Goal: Task Accomplishment & Management: Manage account settings

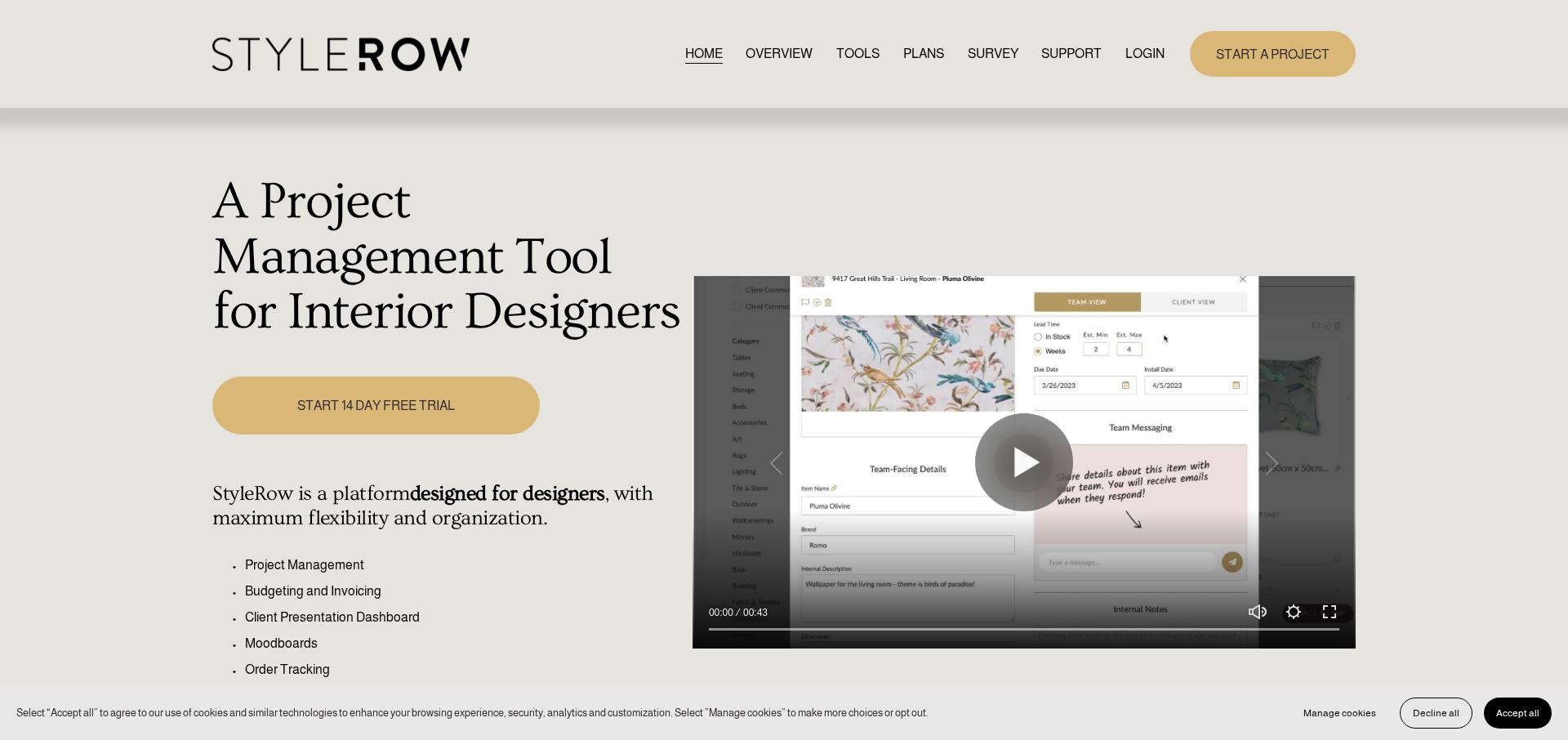
click at [1148, 55] on link "LOGIN" at bounding box center [1145, 53] width 39 height 22
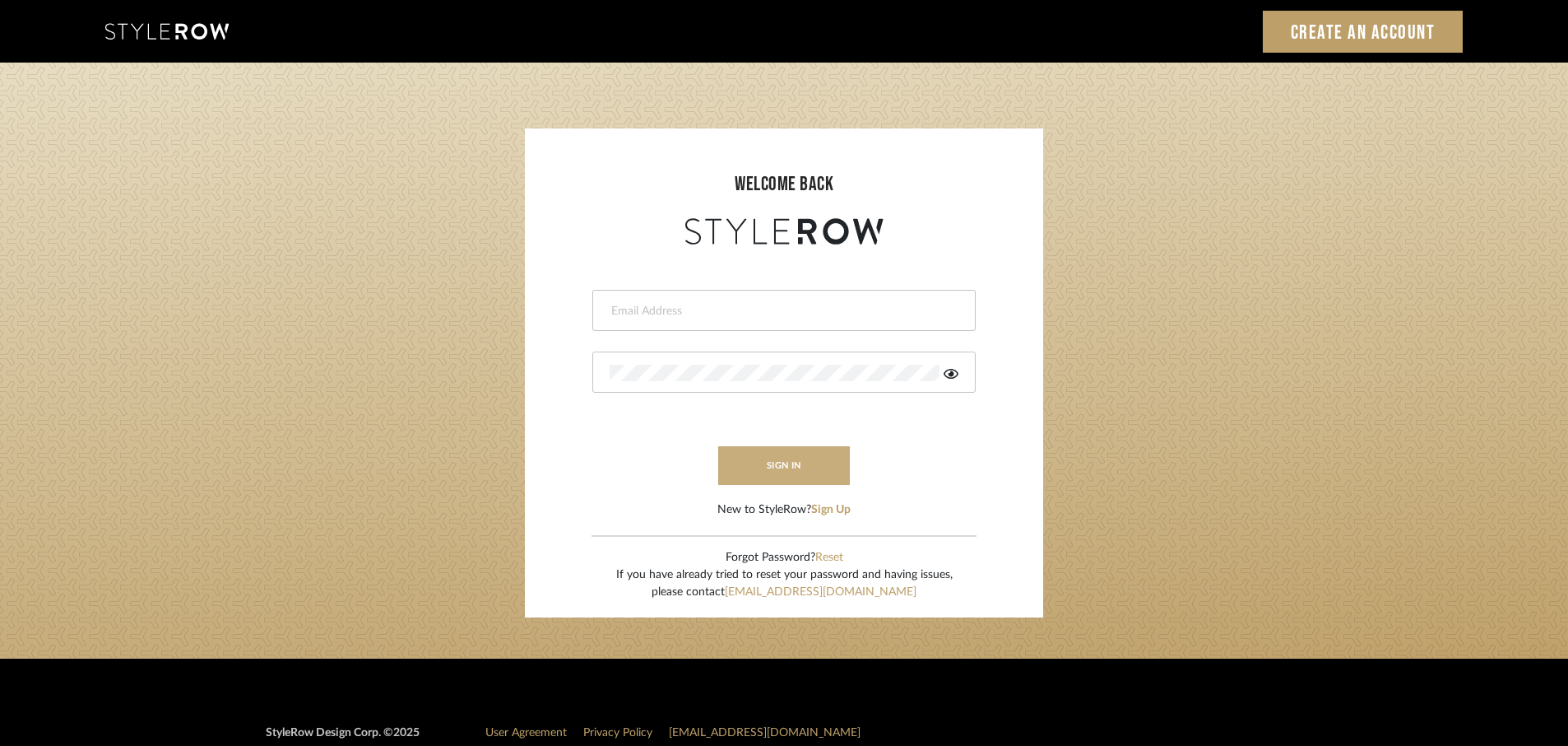
type input "rayeinteriordesign@gmail.com"
click at [757, 480] on button "sign in" at bounding box center [784, 465] width 131 height 38
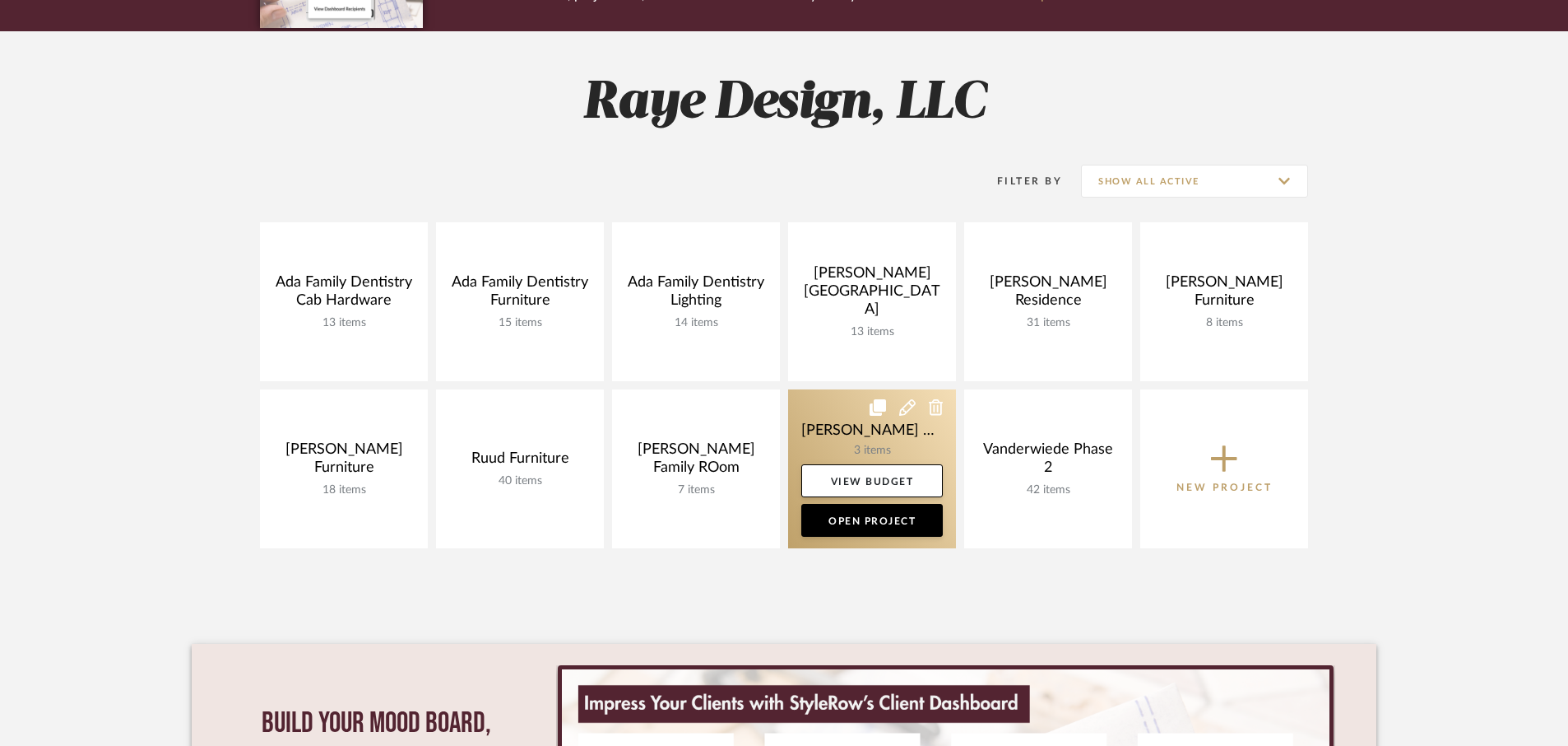
scroll to position [185, 0]
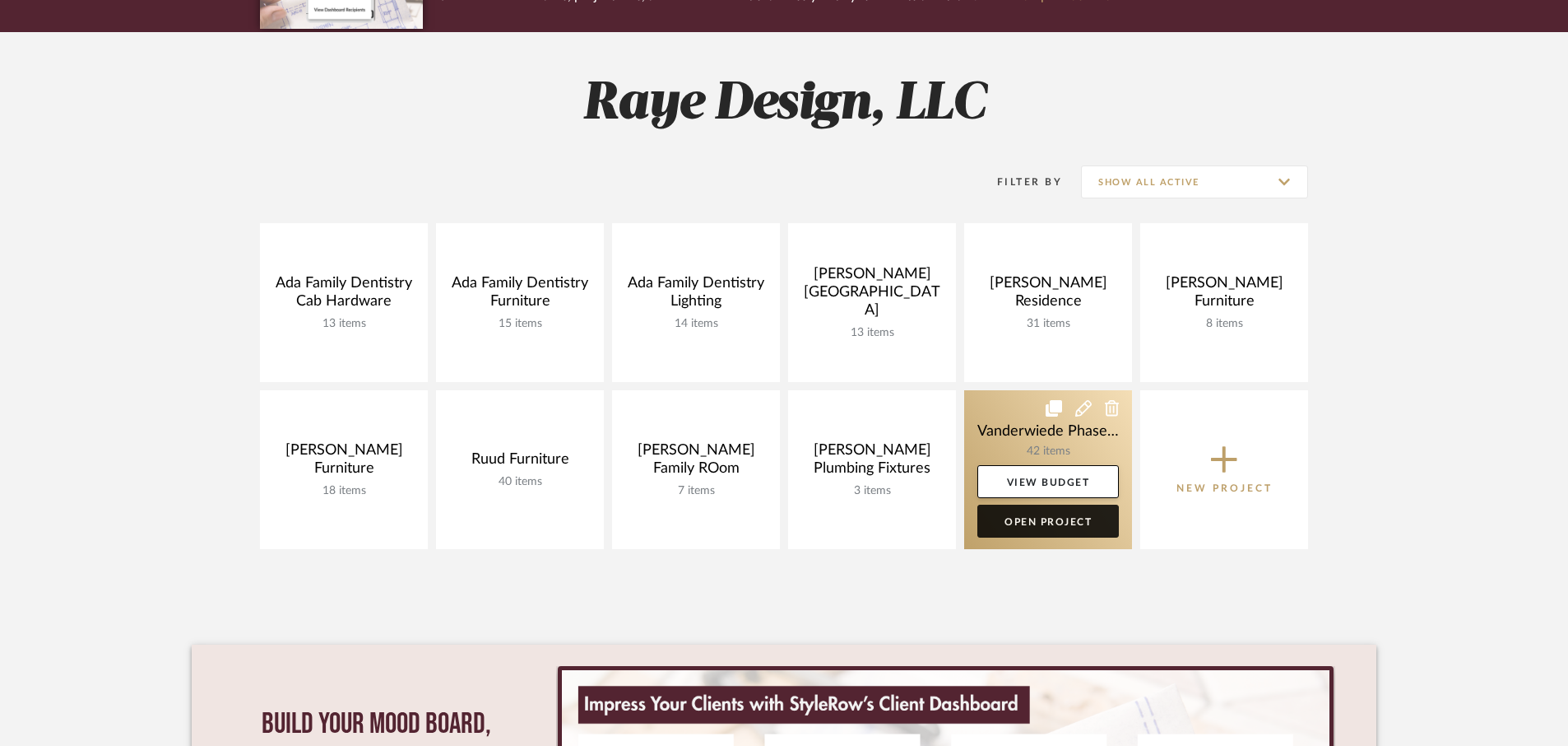
click at [1005, 532] on link "Open Project" at bounding box center [1048, 522] width 141 height 33
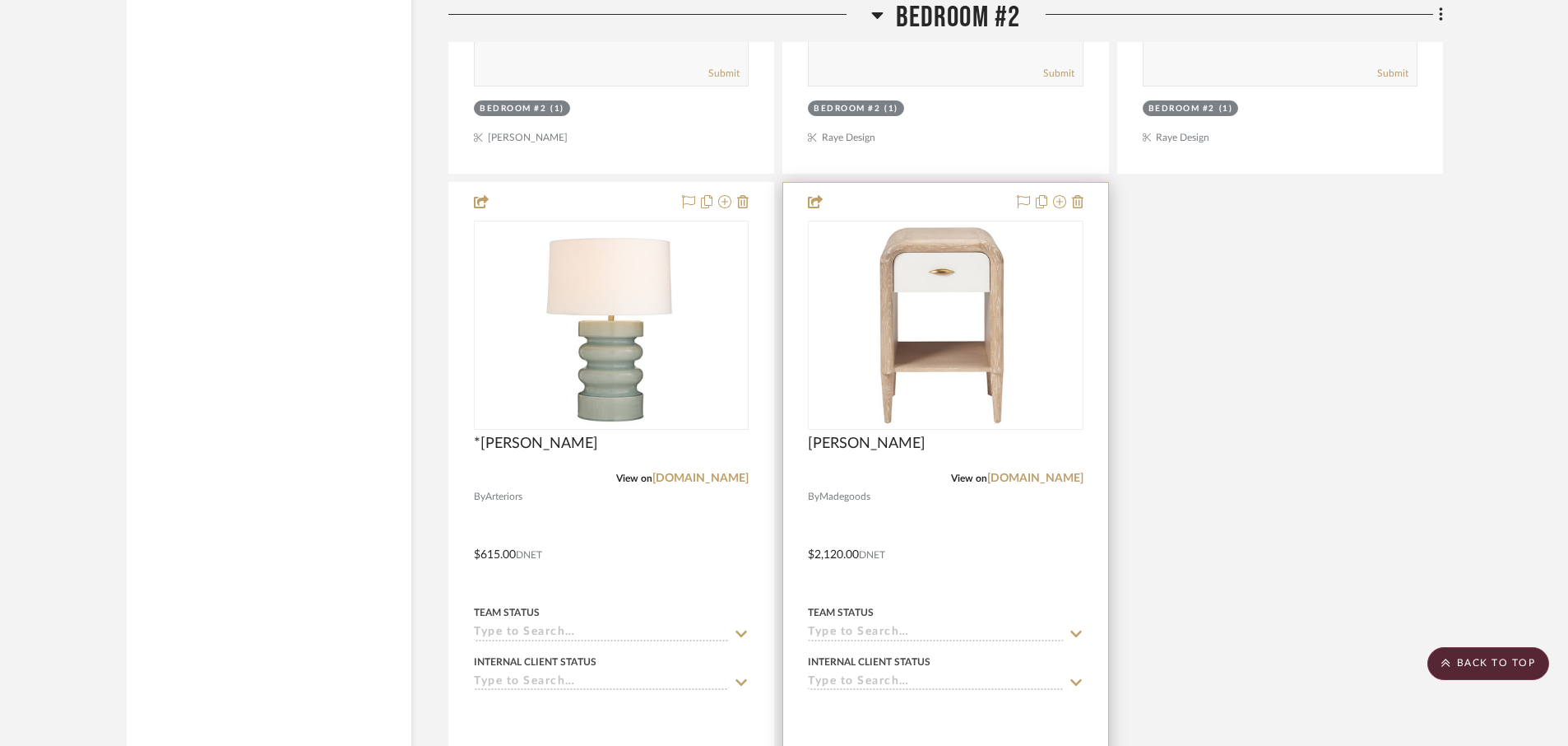
scroll to position [9457, 0]
click at [1081, 204] on icon at bounding box center [1078, 202] width 12 height 13
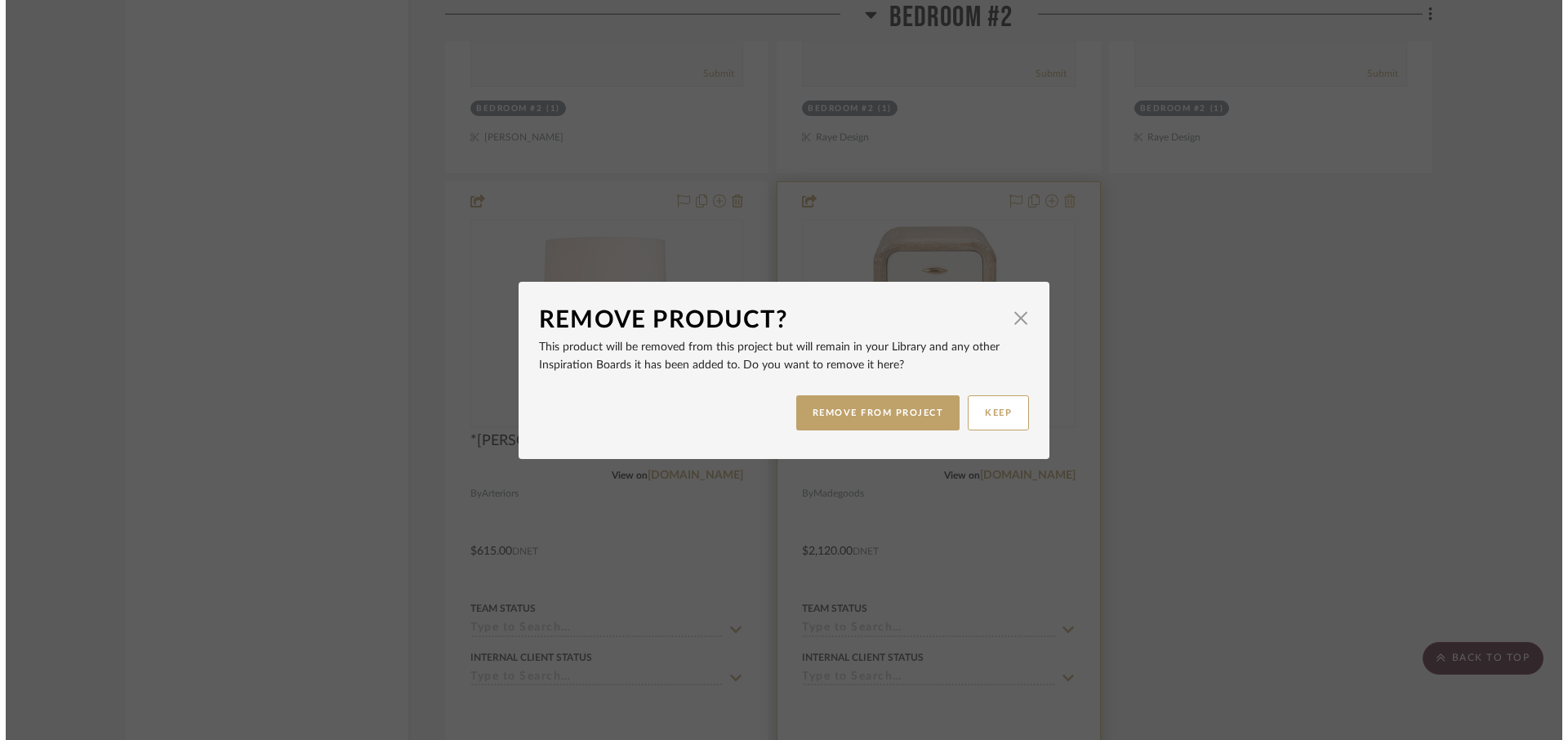
scroll to position [0, 0]
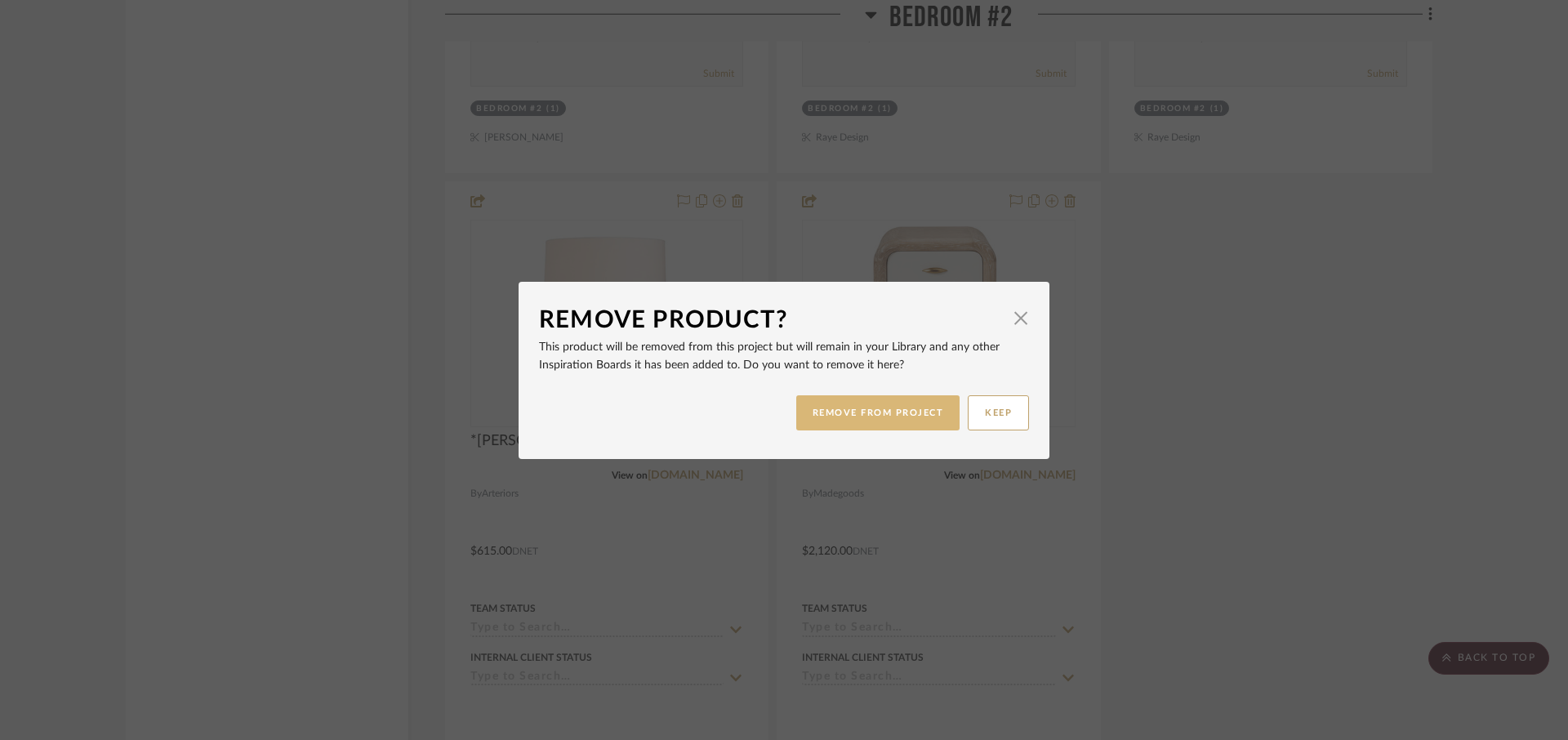
click at [882, 411] on button "REMOVE FROM PROJECT" at bounding box center [877, 412] width 164 height 35
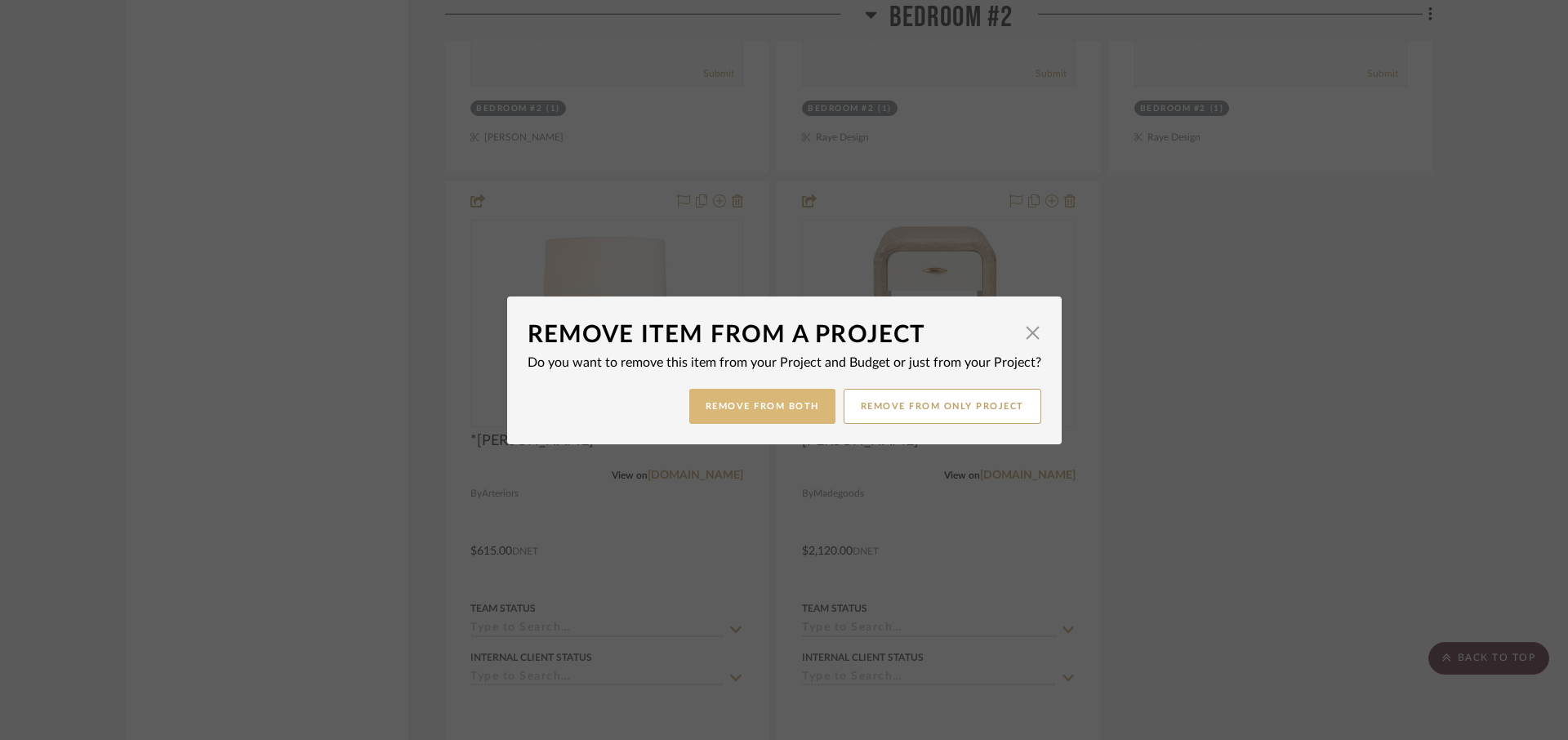
click at [762, 408] on button "Remove from Both" at bounding box center [763, 406] width 146 height 35
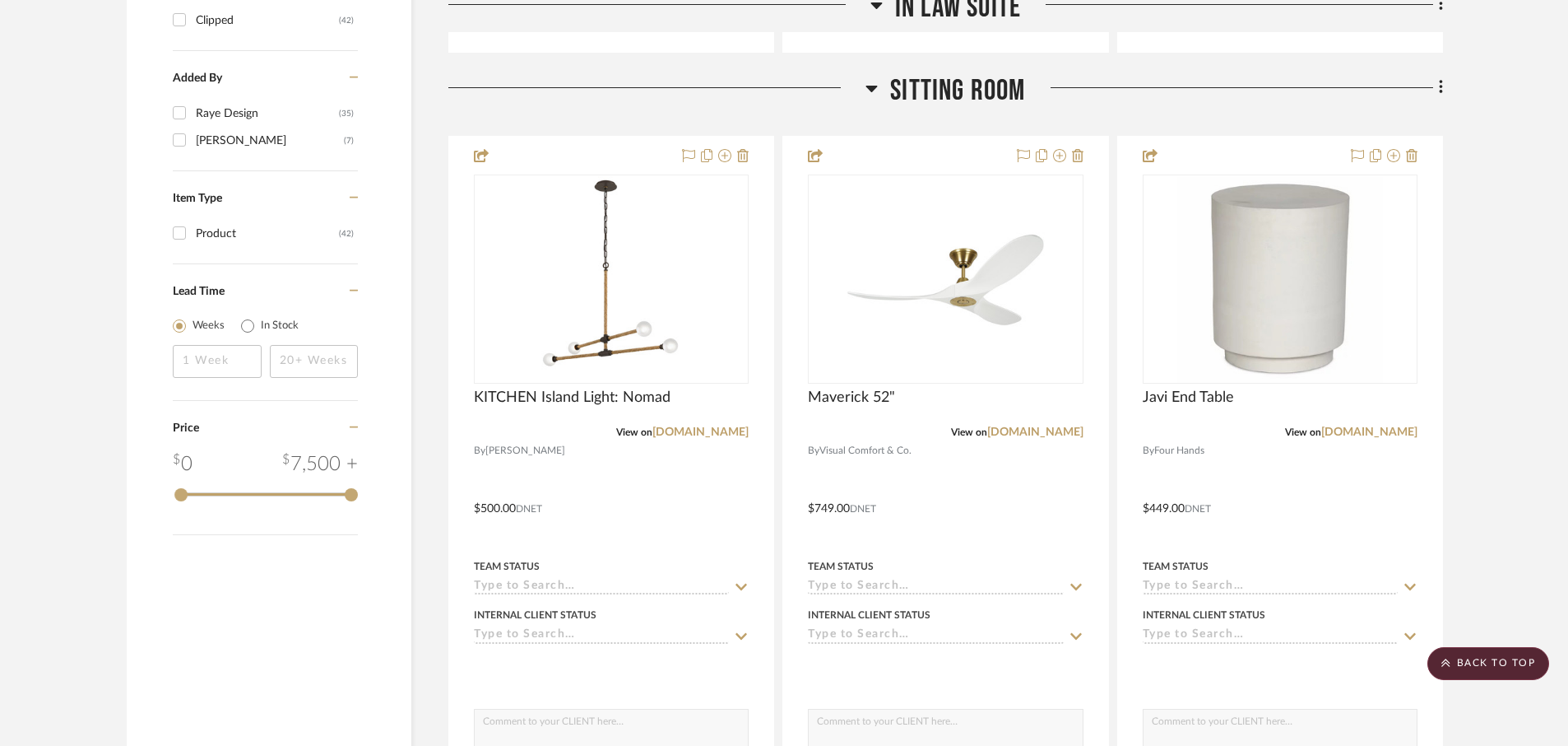
scroll to position [1843, 0]
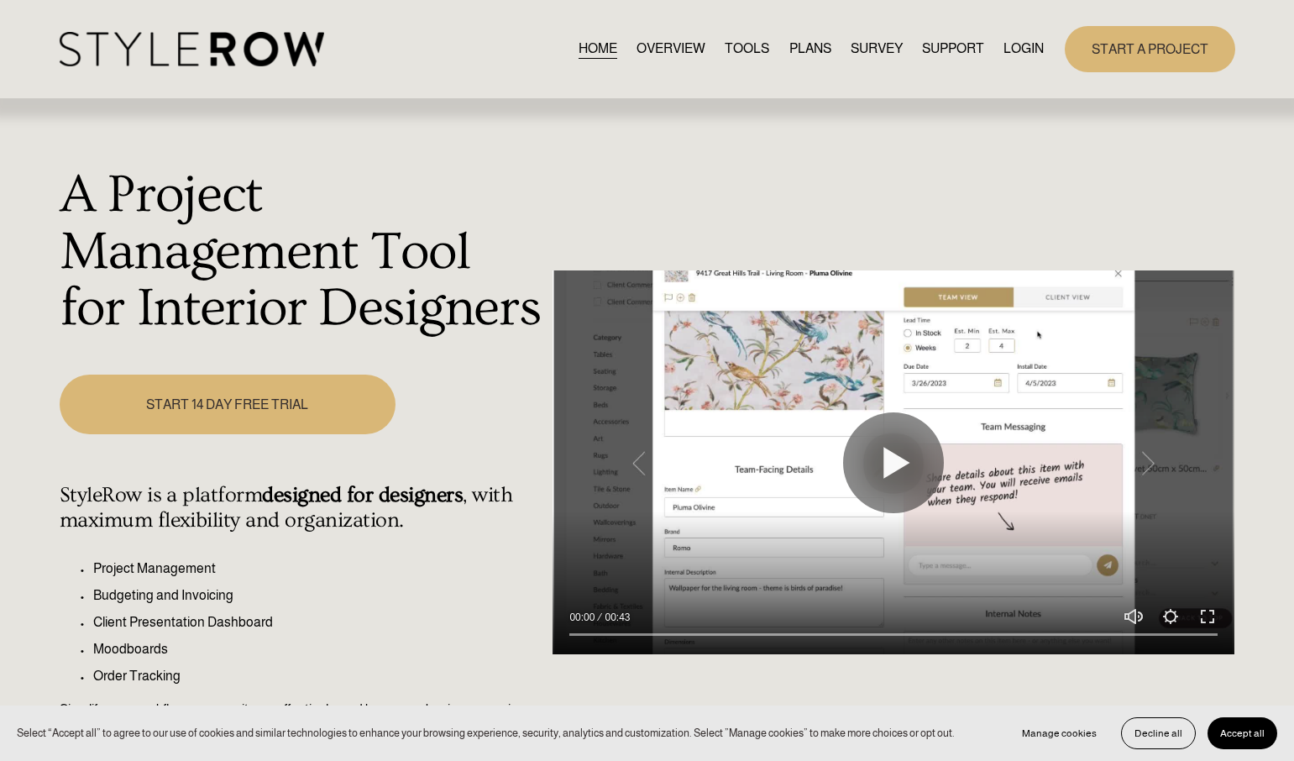
click at [1015, 45] on link "LOGIN" at bounding box center [1023, 49] width 40 height 23
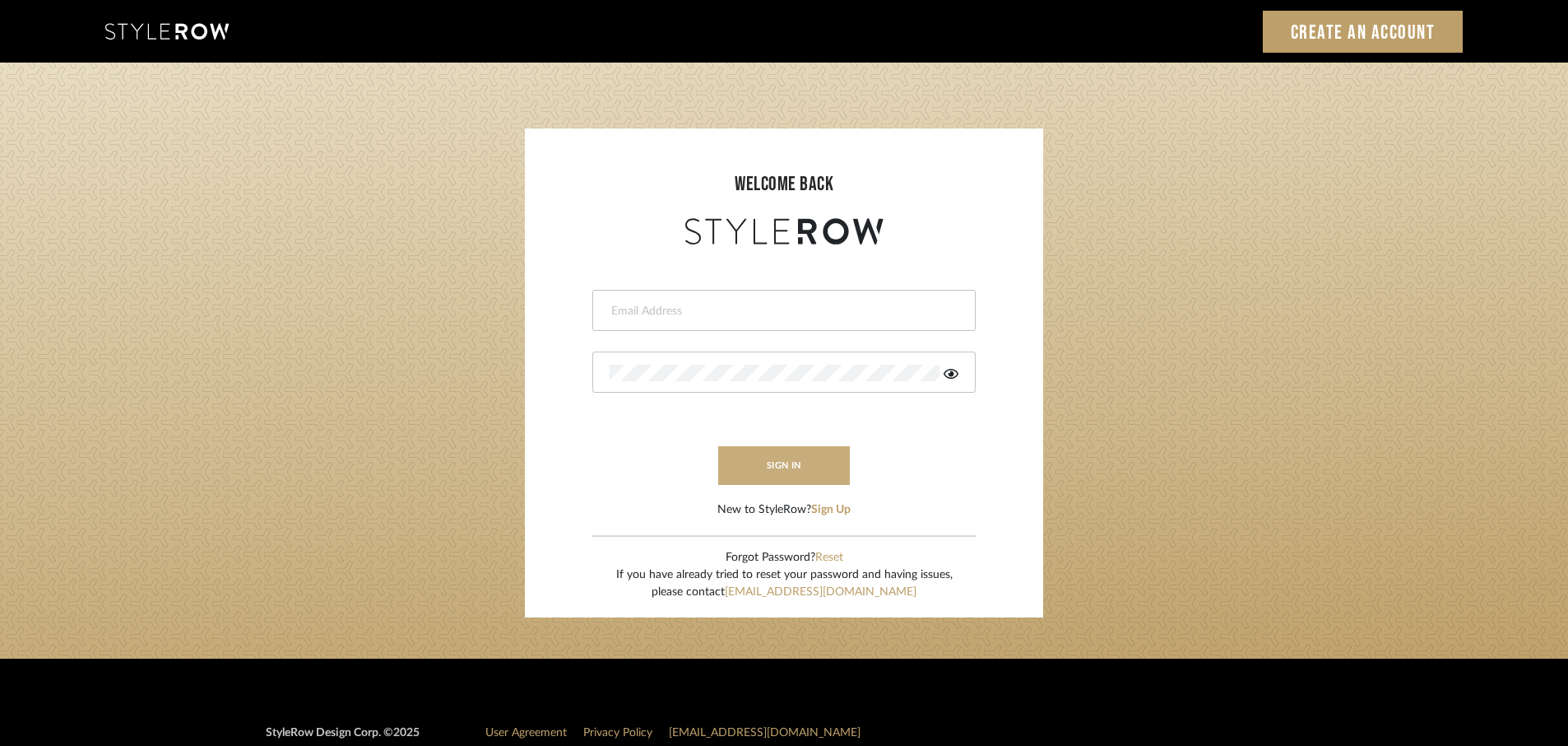
type input "[EMAIL_ADDRESS][DOMAIN_NAME]"
click at [817, 474] on button "sign in" at bounding box center [784, 465] width 131 height 38
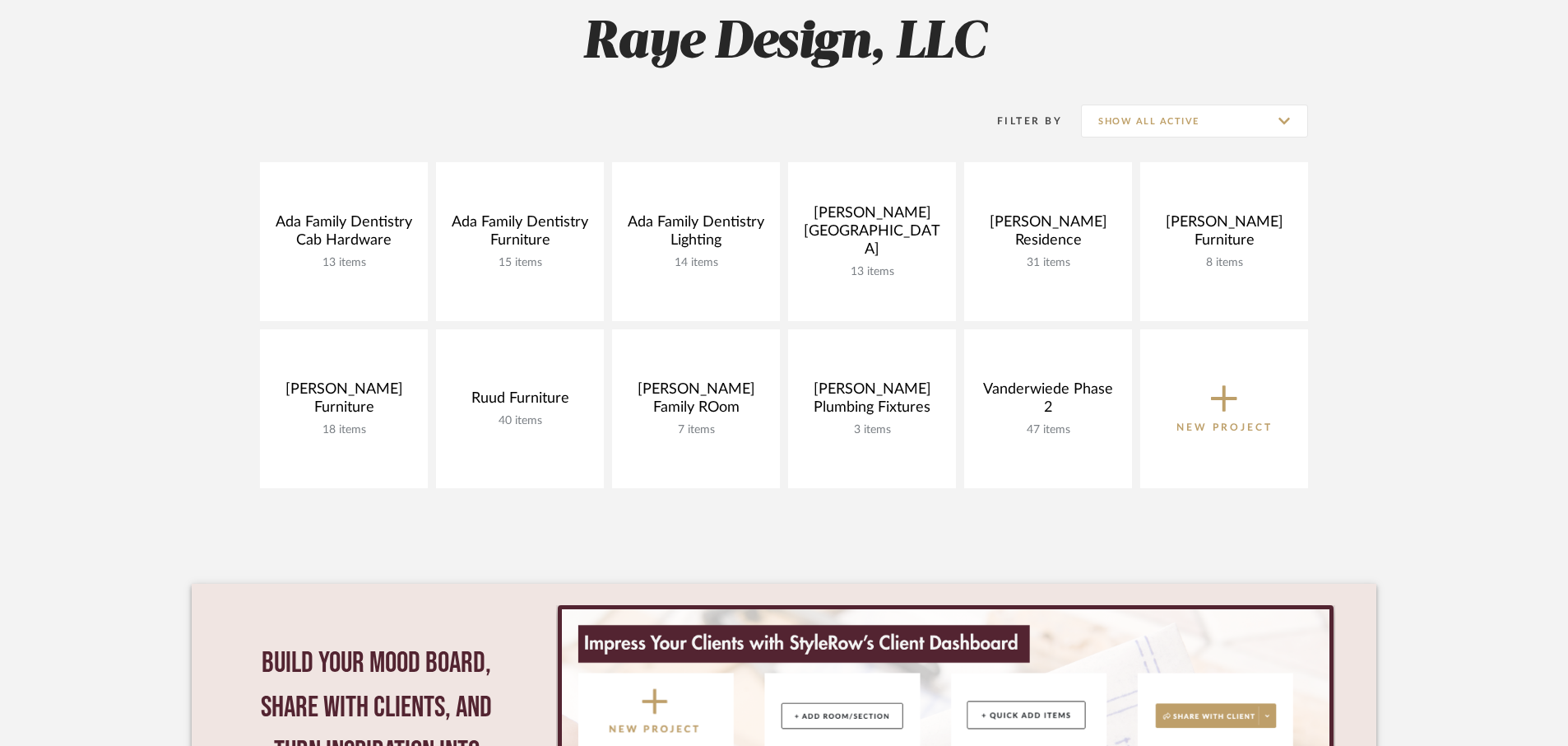
scroll to position [243, 0]
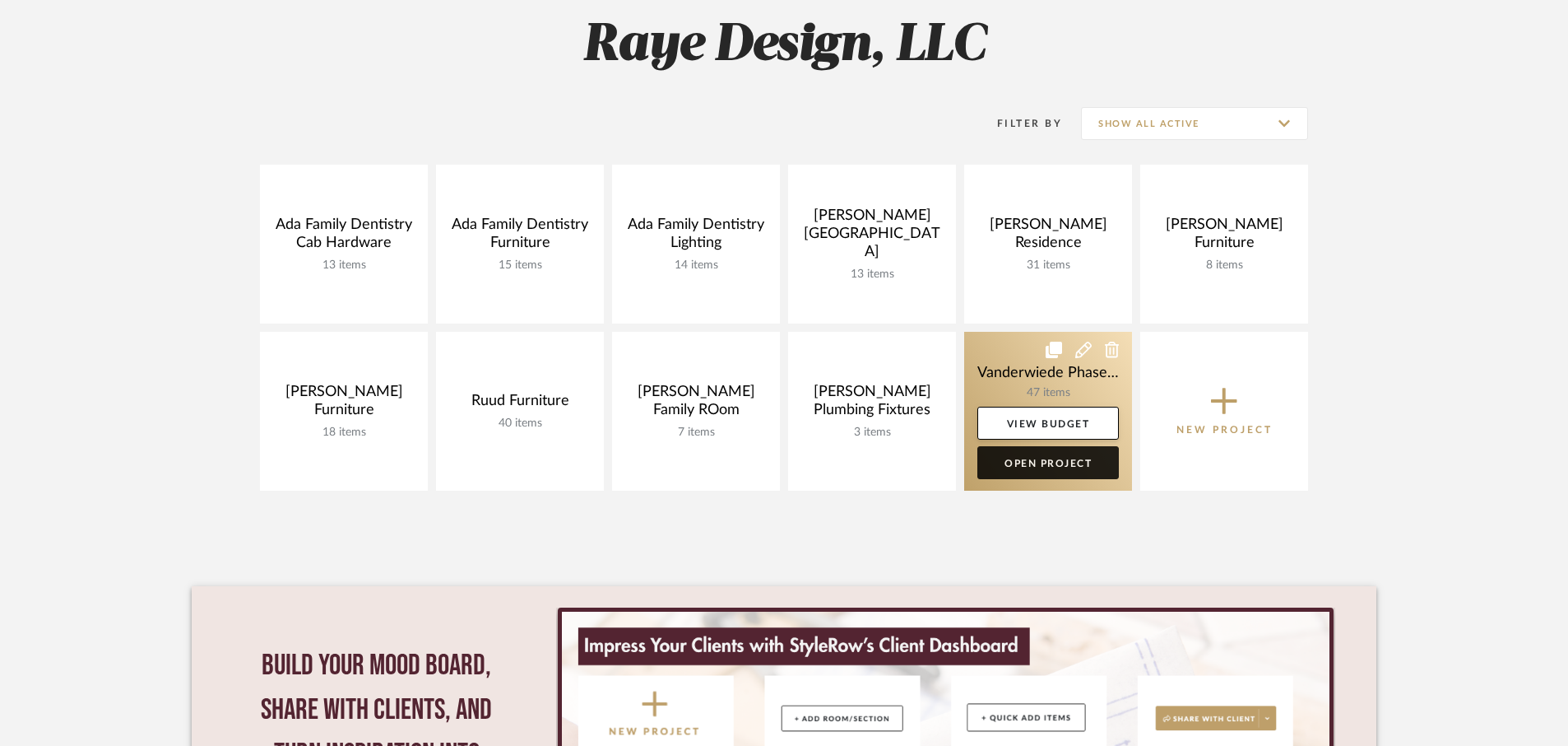
click at [1043, 459] on link "Open Project" at bounding box center [1048, 463] width 141 height 33
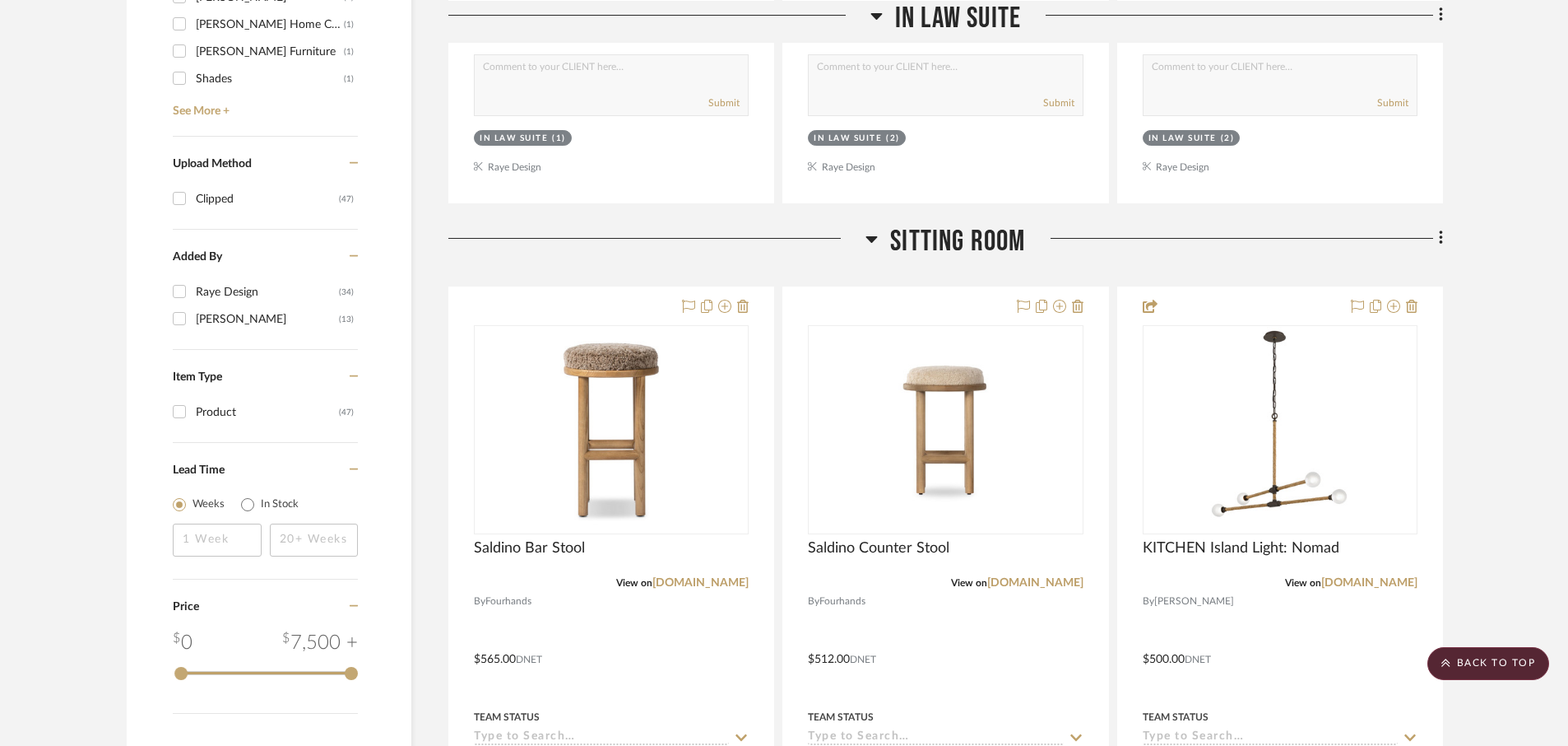
scroll to position [1710, 0]
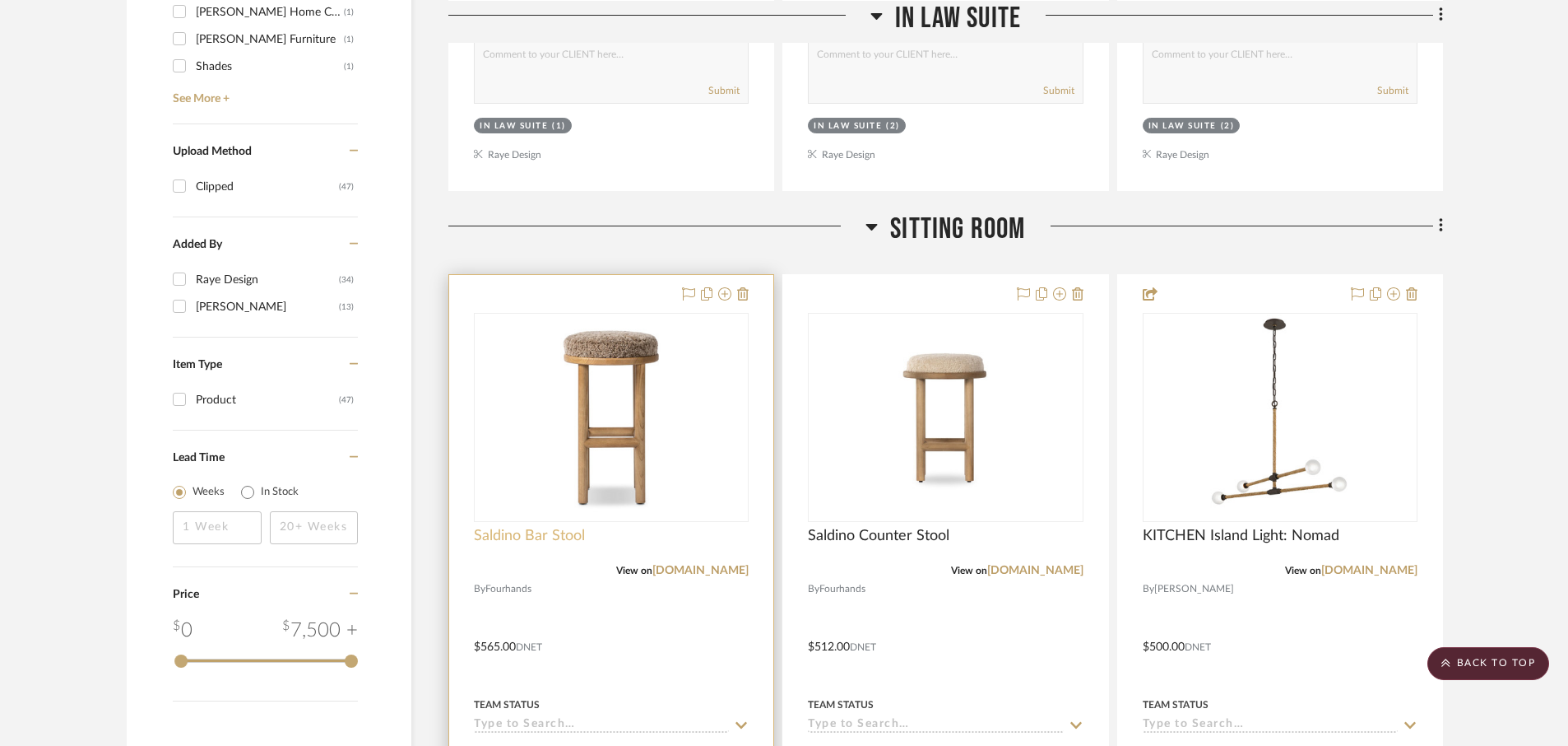
click at [532, 542] on span "Saldino Bar Stool" at bounding box center [529, 535] width 111 height 18
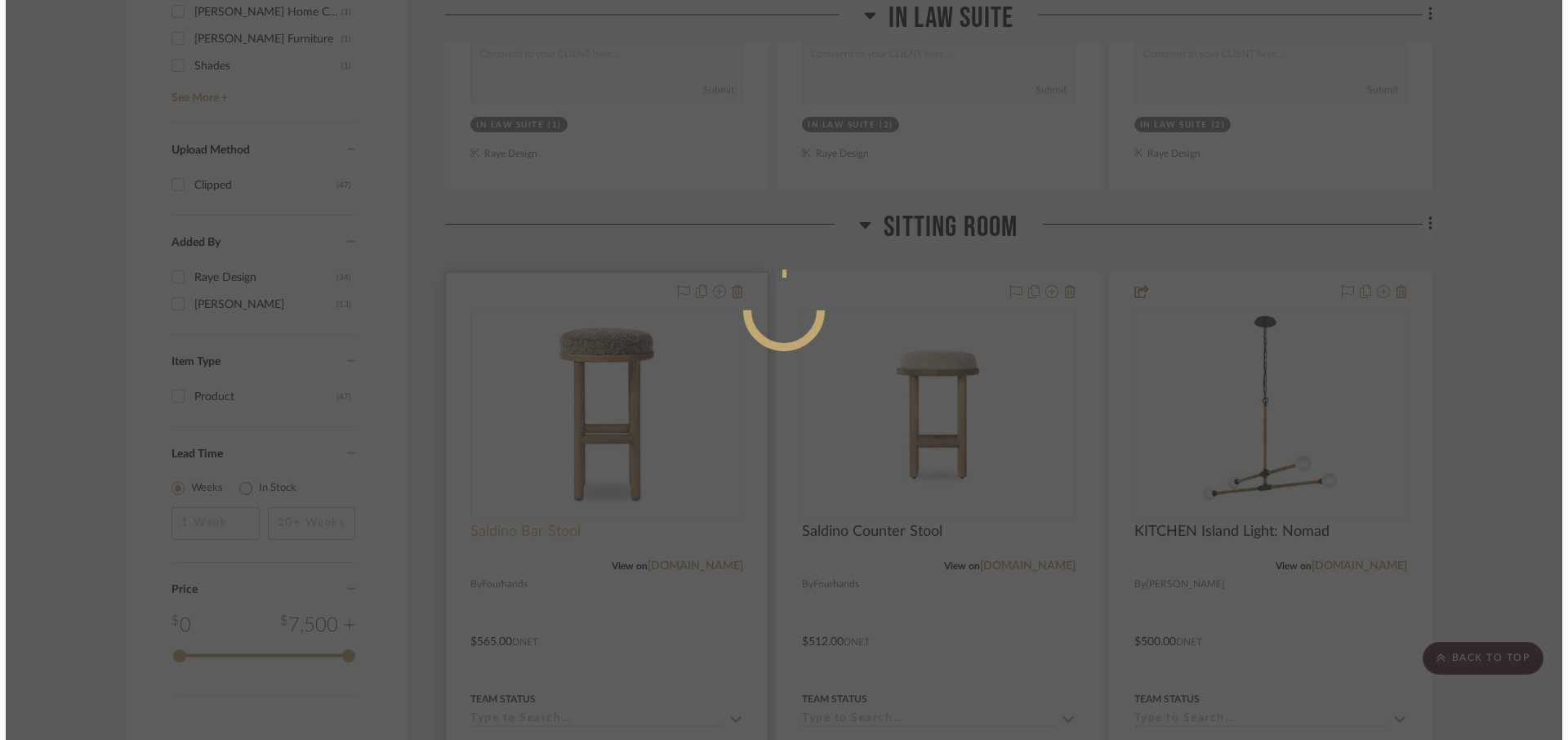
scroll to position [0, 0]
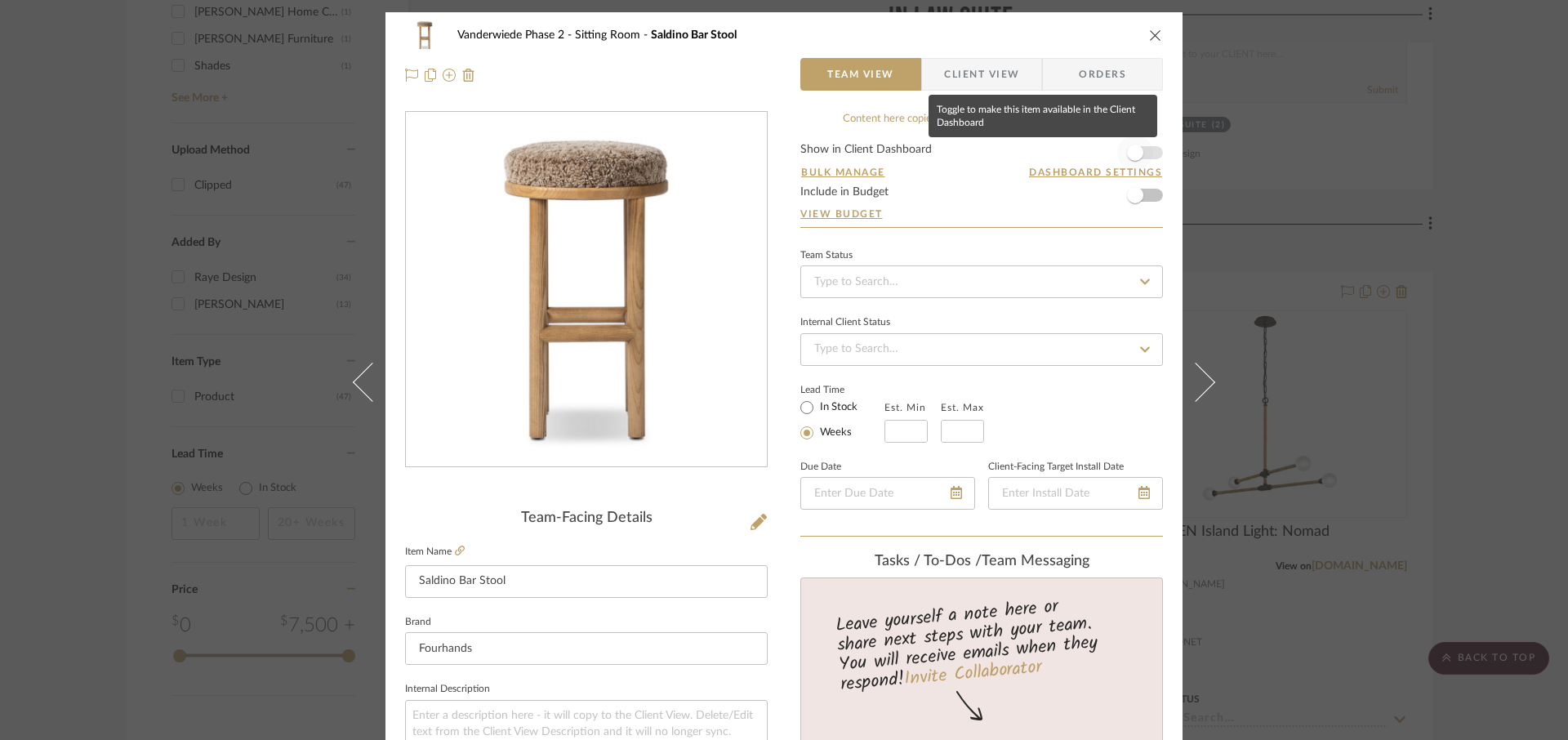
click at [1132, 160] on span "button" at bounding box center [1134, 153] width 36 height 36
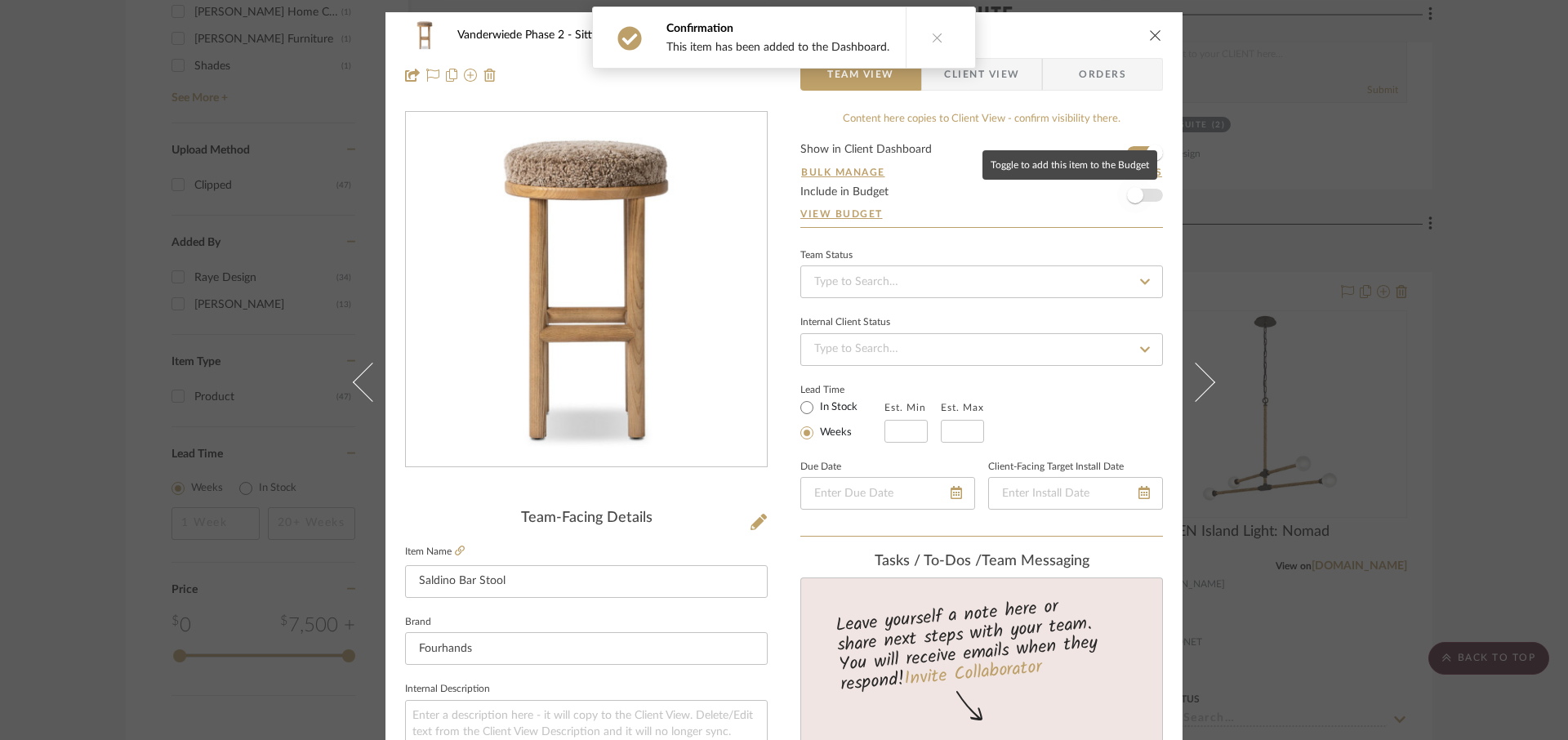
click at [1135, 193] on span "button" at bounding box center [1134, 194] width 17 height 17
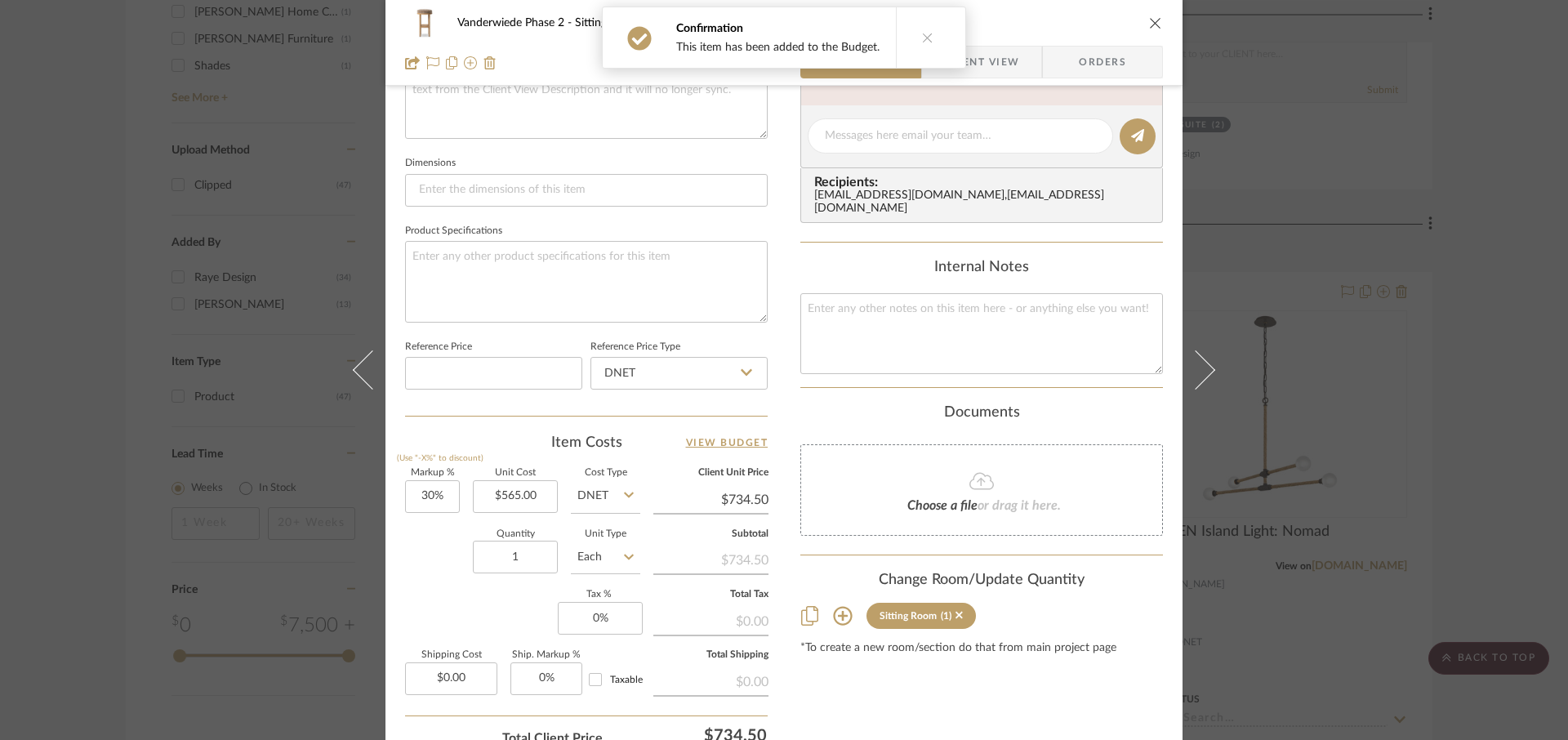
scroll to position [649, 0]
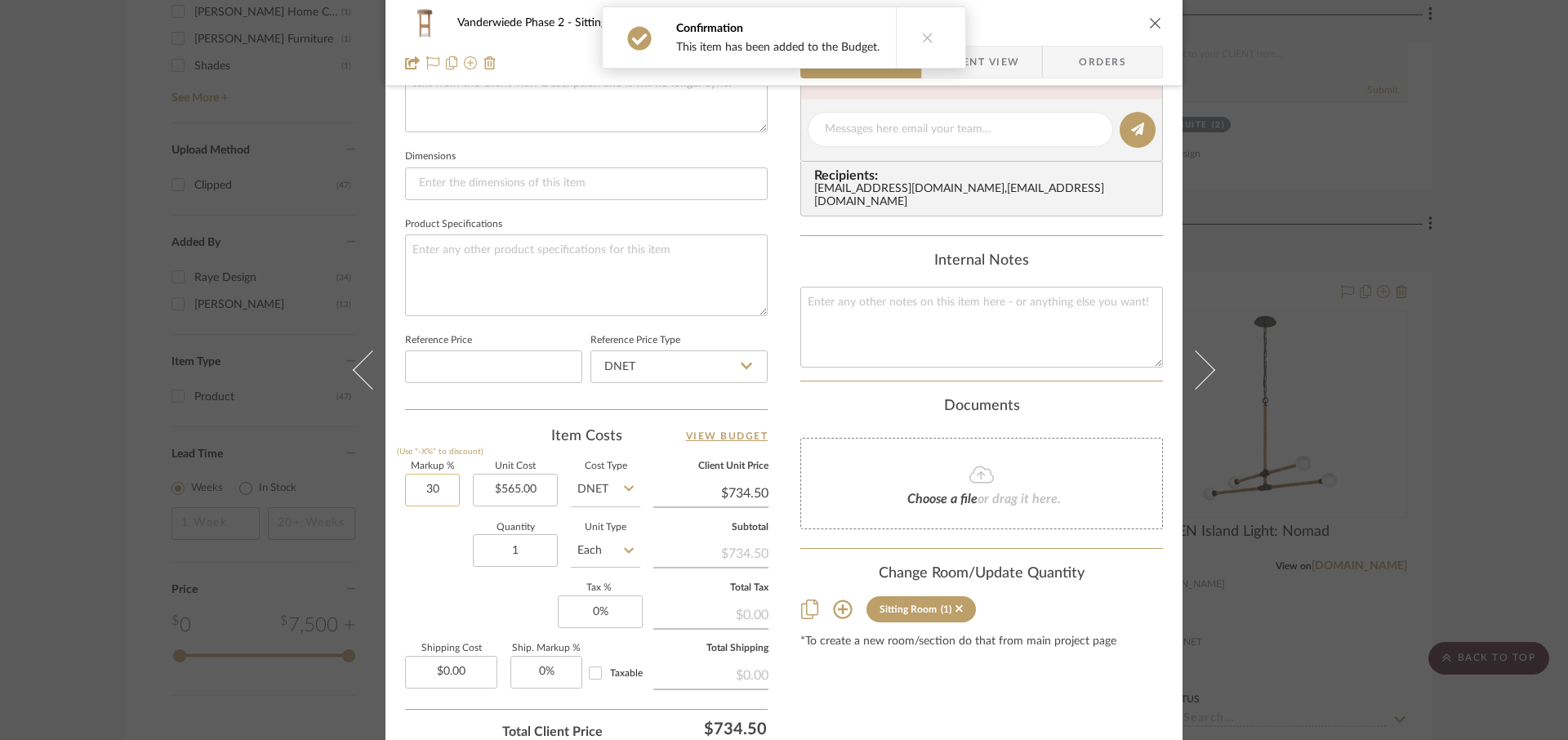
click at [446, 490] on input "30" at bounding box center [432, 490] width 54 height 33
type input "0%"
click at [445, 590] on div "Markup % (Use "-X%" to discount) 0% Unit Cost $565.00 Cost Type DNET Client Uni…" at bounding box center [586, 581] width 363 height 238
type input "$565.00"
click at [598, 610] on input "0" at bounding box center [599, 612] width 85 height 33
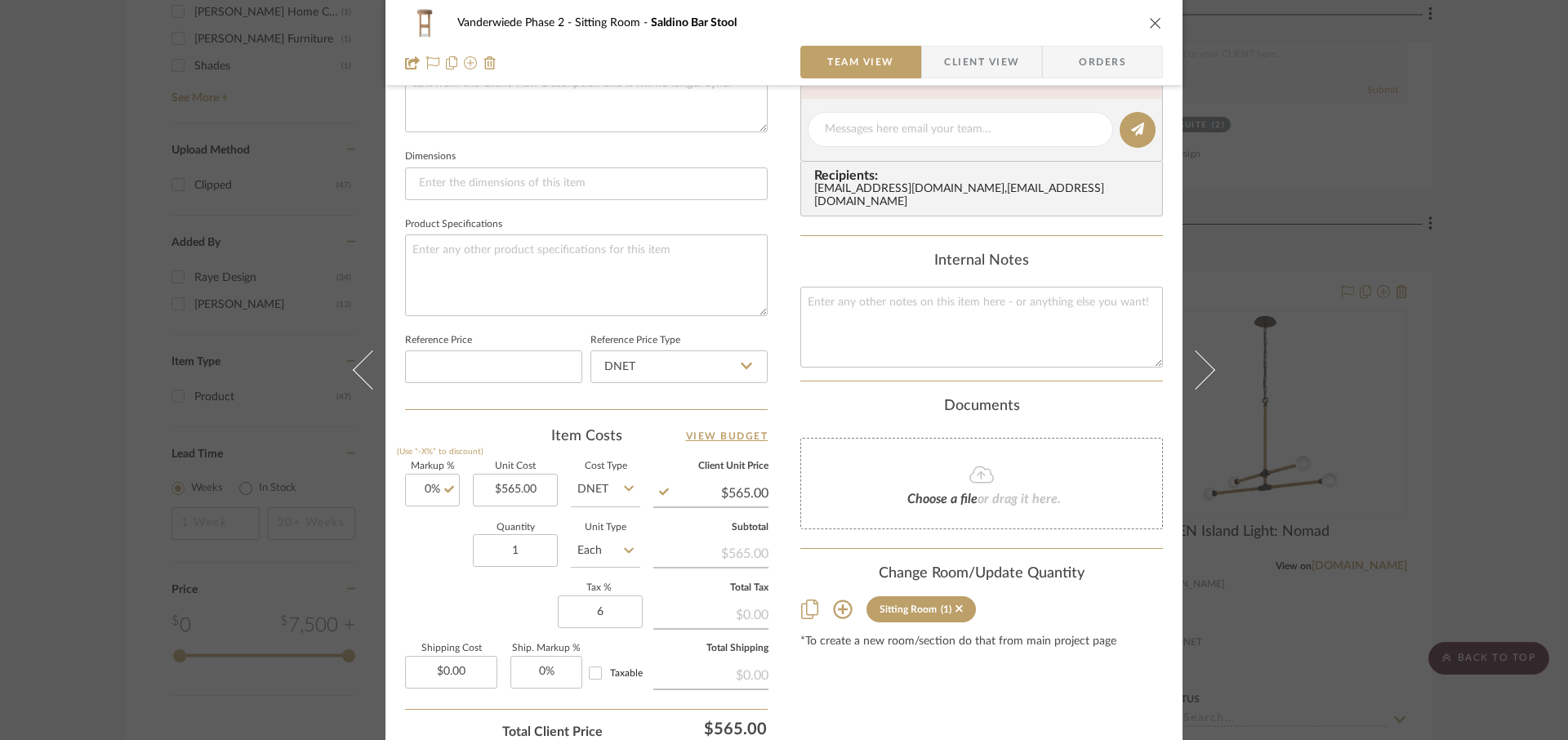
type input "6%"
click at [469, 617] on div "Markup % (Use "-X%" to discount) 0% Unit Cost $565.00 Cost Type DNET Client Uni…" at bounding box center [586, 581] width 363 height 238
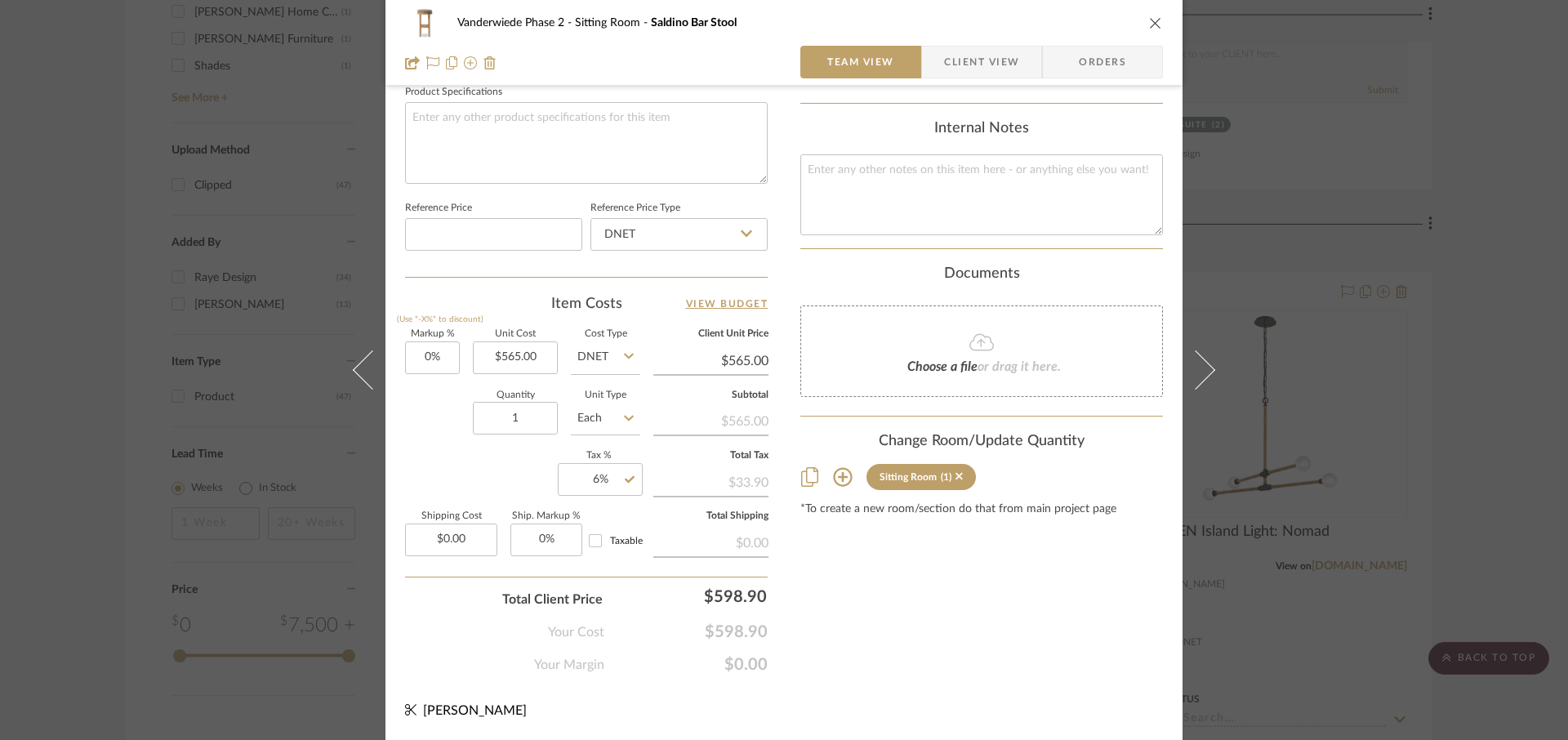
scroll to position [779, 0]
click at [526, 417] on input "1" at bounding box center [515, 420] width 85 height 33
type input "4"
click at [476, 462] on div "Markup % (Use "-X%" to discount) 0% Unit Cost $565.00 Cost Type DNET Client Uni…" at bounding box center [586, 450] width 363 height 238
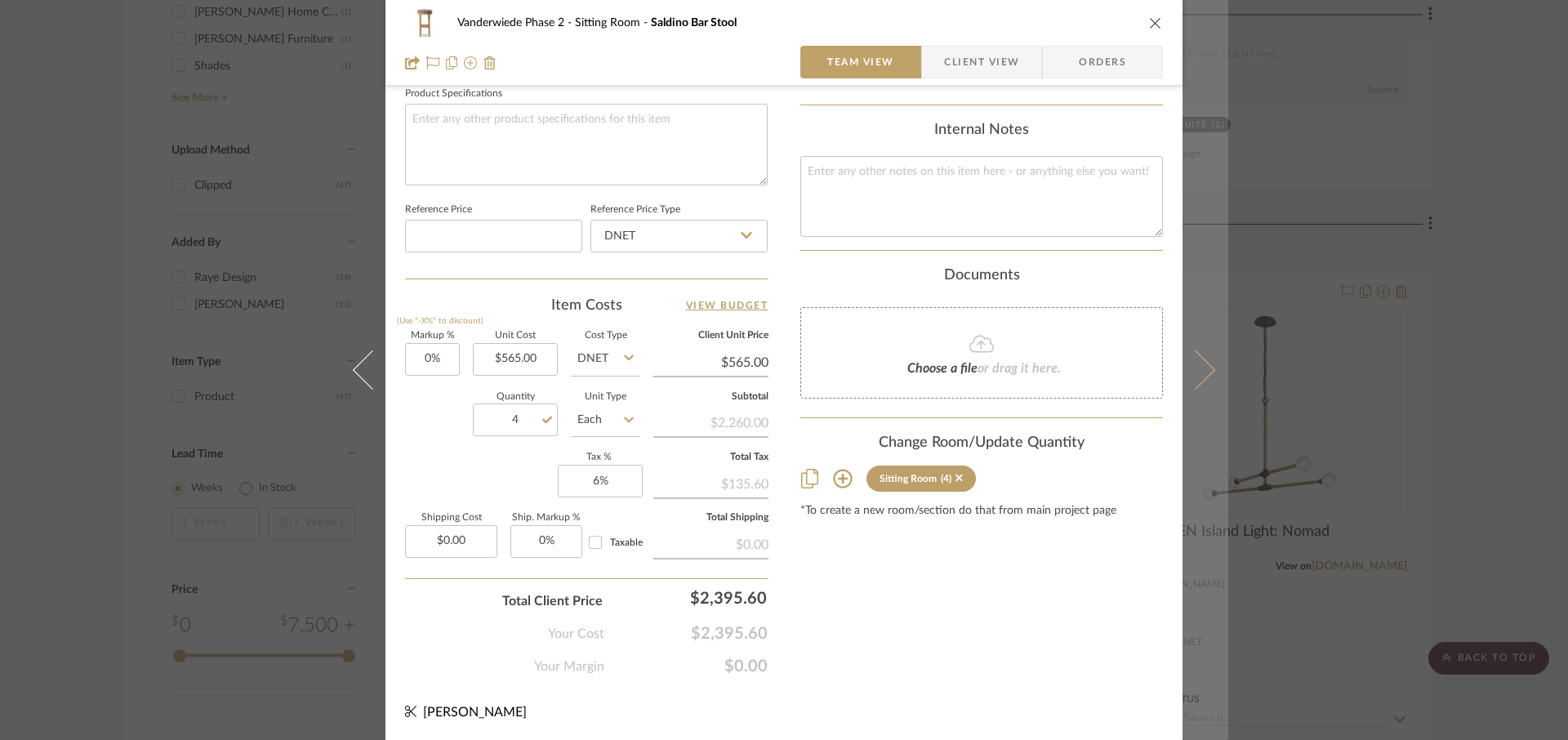
click at [1200, 384] on button at bounding box center [1205, 370] width 46 height 740
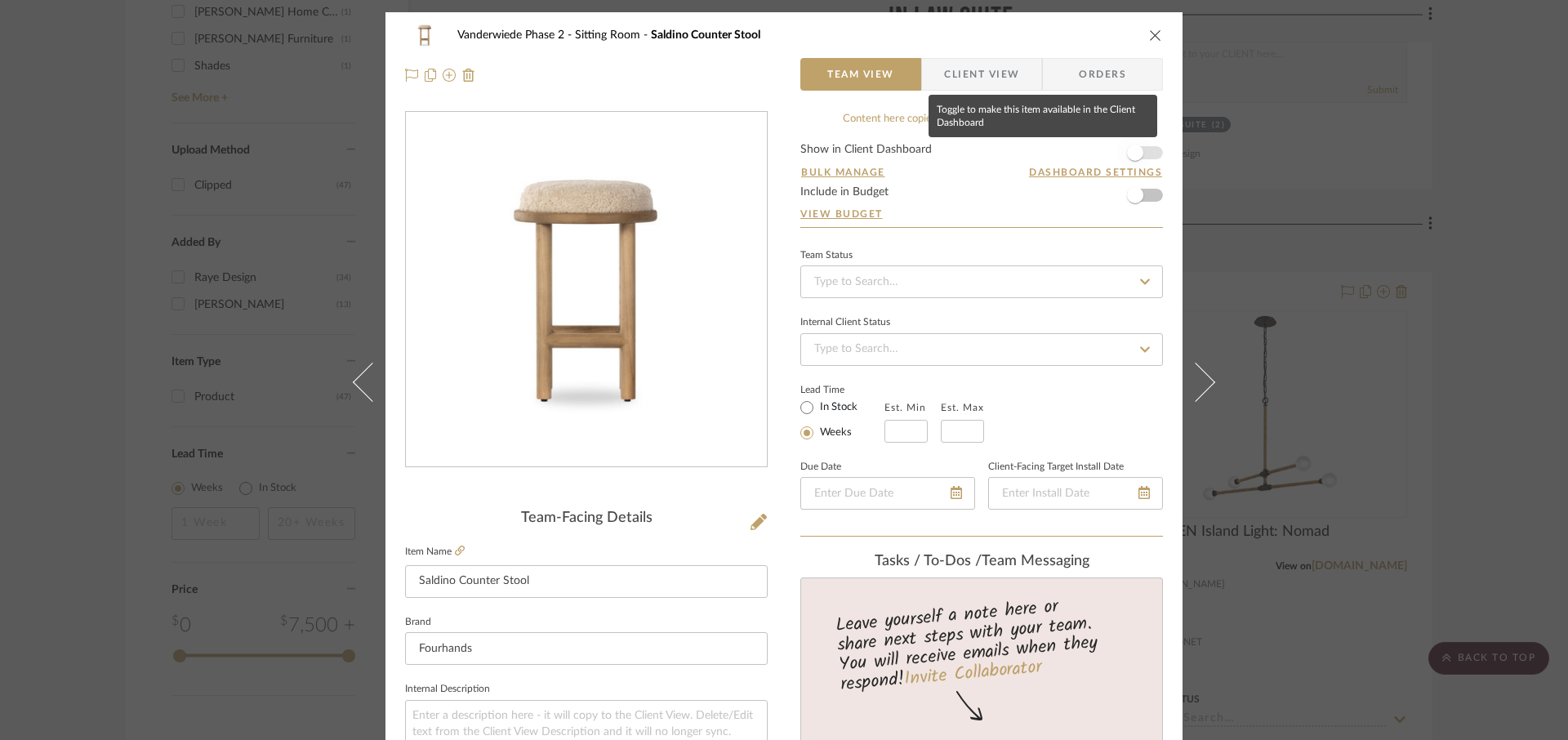
click at [1133, 158] on span "button" at bounding box center [1134, 153] width 17 height 17
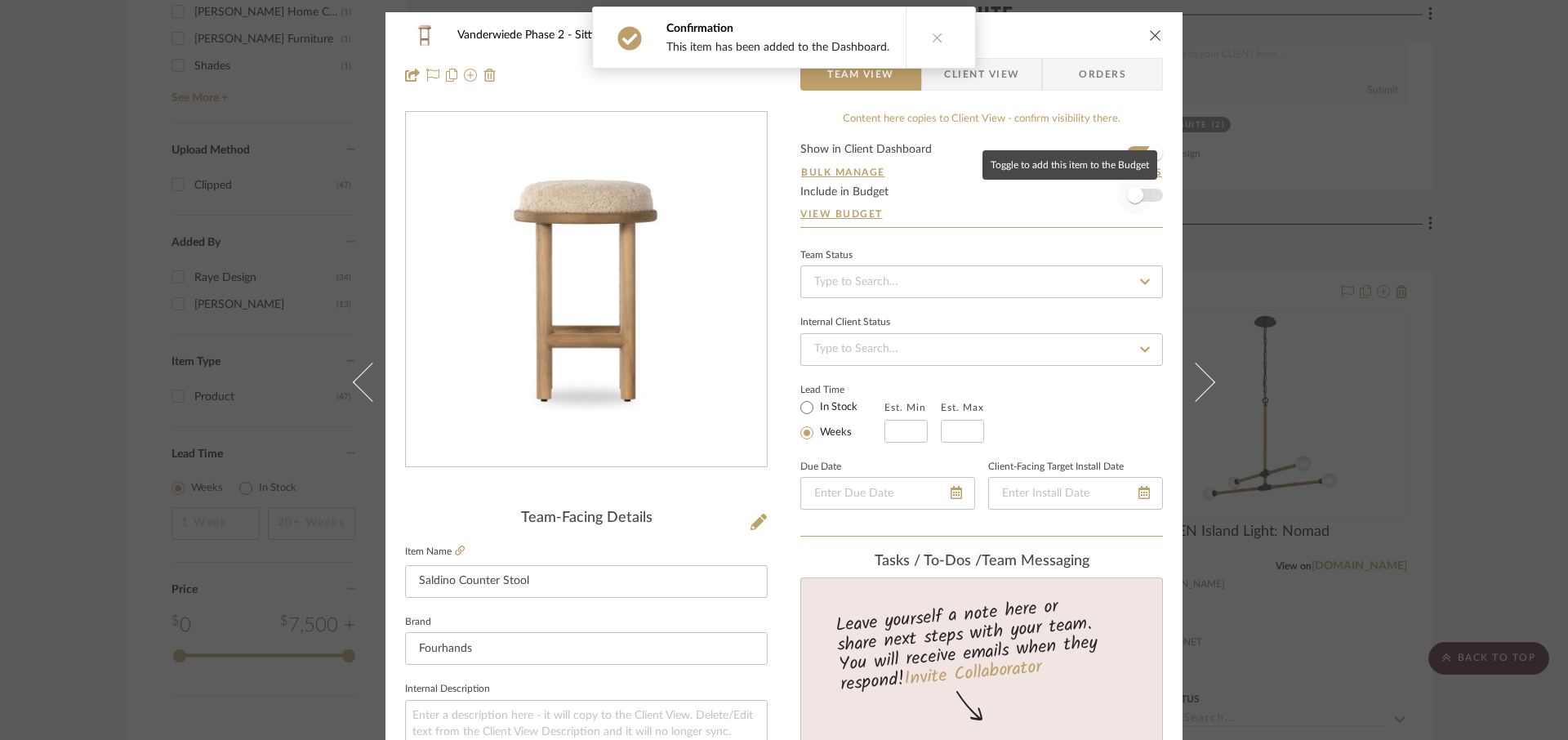
click at [1133, 200] on span "button" at bounding box center [1134, 194] width 17 height 17
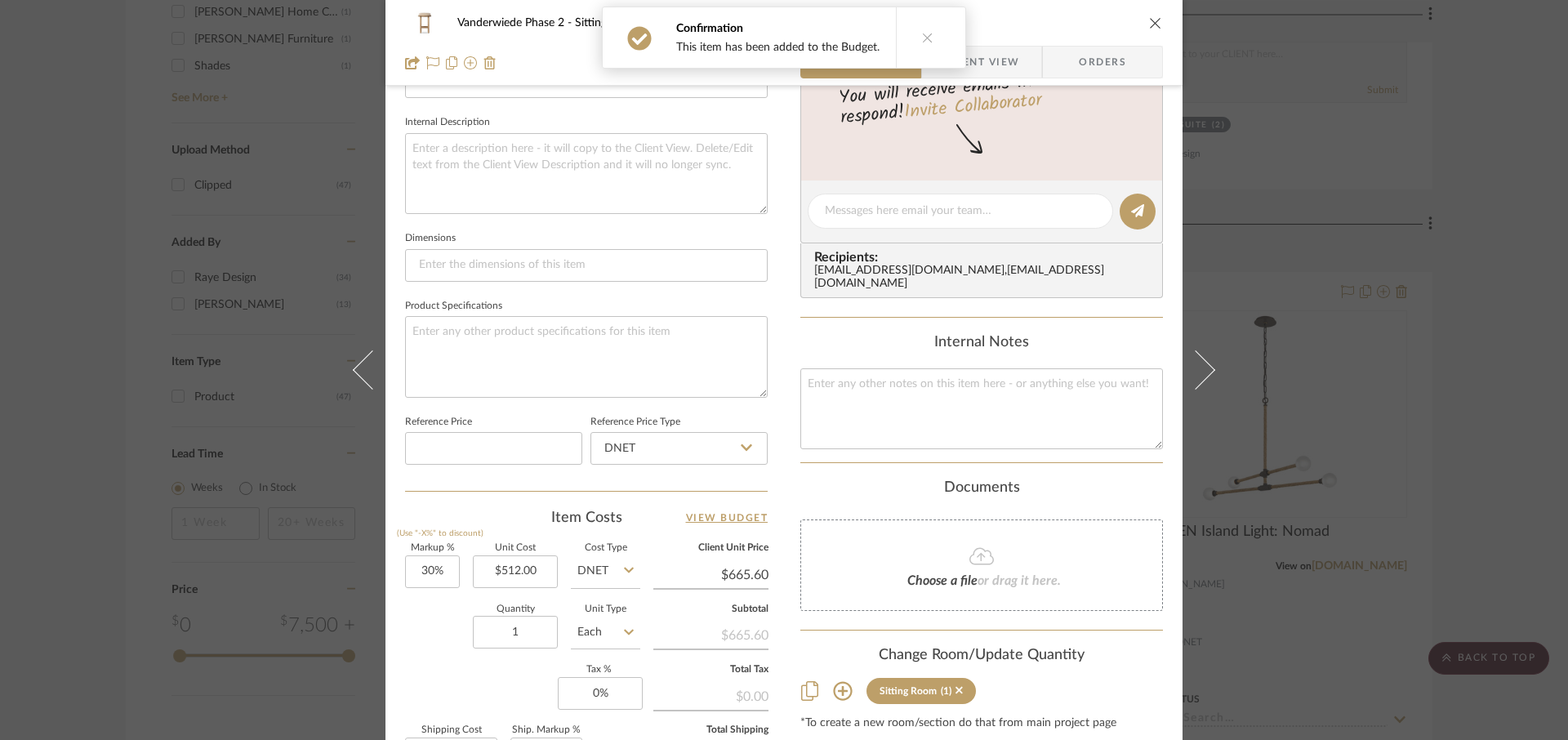
scroll to position [579, 0]
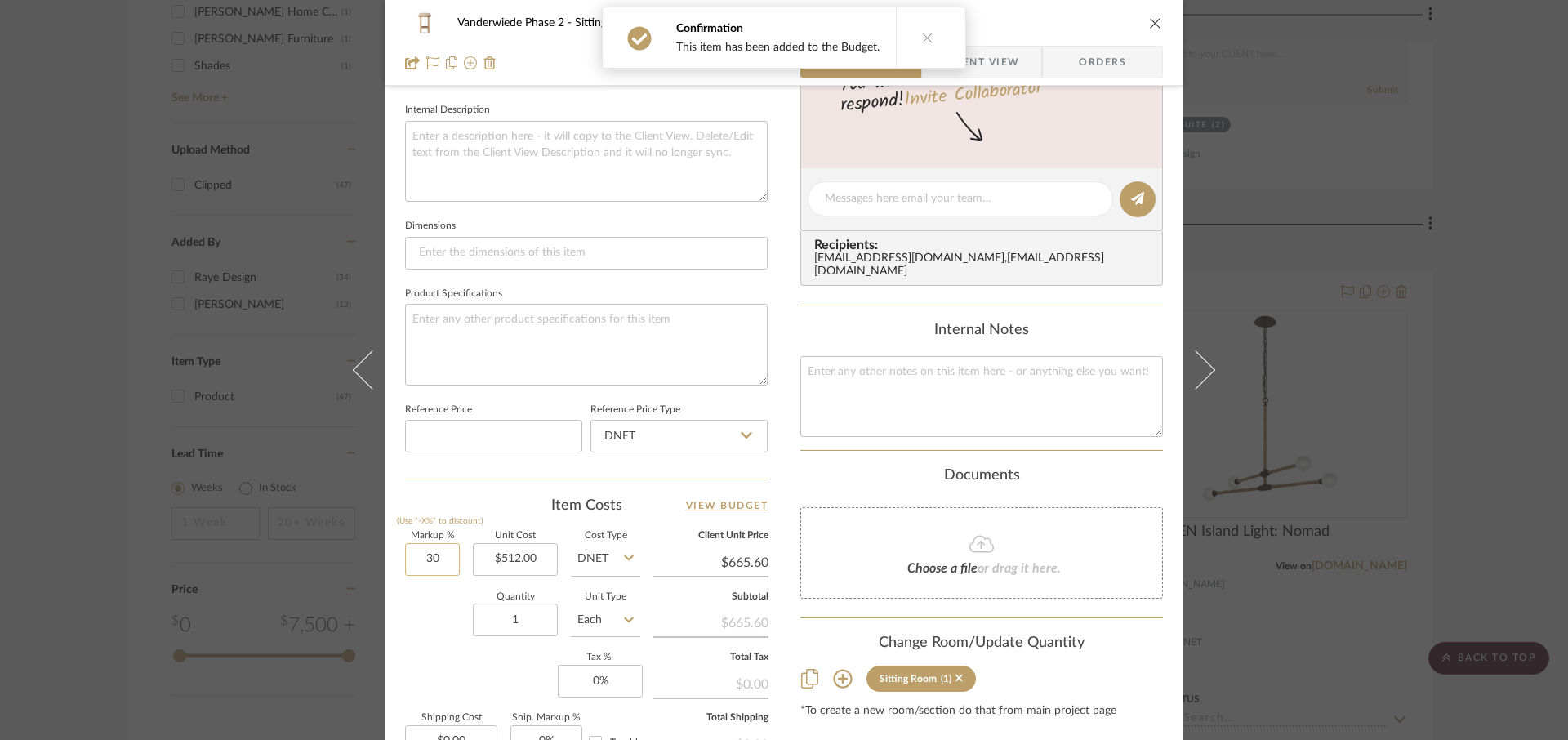
click at [443, 556] on input "30" at bounding box center [432, 559] width 54 height 33
type input "0%"
click at [523, 622] on input "1" at bounding box center [515, 619] width 85 height 33
type input "$512.00"
type input "4"
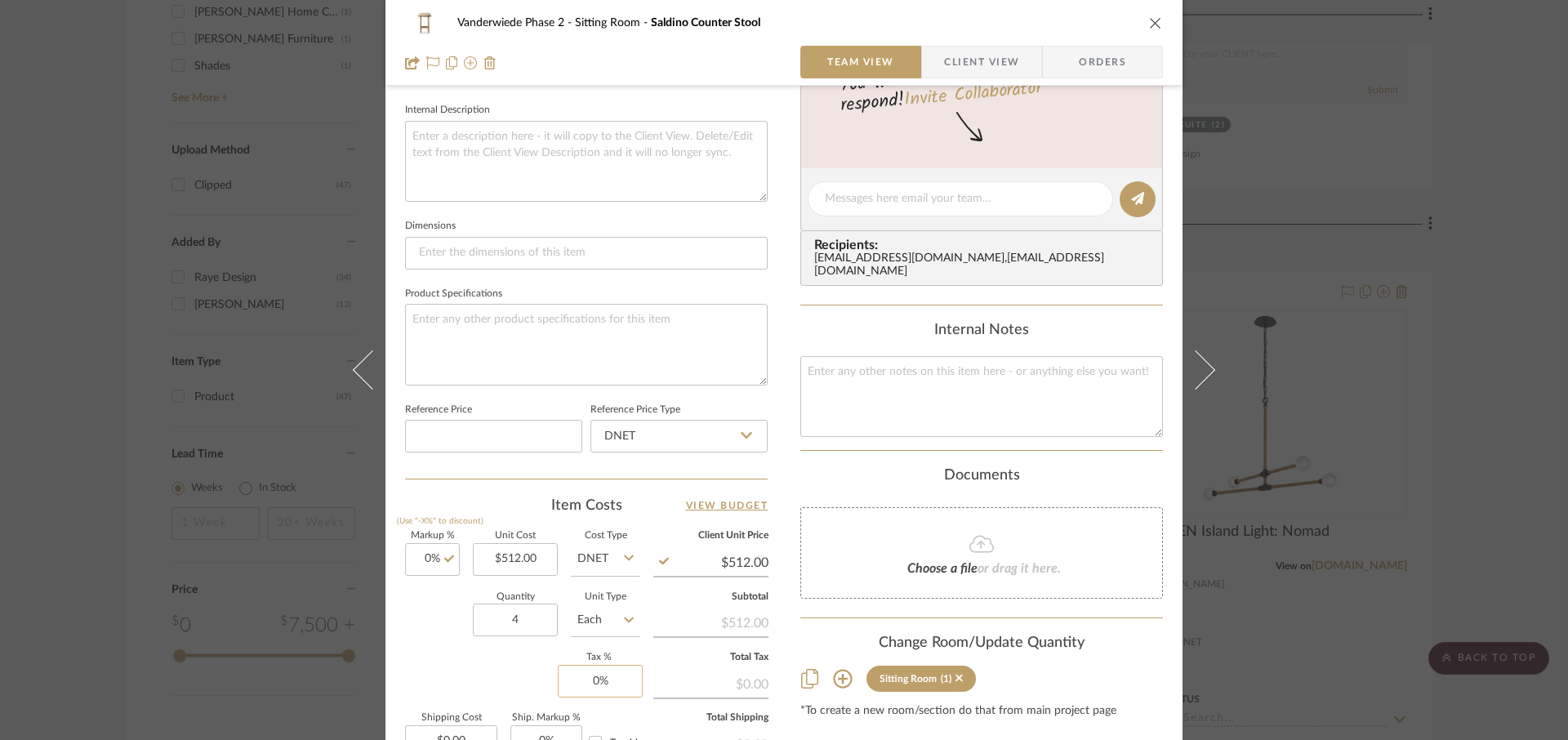
type input "0"
click at [624, 686] on input "0" at bounding box center [599, 681] width 85 height 33
type input "6%"
click at [488, 688] on div "Markup % (Use "-X%" to discount) 0% Unit Cost $512.00 Cost Type DNET Client Uni…" at bounding box center [586, 650] width 363 height 238
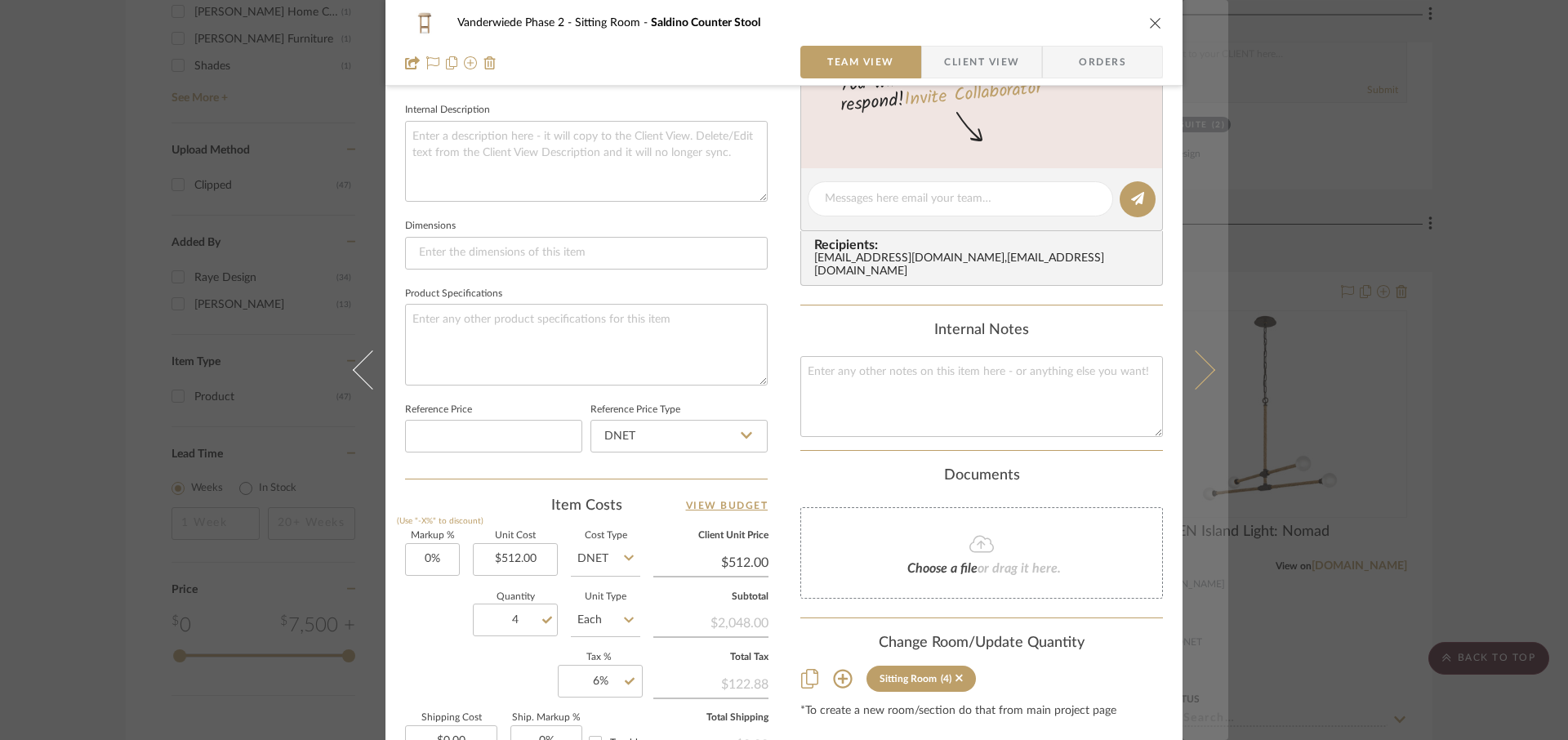
click at [1197, 379] on icon at bounding box center [1195, 370] width 39 height 39
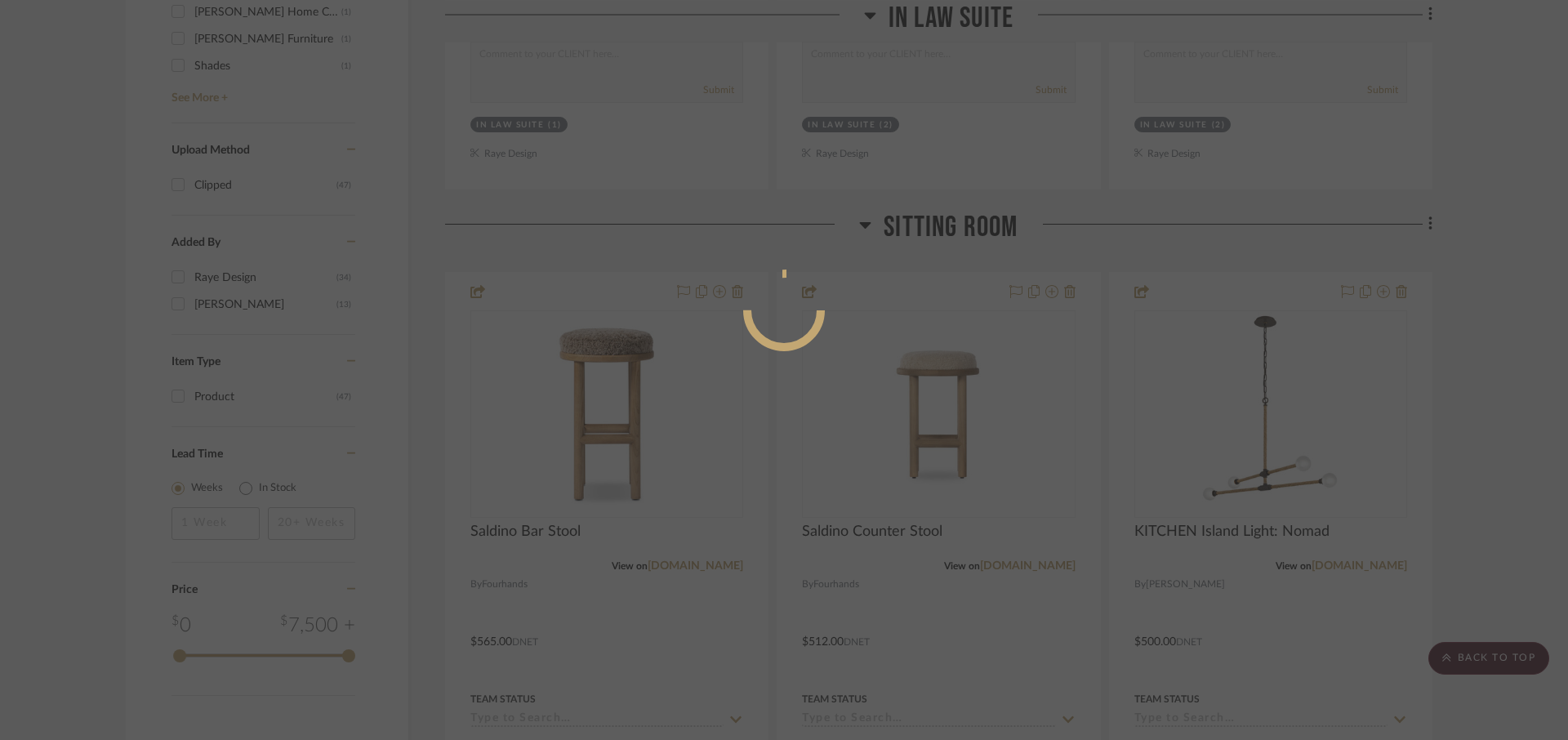
scroll to position [0, 0]
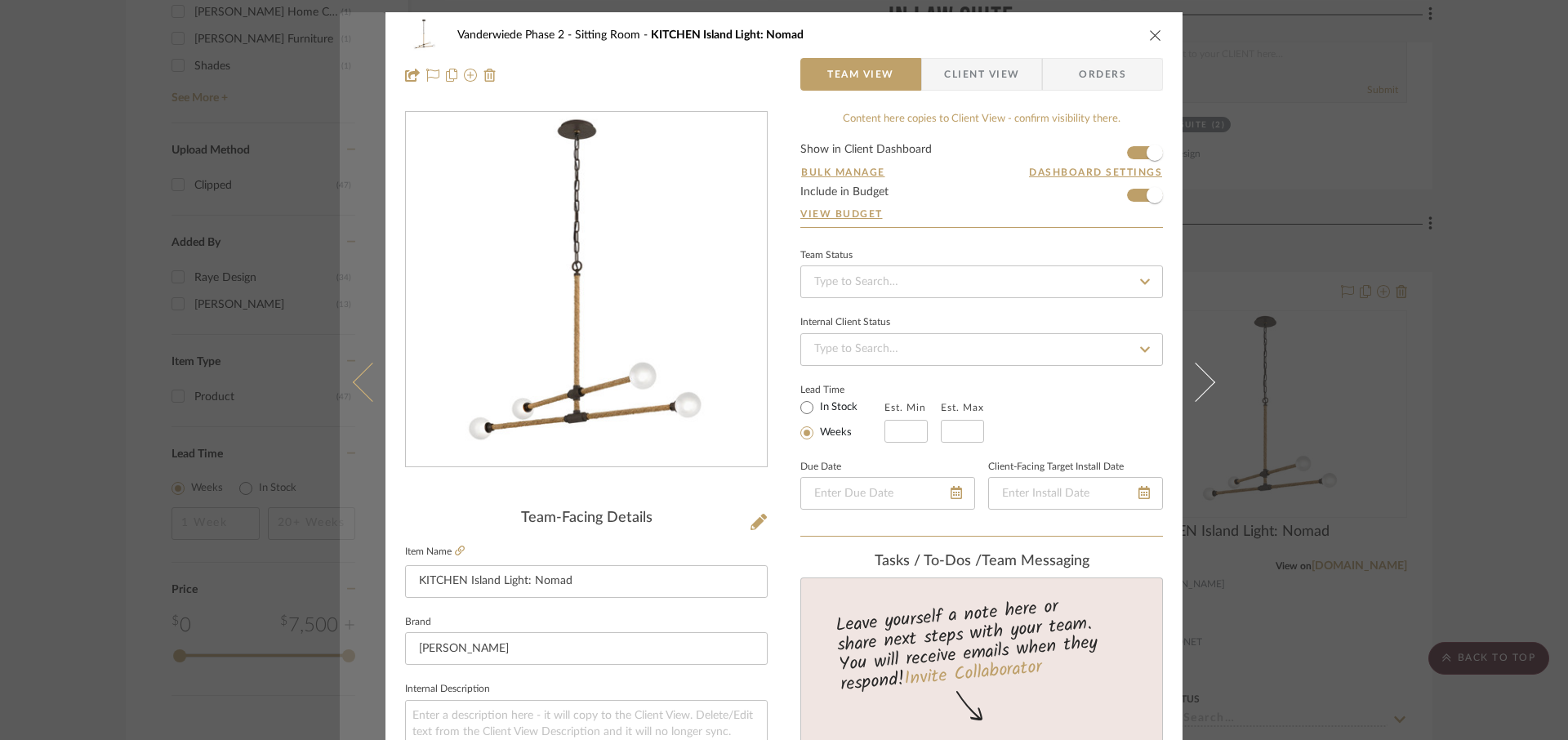
click at [365, 394] on icon at bounding box center [373, 382] width 39 height 39
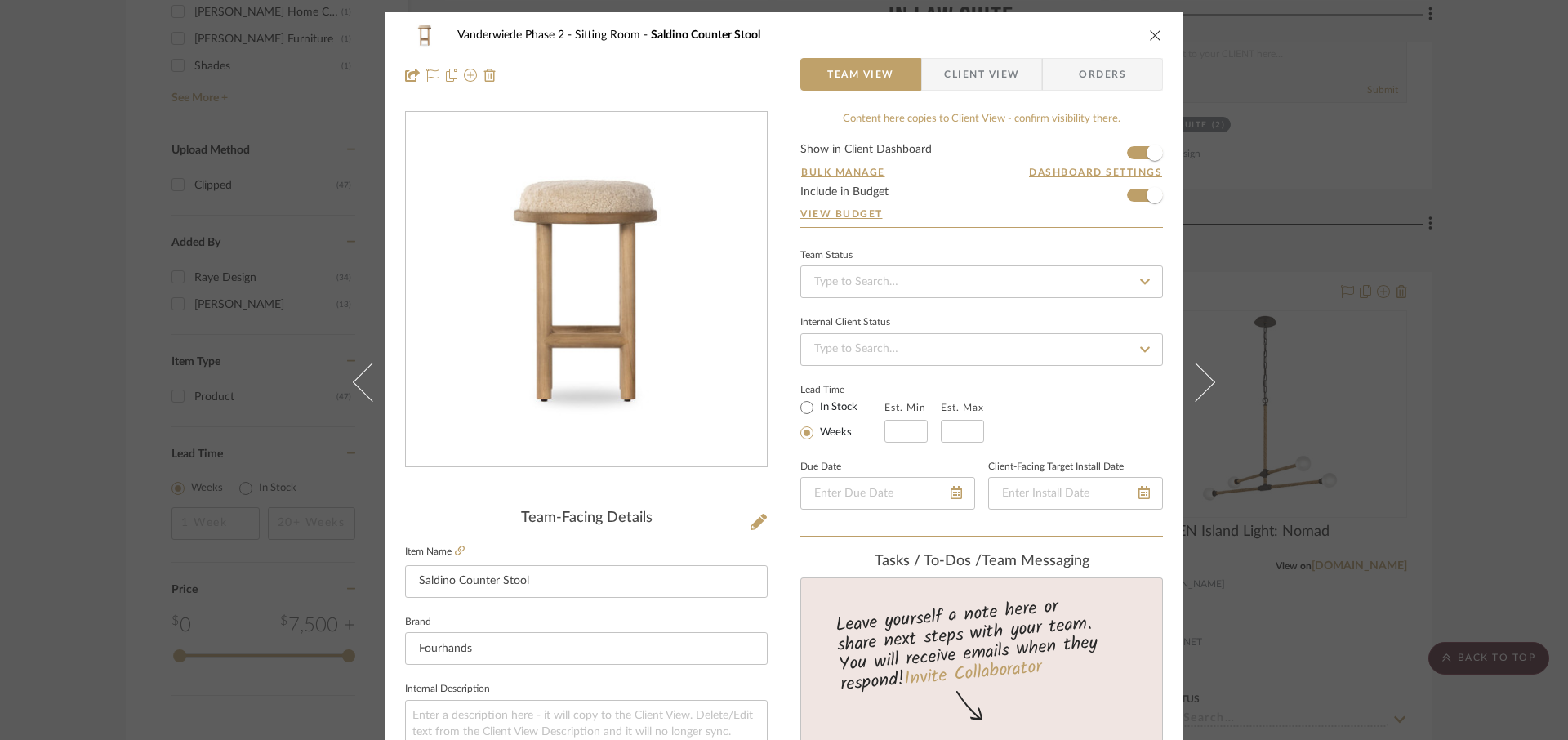
click at [1458, 395] on div "Vanderwiede Phase 2 Sitting Room Saldino Counter Stool Team View Client View Or…" at bounding box center [784, 370] width 1568 height 740
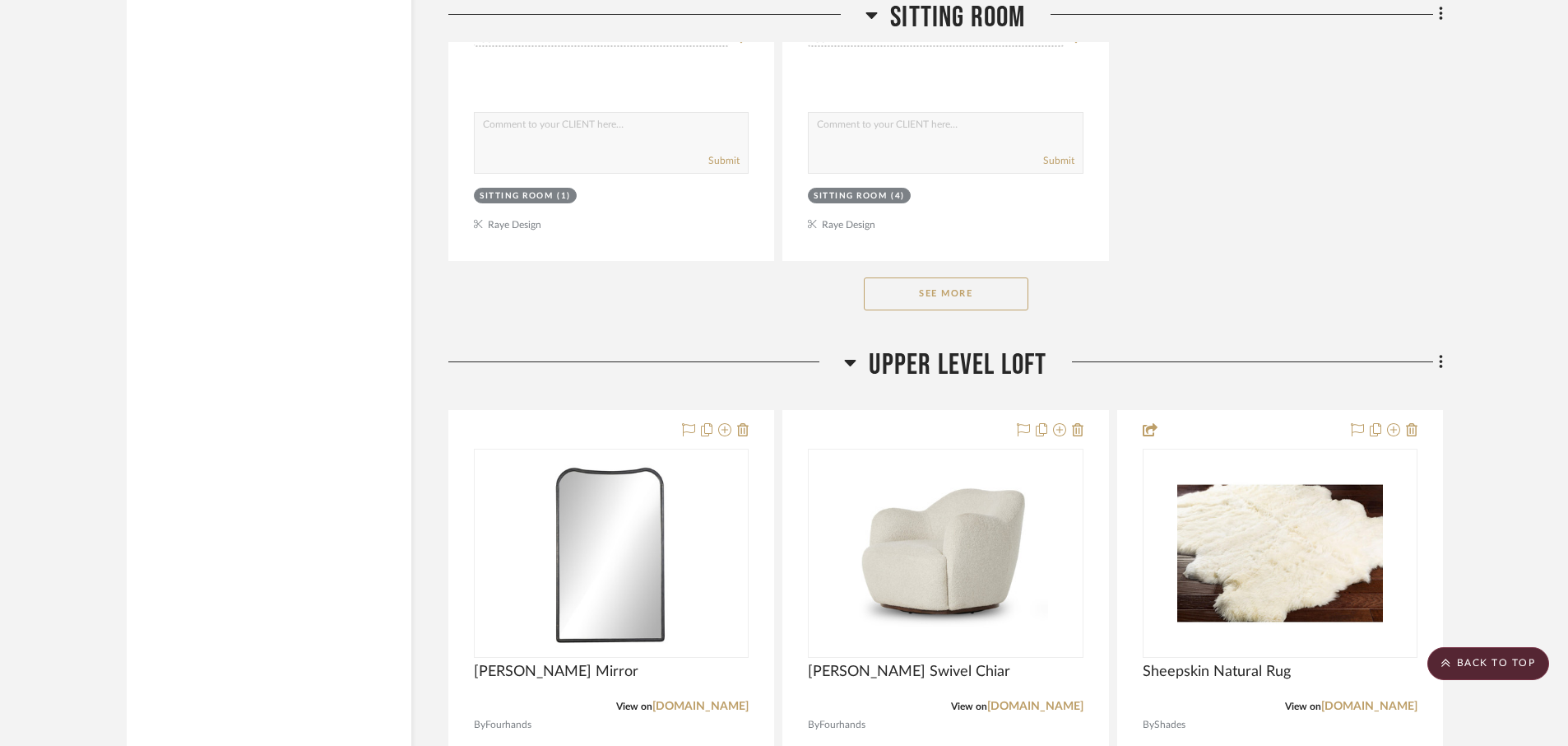
scroll to position [4026, 0]
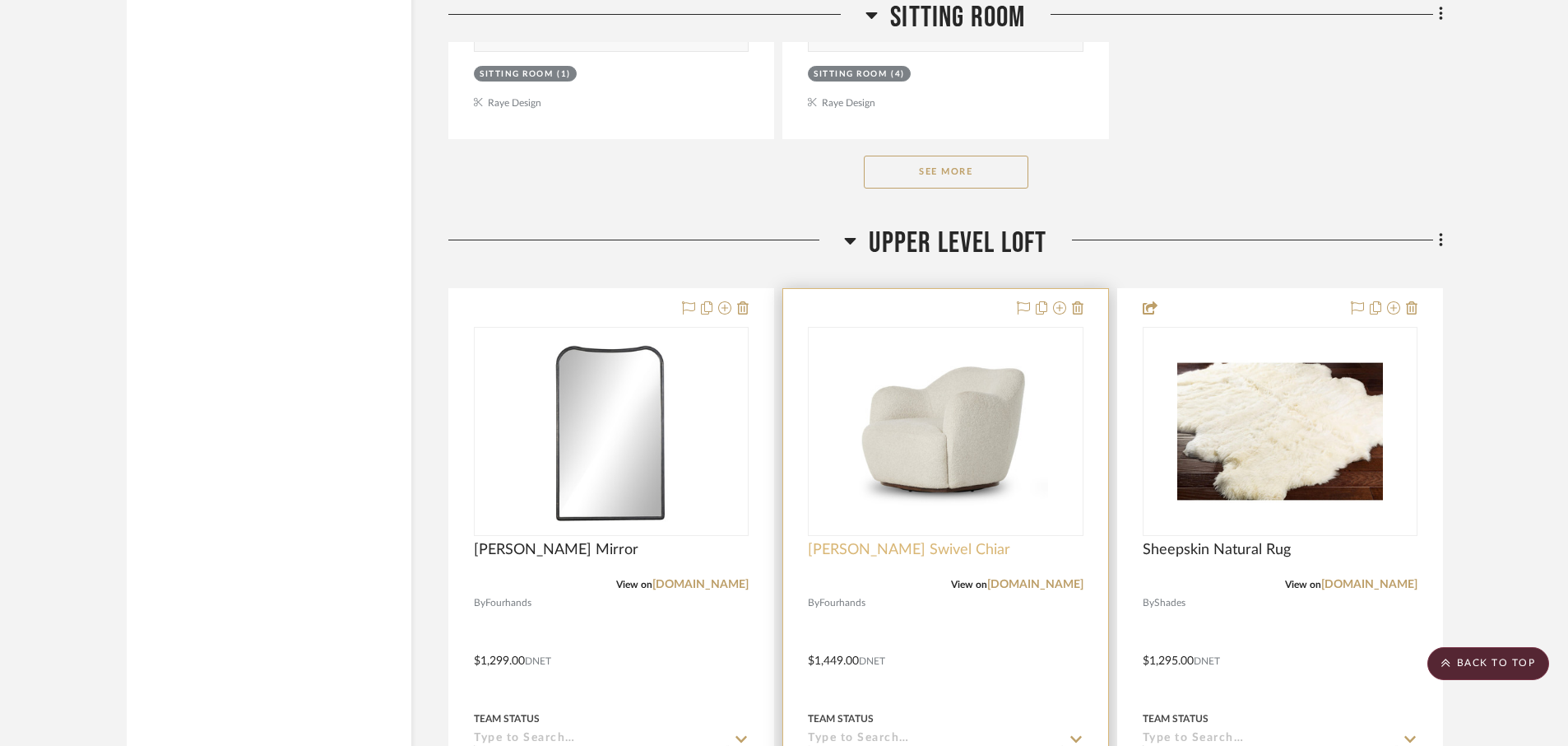
click at [861, 550] on span "[PERSON_NAME] Swivel Chiar" at bounding box center [908, 550] width 203 height 18
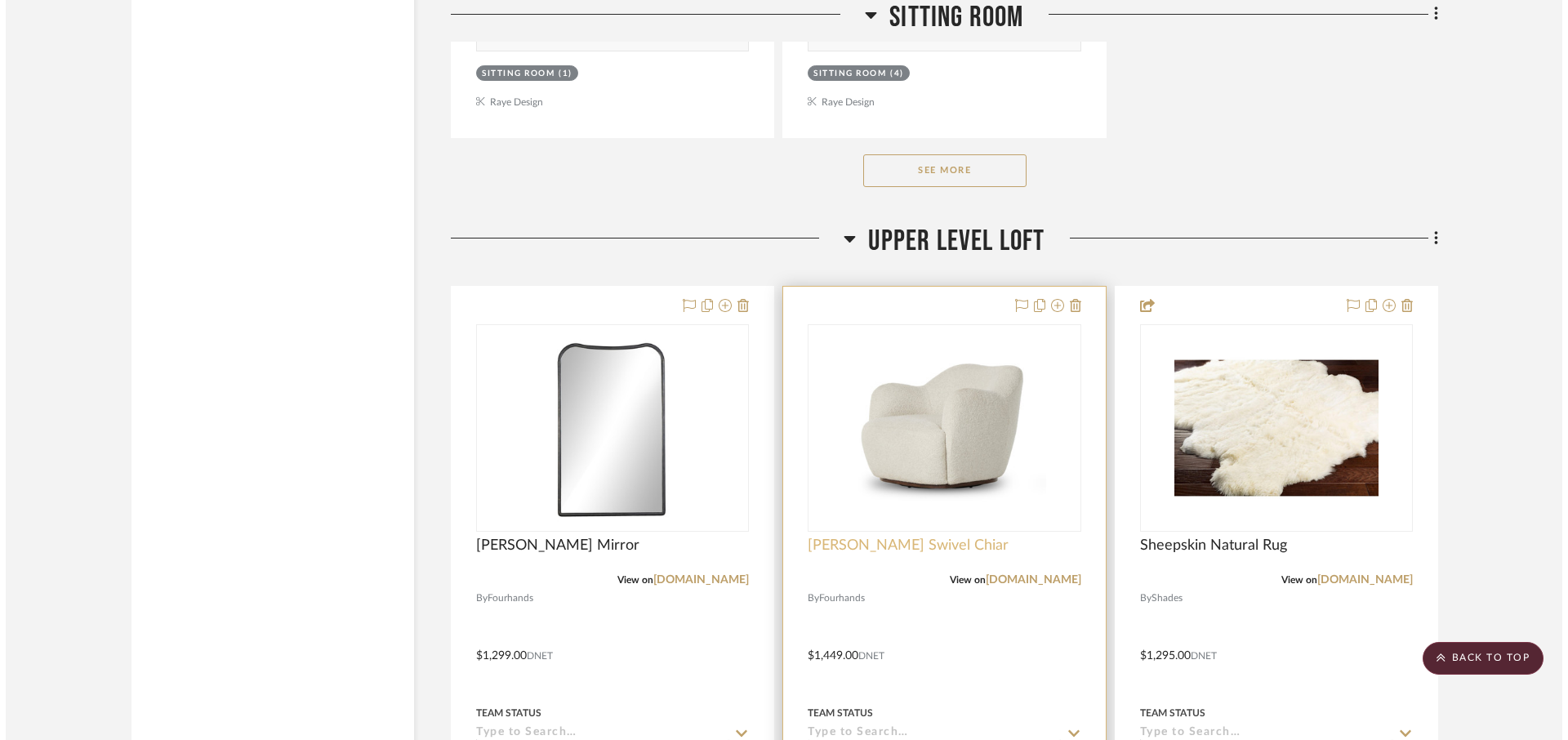
scroll to position [0, 0]
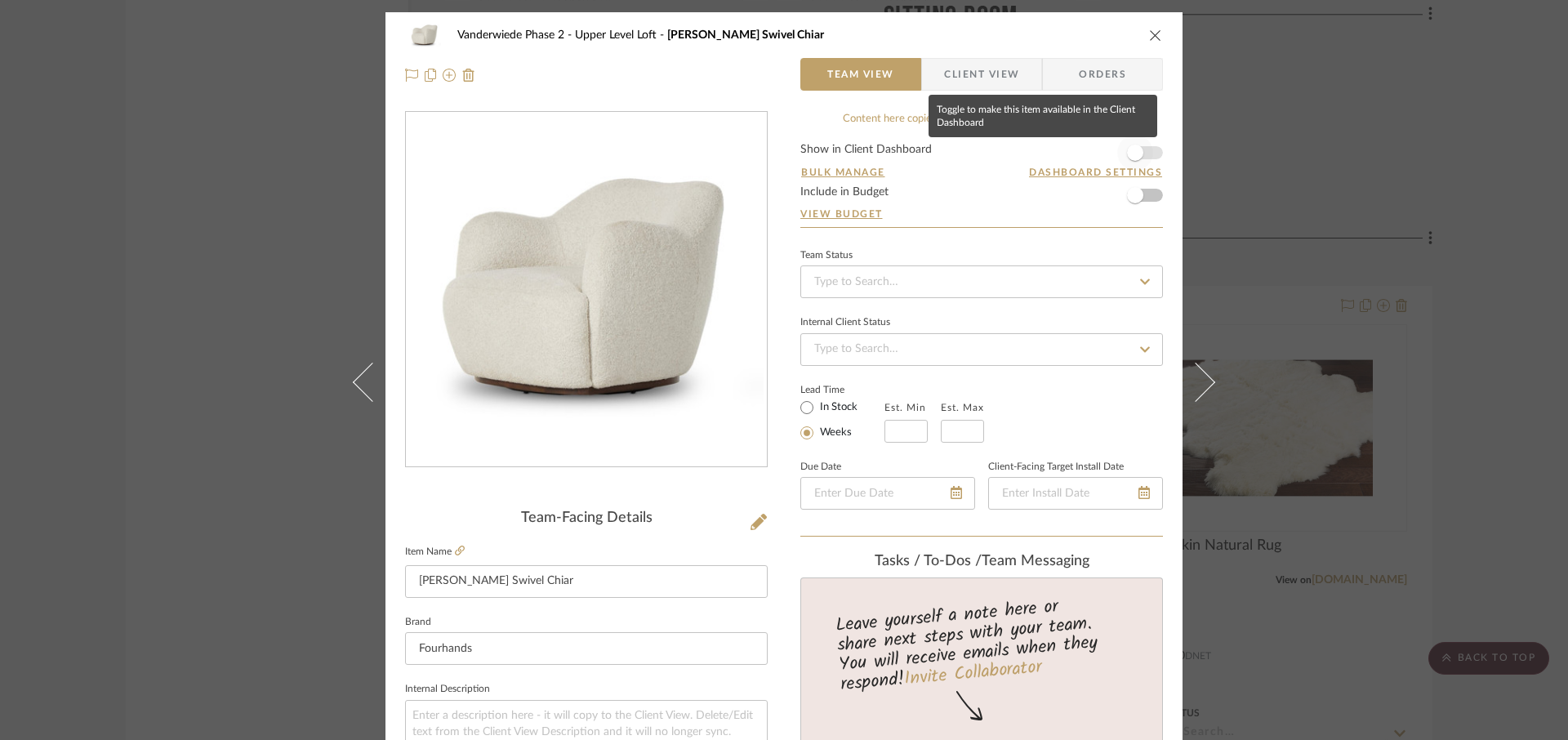
click at [1132, 156] on span "button" at bounding box center [1134, 153] width 17 height 17
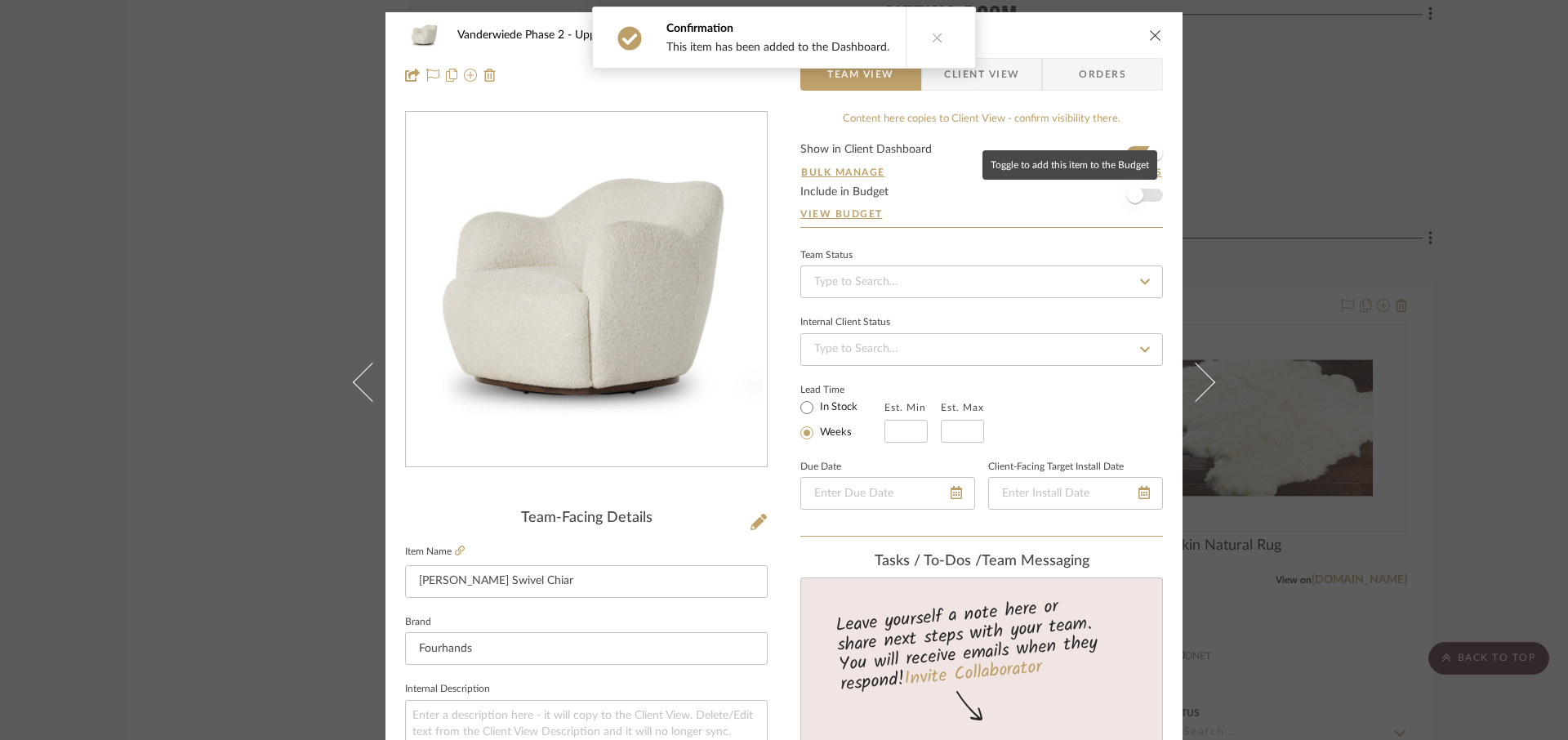
click at [1132, 196] on span "button" at bounding box center [1134, 194] width 17 height 17
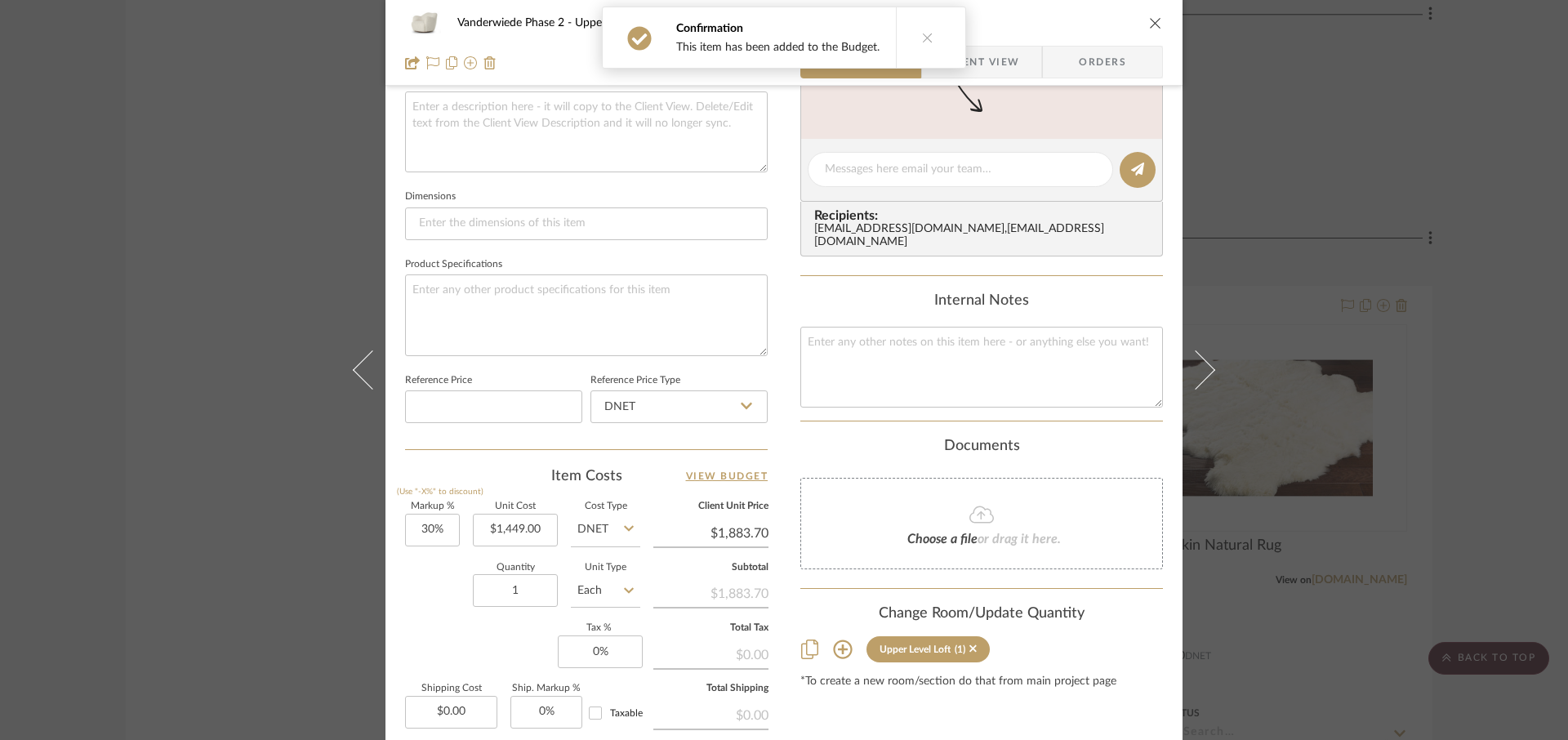
scroll to position [623, 0]
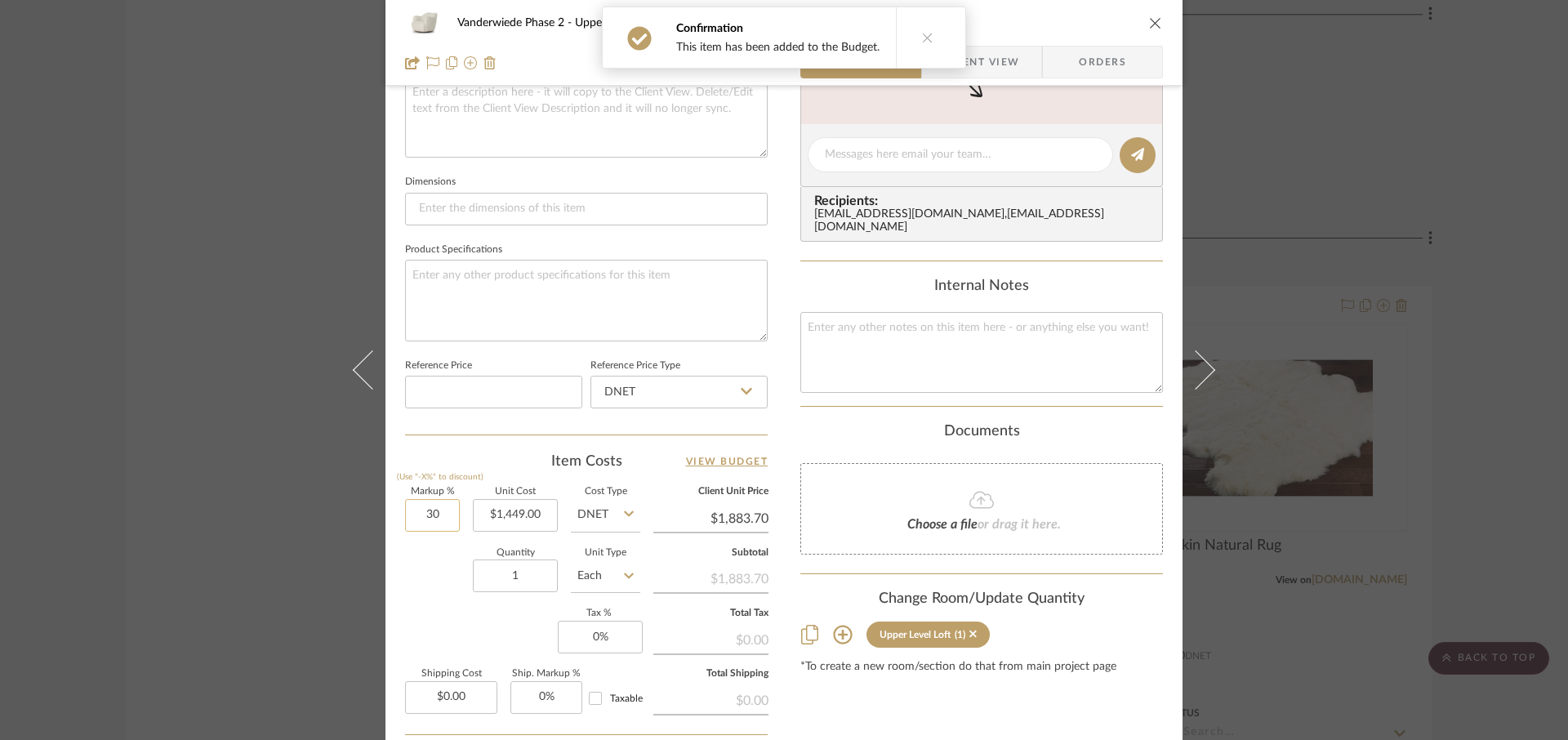
click at [445, 513] on input "30" at bounding box center [432, 515] width 54 height 33
type input "0%"
type input "0"
click at [613, 643] on input "0" at bounding box center [599, 637] width 85 height 33
type input "$1,449.00"
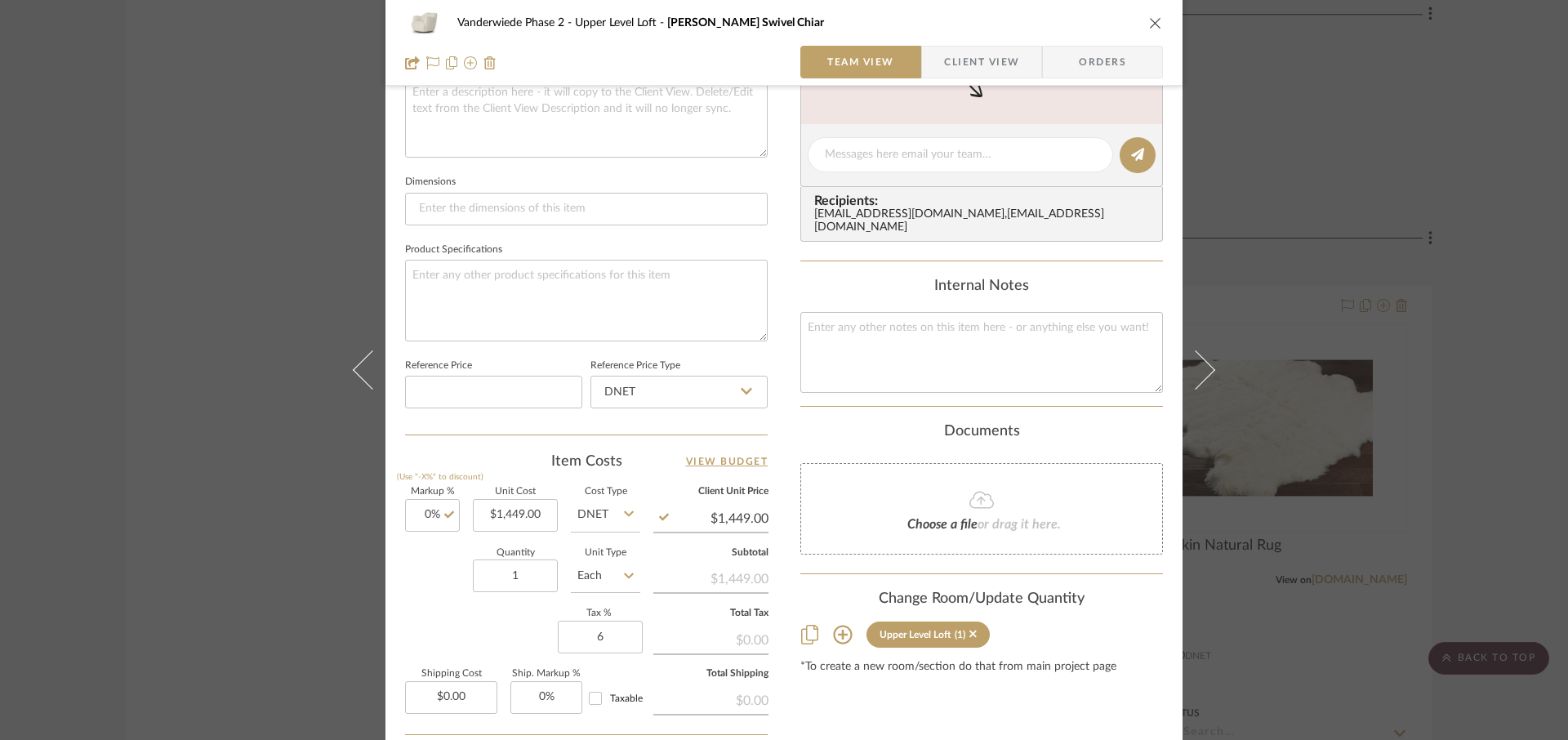
type input "6%"
click at [526, 624] on div "Markup % (Use "-X%" to discount) 0% Unit Cost $1,449.00 Cost Type DNET Client U…" at bounding box center [586, 606] width 363 height 238
click at [521, 568] on input "1" at bounding box center [515, 576] width 85 height 33
click at [525, 585] on input "1" at bounding box center [515, 576] width 85 height 33
type input "2"
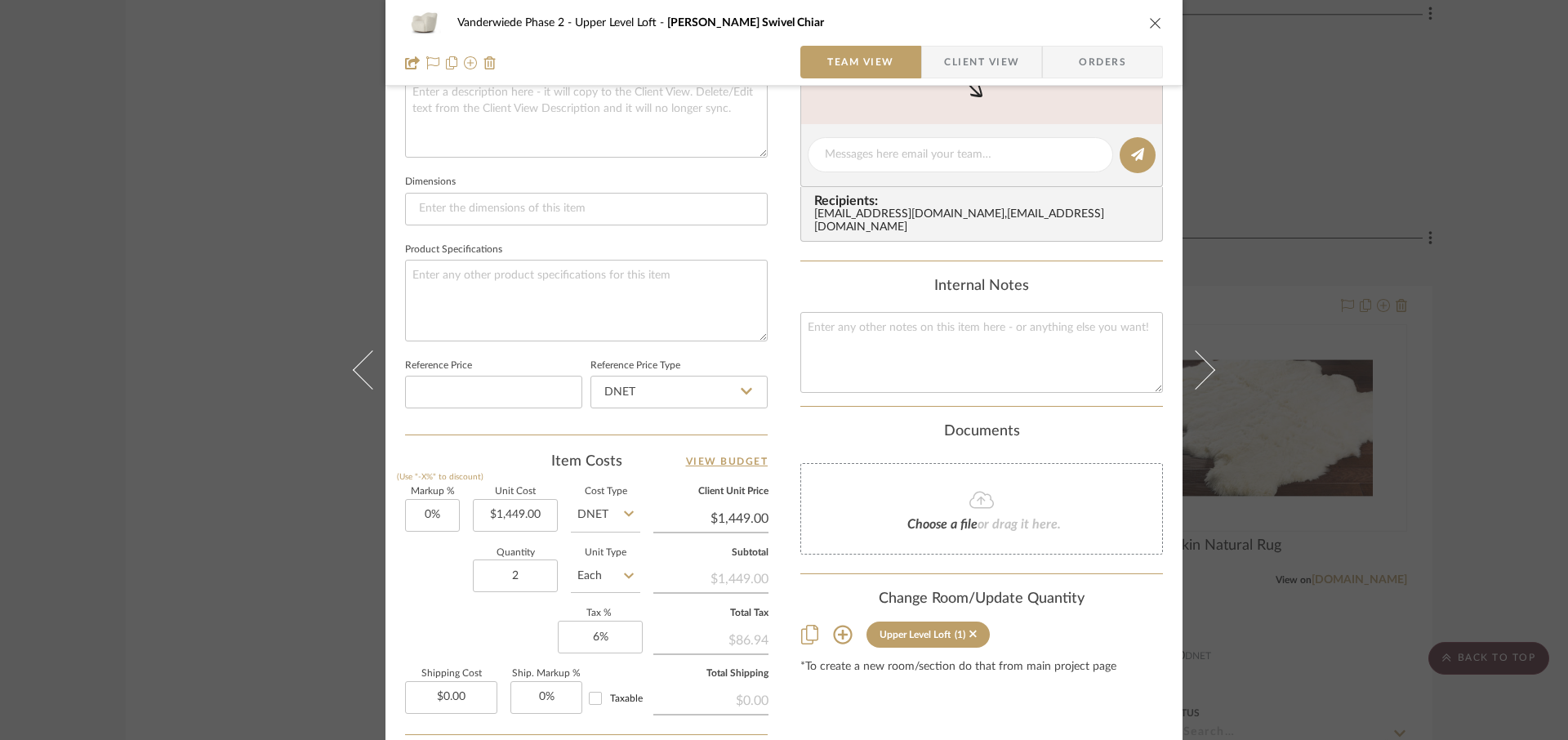
click at [489, 628] on div "Markup % (Use "-X%" to discount) 0% Unit Cost $1,449.00 Cost Type DNET Client U…" at bounding box center [586, 606] width 363 height 238
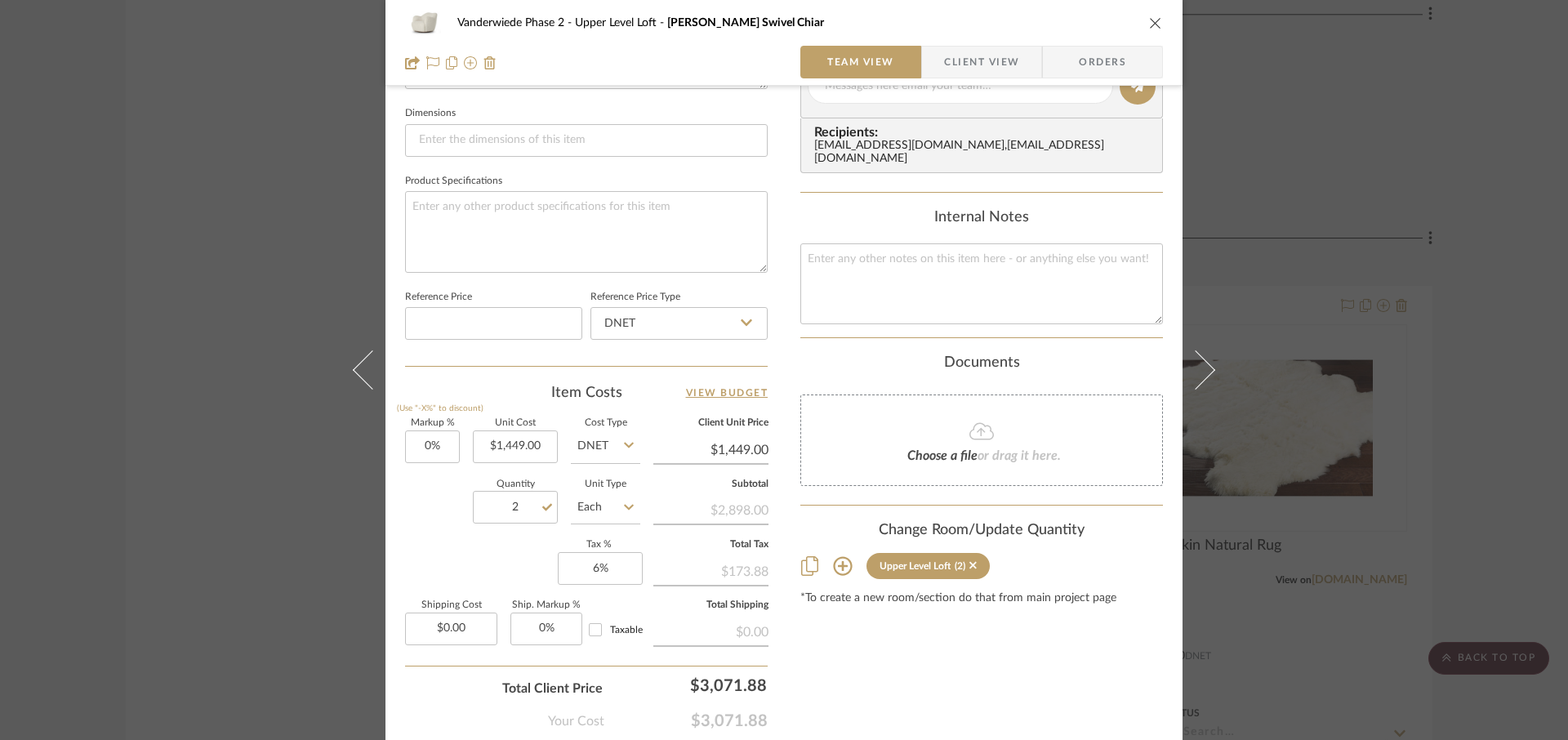
scroll to position [712, 0]
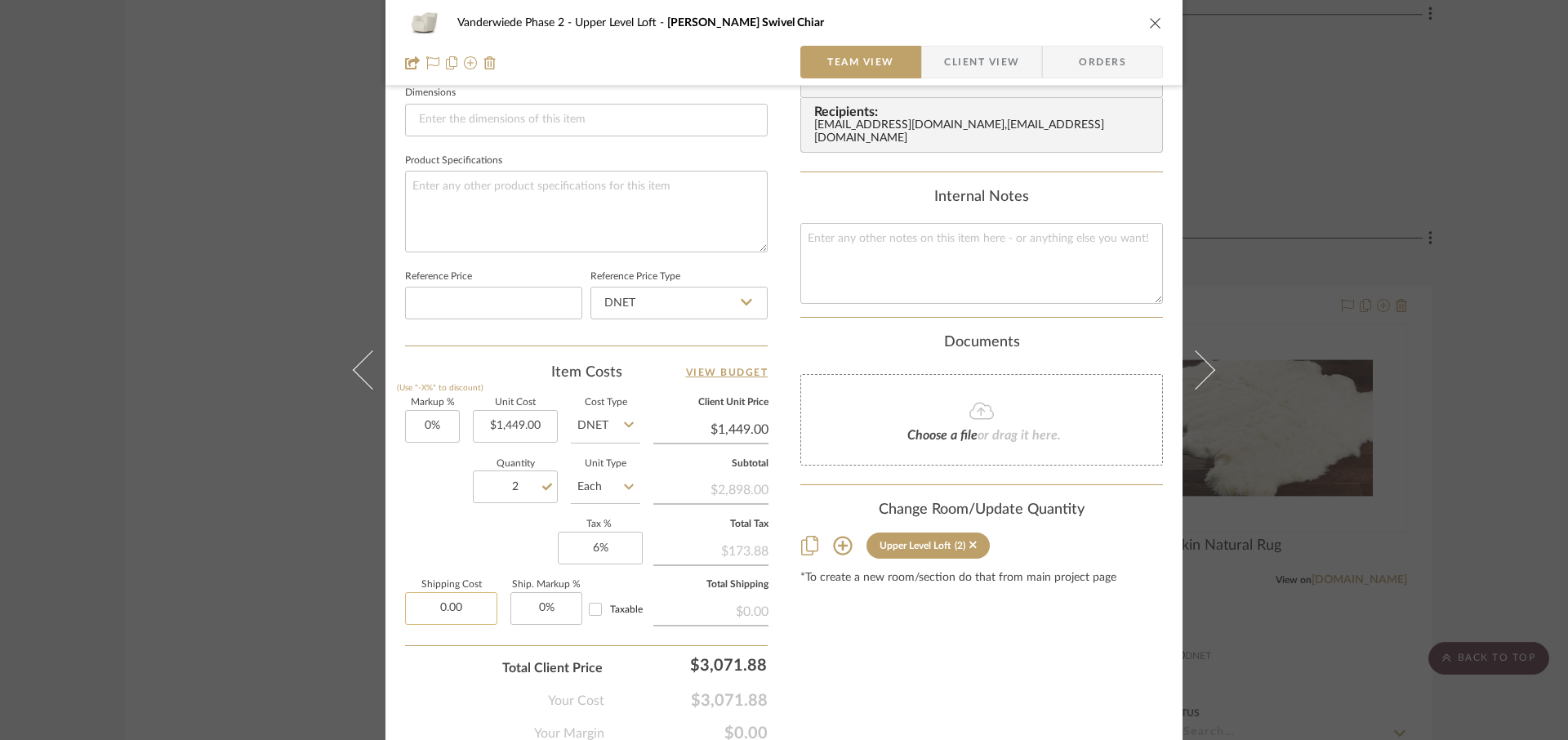
click at [465, 609] on input "0.00" at bounding box center [450, 609] width 92 height 33
type input "$300.00"
click at [445, 549] on div "Markup % (Use "-X%" to discount) 0% Unit Cost $1,449.00 Cost Type DNET Client U…" at bounding box center [586, 517] width 363 height 238
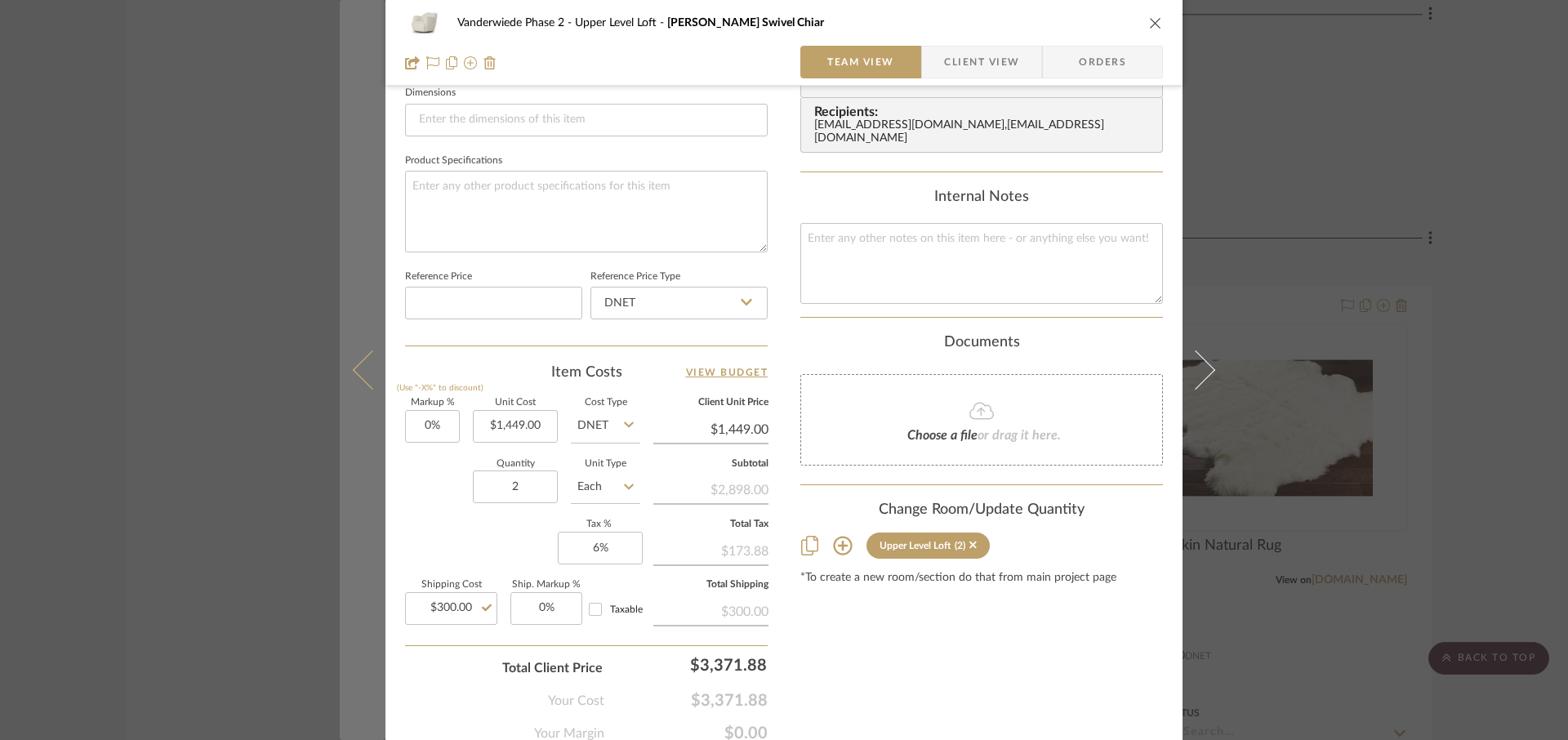
click at [353, 371] on icon at bounding box center [373, 370] width 39 height 39
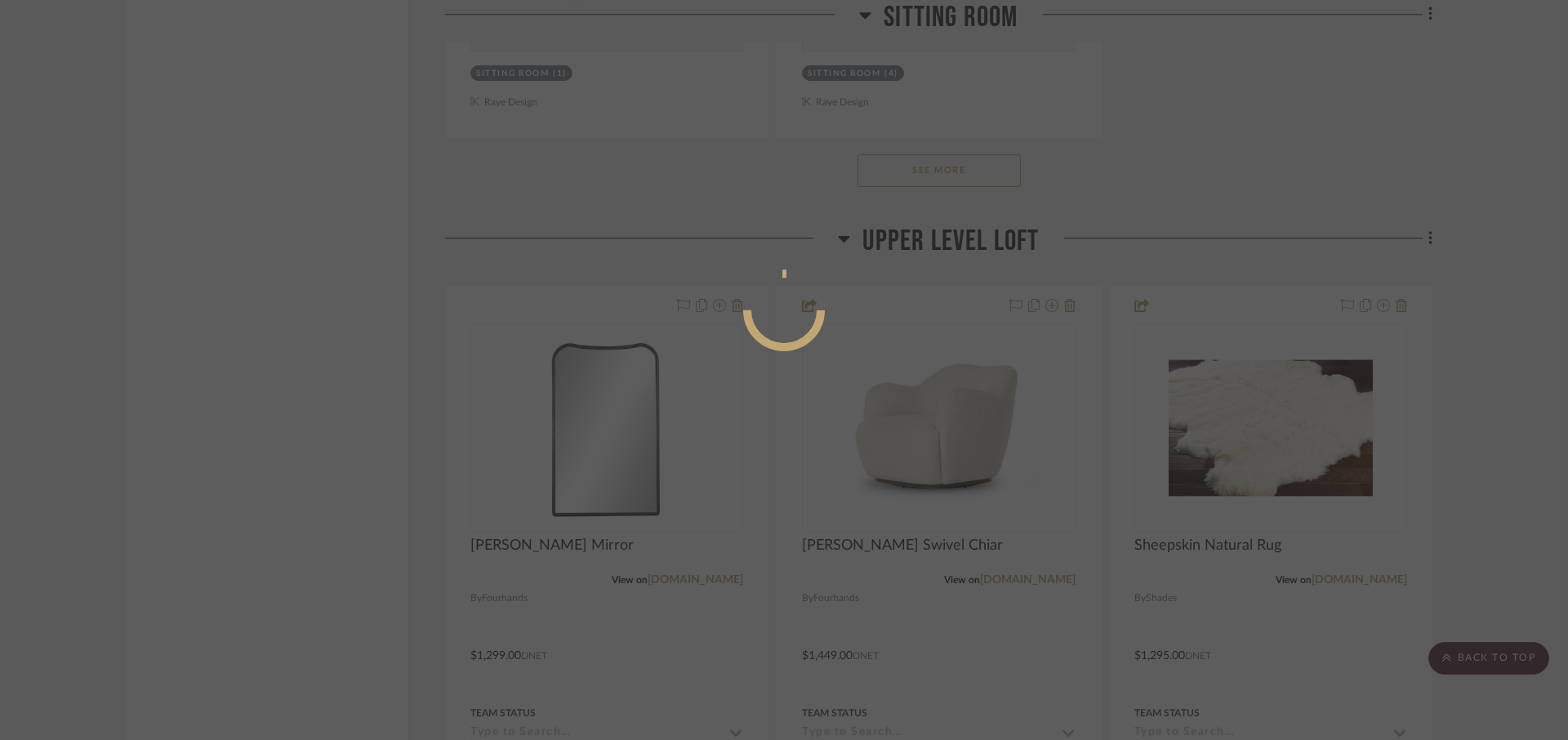
scroll to position [0, 0]
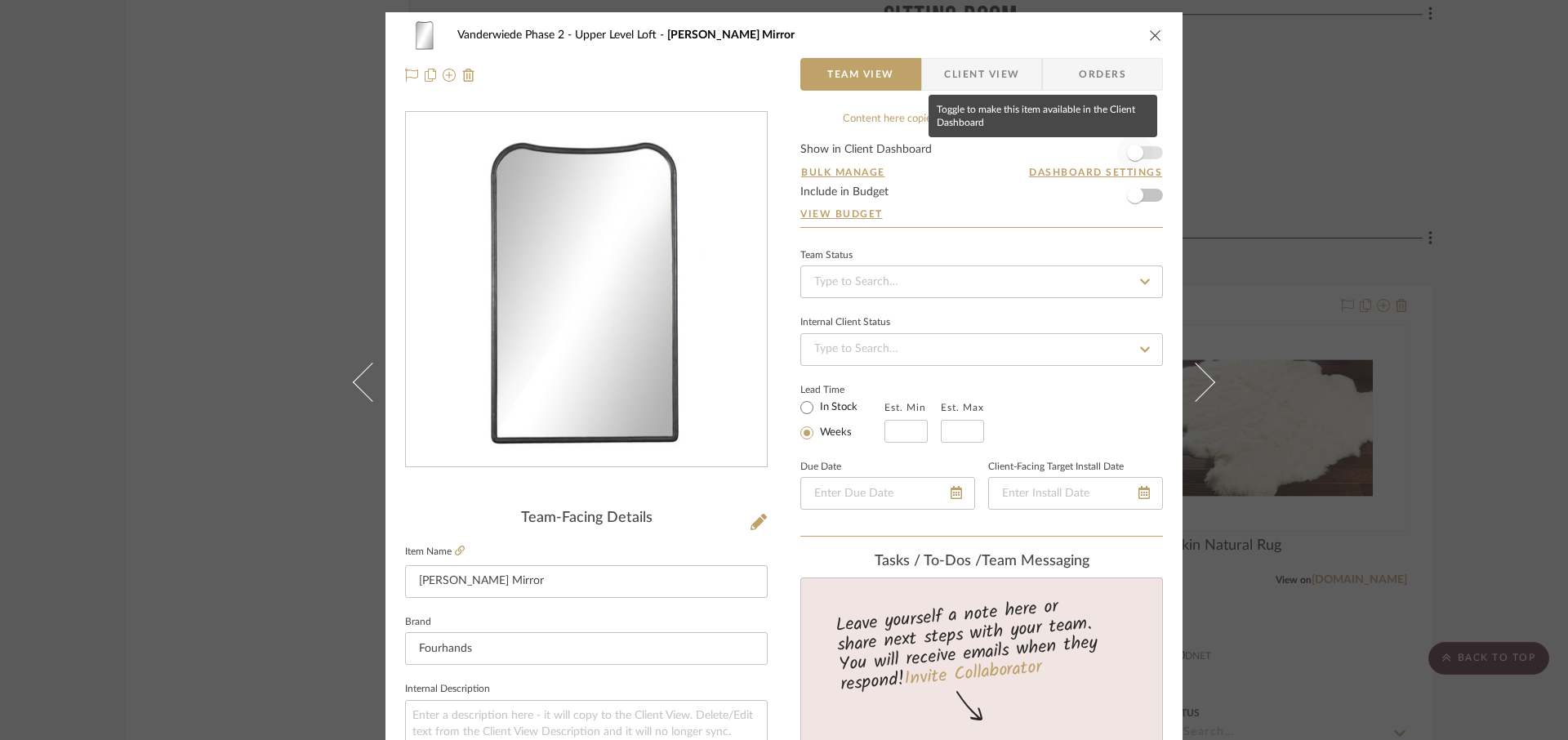
click at [1125, 160] on span "button" at bounding box center [1134, 153] width 36 height 36
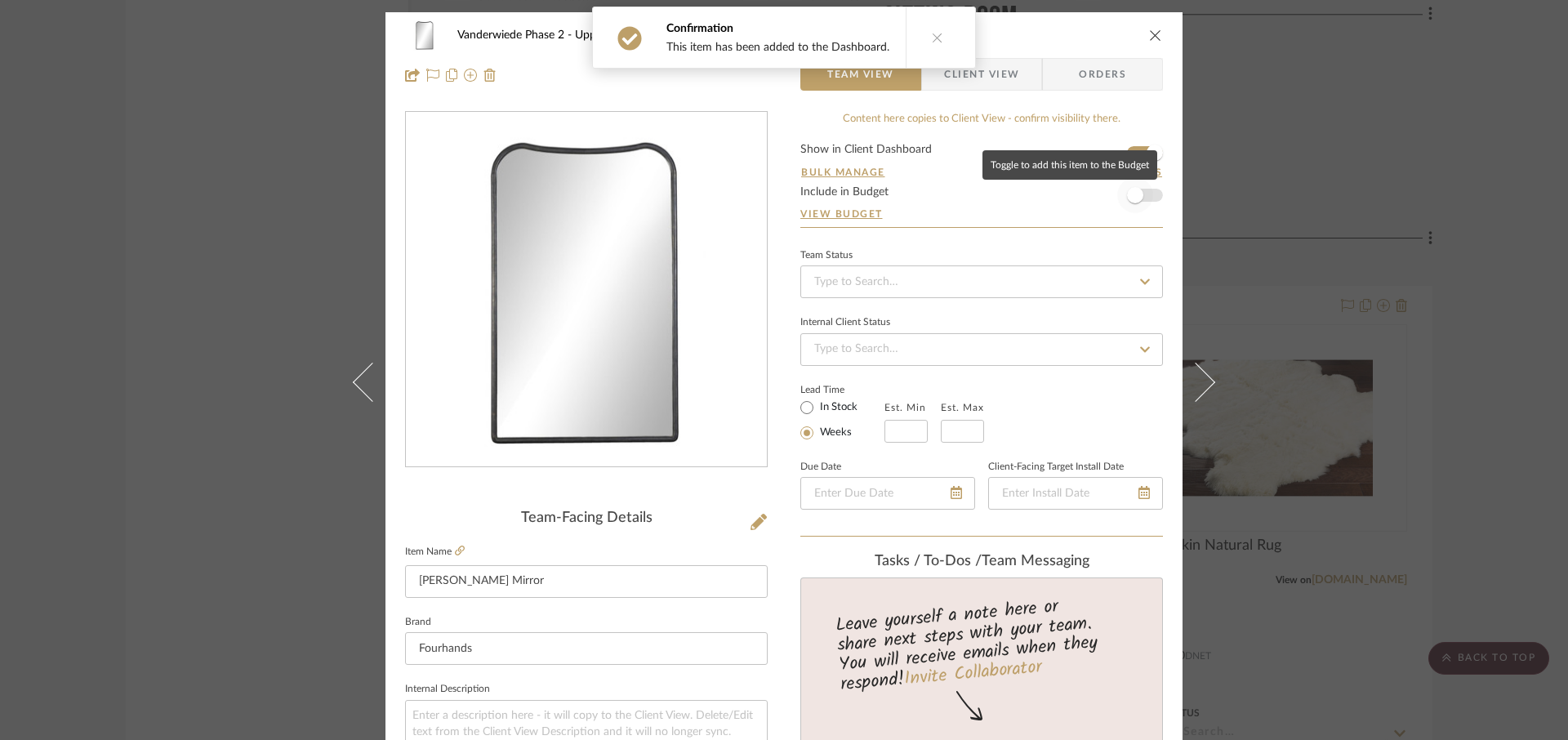
click at [1126, 199] on span "button" at bounding box center [1134, 194] width 17 height 17
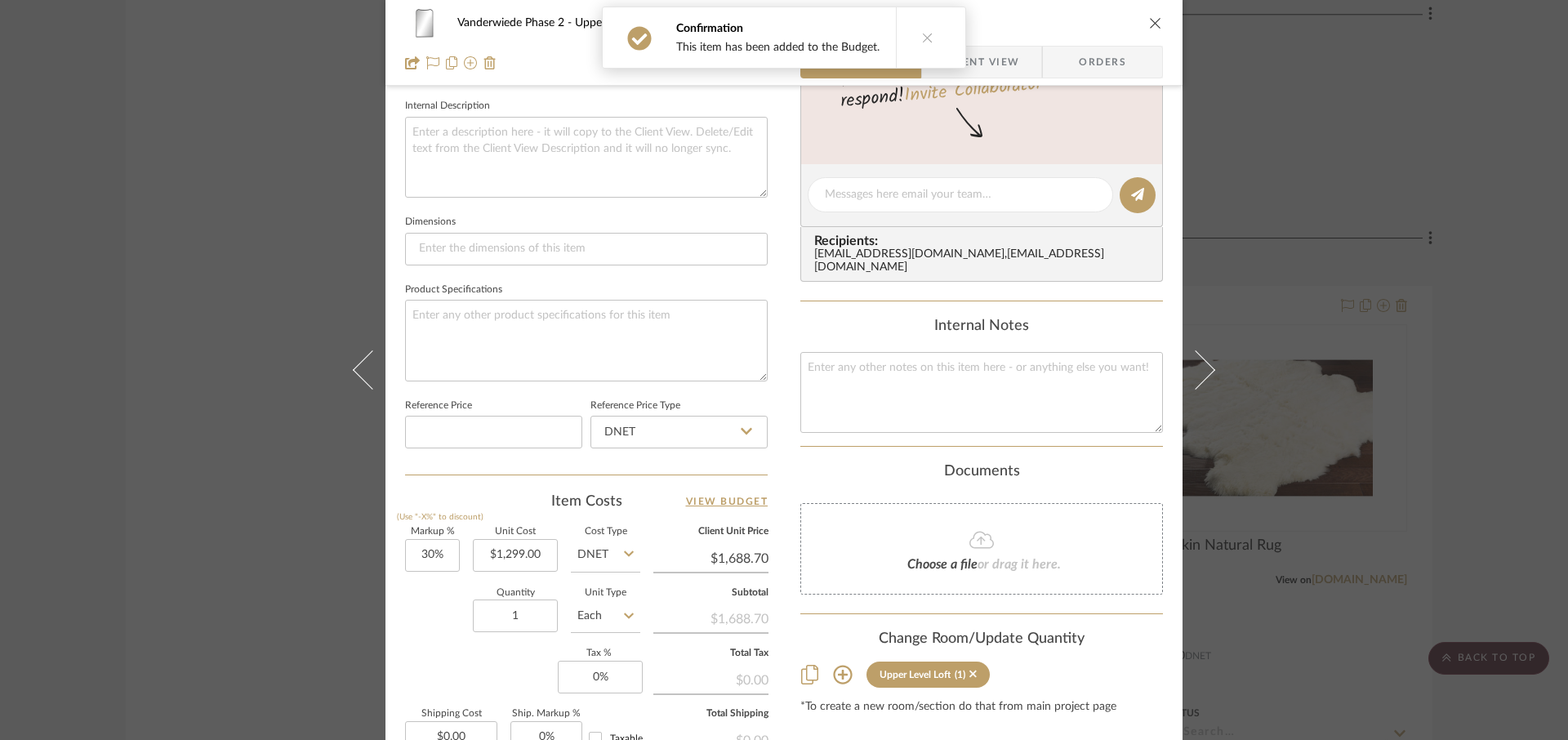
scroll to position [587, 0]
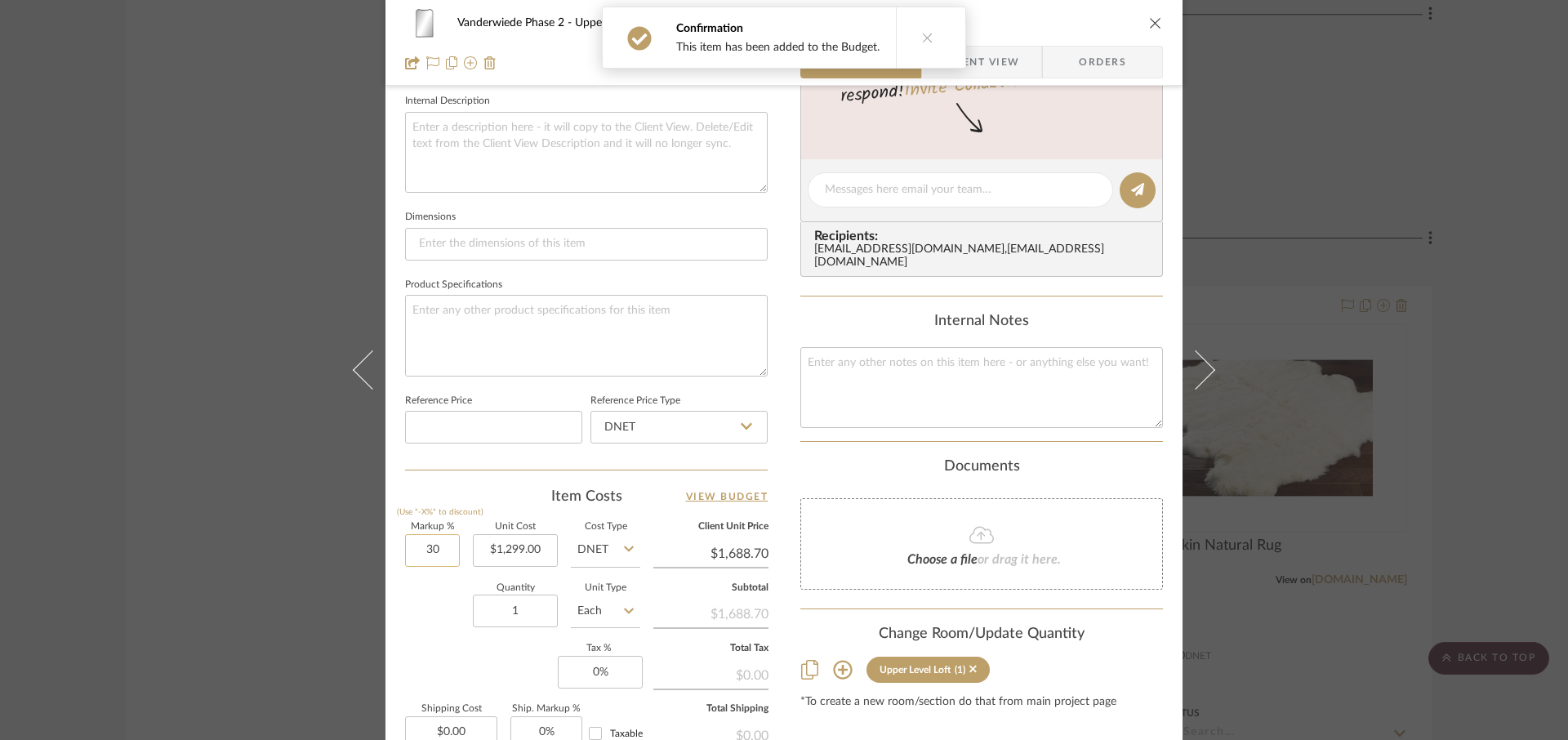
click at [445, 555] on input "30" at bounding box center [432, 550] width 54 height 33
type input "0%"
click at [425, 636] on div "Quantity 1 Unit Type Each" at bounding box center [522, 613] width 235 height 58
type input "$1,299.00"
click at [601, 663] on input "0" at bounding box center [599, 672] width 85 height 33
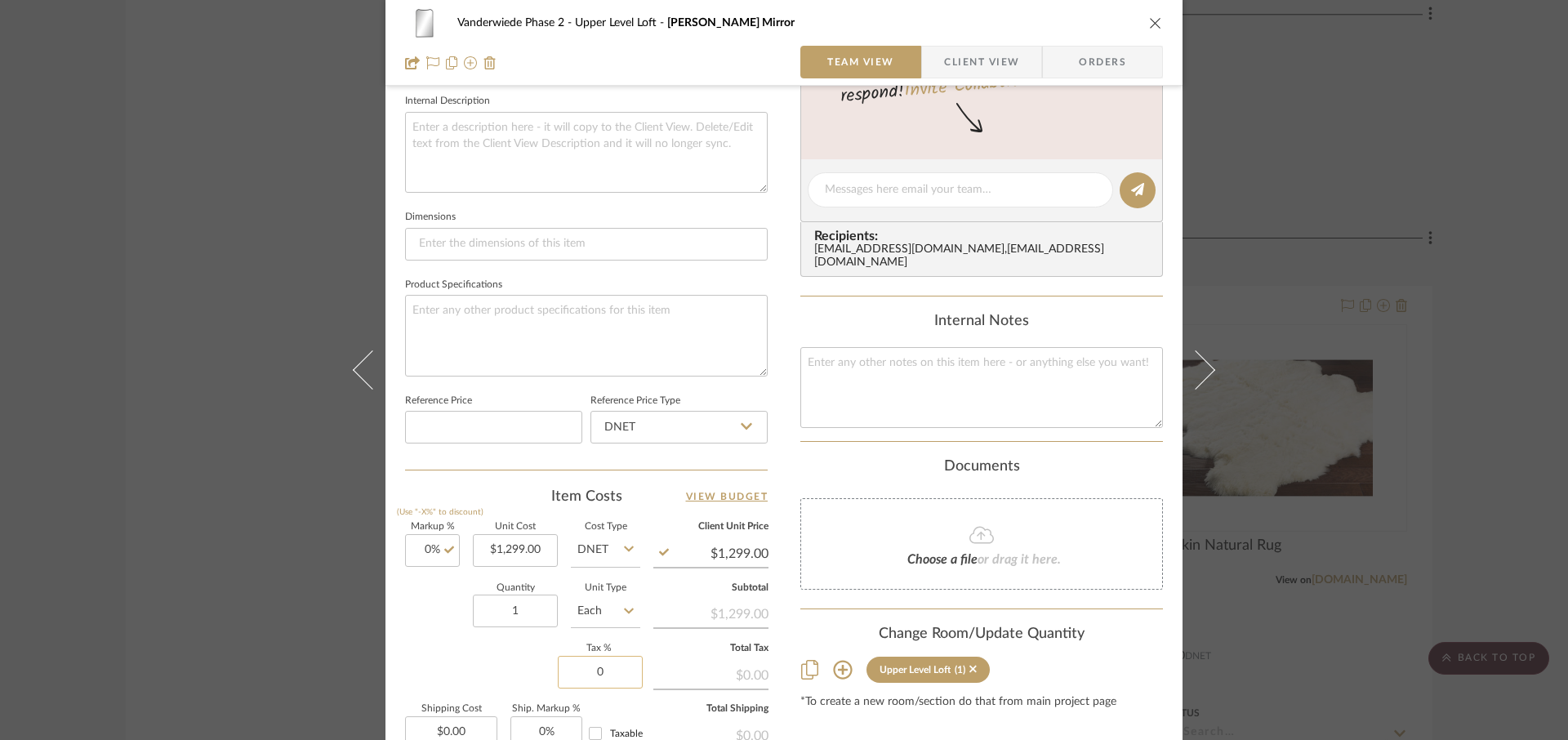
drag, startPoint x: 620, startPoint y: 684, endPoint x: 587, endPoint y: 679, distance: 33.4
click at [587, 679] on input "0" at bounding box center [599, 672] width 85 height 33
drag, startPoint x: 610, startPoint y: 668, endPoint x: 569, endPoint y: 667, distance: 41.0
click at [569, 667] on input "0" at bounding box center [599, 672] width 85 height 33
type input "6%"
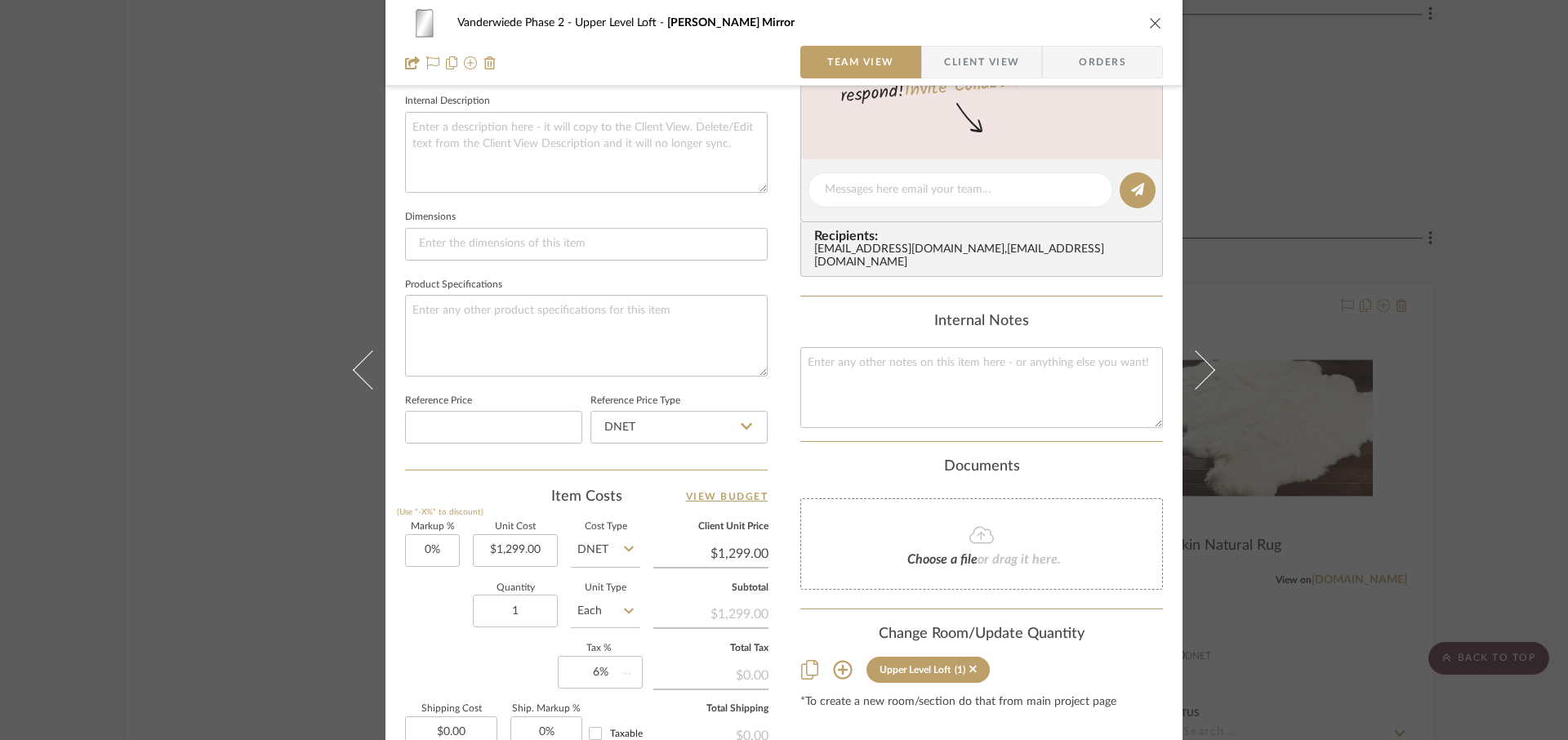
click at [487, 668] on div "Markup % (Use "-X%" to discount) 0% Unit Cost $1,299.00 Cost Type DNET Client U…" at bounding box center [586, 641] width 363 height 238
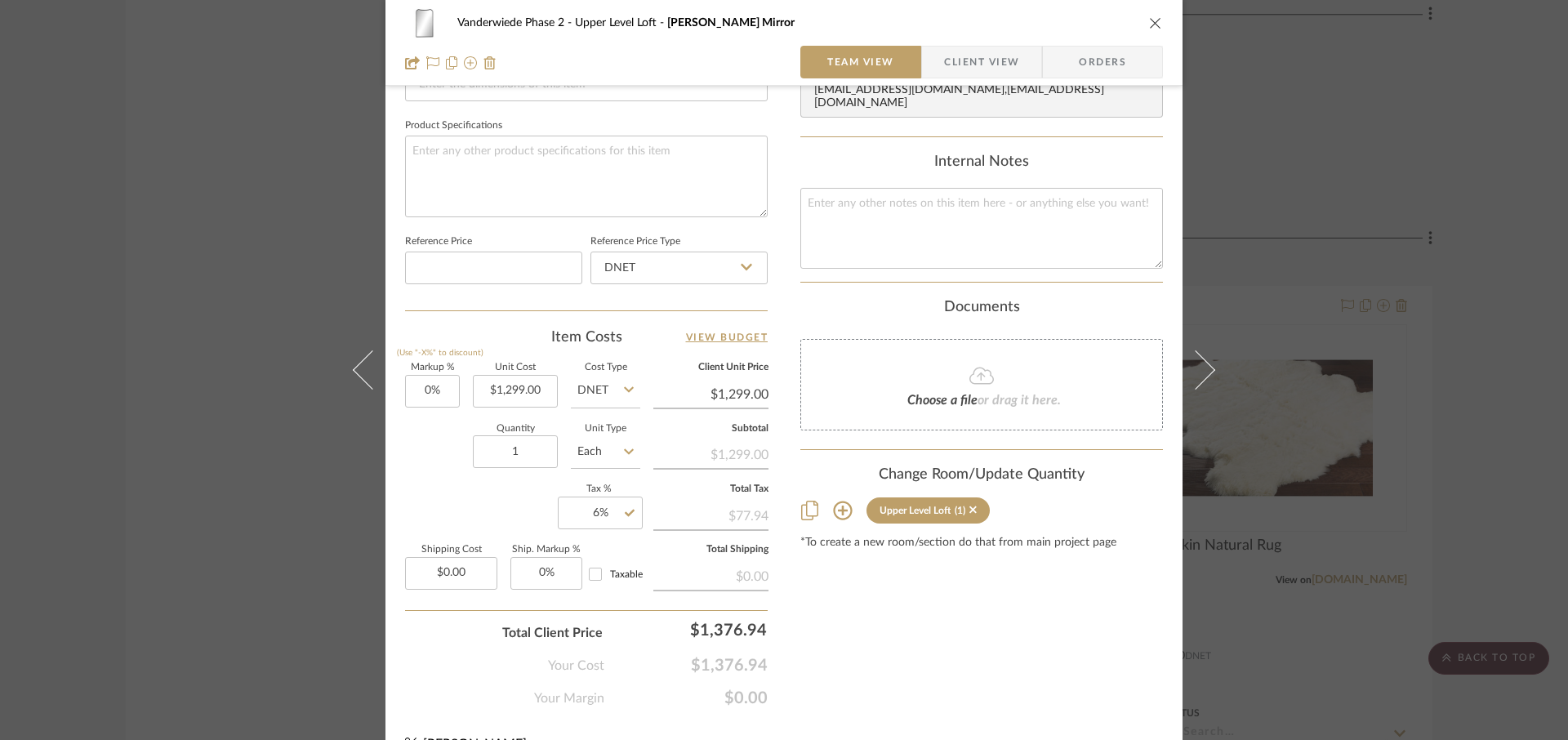
scroll to position [746, 0]
click at [466, 577] on input "0.00" at bounding box center [450, 574] width 92 height 33
type input "$130.00"
click at [435, 641] on div "Total Client Price $1,376.94" at bounding box center [586, 627] width 363 height 33
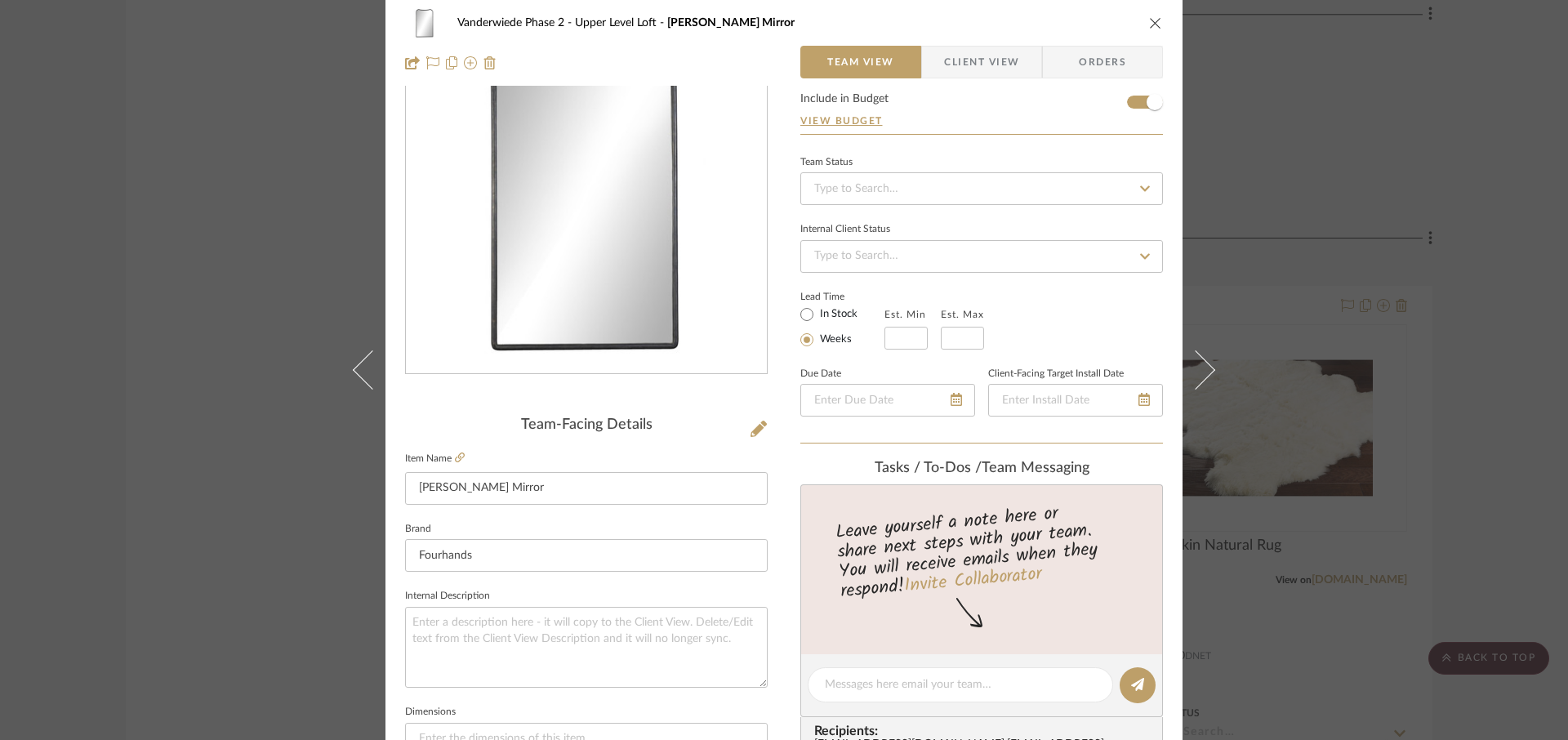
scroll to position [0, 0]
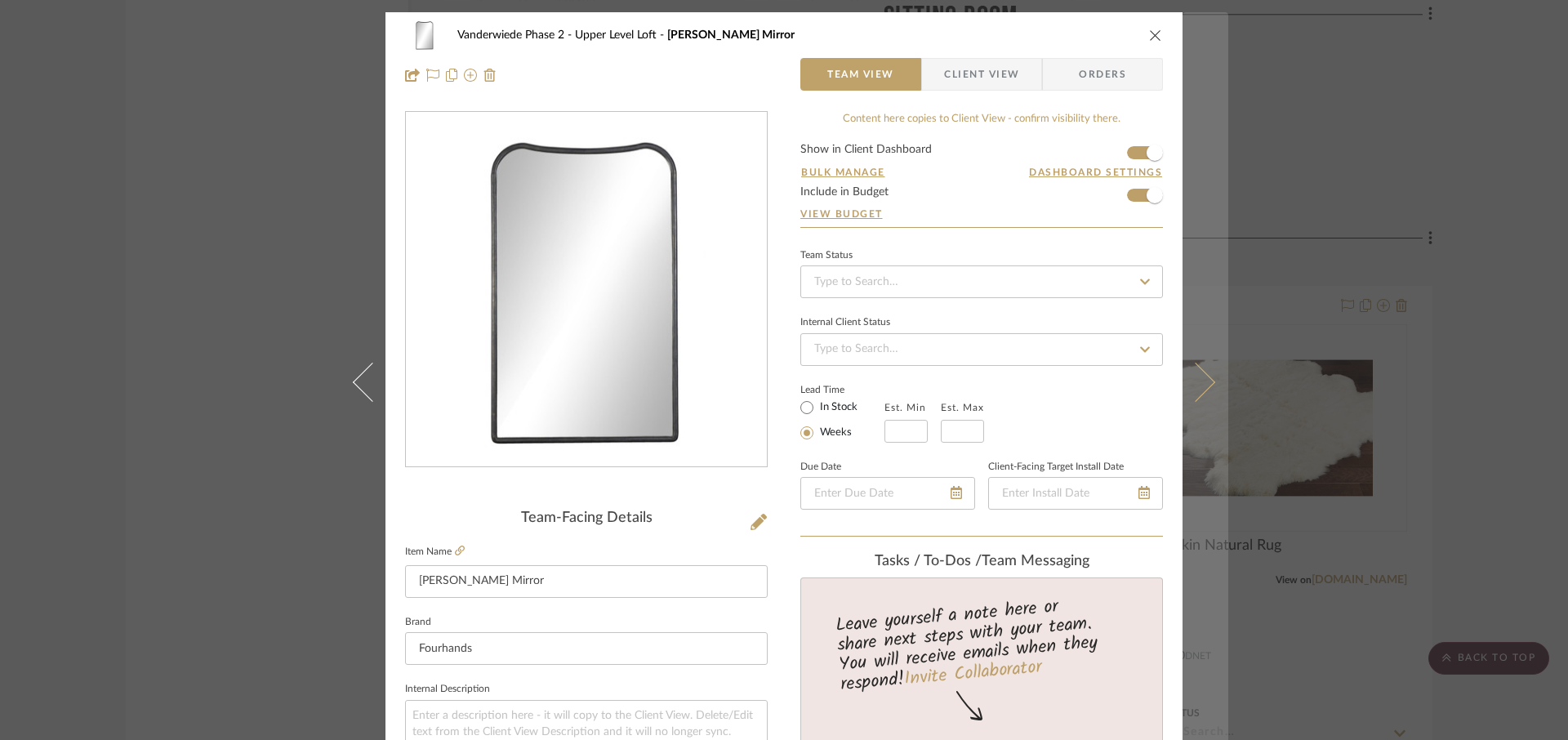
click at [1196, 397] on button at bounding box center [1205, 382] width 46 height 740
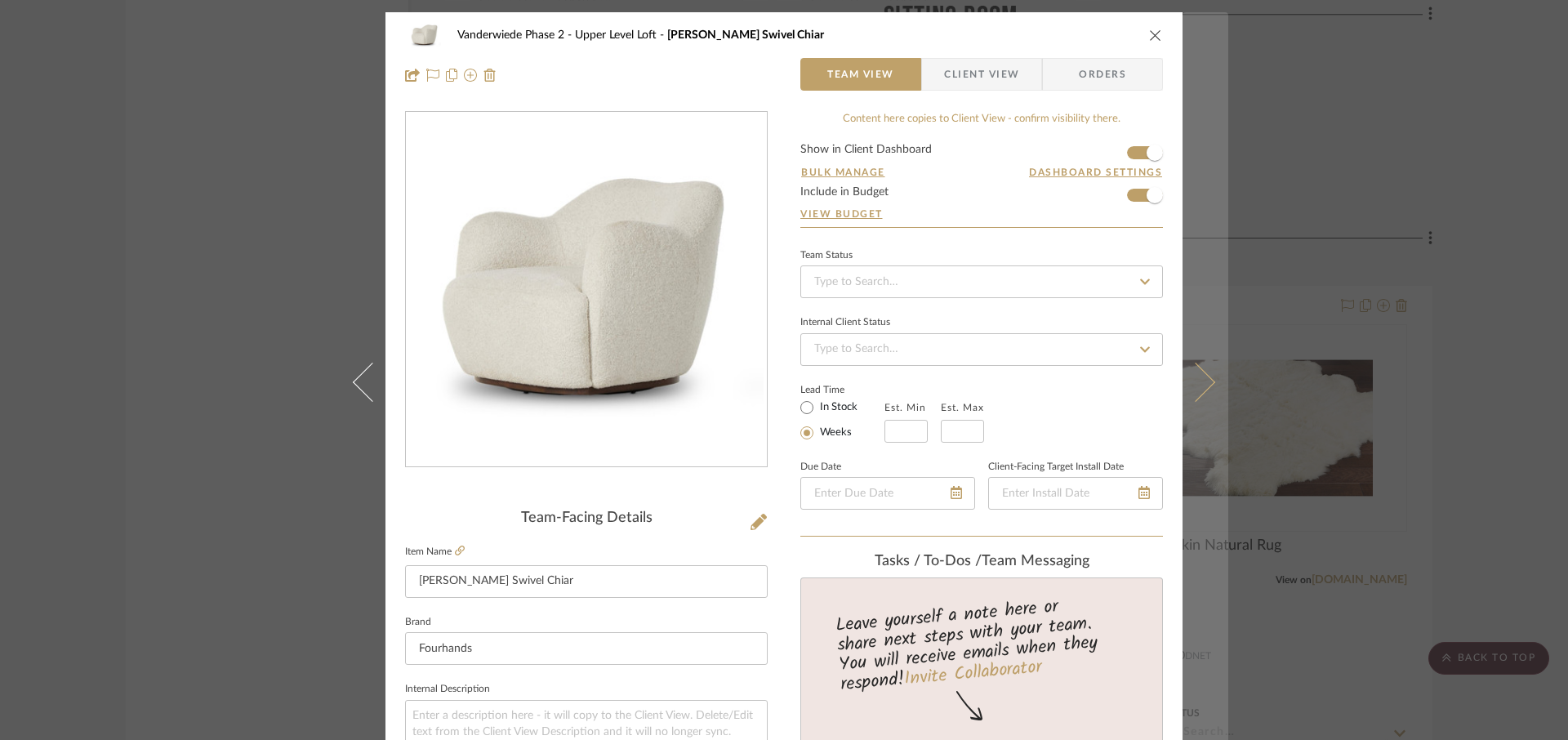
click at [1195, 396] on button at bounding box center [1205, 382] width 46 height 740
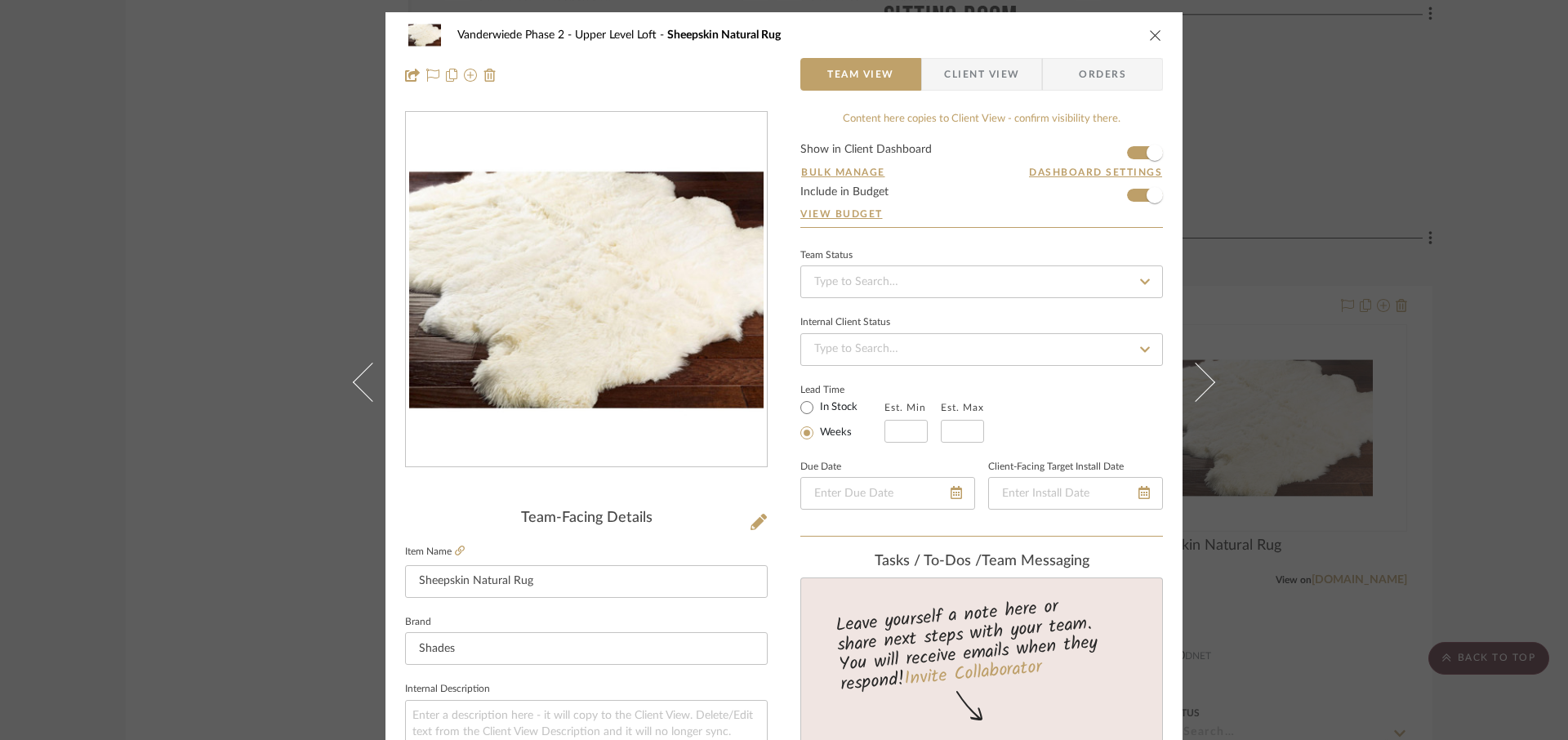
click at [1195, 396] on button at bounding box center [1205, 382] width 46 height 740
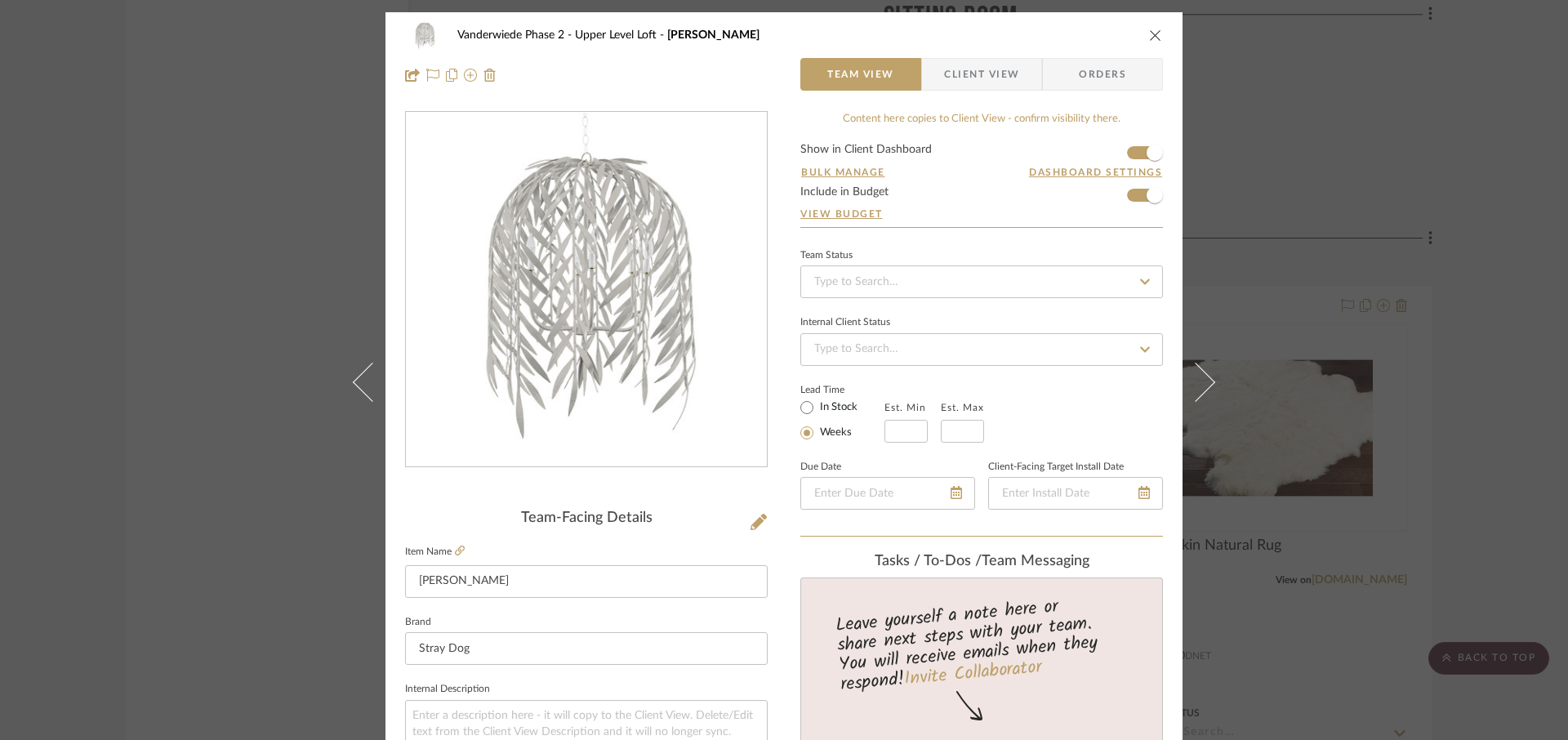
click at [1397, 150] on div "Vanderwiede Phase 2 Upper Level Loft Willow Chandelier Team View Client View Or…" at bounding box center [784, 370] width 1568 height 740
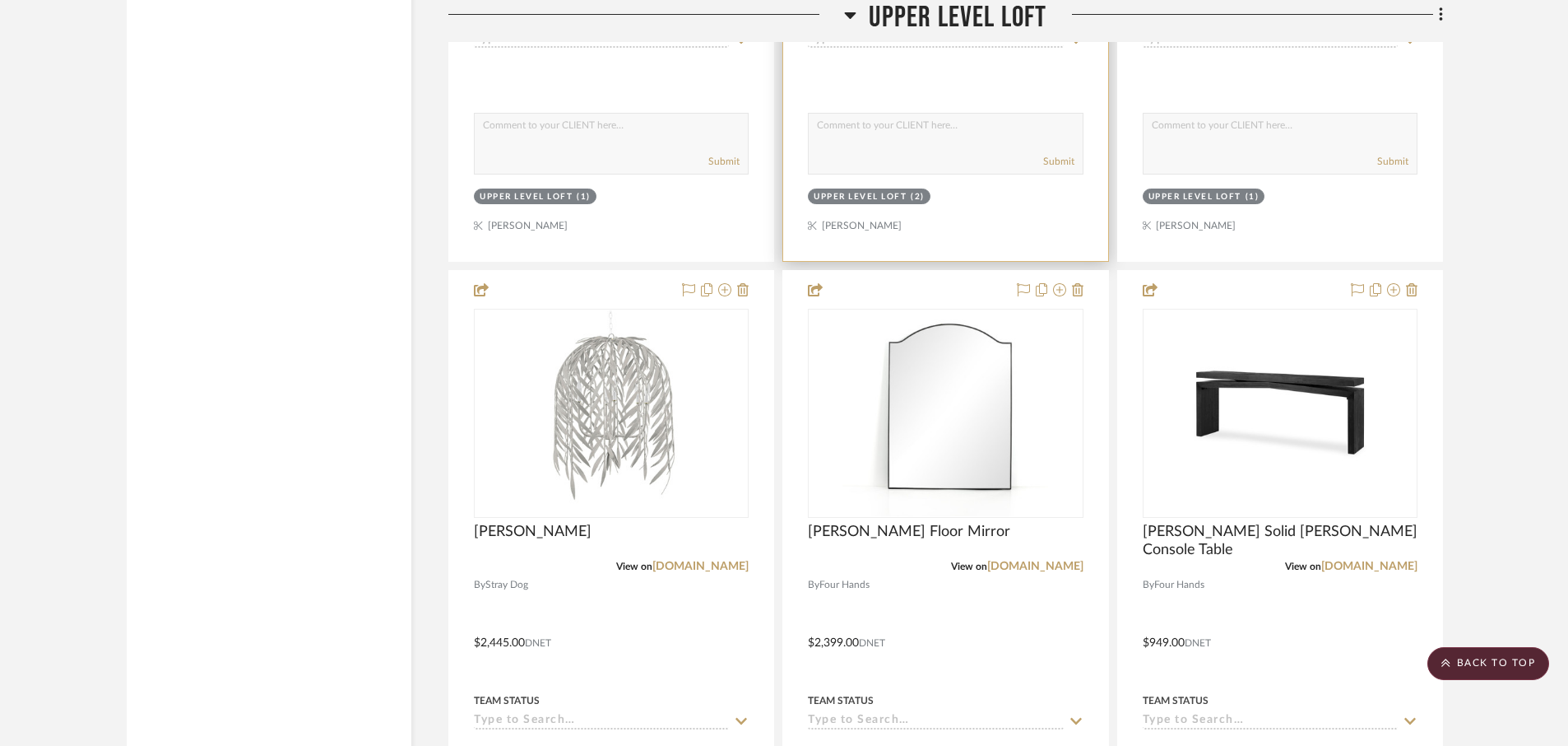
scroll to position [4793, 0]
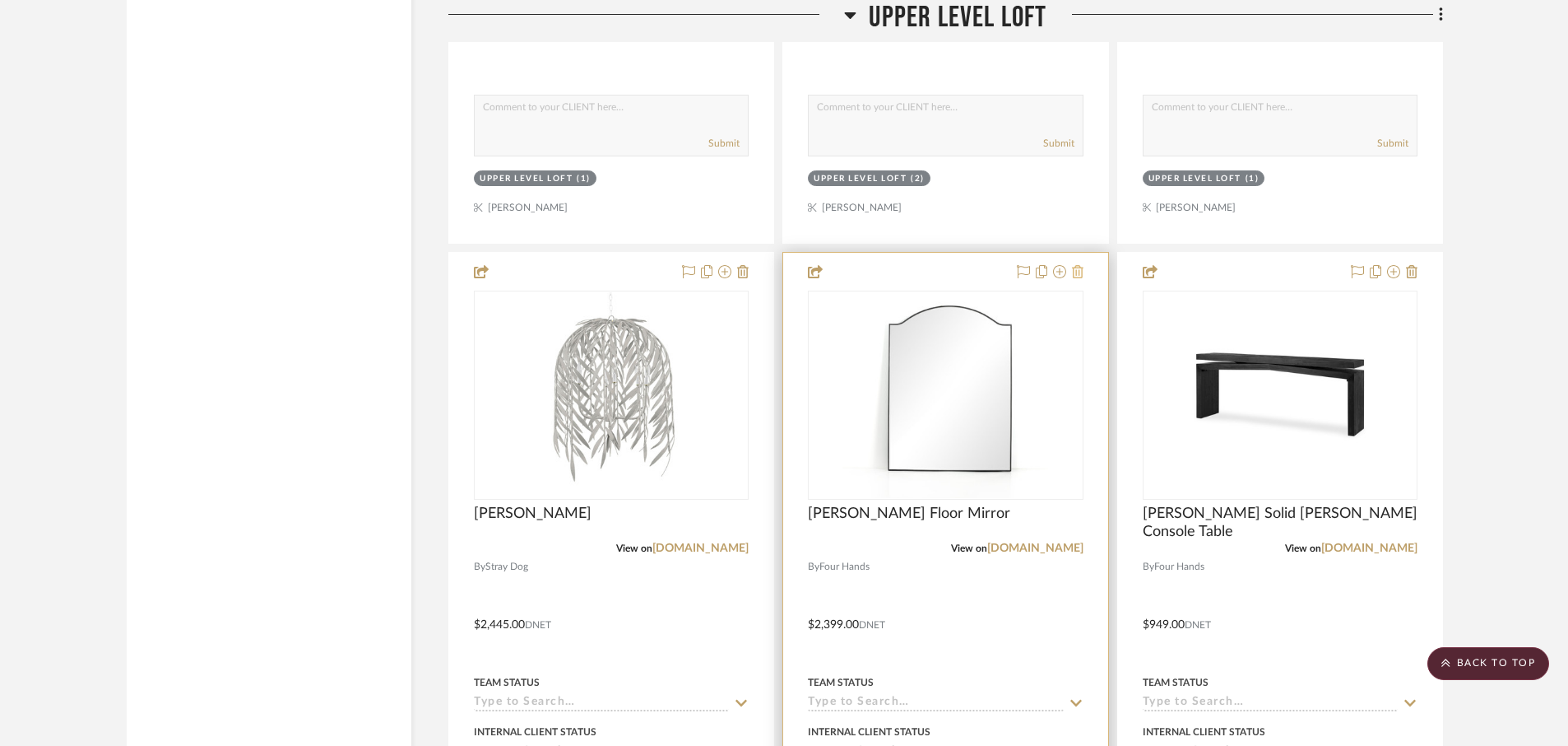
click at [1082, 273] on icon at bounding box center [1078, 271] width 12 height 13
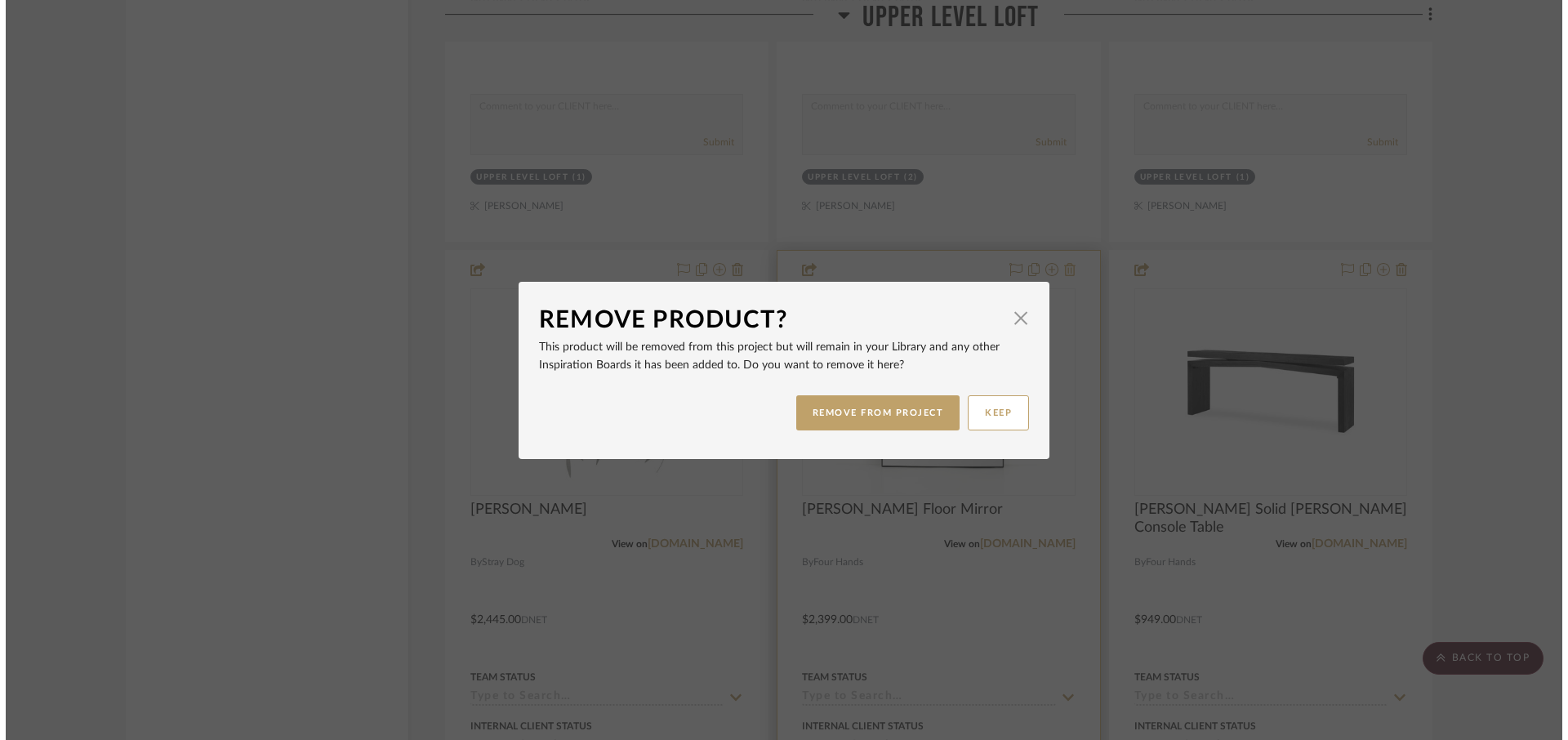
scroll to position [0, 0]
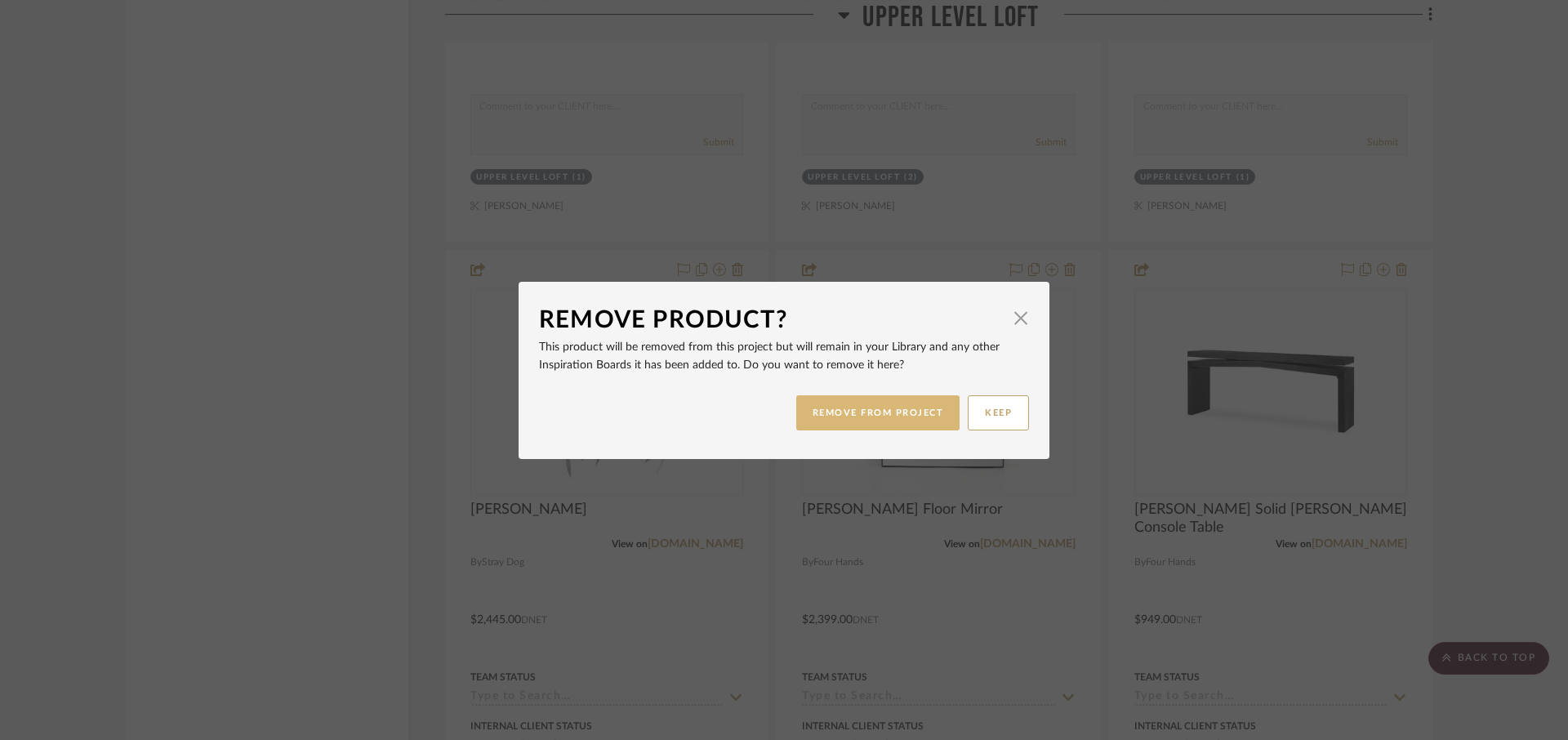
click at [876, 417] on button "REMOVE FROM PROJECT" at bounding box center [877, 412] width 164 height 35
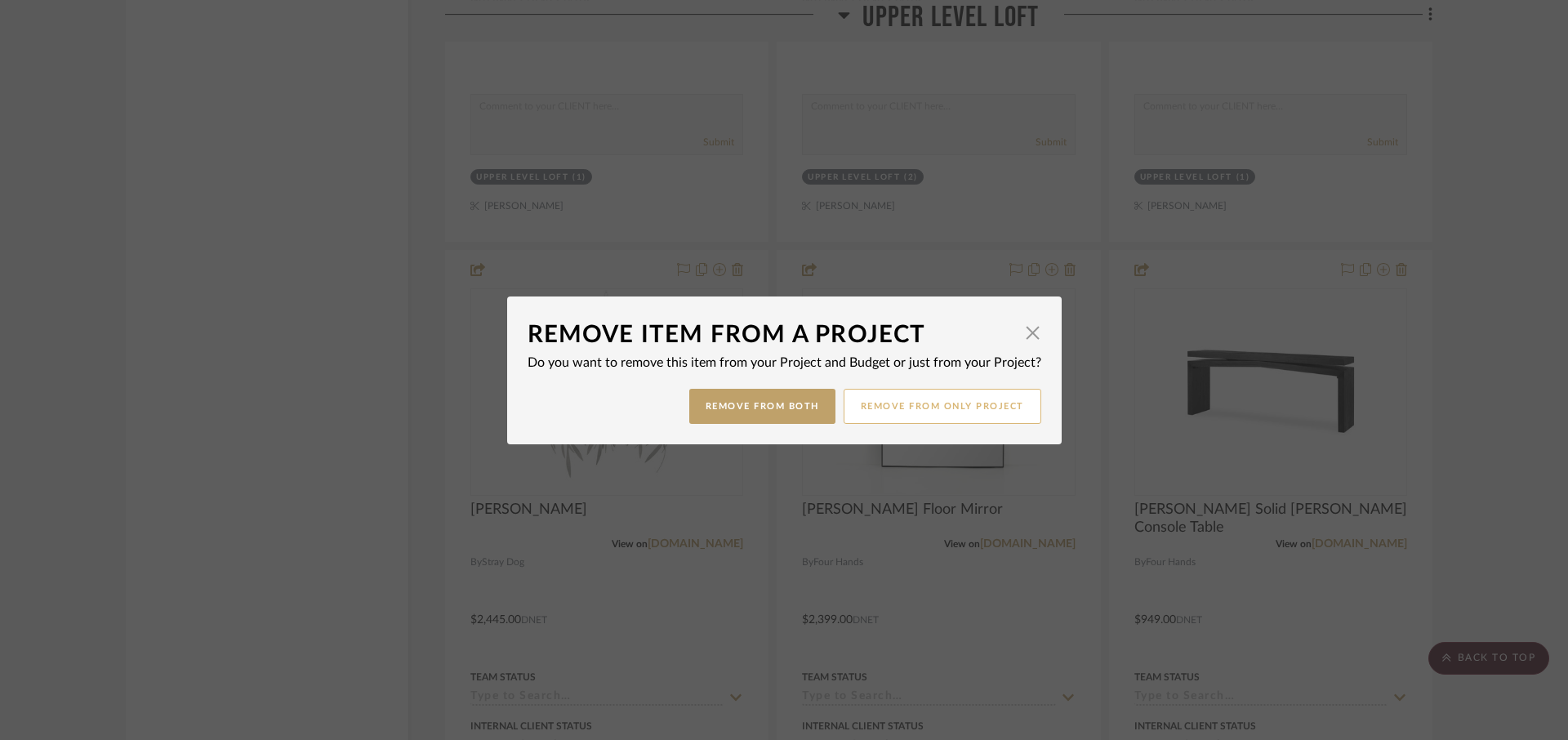
click at [884, 409] on button "Remove from only Project" at bounding box center [942, 406] width 197 height 35
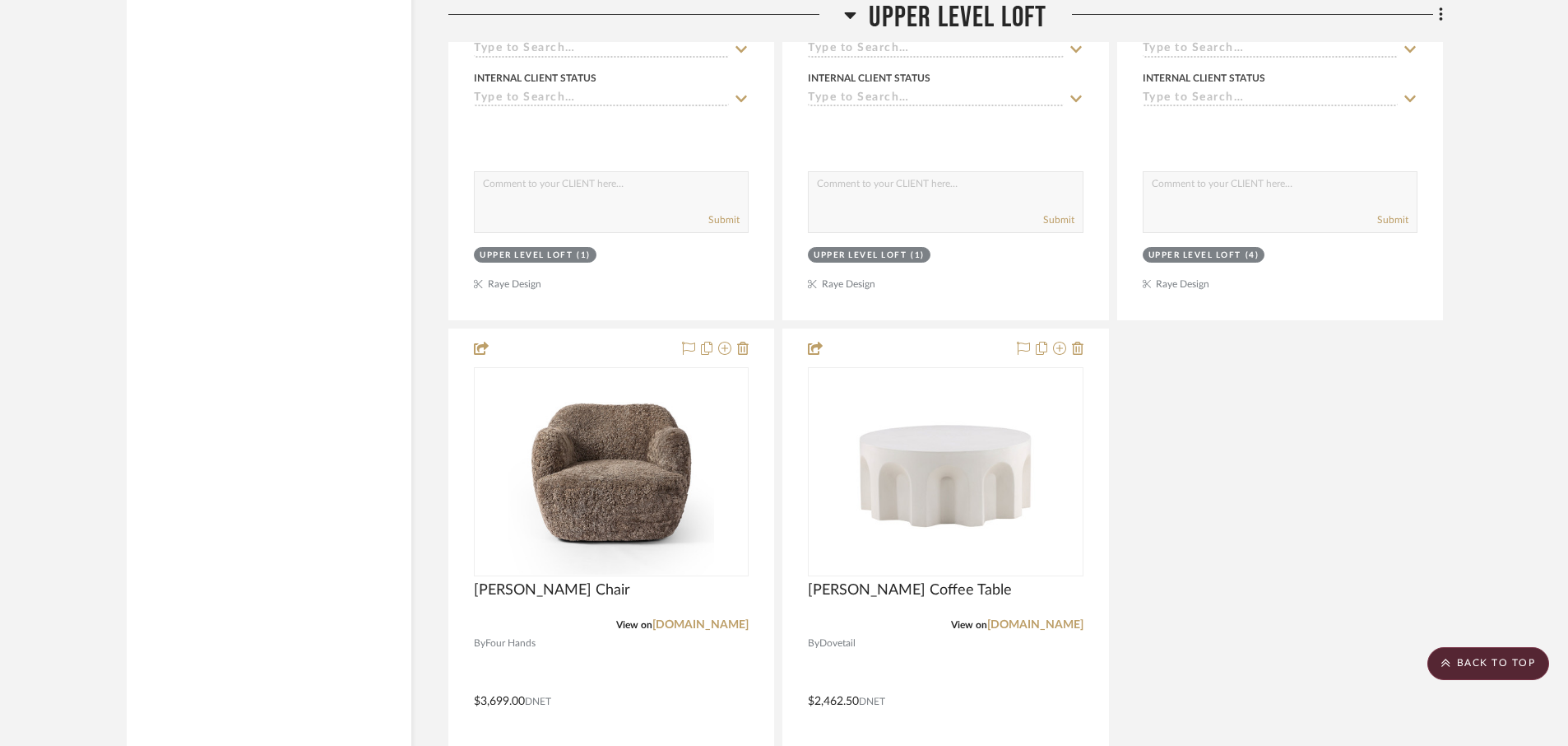
scroll to position [5457, 0]
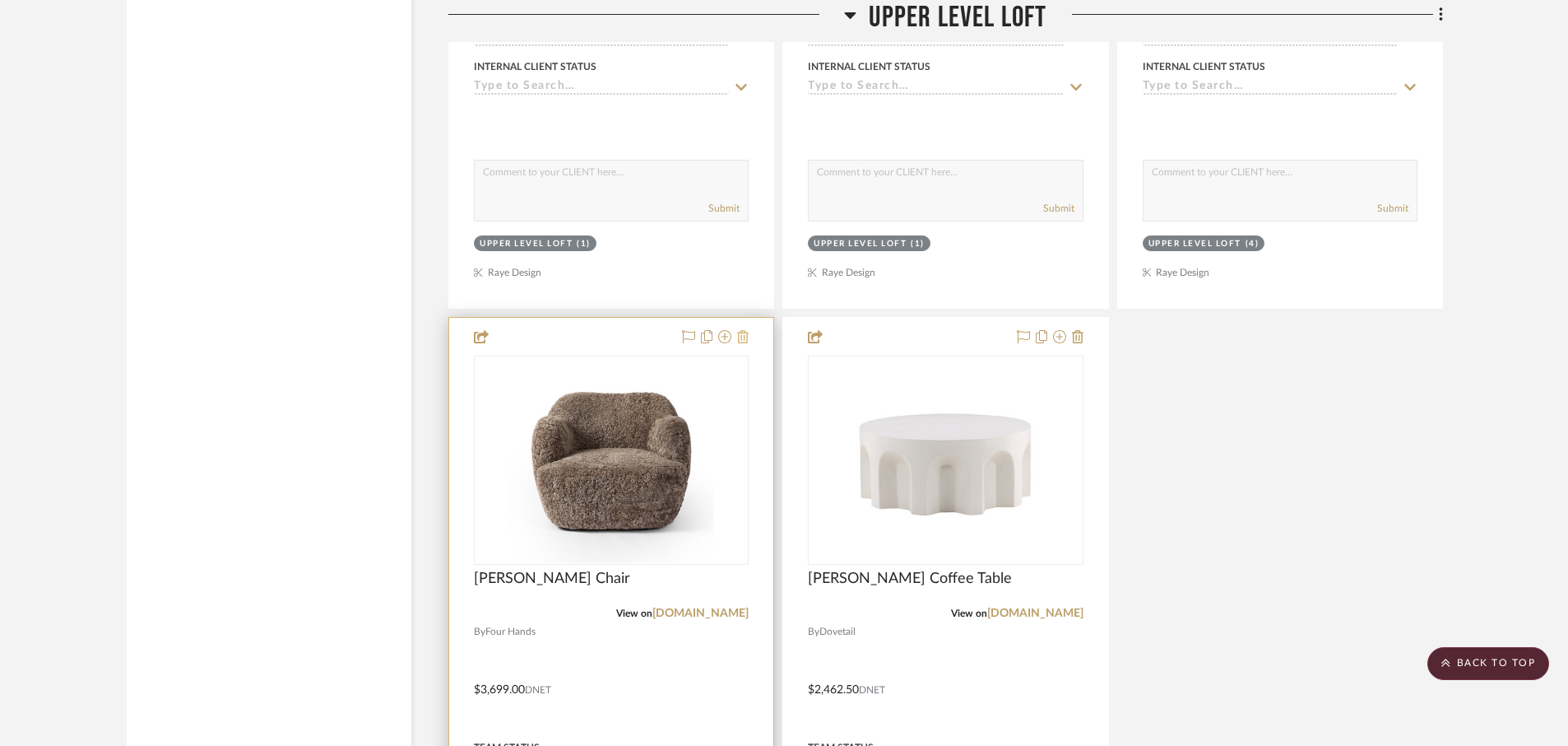
click at [746, 336] on icon at bounding box center [743, 336] width 12 height 13
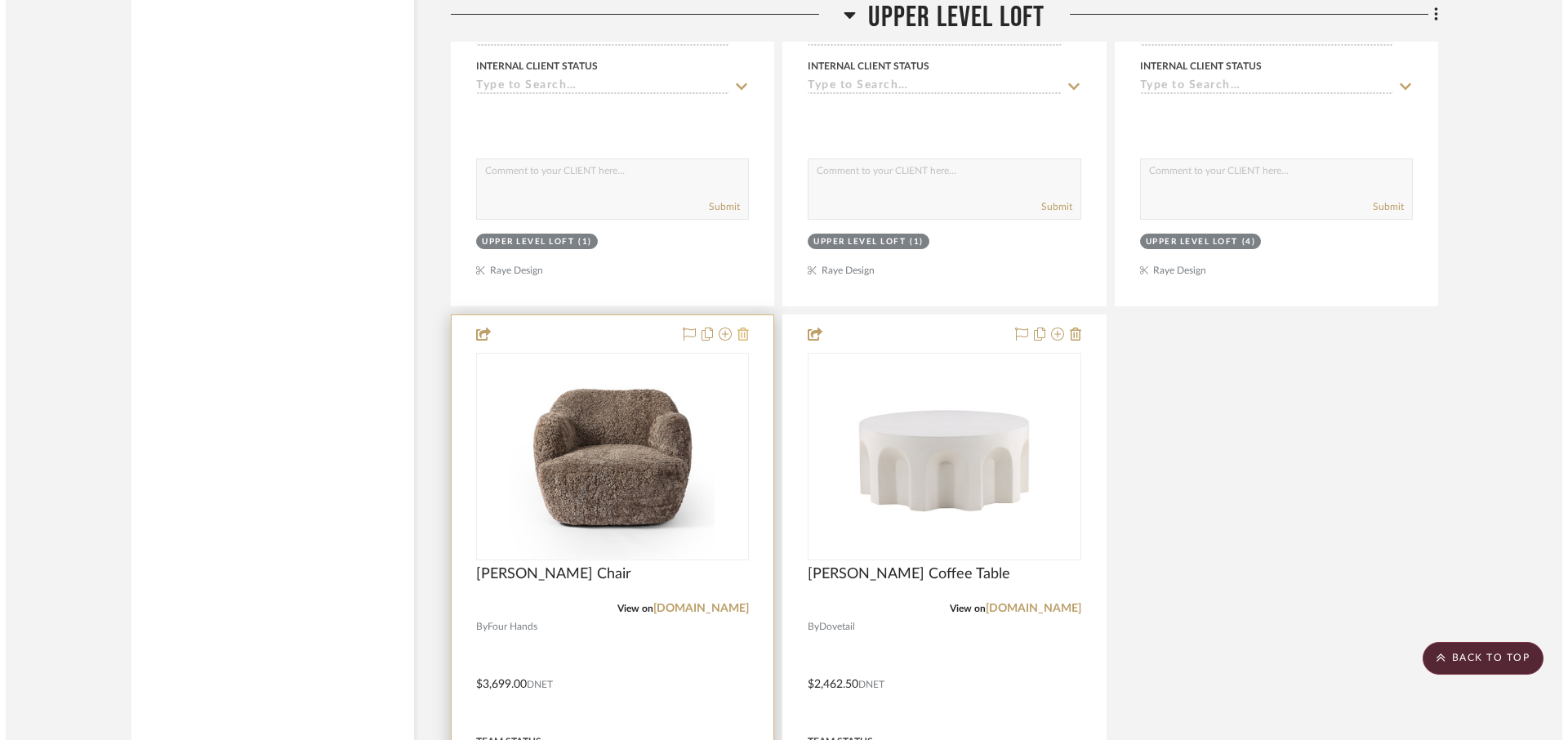
scroll to position [0, 0]
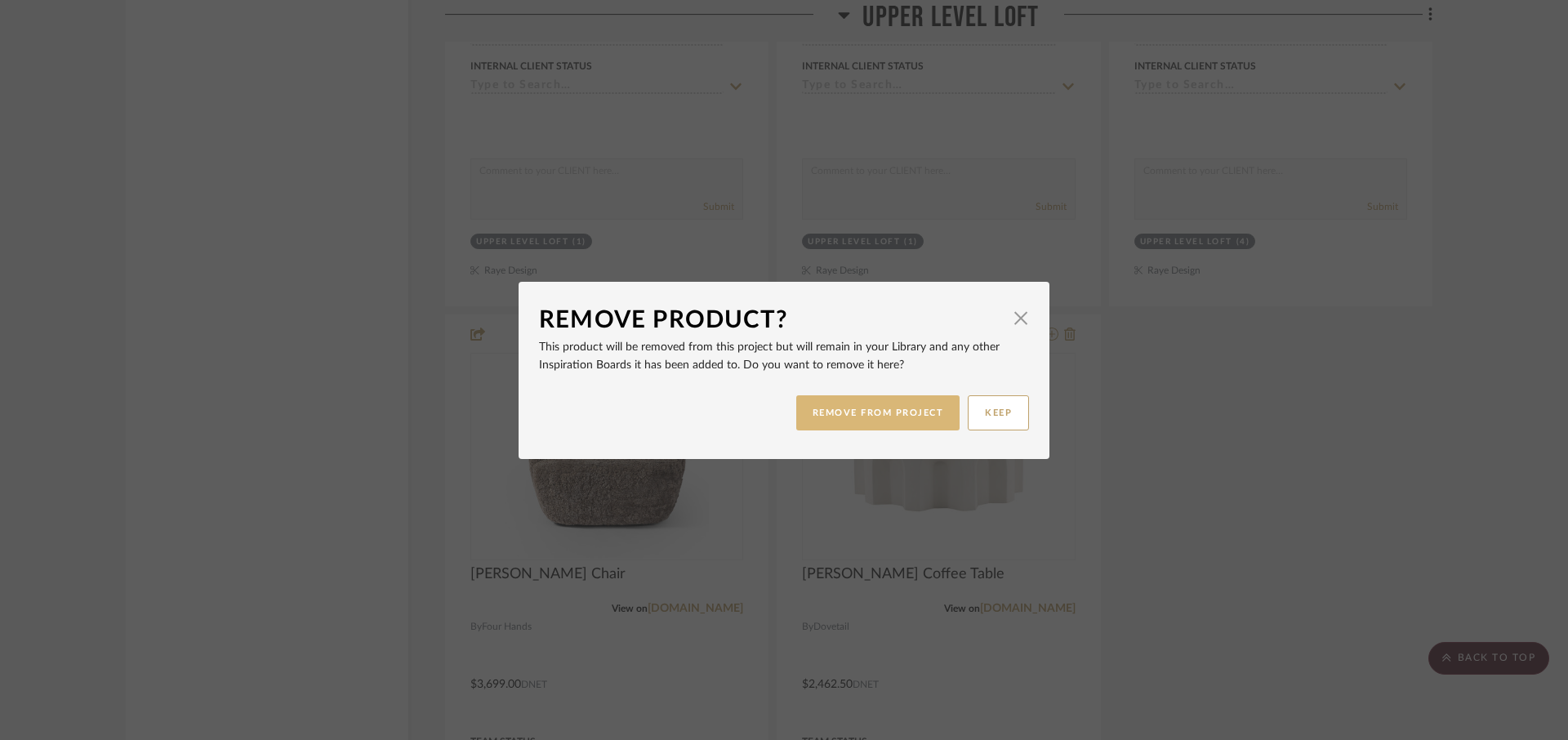
click at [825, 418] on button "REMOVE FROM PROJECT" at bounding box center [877, 412] width 164 height 35
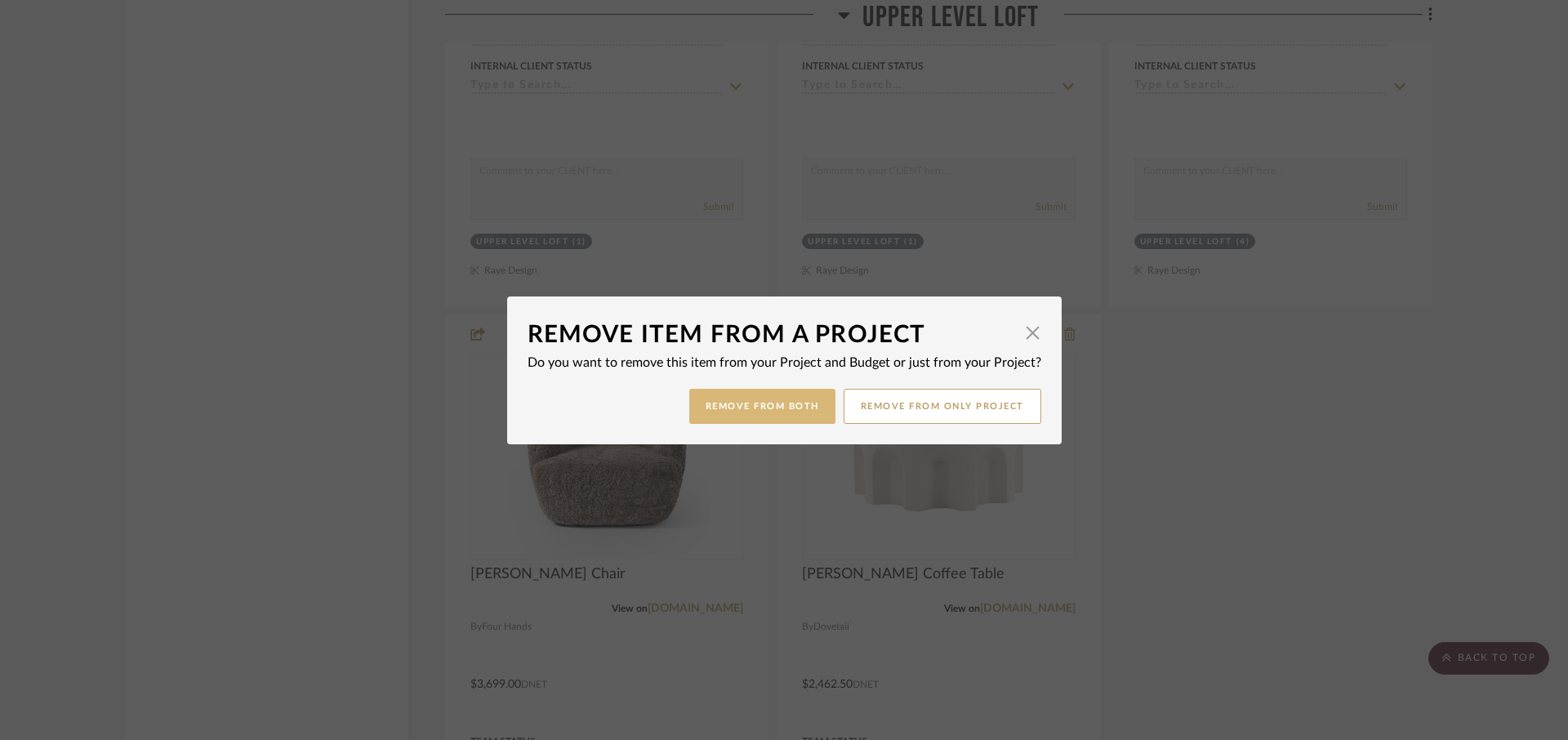
click at [789, 405] on button "Remove from Both" at bounding box center [763, 406] width 146 height 35
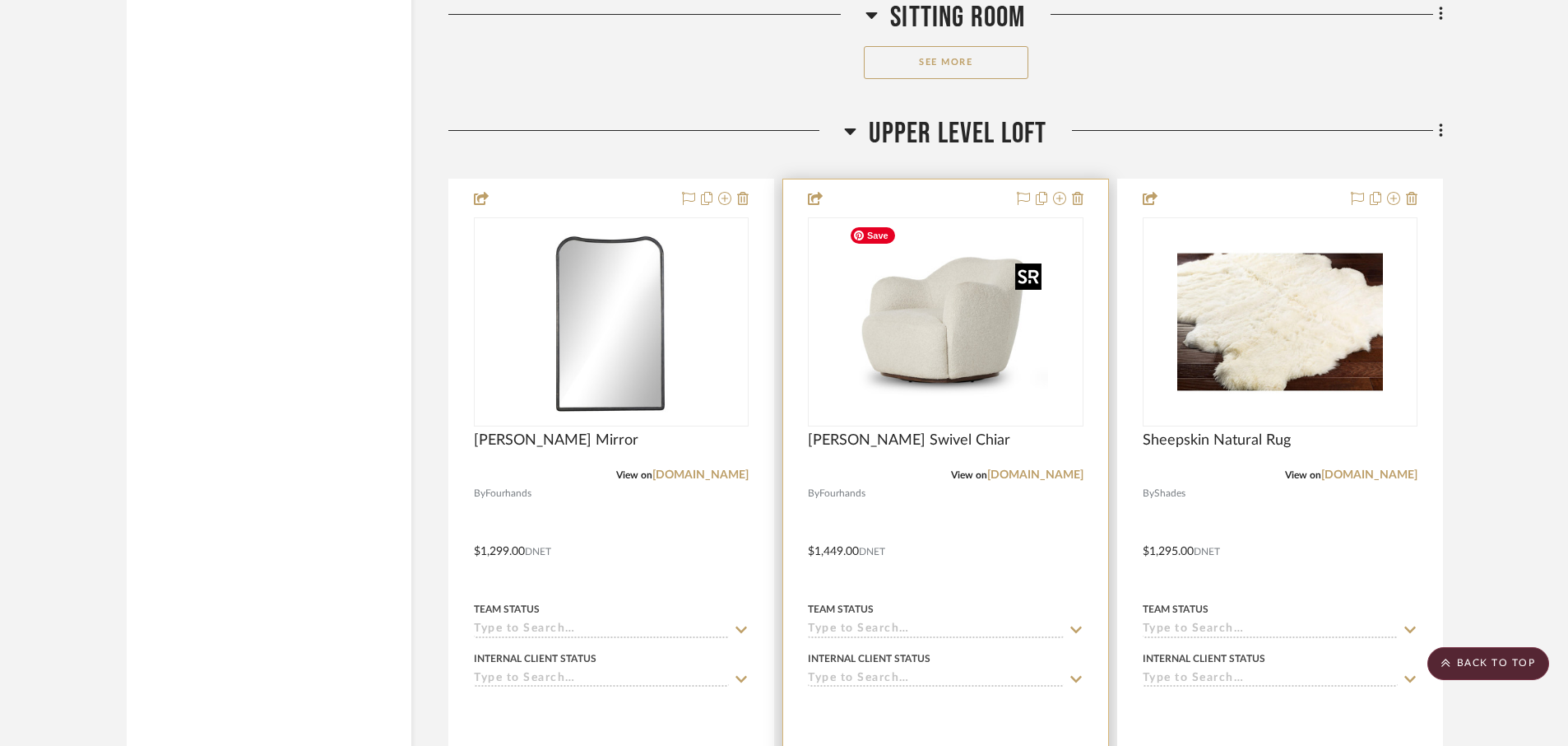
scroll to position [4134, 0]
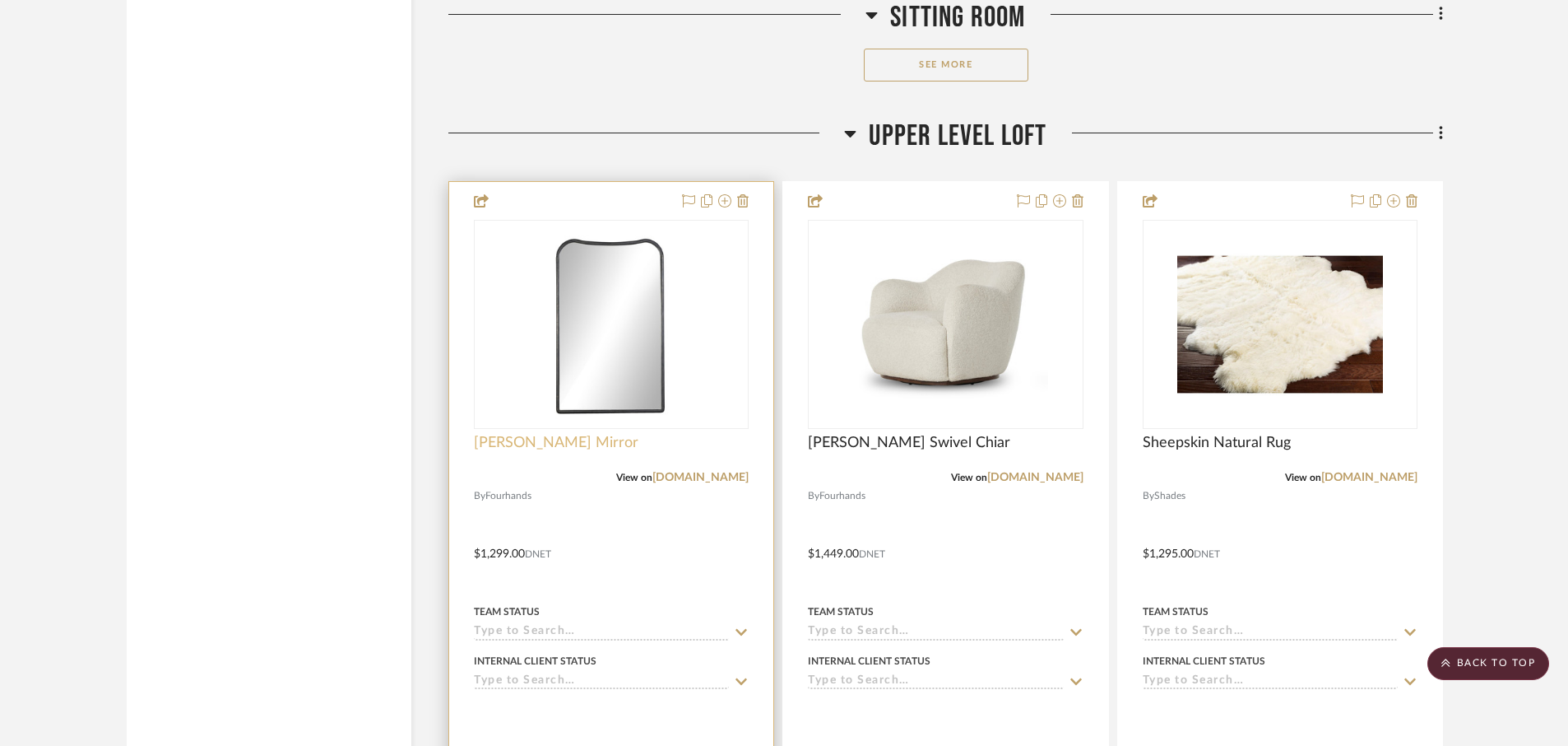
click at [511, 438] on span "[PERSON_NAME] Mirror" at bounding box center [557, 442] width 165 height 18
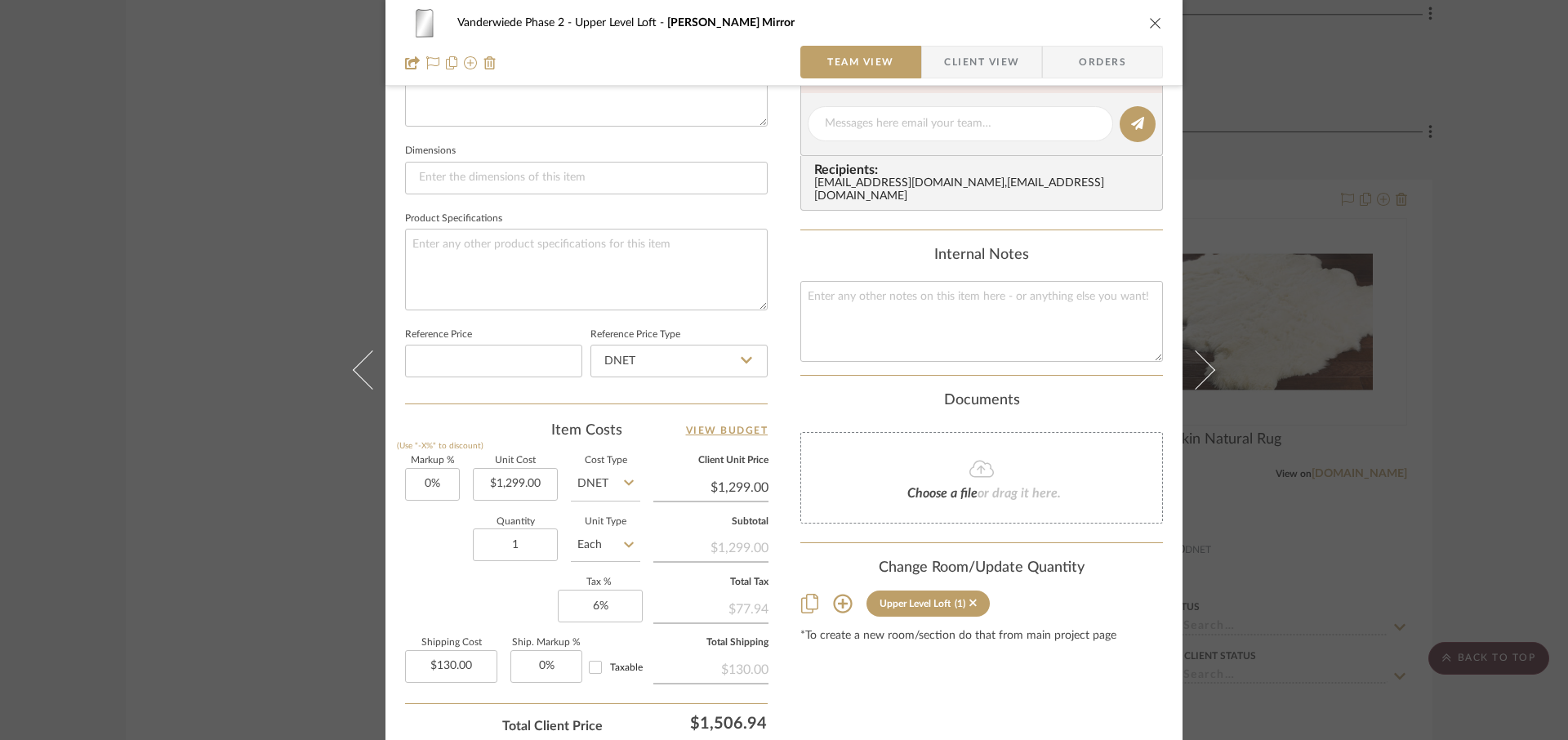
scroll to position [653, 0]
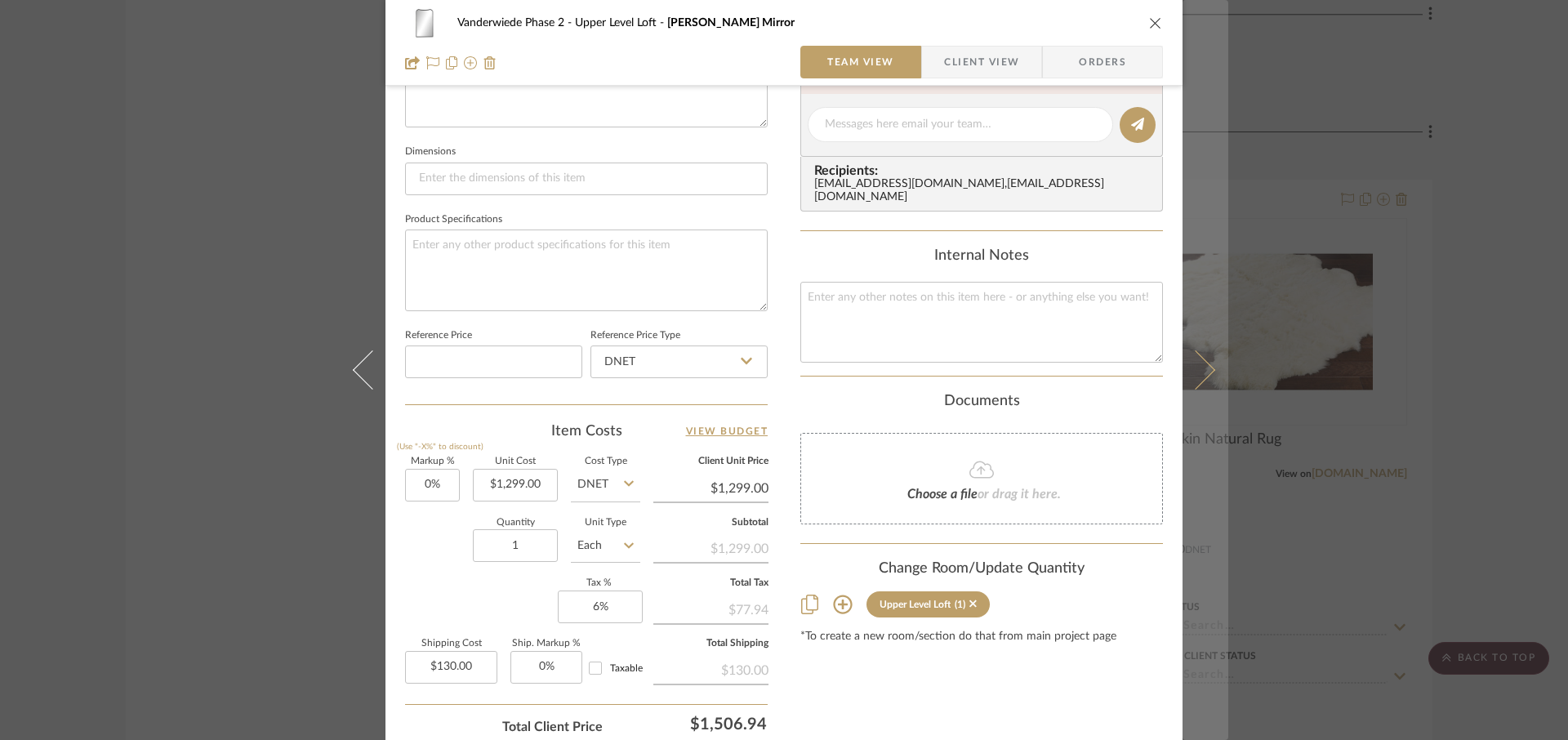
click at [1200, 374] on icon at bounding box center [1195, 370] width 39 height 39
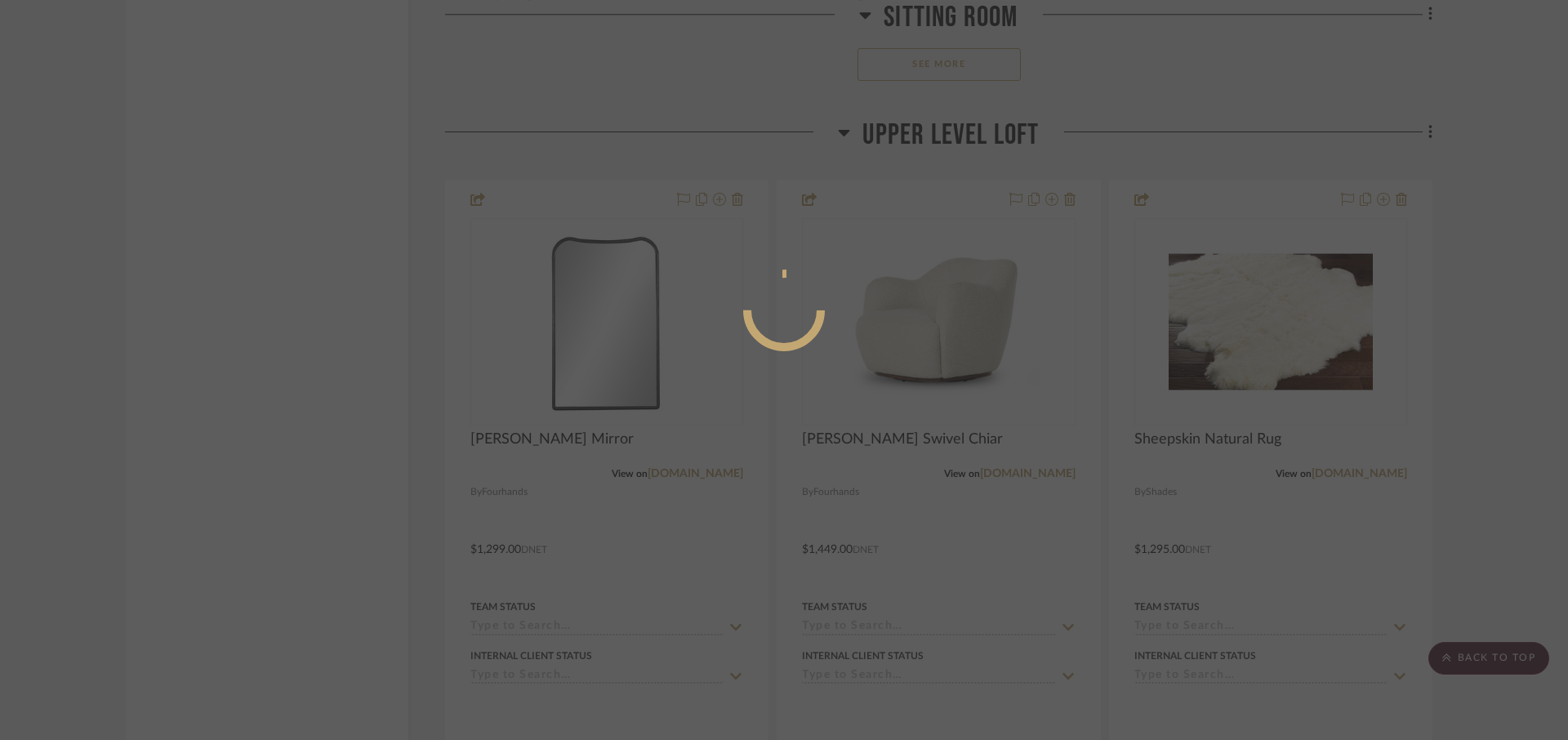
scroll to position [0, 0]
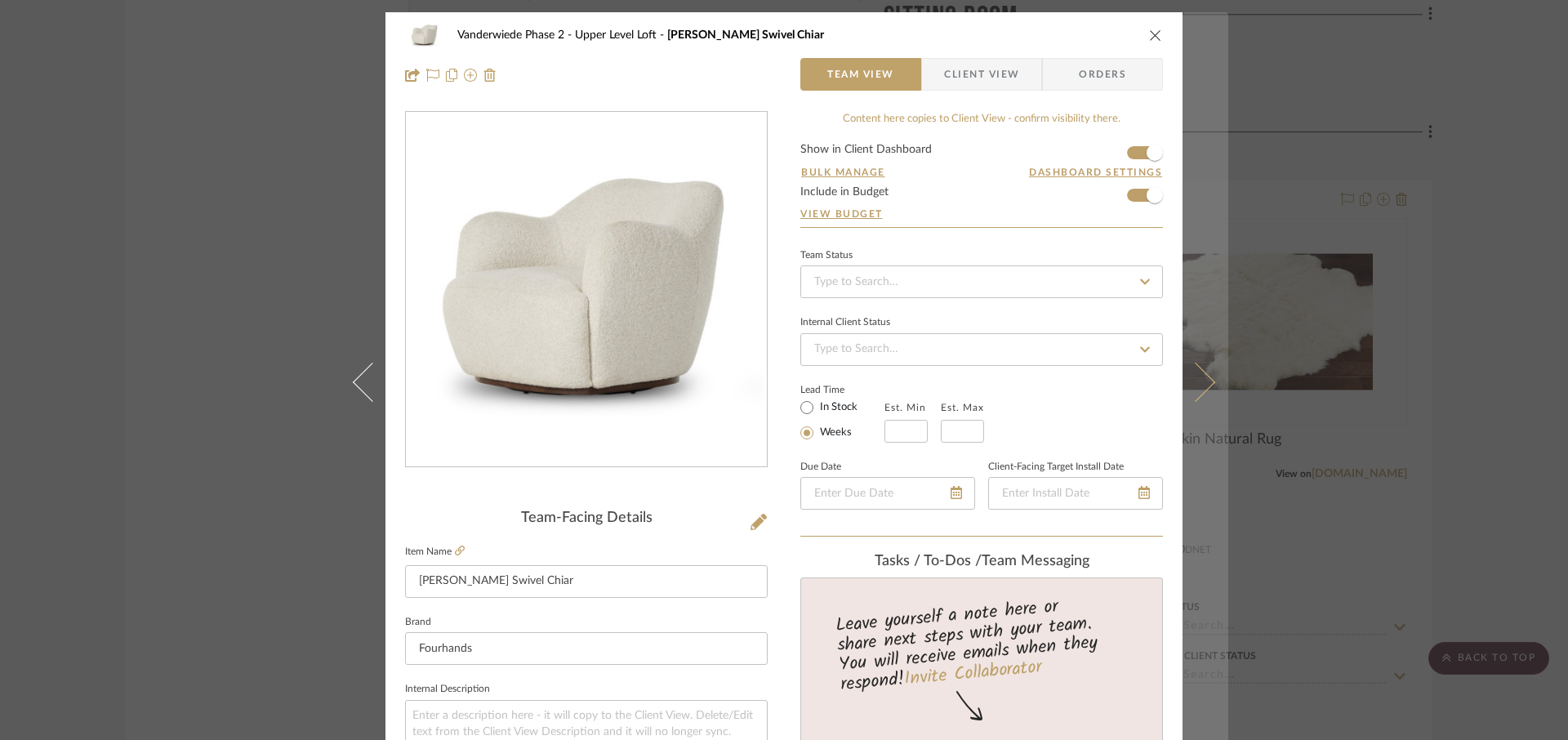
click at [1202, 385] on icon at bounding box center [1195, 382] width 39 height 39
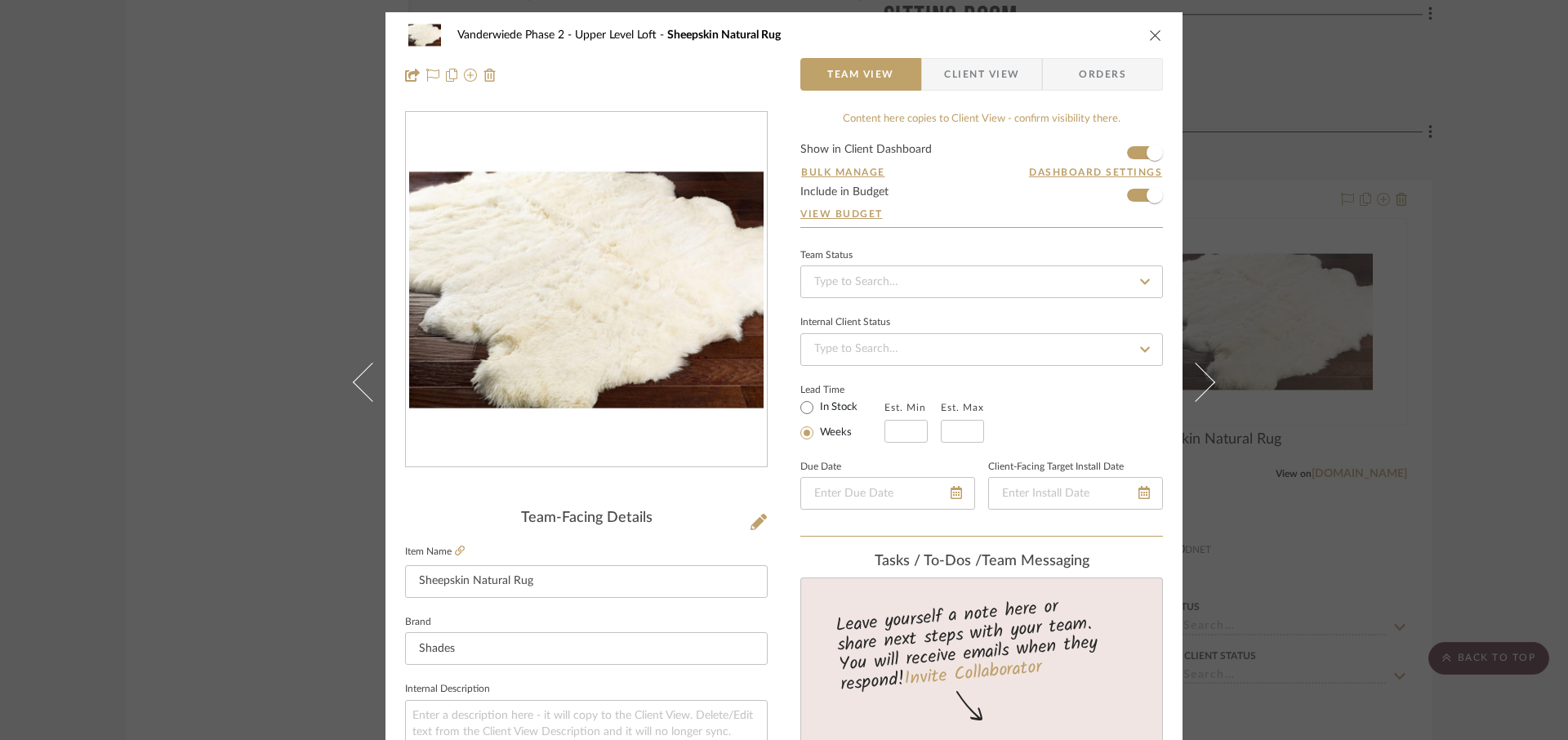
click at [1149, 30] on icon "close" at bounding box center [1155, 34] width 13 height 13
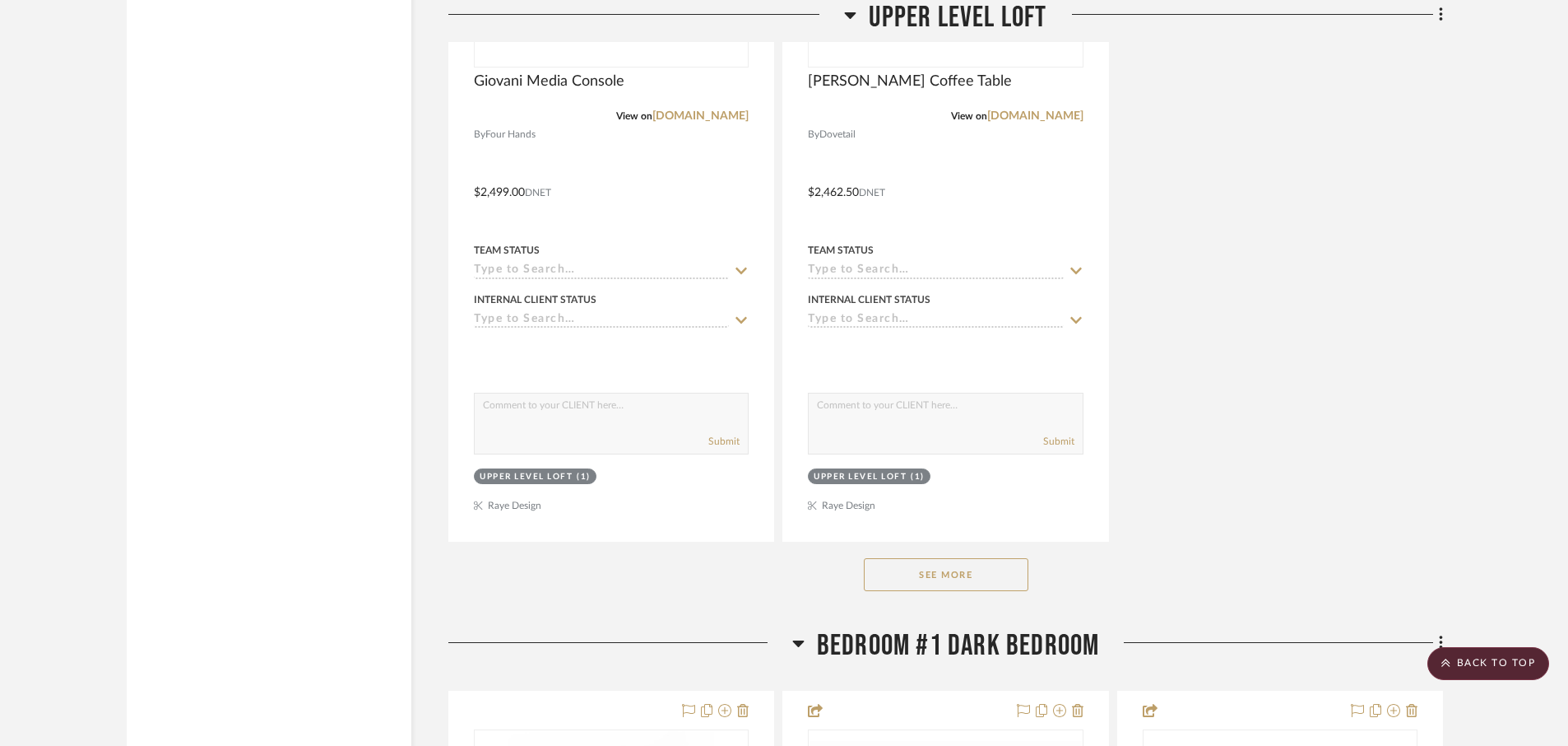
scroll to position [5974, 0]
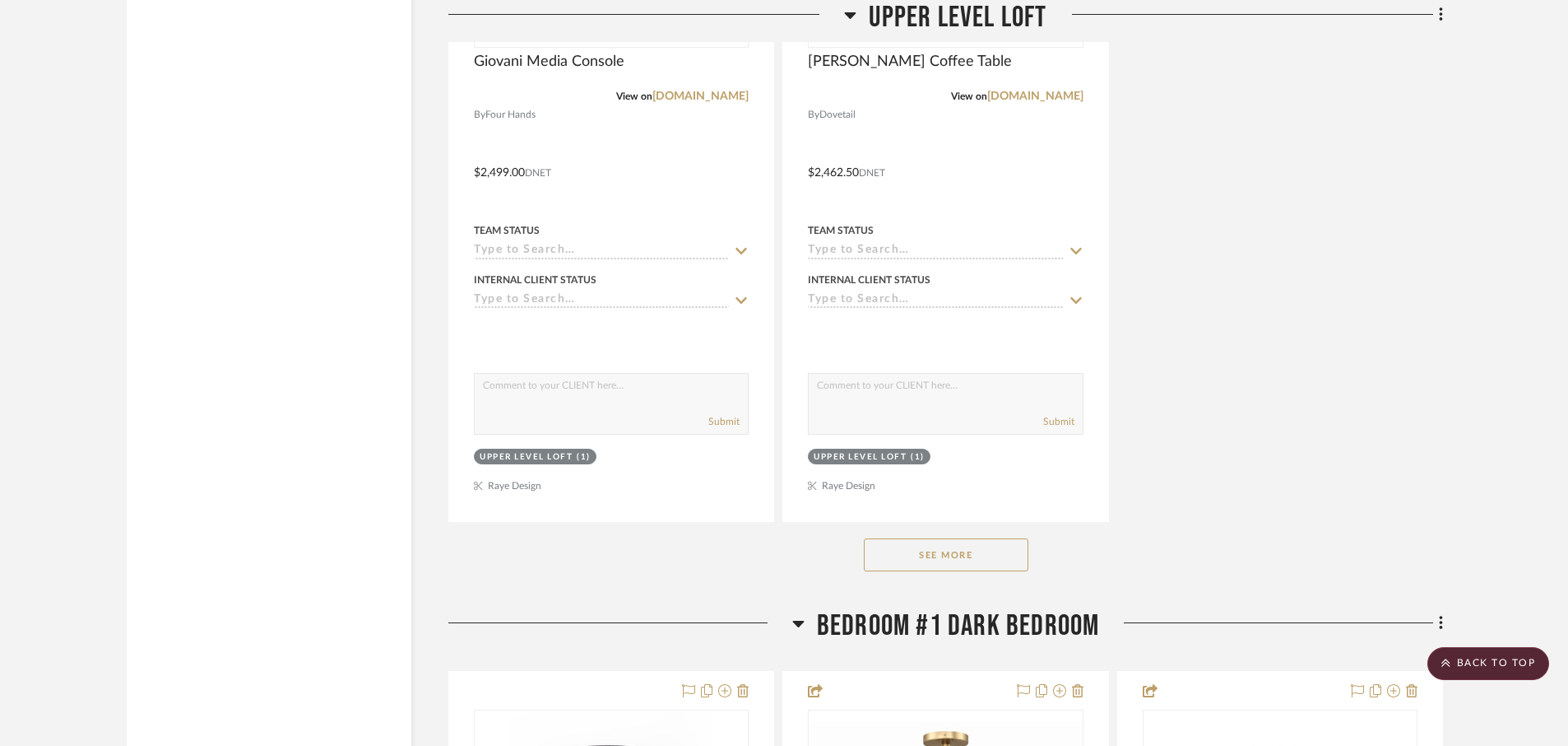
click at [997, 556] on button "See More" at bounding box center [946, 555] width 165 height 33
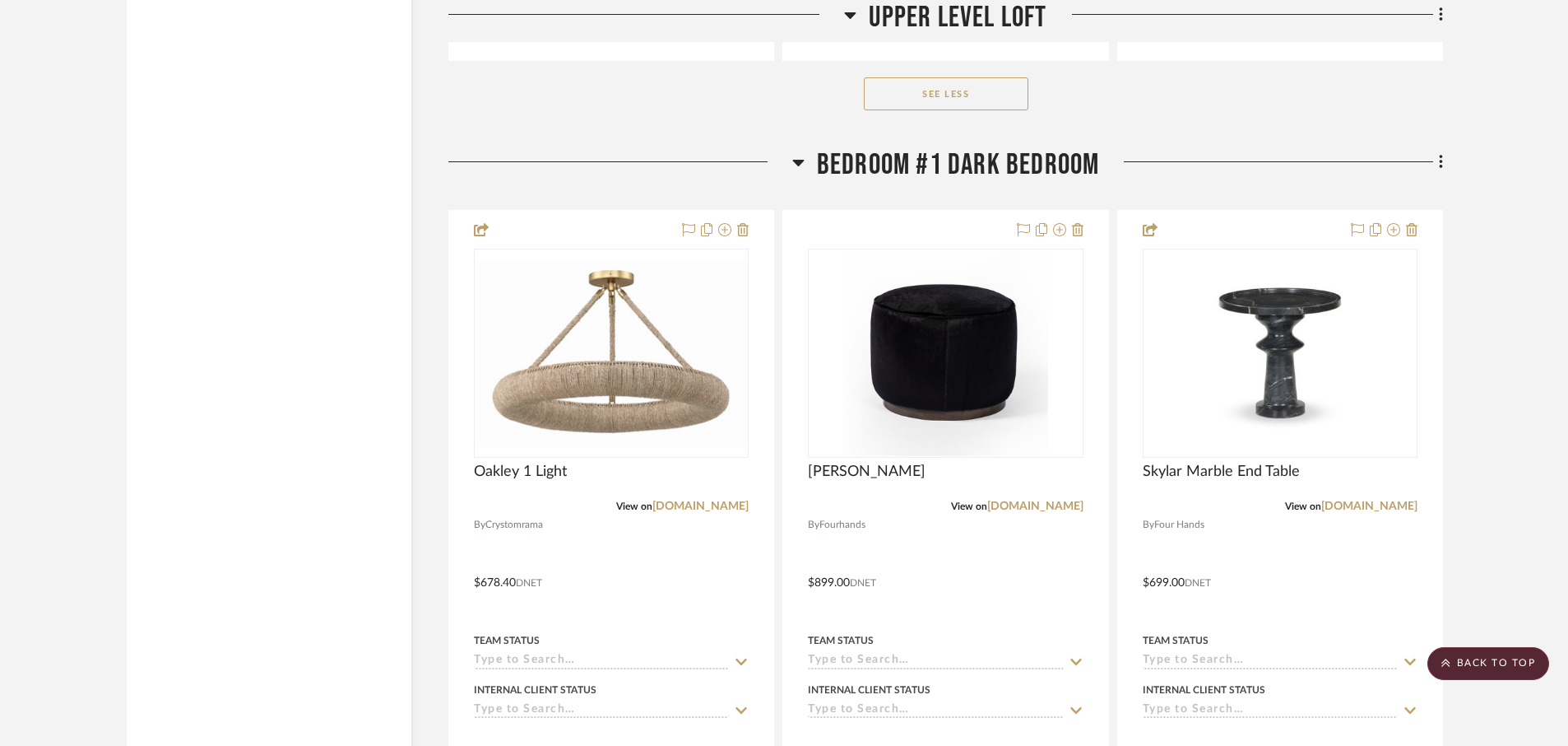
scroll to position [6584, 0]
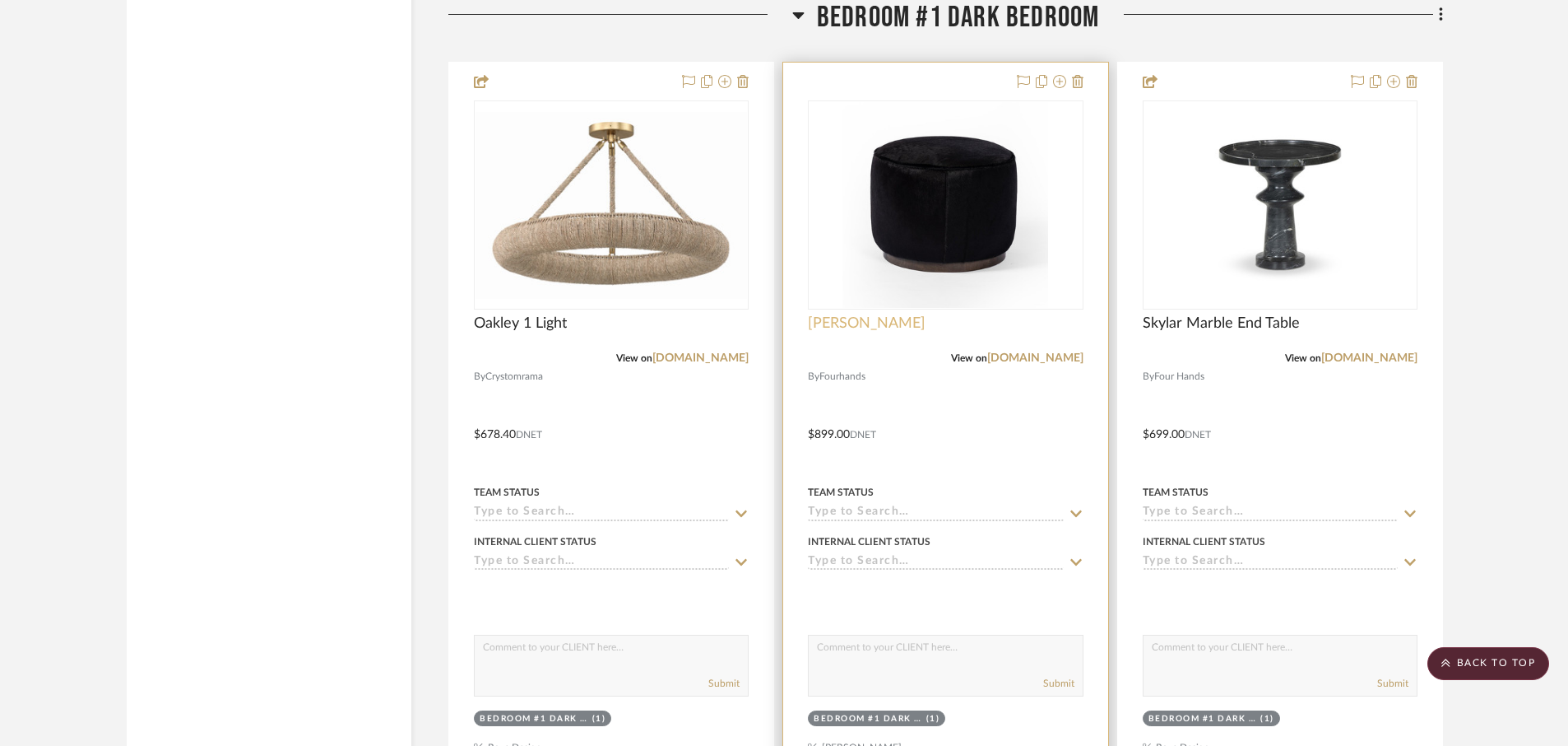
click at [834, 326] on span "[PERSON_NAME]" at bounding box center [866, 323] width 118 height 18
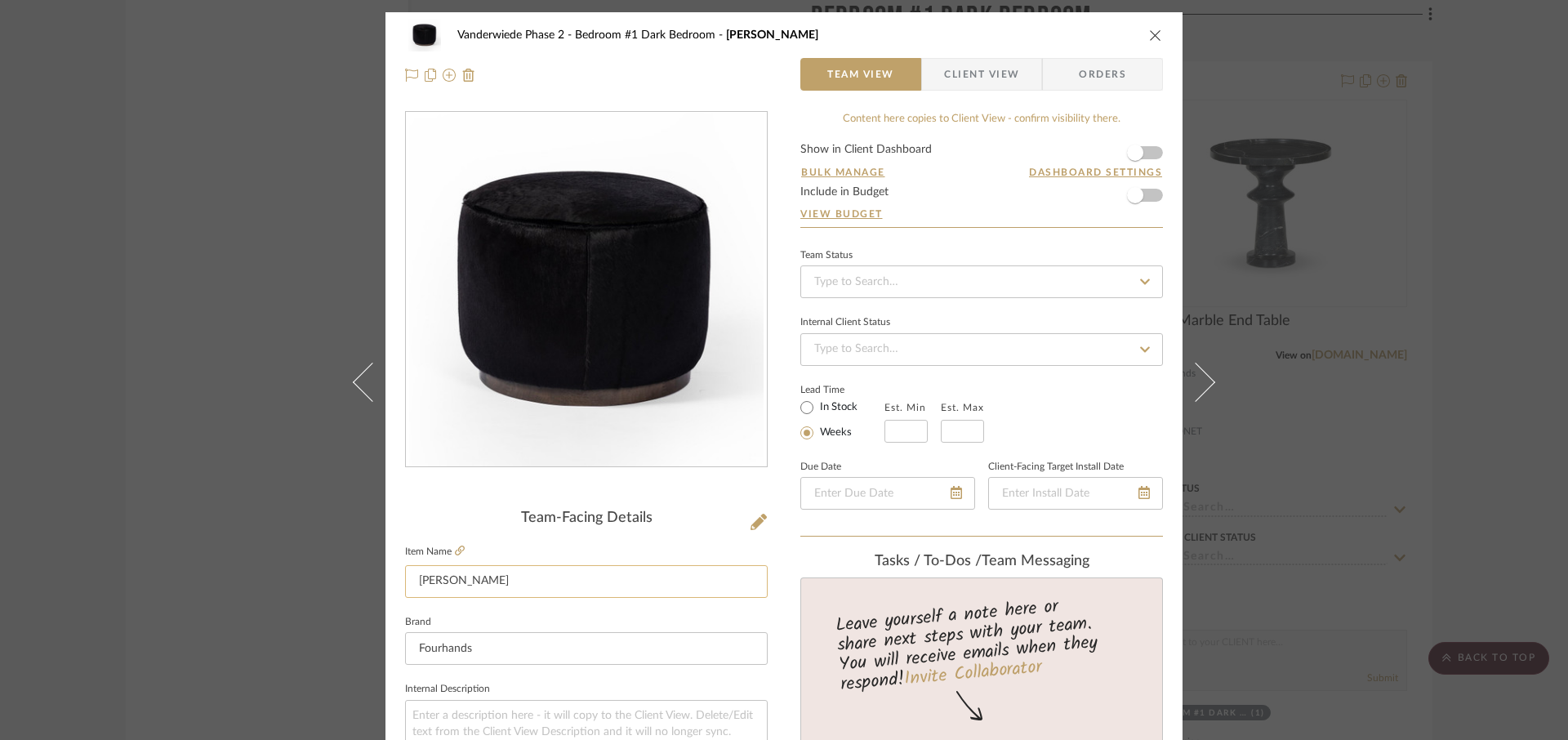
scroll to position [31, 0]
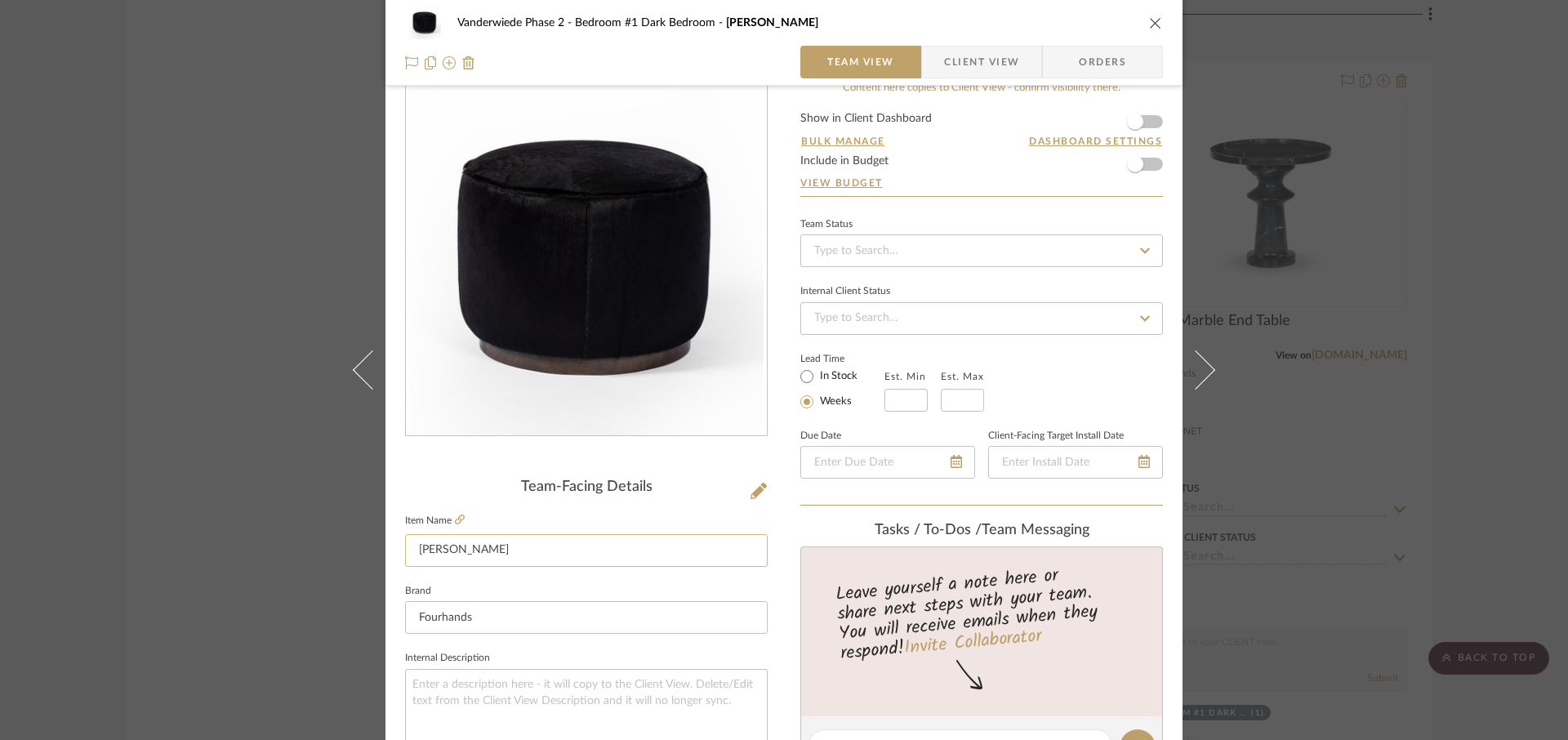
click at [480, 555] on input "[PERSON_NAME]" at bounding box center [586, 550] width 363 height 33
type input "[PERSON_NAME] Ottoman: Black Fur"
click at [497, 516] on fieldset "Item Name [PERSON_NAME] Ottoman: Black Fur" at bounding box center [586, 538] width 363 height 57
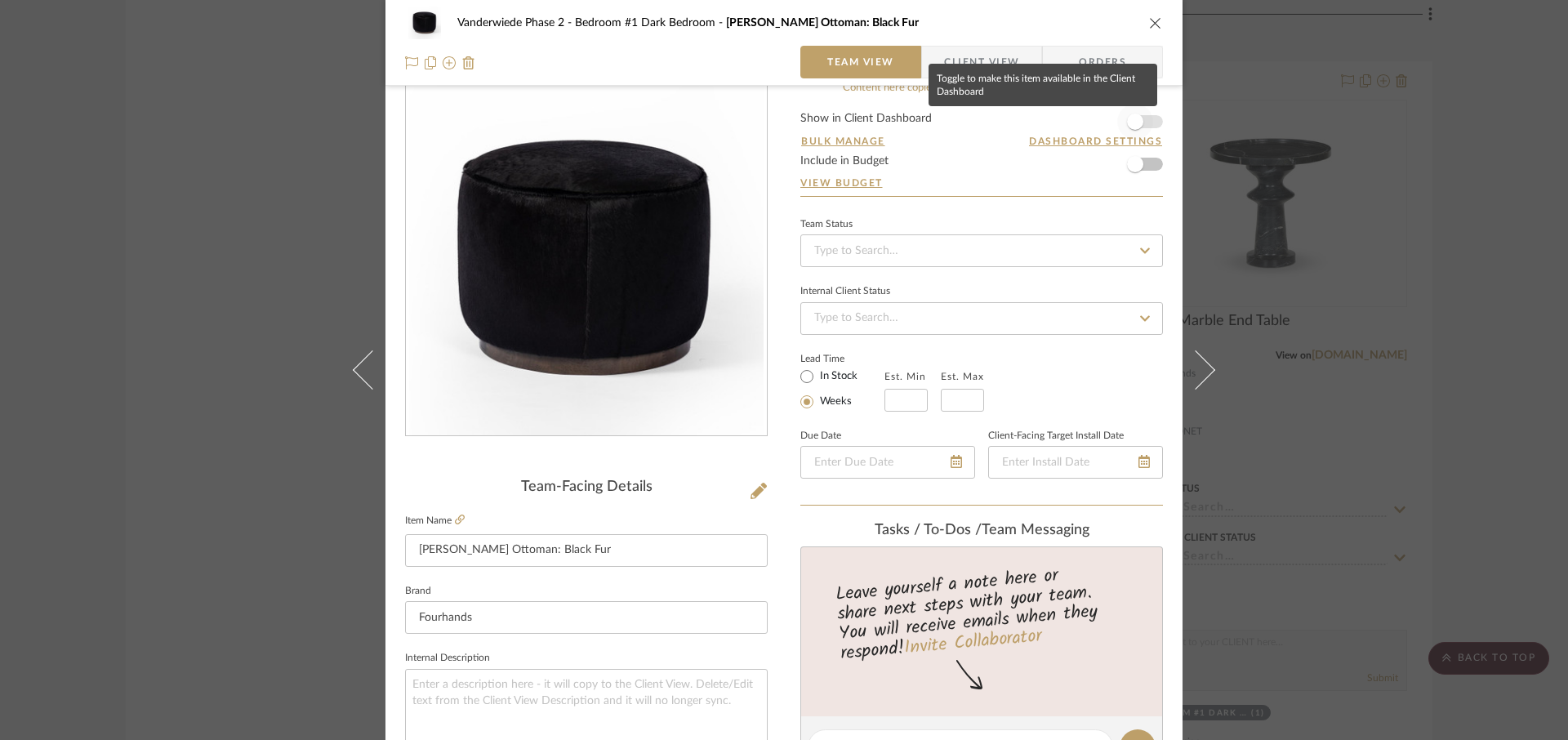
click at [1131, 122] on span "button" at bounding box center [1134, 122] width 17 height 17
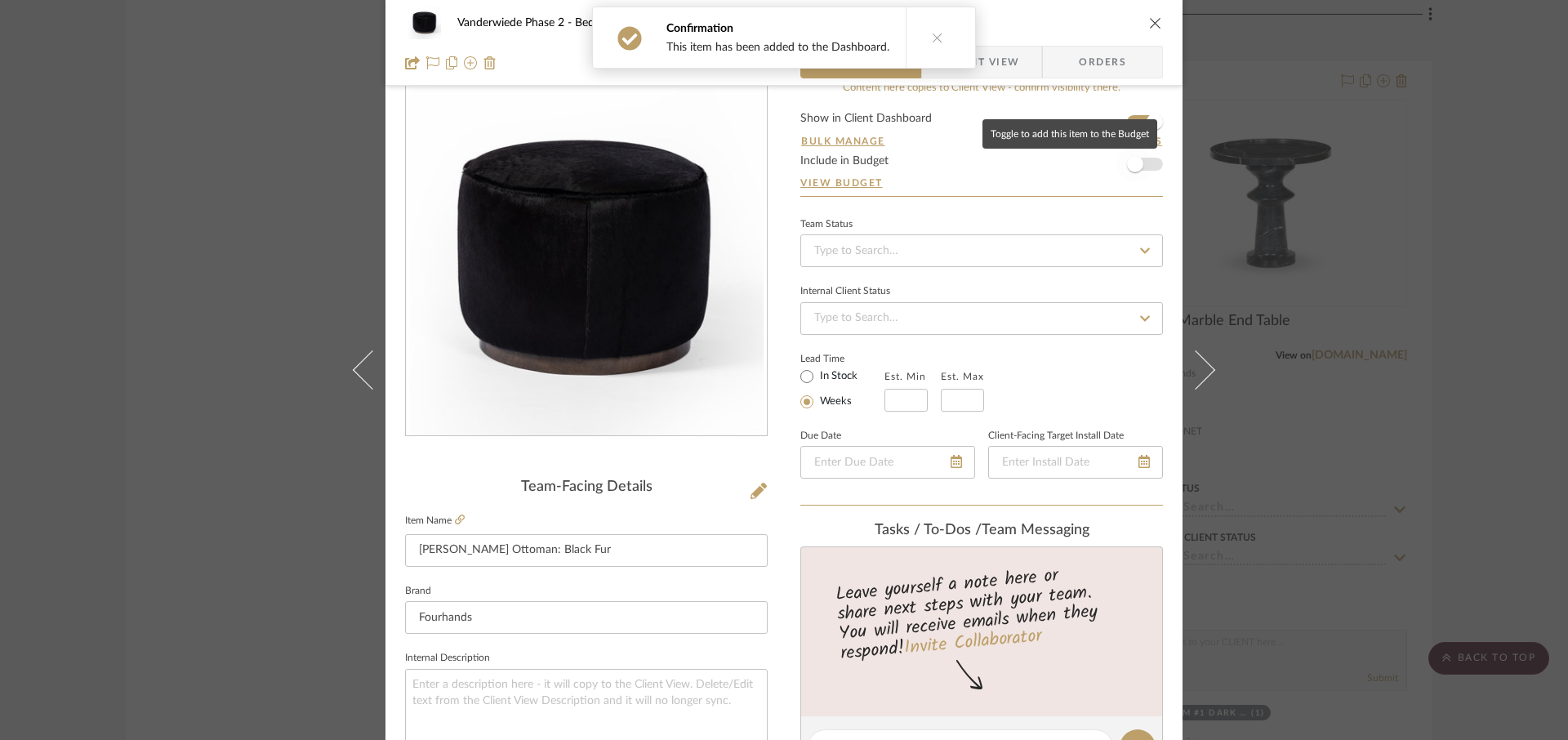
click at [1136, 163] on span "button" at bounding box center [1134, 163] width 17 height 17
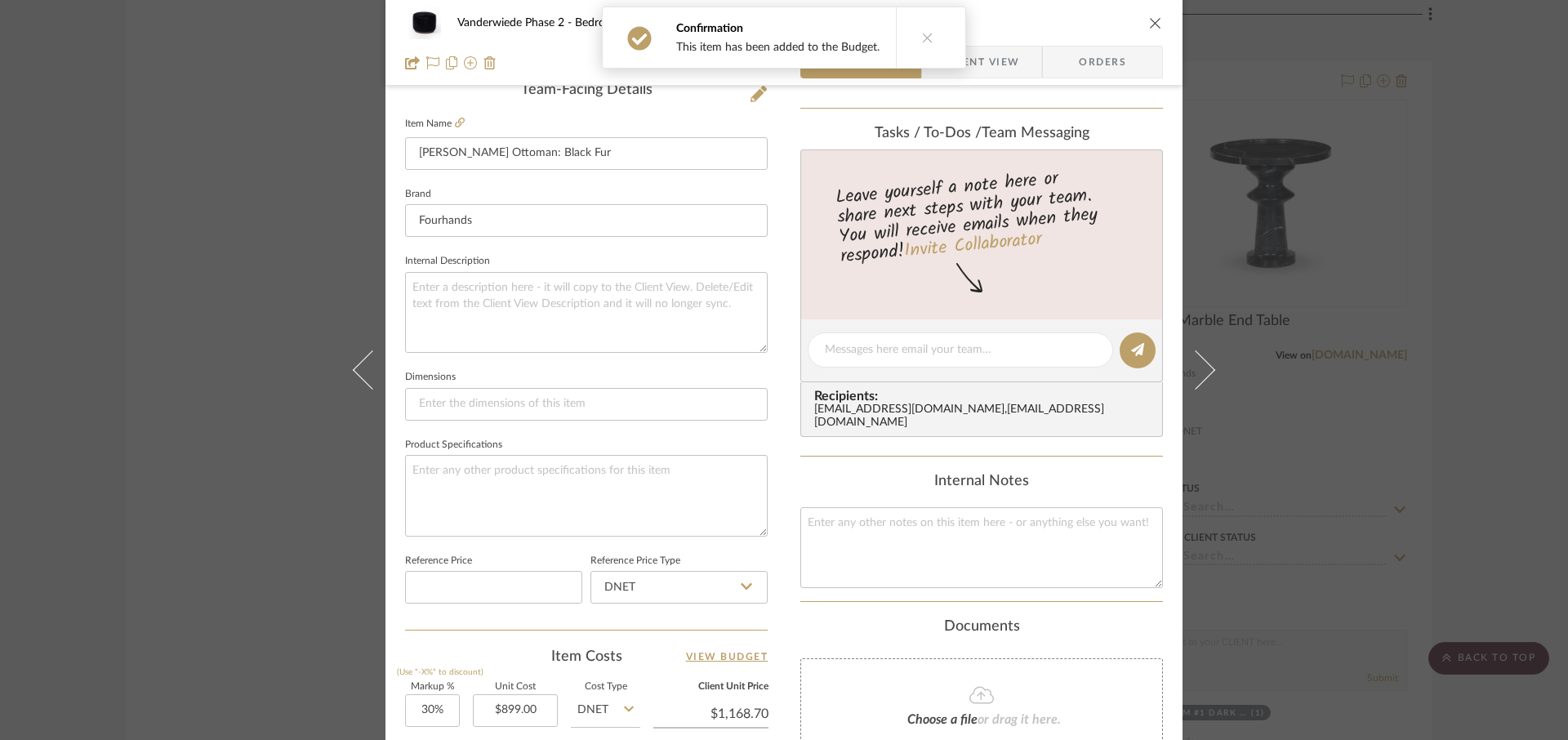
scroll to position [478, 0]
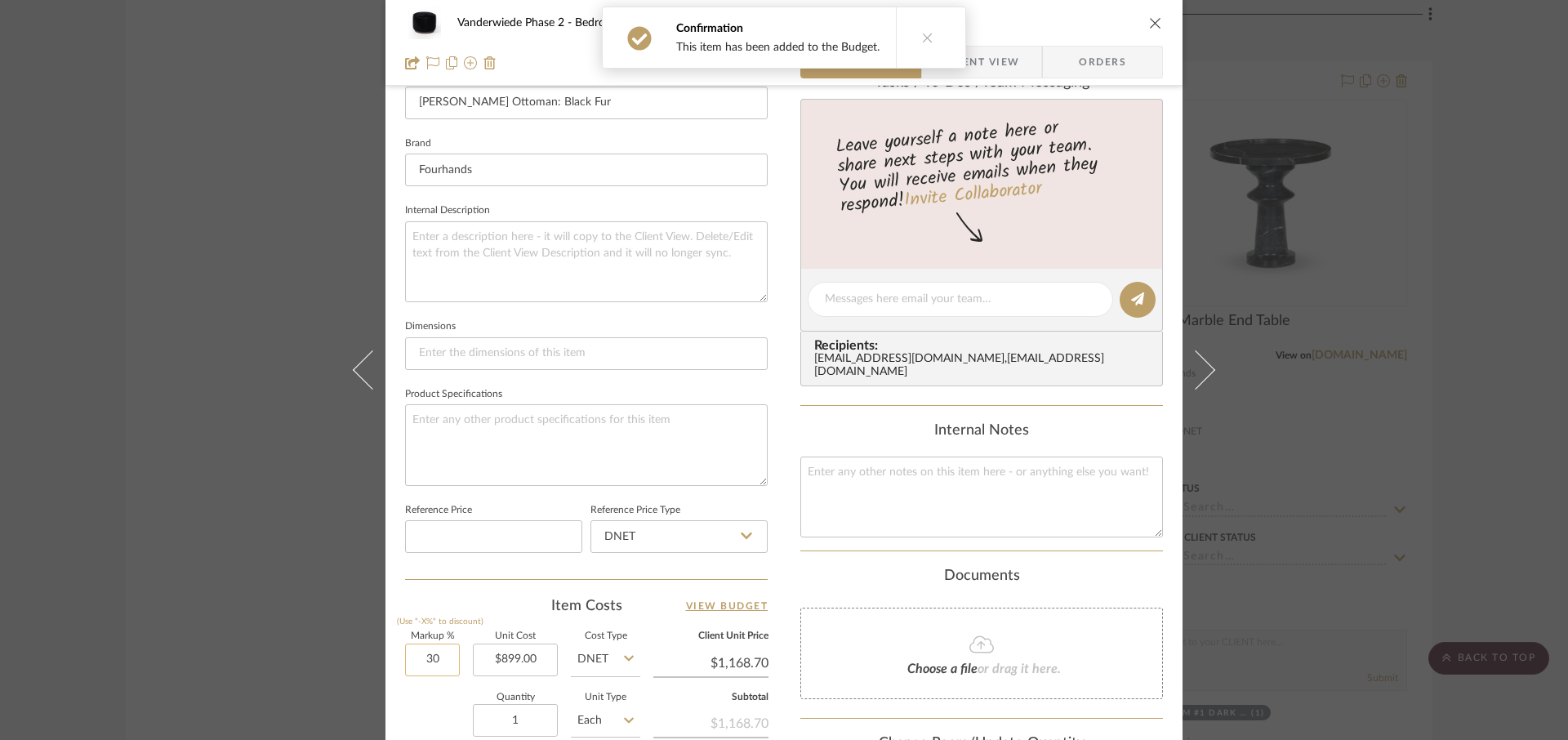
click at [442, 666] on input "30" at bounding box center [432, 659] width 54 height 33
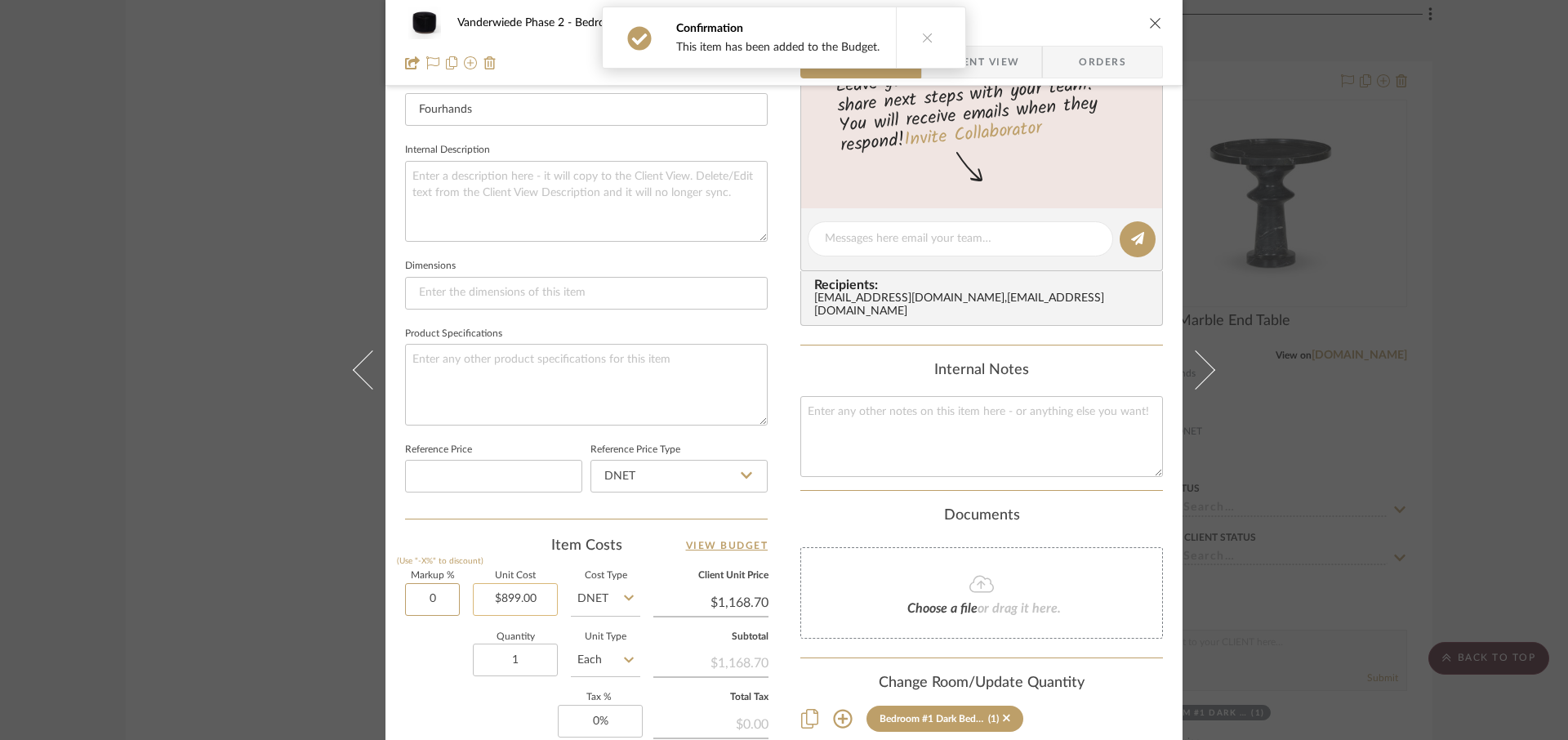
scroll to position [561, 0]
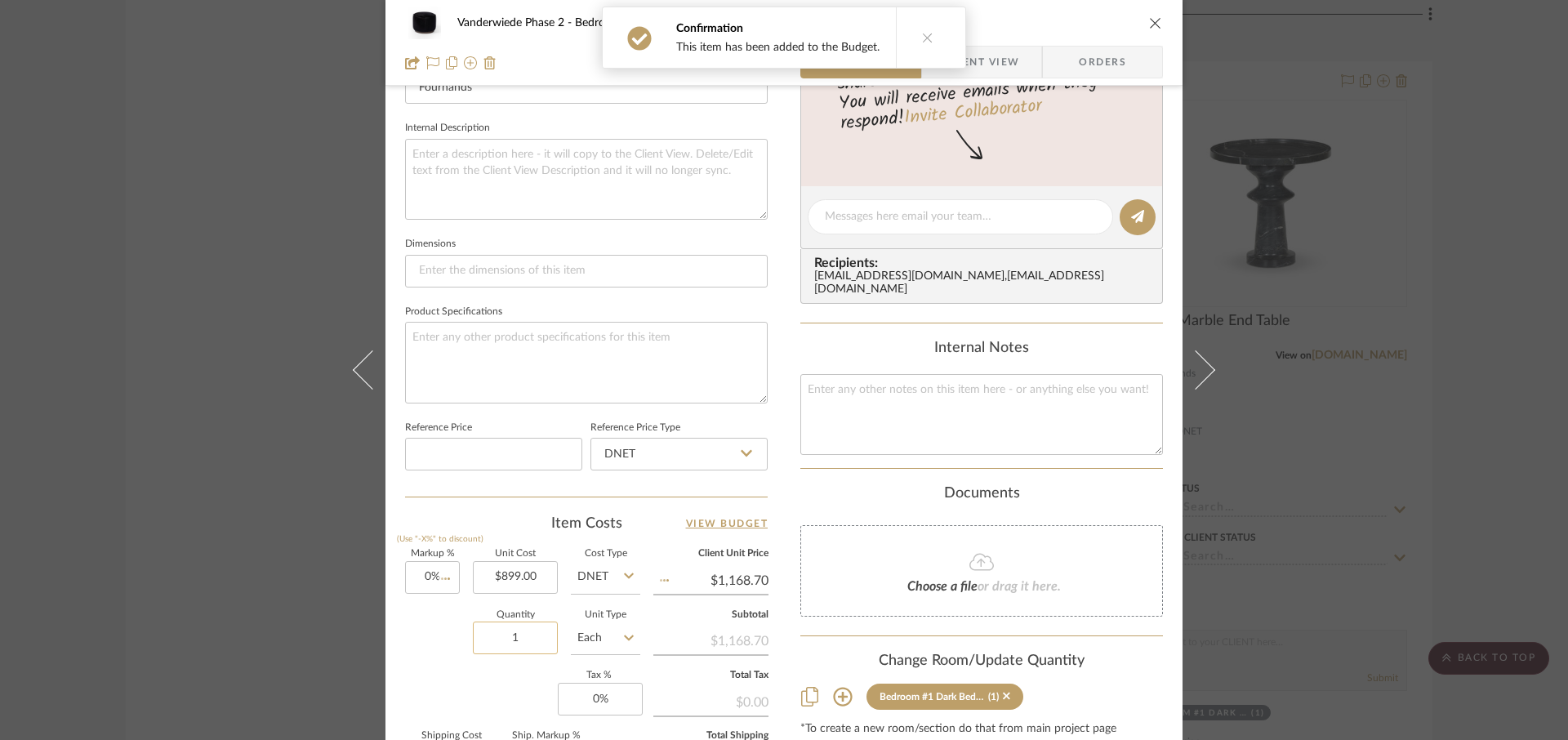
click at [524, 643] on input "1" at bounding box center [515, 638] width 85 height 33
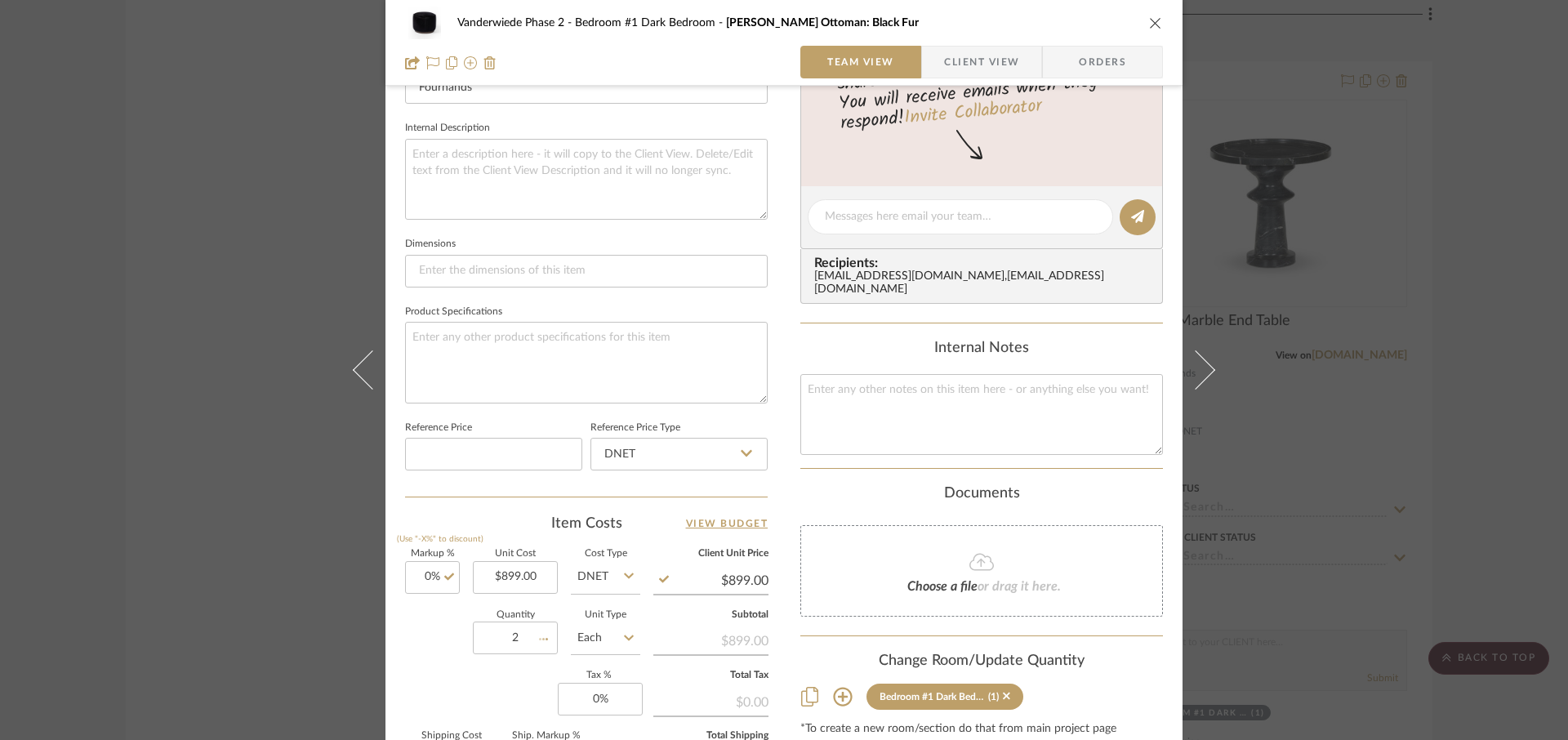
click at [414, 663] on div "Quantity 2 Unit Type Each" at bounding box center [522, 640] width 235 height 58
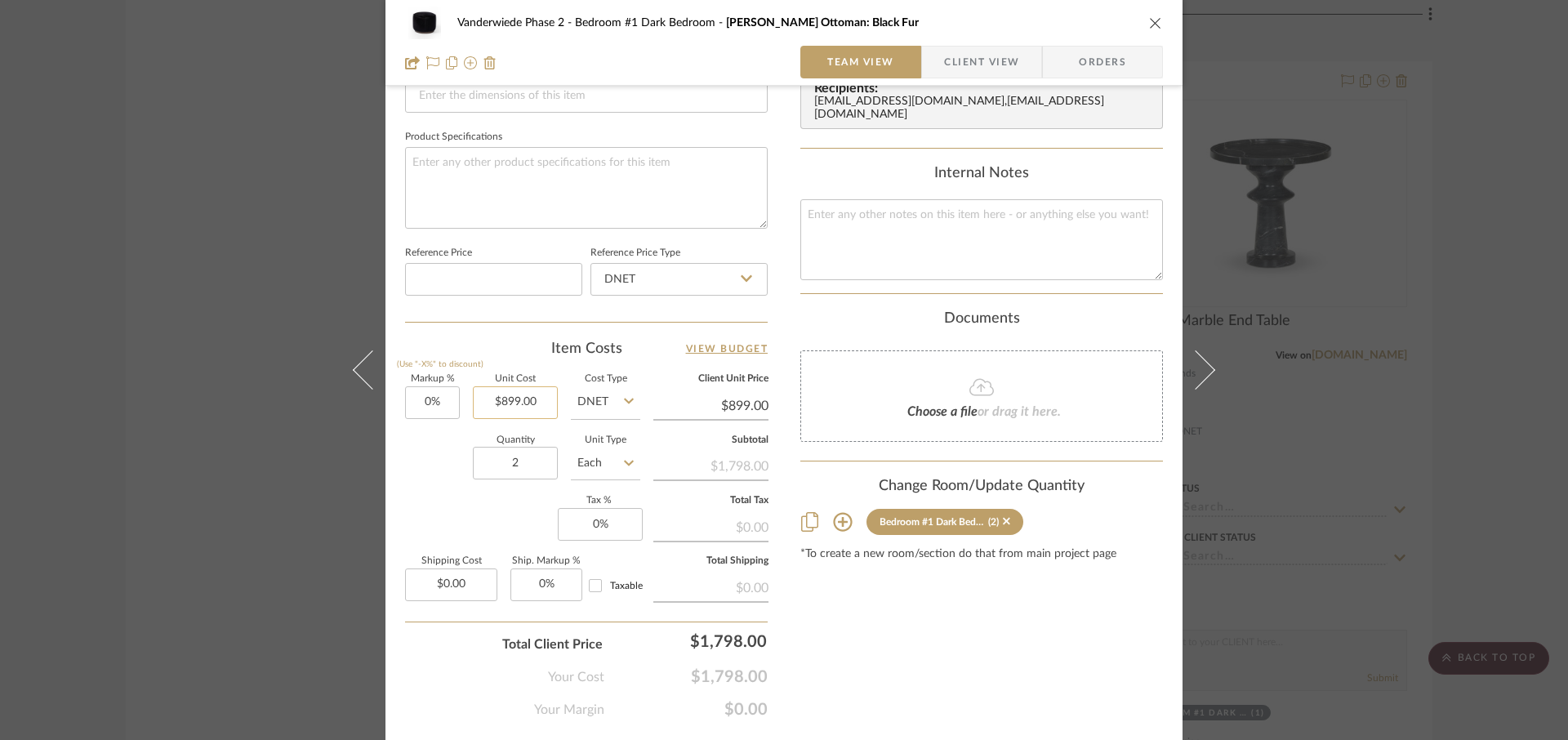
scroll to position [735, 0]
click at [597, 532] on input "0" at bounding box center [599, 525] width 85 height 33
click at [478, 577] on input "0.00" at bounding box center [450, 585] width 92 height 33
click at [437, 522] on div "Markup % (Use "-X%" to discount) 0% Unit Cost $899.00 Cost Type DNET Client Uni…" at bounding box center [586, 494] width 363 height 238
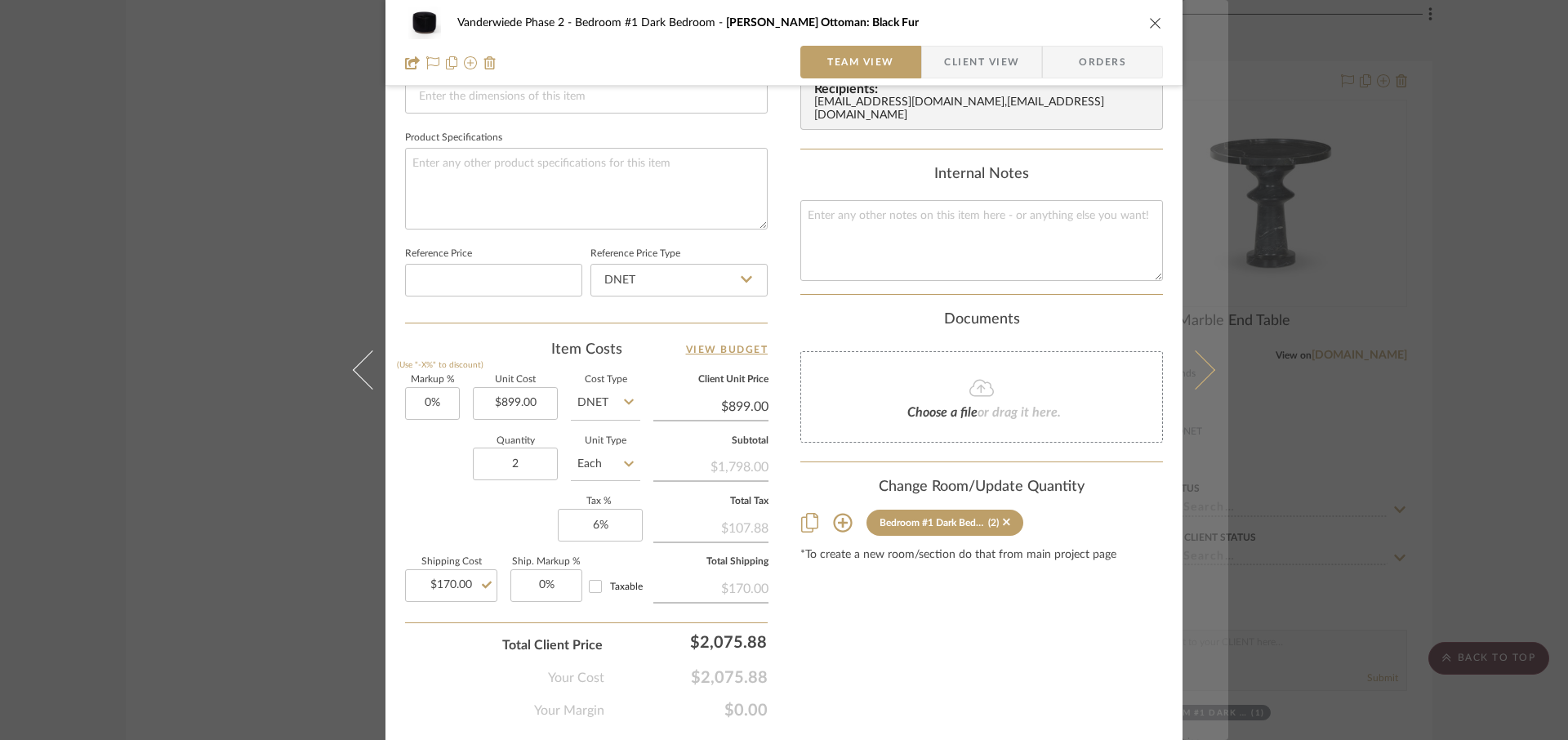
click at [1198, 375] on icon at bounding box center [1195, 370] width 39 height 39
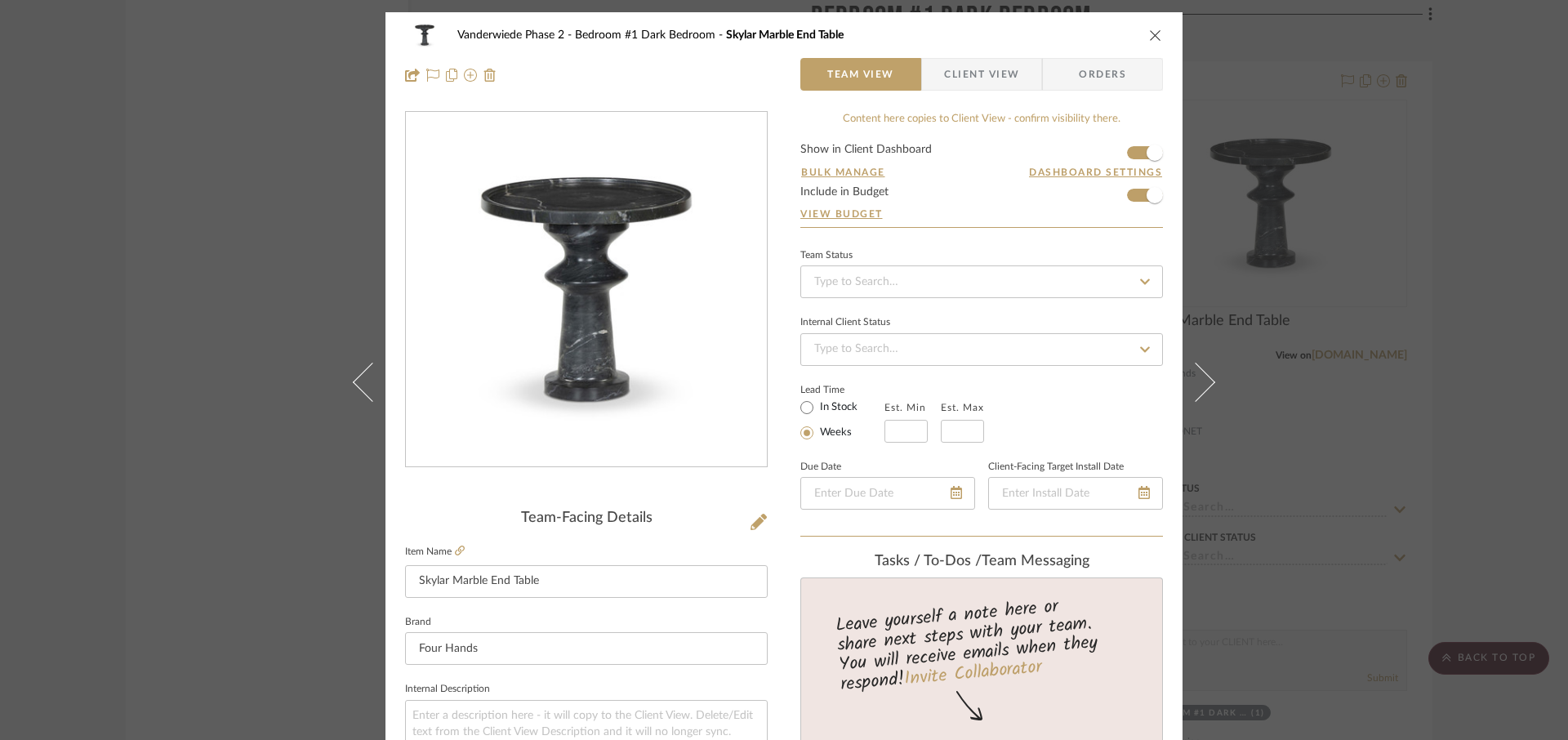
click at [1152, 28] on icon "close" at bounding box center [1155, 34] width 13 height 13
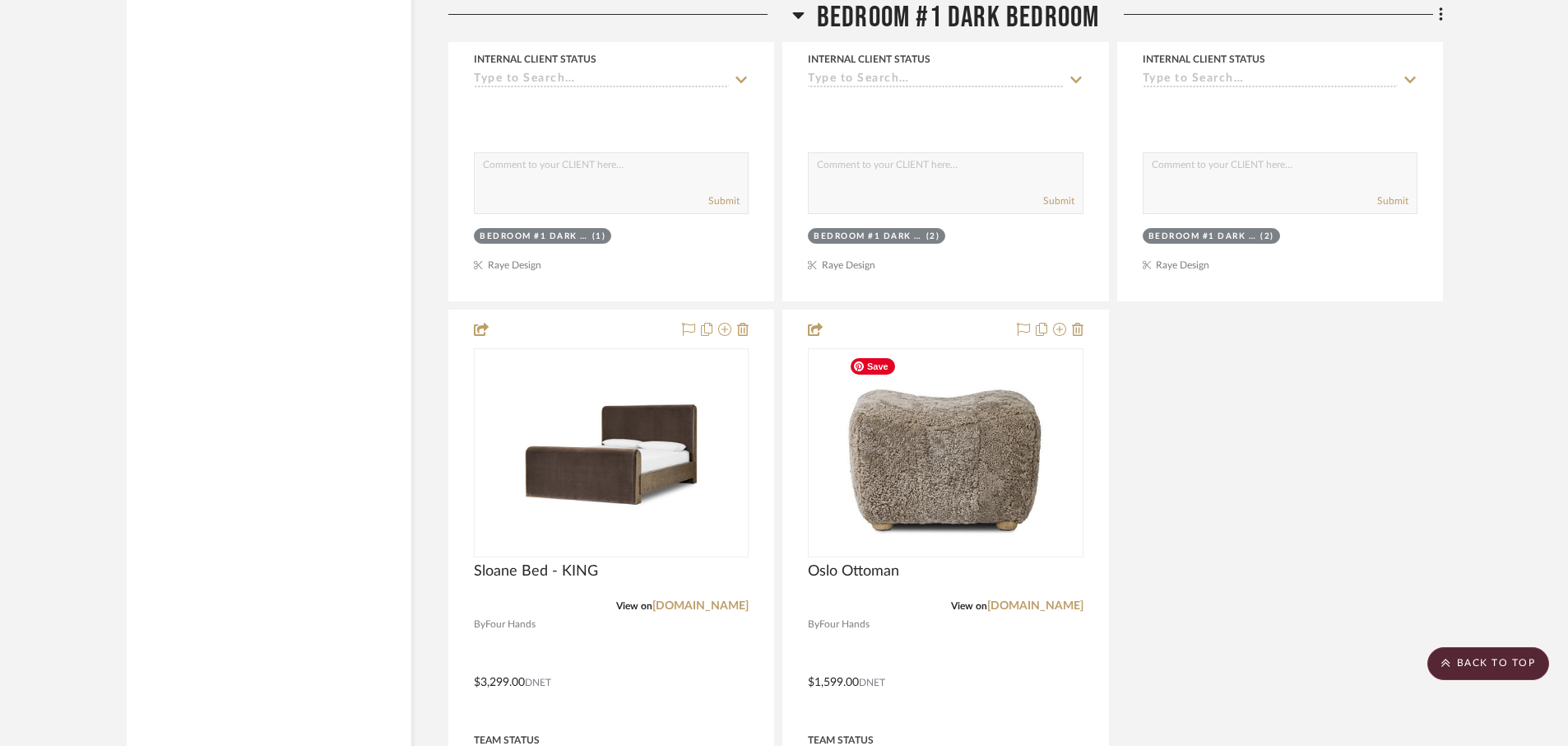
scroll to position [7804, 0]
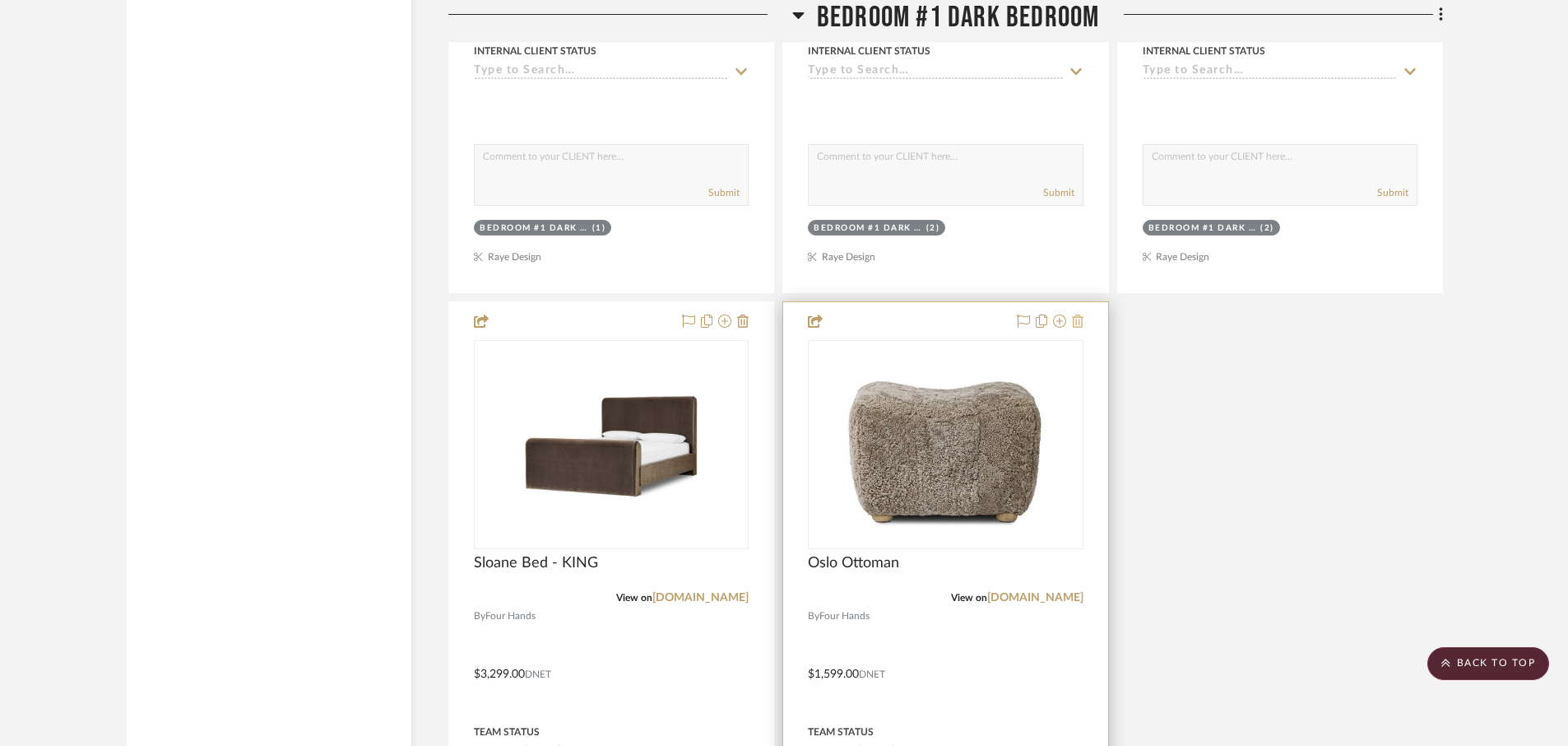
click at [1079, 325] on icon at bounding box center [1078, 321] width 12 height 13
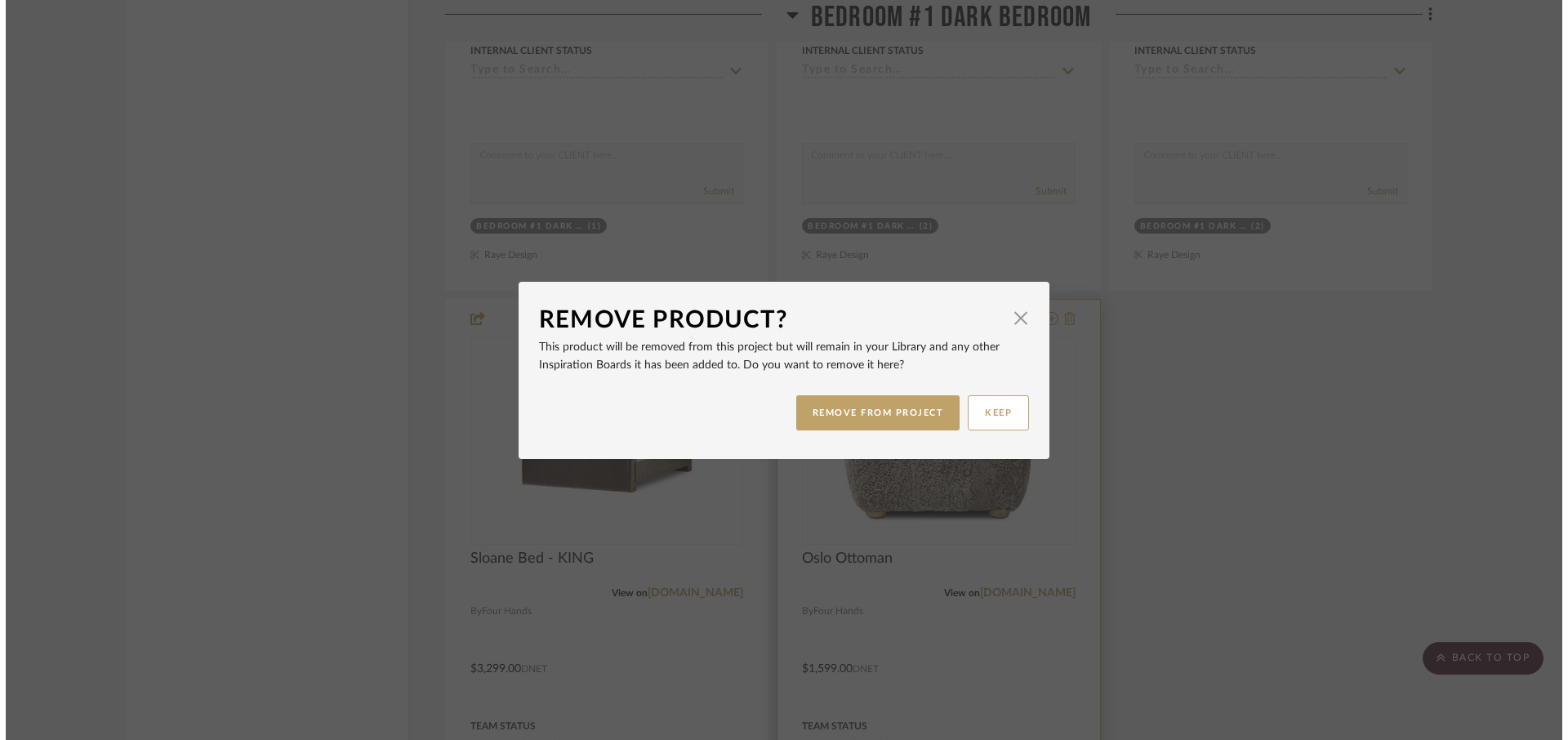
scroll to position [0, 0]
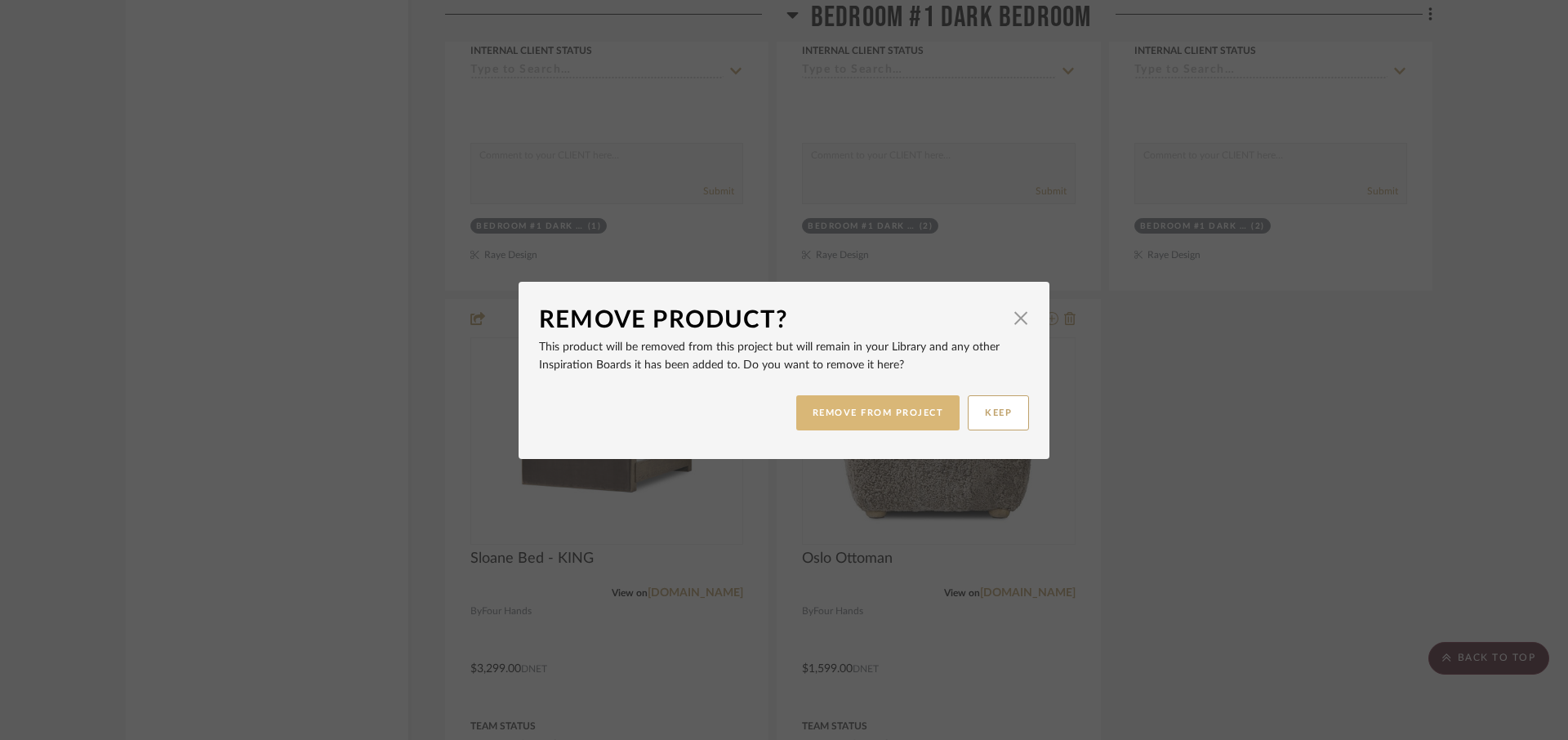
click at [883, 412] on button "REMOVE FROM PROJECT" at bounding box center [877, 412] width 164 height 35
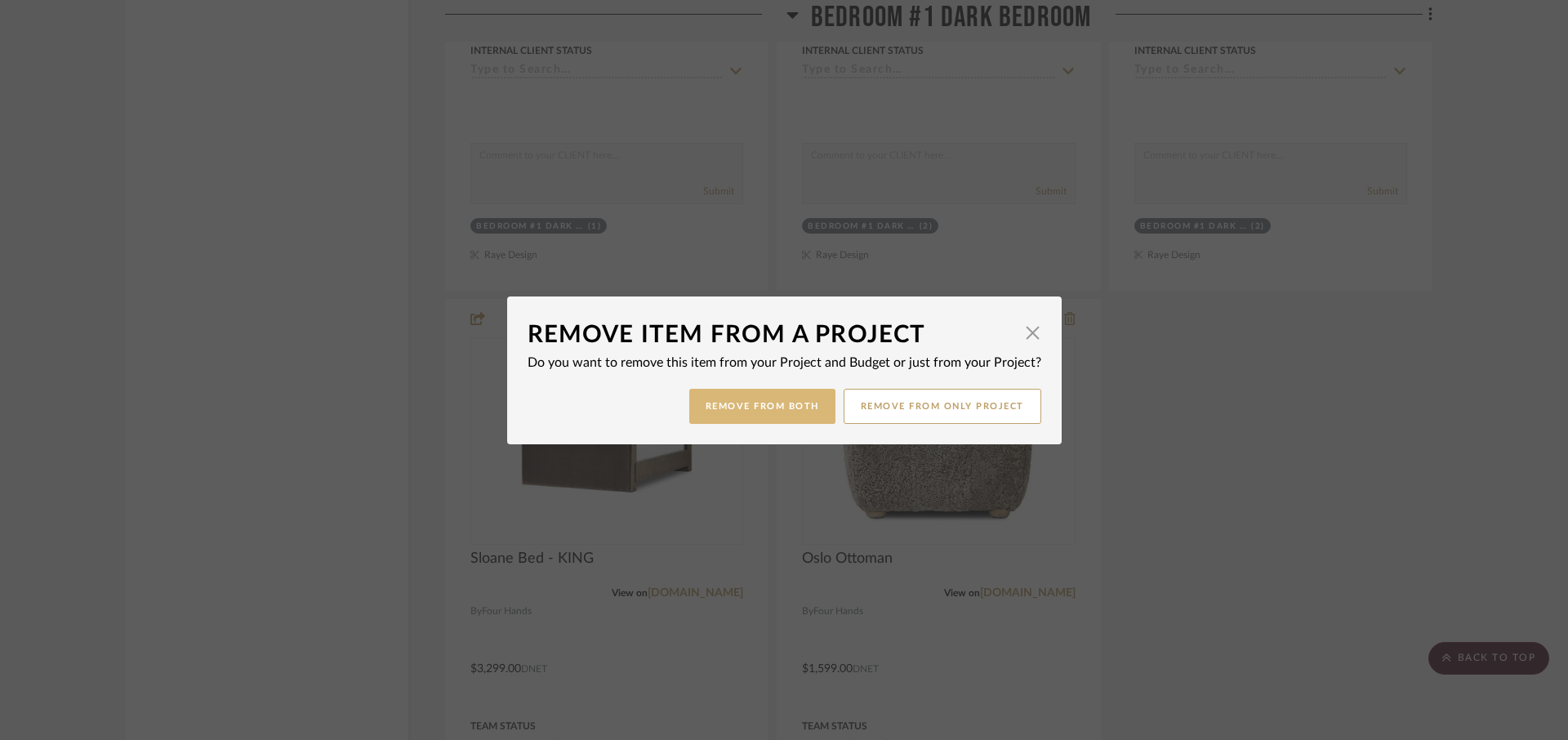
click at [766, 404] on button "Remove from Both" at bounding box center [763, 406] width 146 height 35
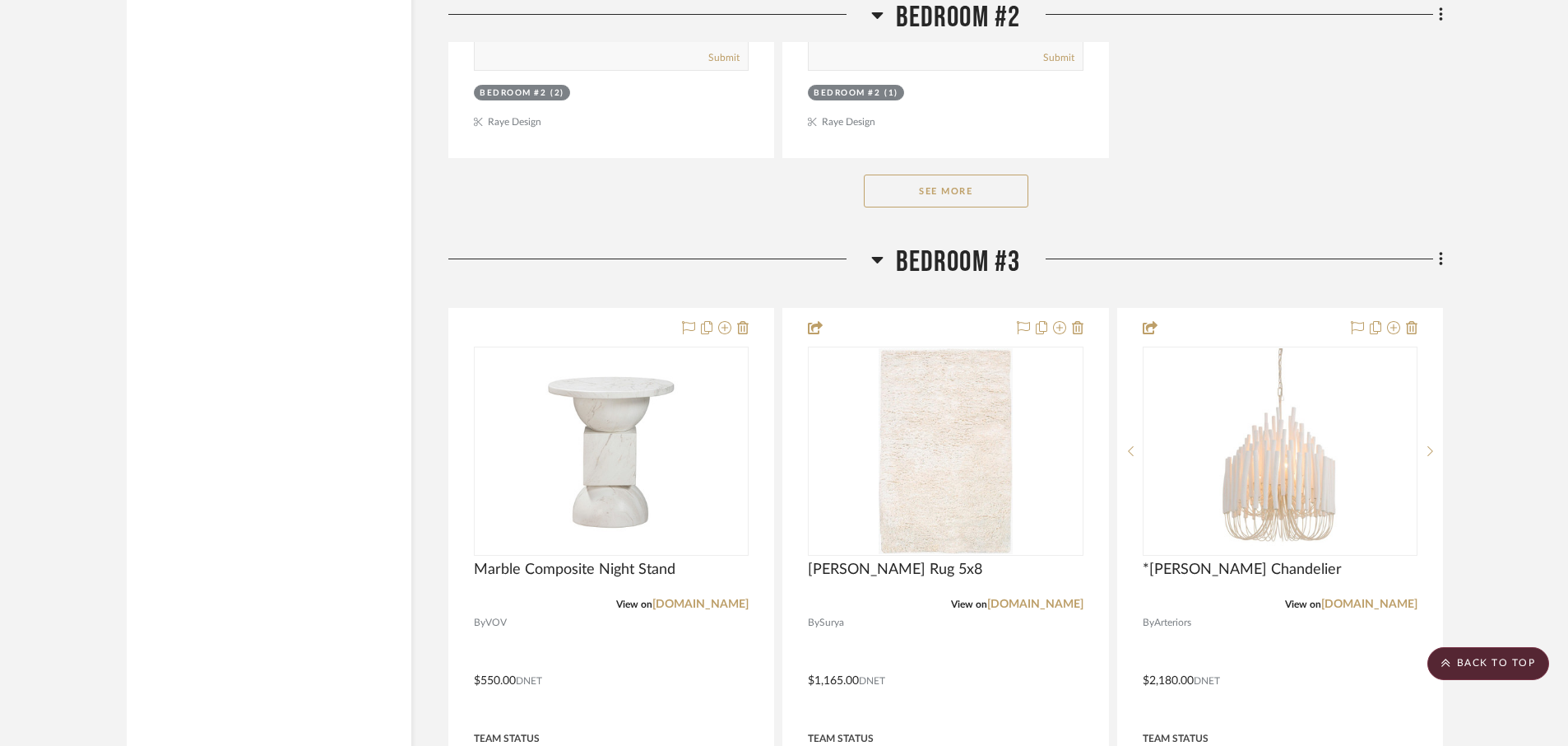
scroll to position [11016, 0]
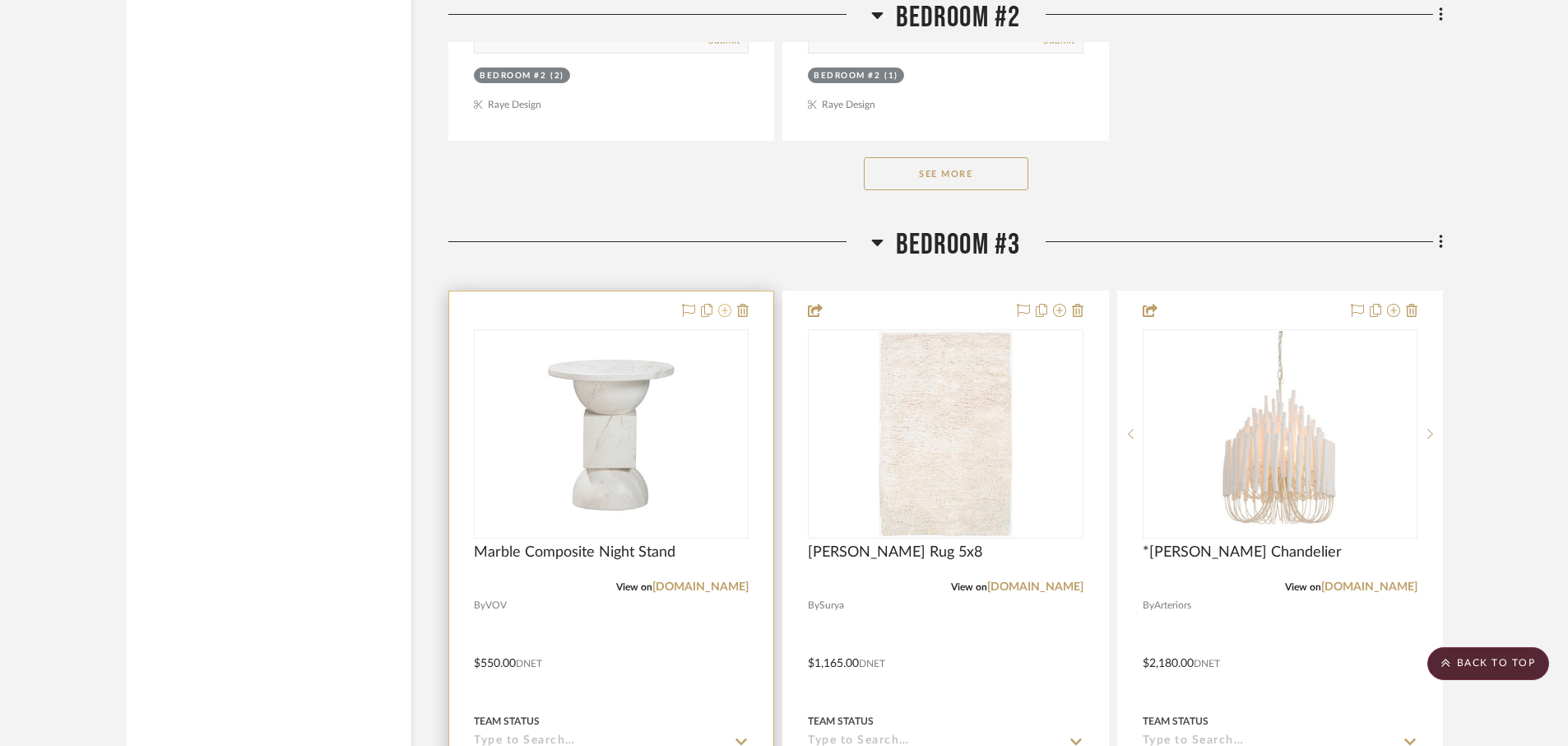
click at [725, 311] on icon at bounding box center [724, 310] width 13 height 13
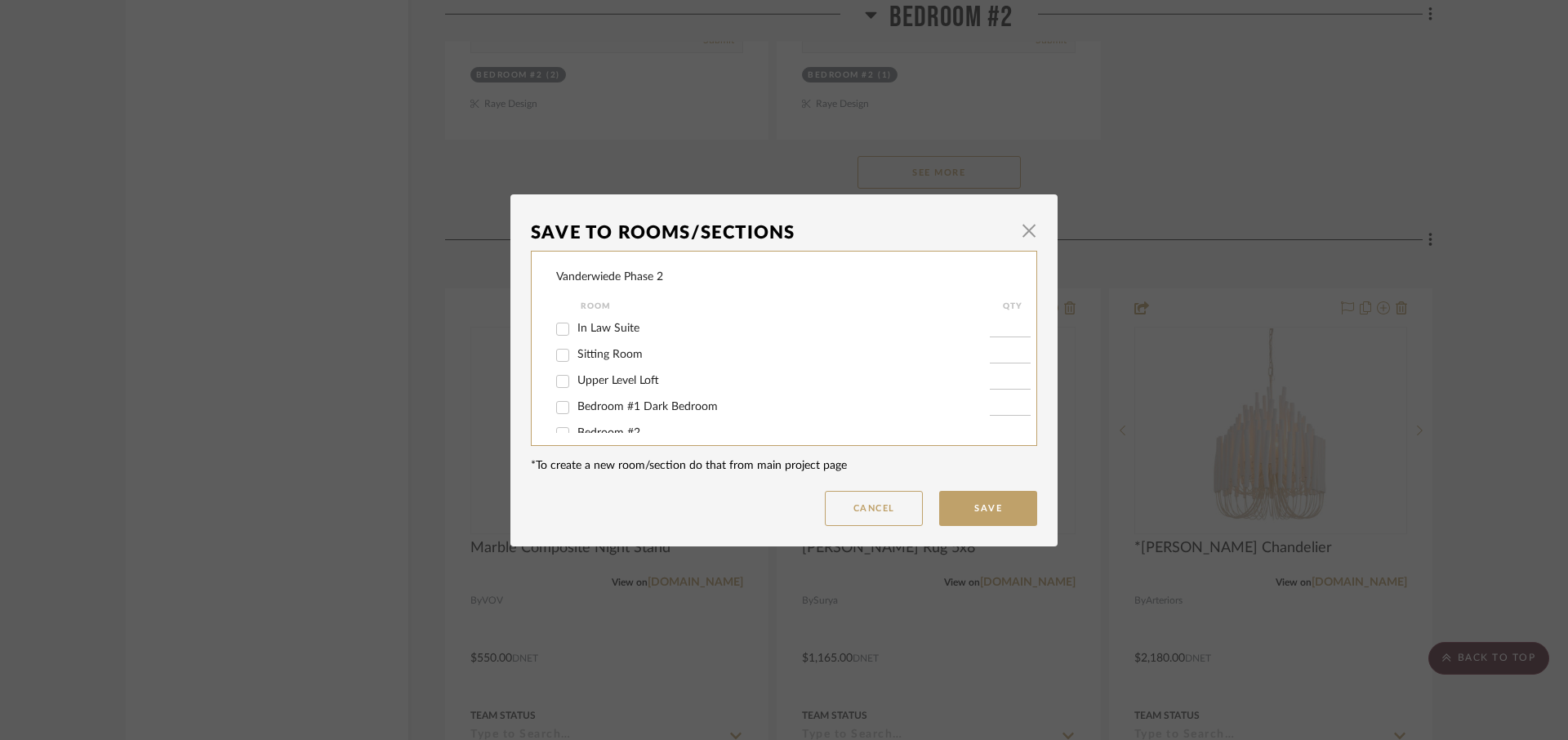
scroll to position [46, 0]
click at [563, 383] on input "Bedroom #2" at bounding box center [562, 389] width 26 height 26
click at [560, 413] on input "Bedroom #3" at bounding box center [562, 415] width 26 height 26
click at [976, 512] on button "Save" at bounding box center [987, 509] width 98 height 35
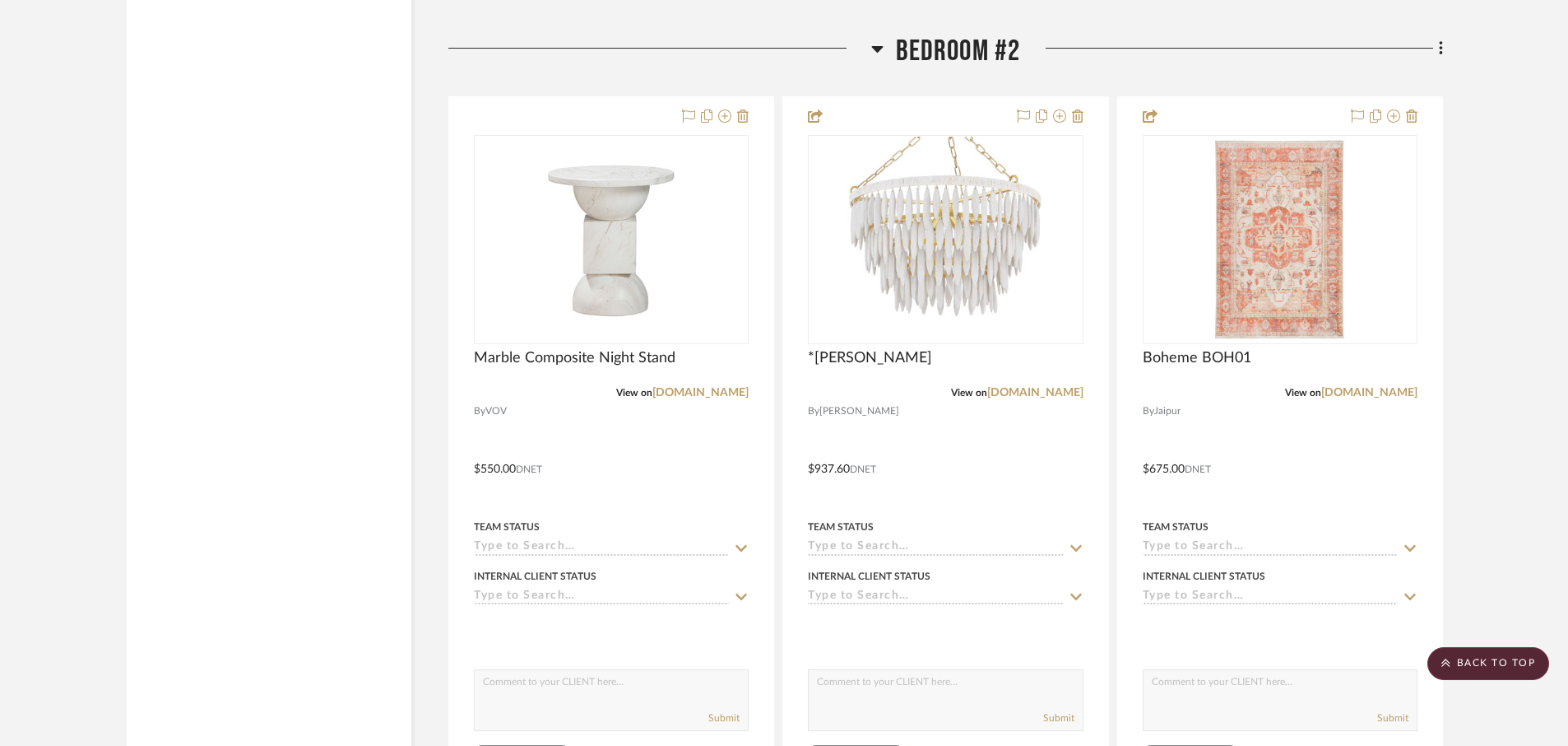
scroll to position [8877, 0]
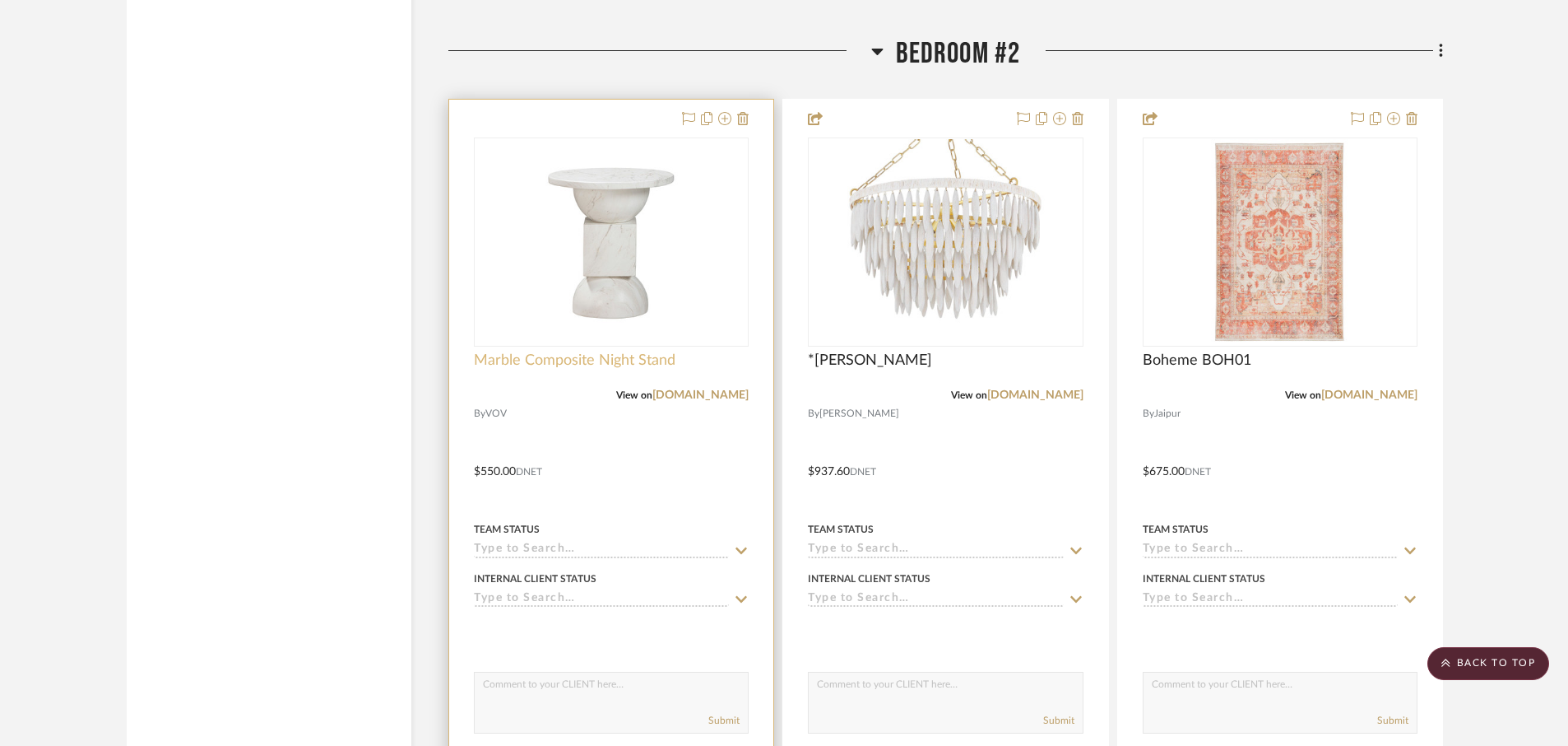
click at [571, 365] on span "Marble Composite Night Stand" at bounding box center [575, 360] width 202 height 18
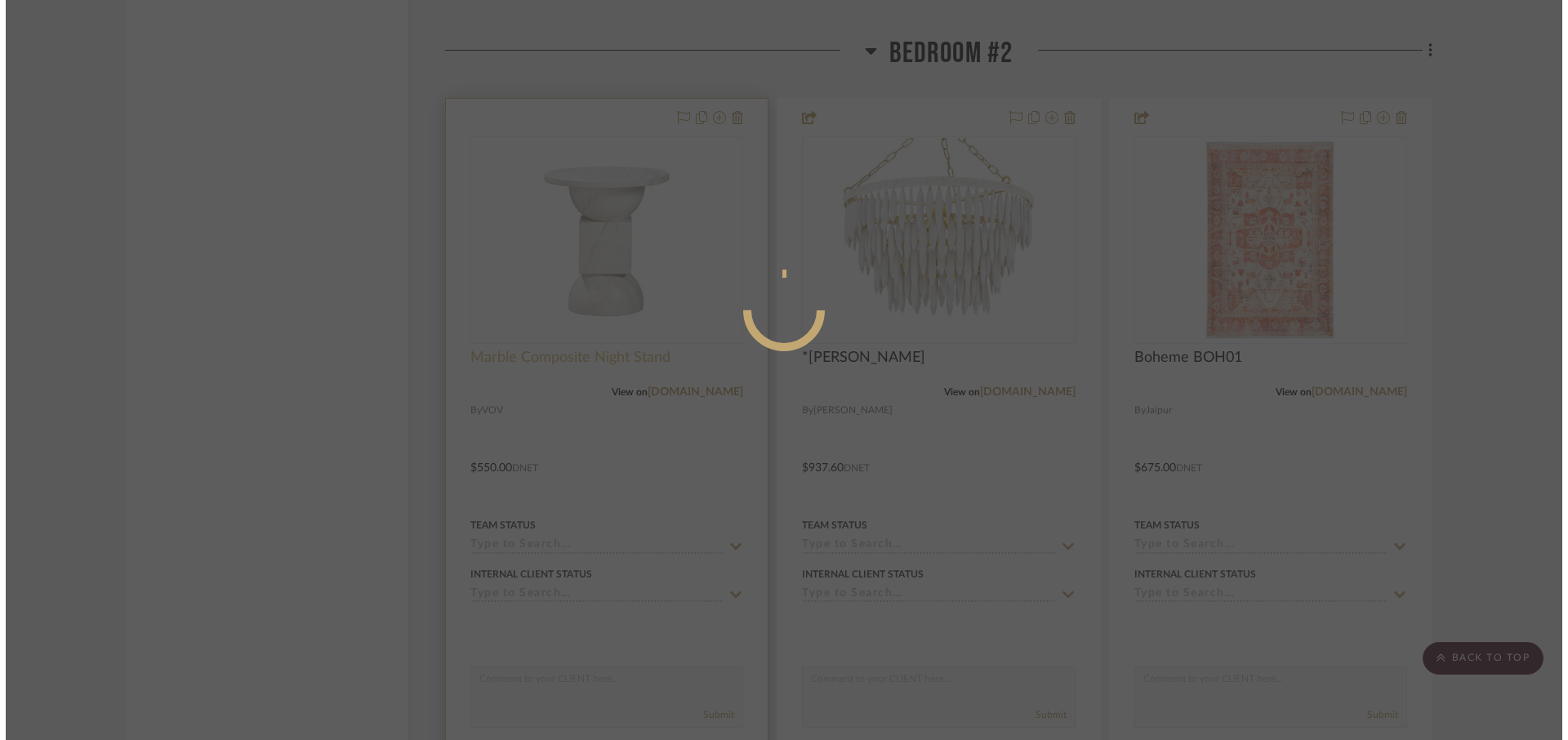
scroll to position [0, 0]
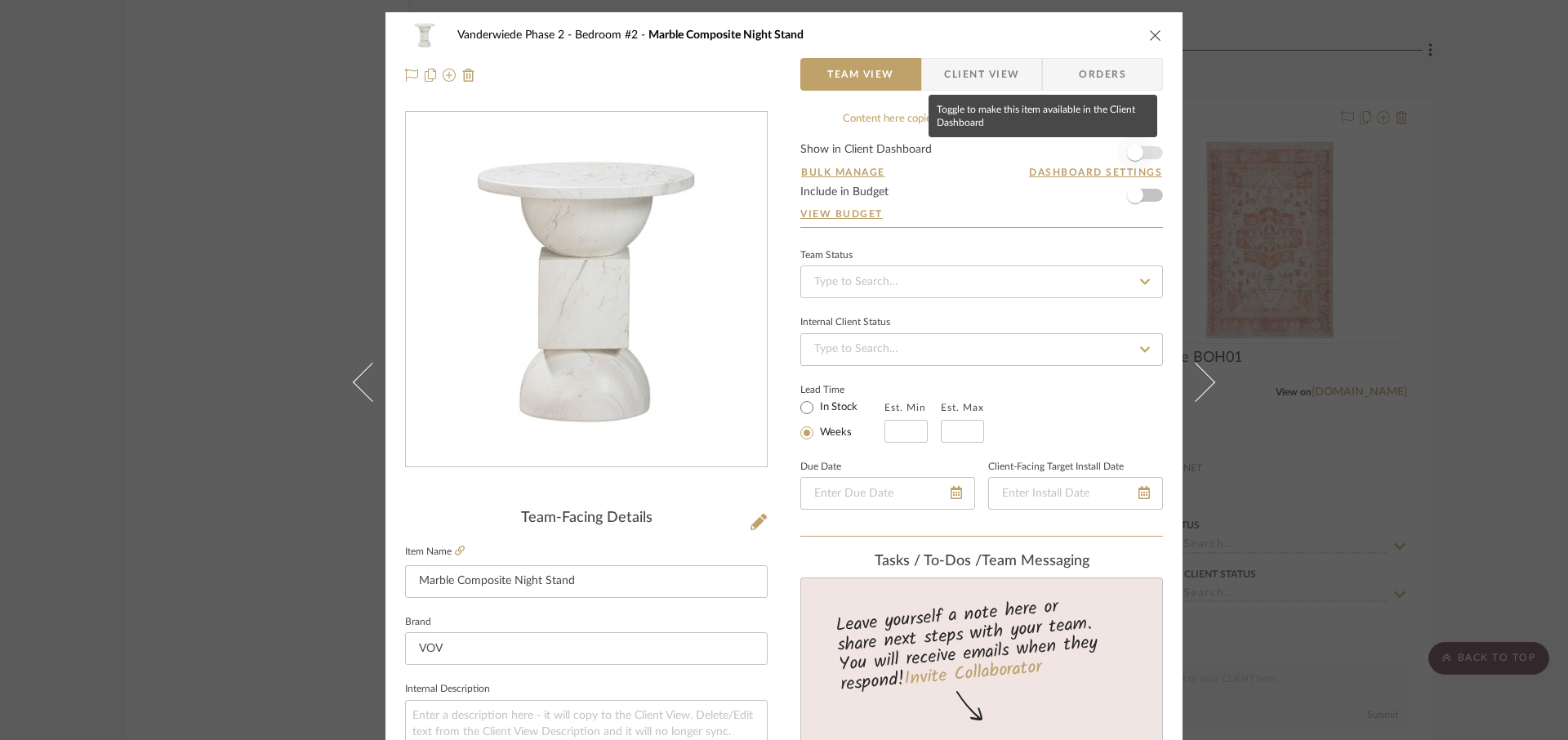
click at [1126, 154] on span "button" at bounding box center [1134, 153] width 17 height 17
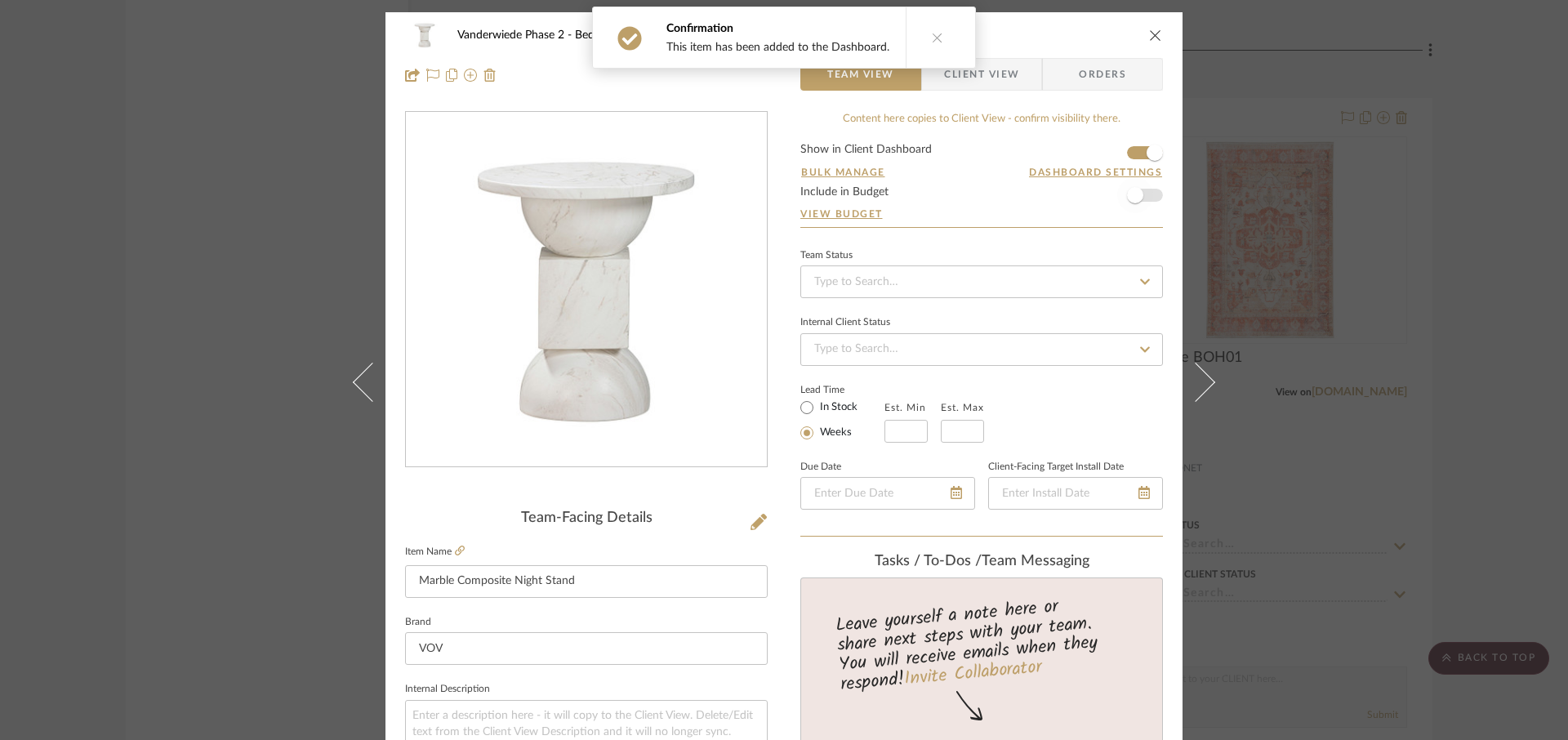
click at [1126, 197] on span "button" at bounding box center [1134, 194] width 17 height 17
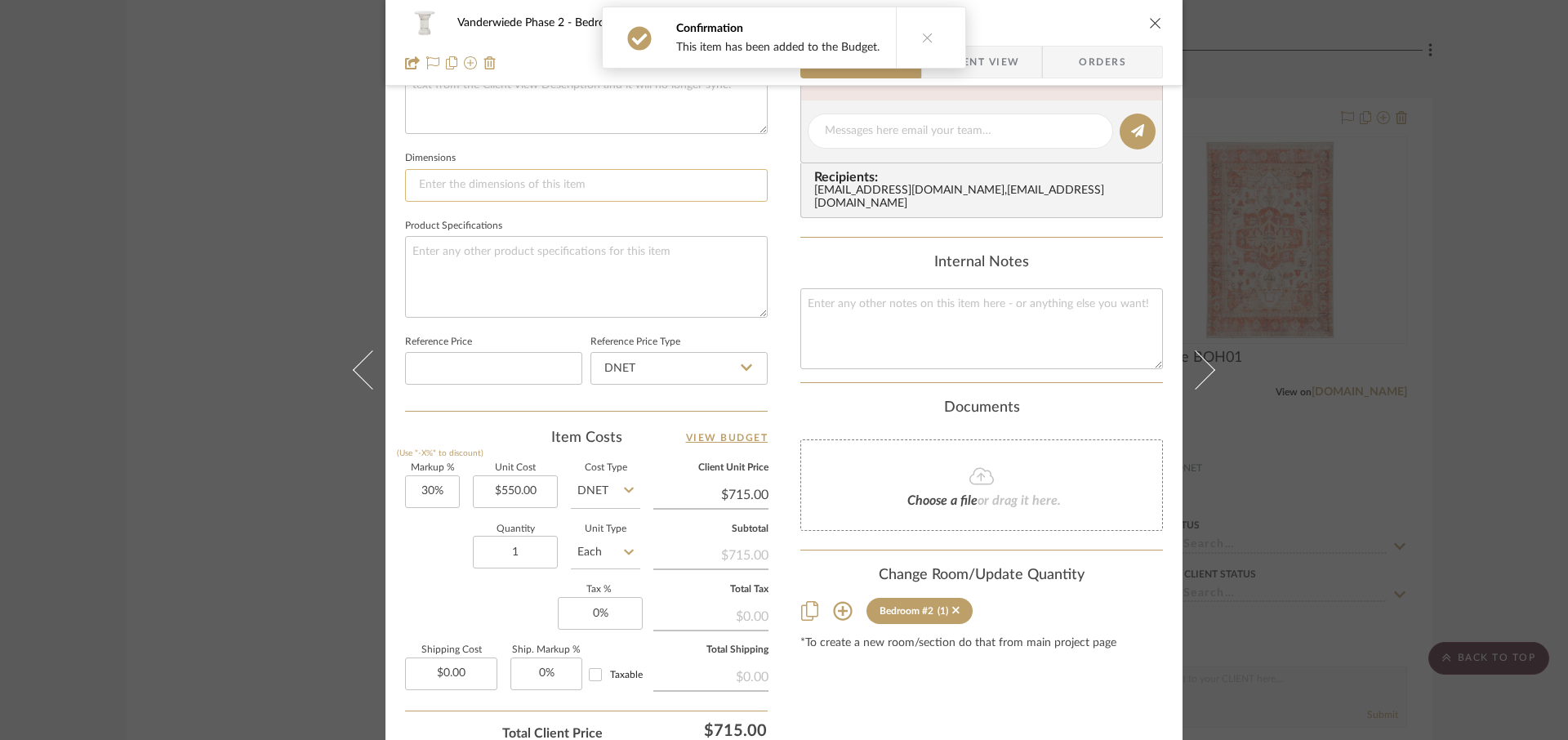
scroll to position [646, 0]
click at [444, 489] on input "30" at bounding box center [432, 492] width 54 height 33
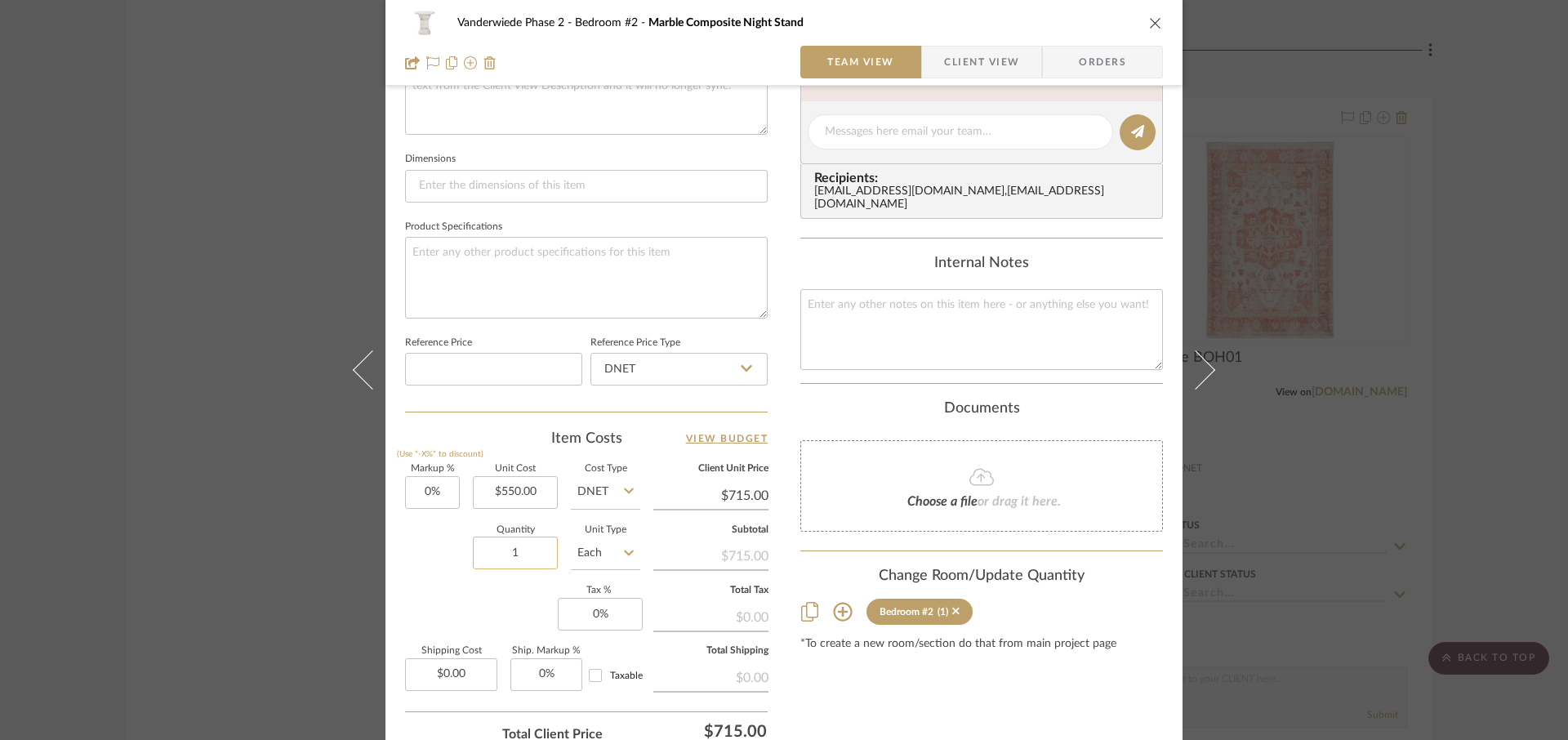
click at [528, 557] on input "1" at bounding box center [515, 553] width 85 height 33
click at [605, 617] on input "0" at bounding box center [599, 614] width 85 height 33
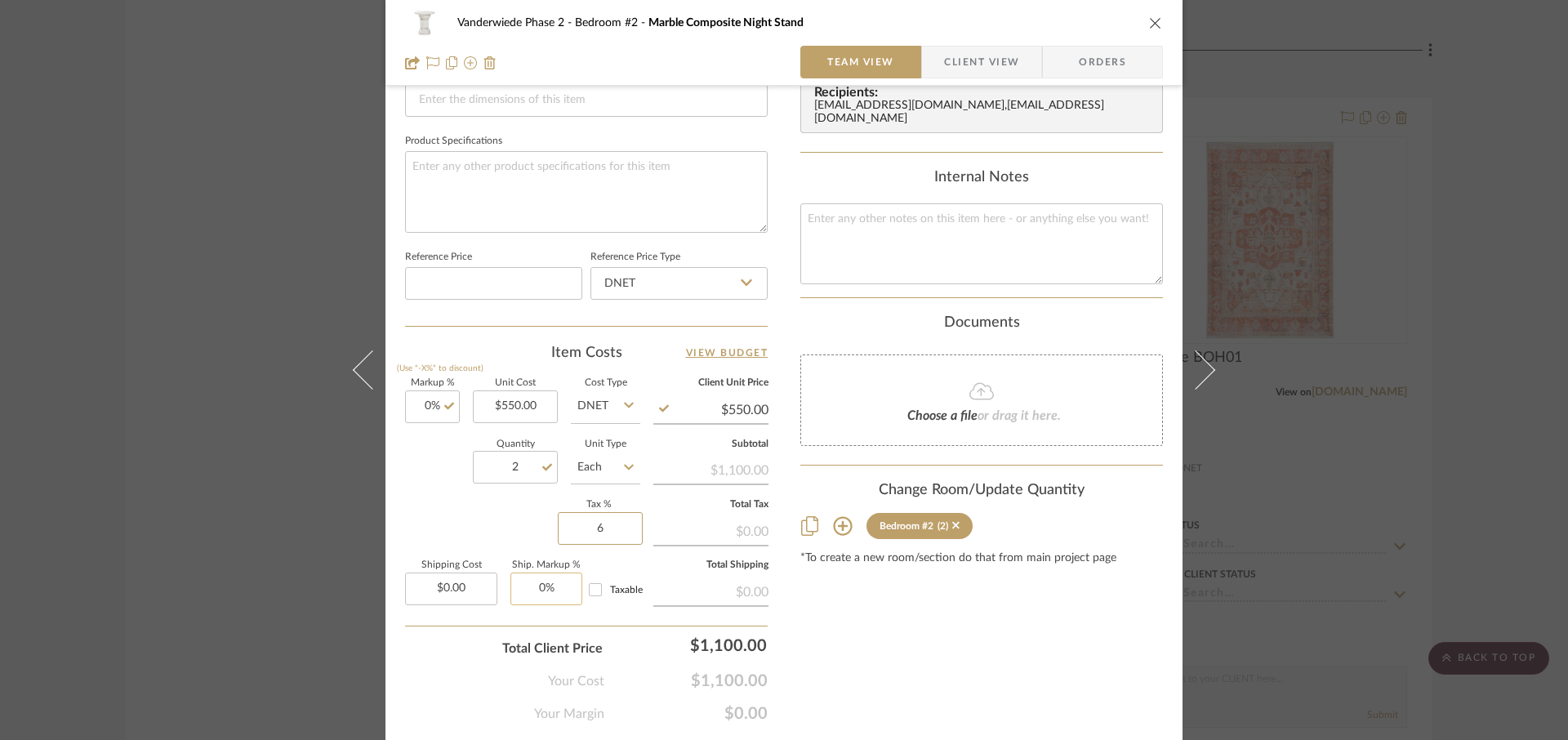
scroll to position [732, 0]
click at [478, 582] on input "0.00" at bounding box center [450, 588] width 92 height 33
click at [436, 683] on div "Your Cost $1,166.00" at bounding box center [586, 674] width 363 height 33
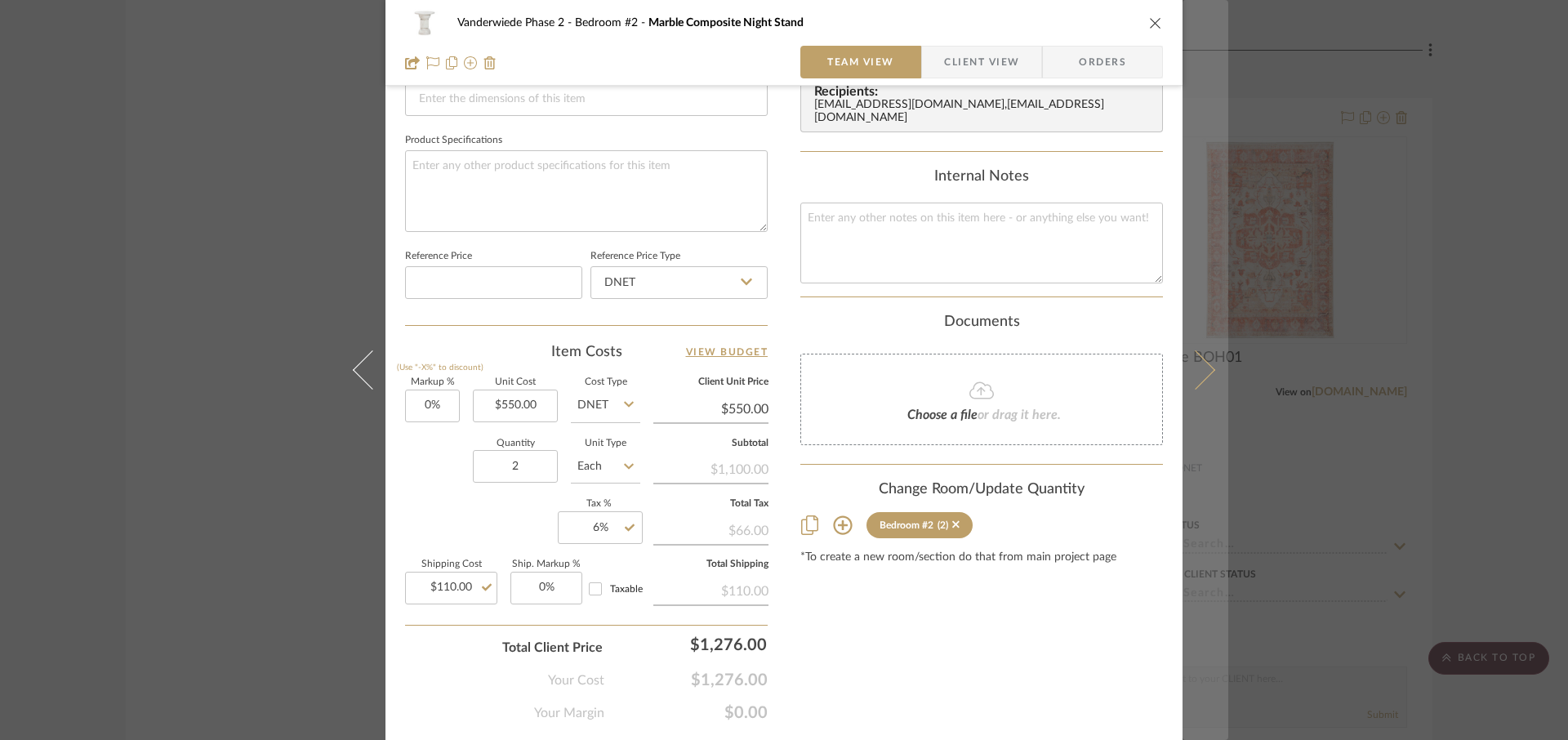
click at [1197, 379] on icon at bounding box center [1195, 370] width 39 height 39
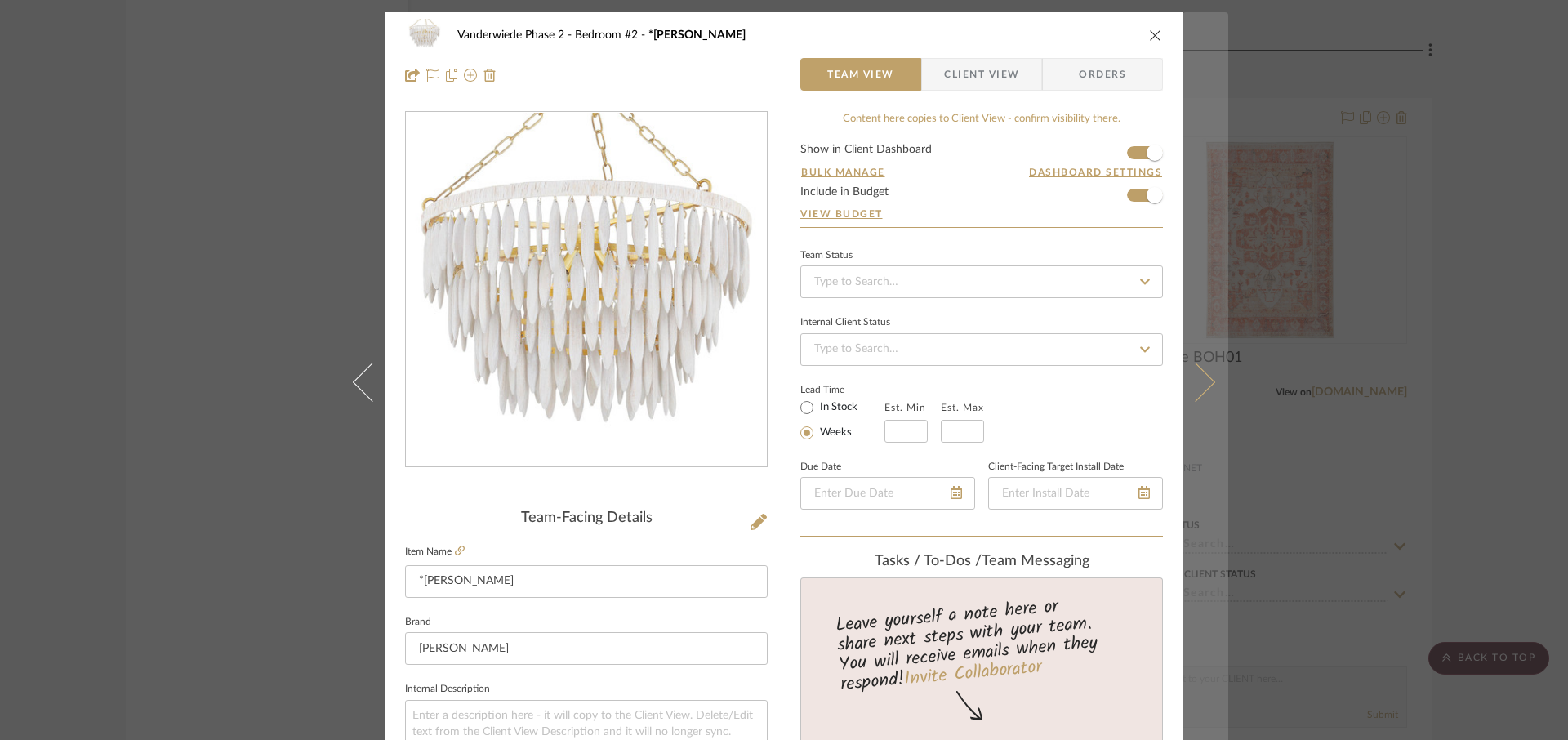
click at [1203, 381] on icon at bounding box center [1195, 382] width 39 height 39
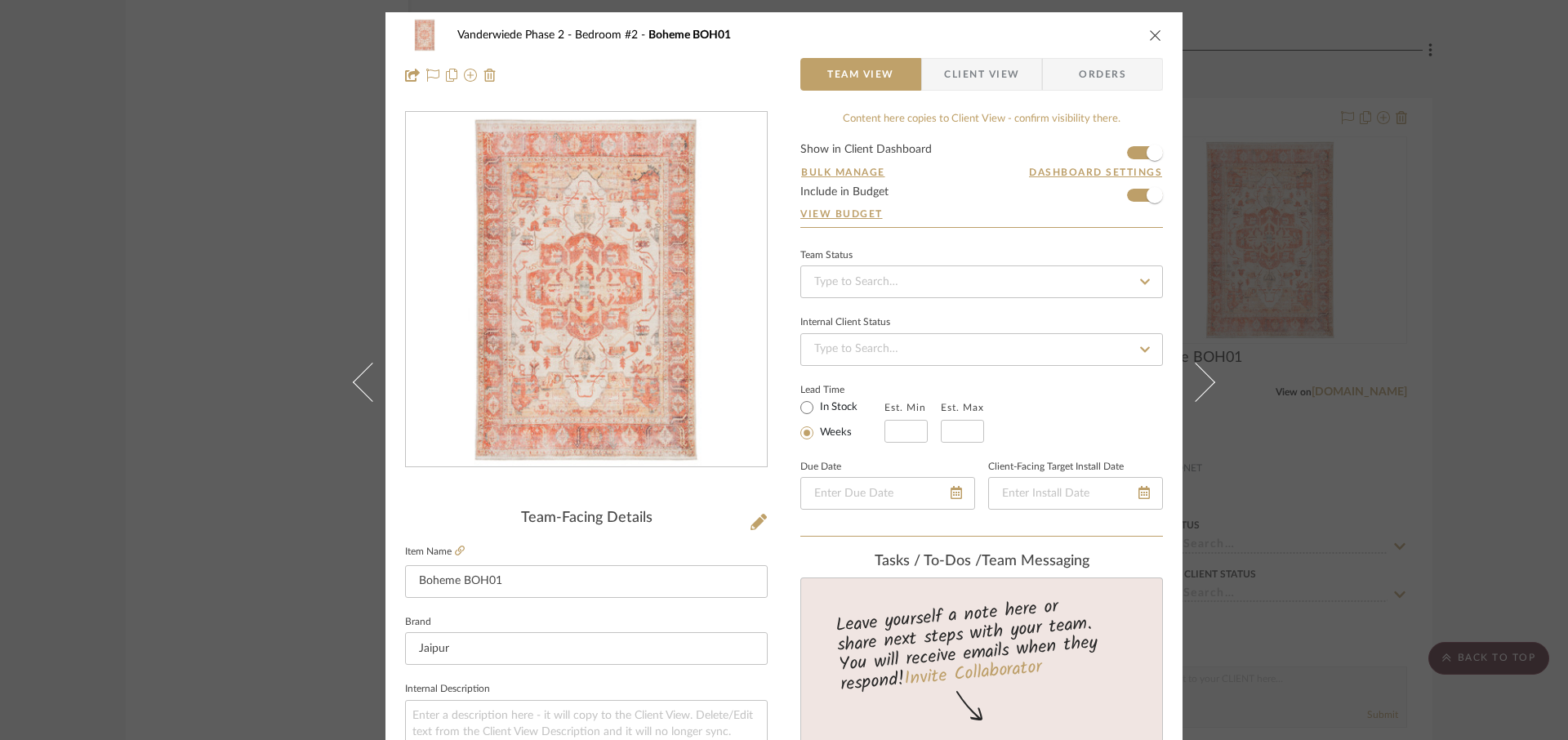
click at [1152, 33] on icon "close" at bounding box center [1155, 34] width 13 height 13
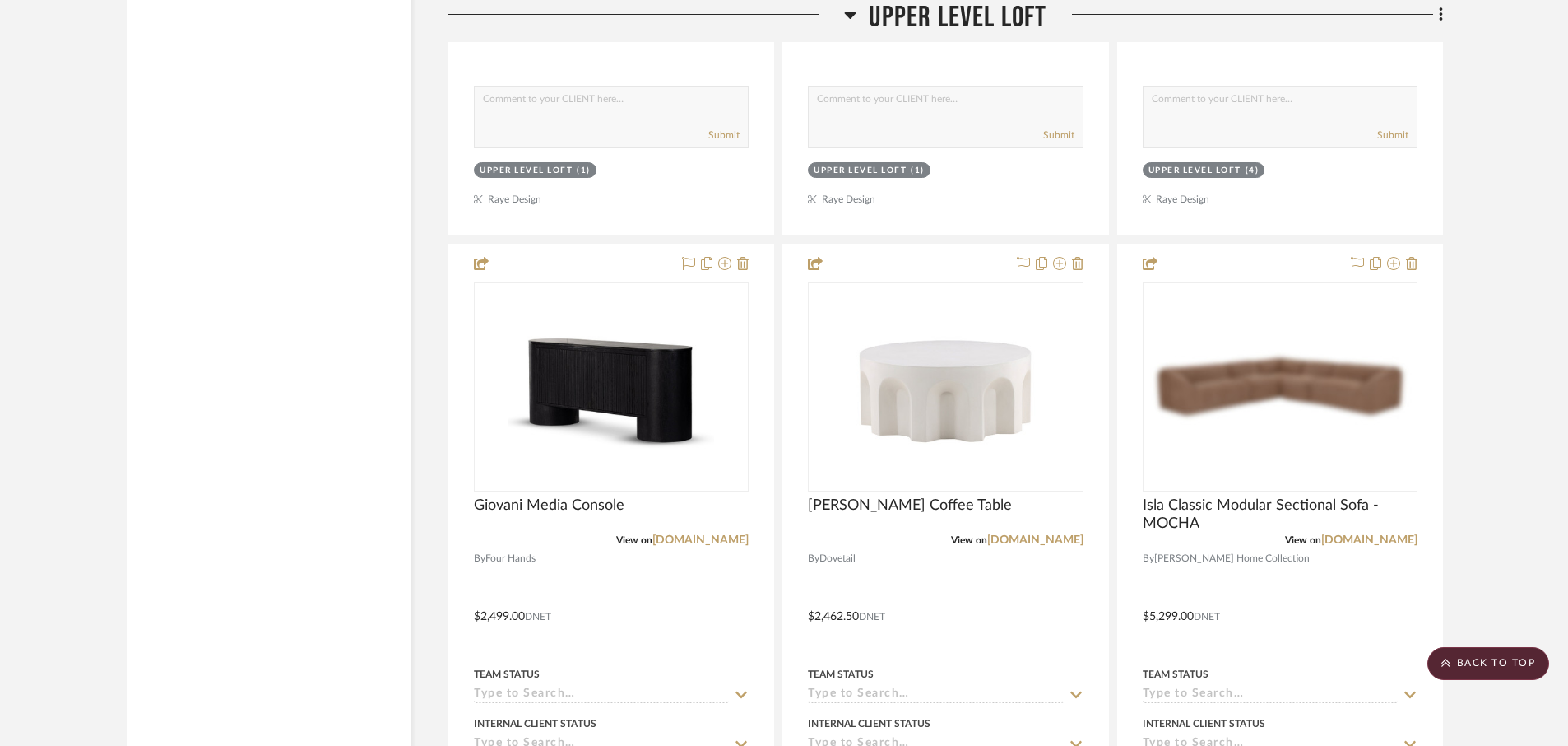
scroll to position [5516, 0]
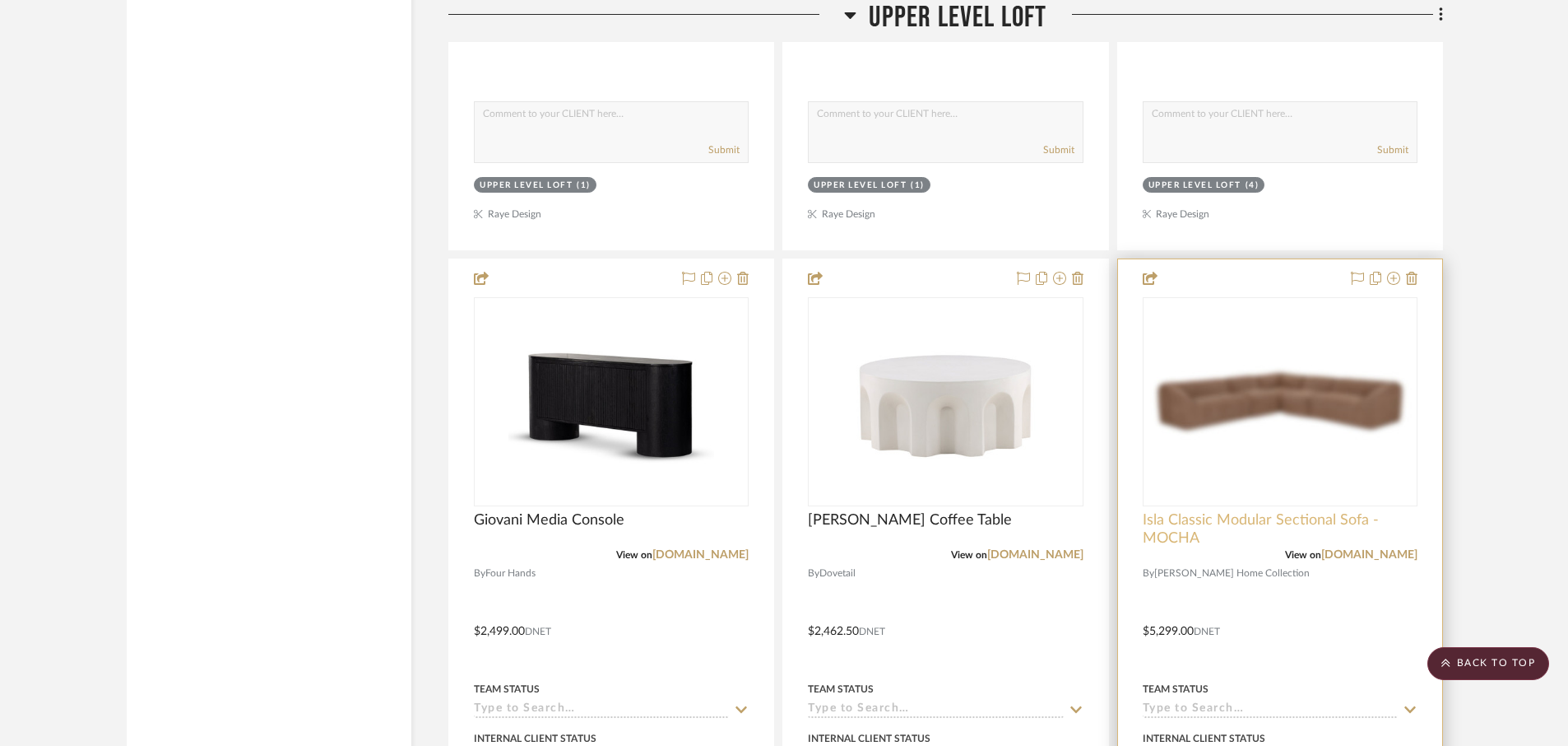
click at [1217, 520] on span "Isla Classic Modular Sectional Sofa - MOCHA" at bounding box center [1280, 528] width 274 height 36
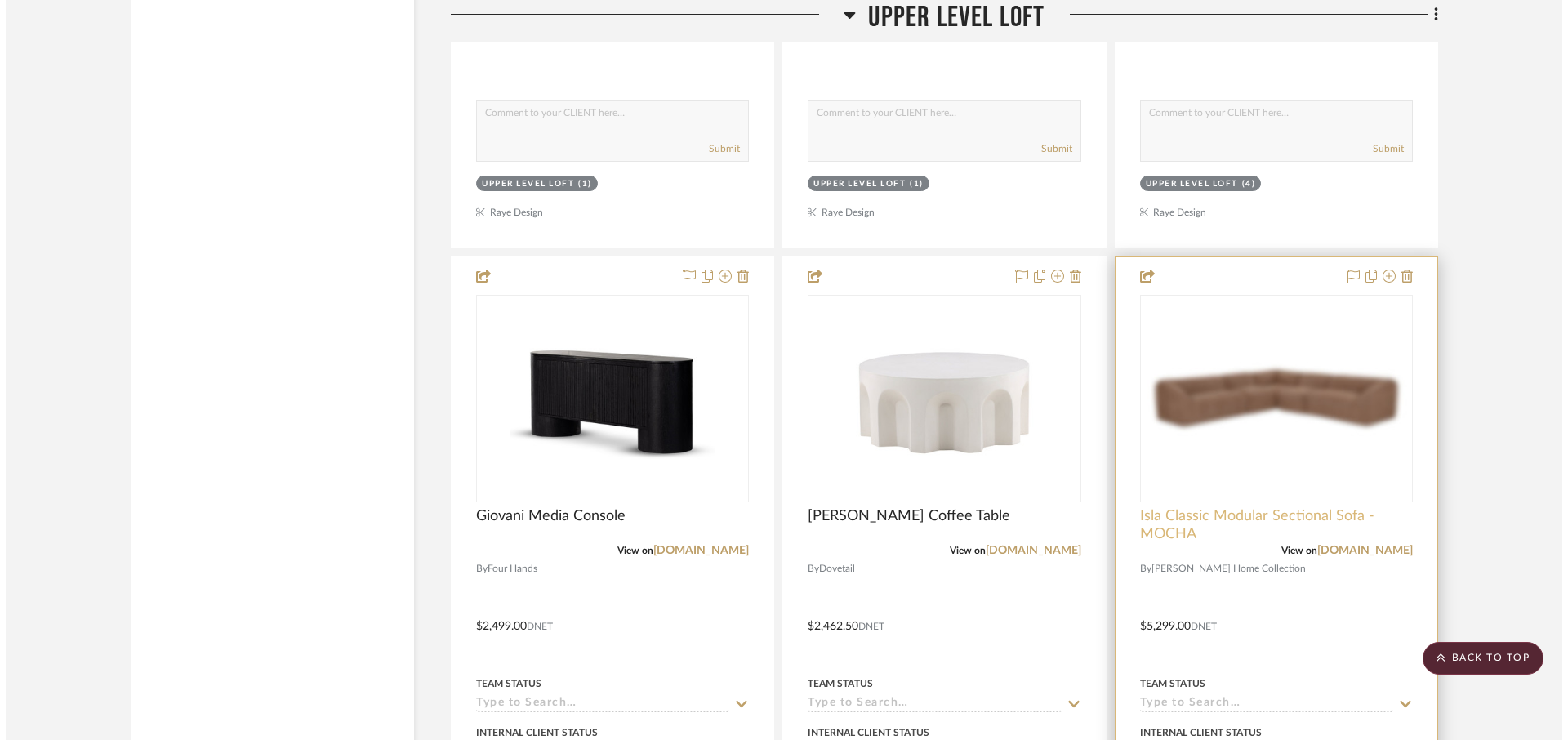
scroll to position [0, 0]
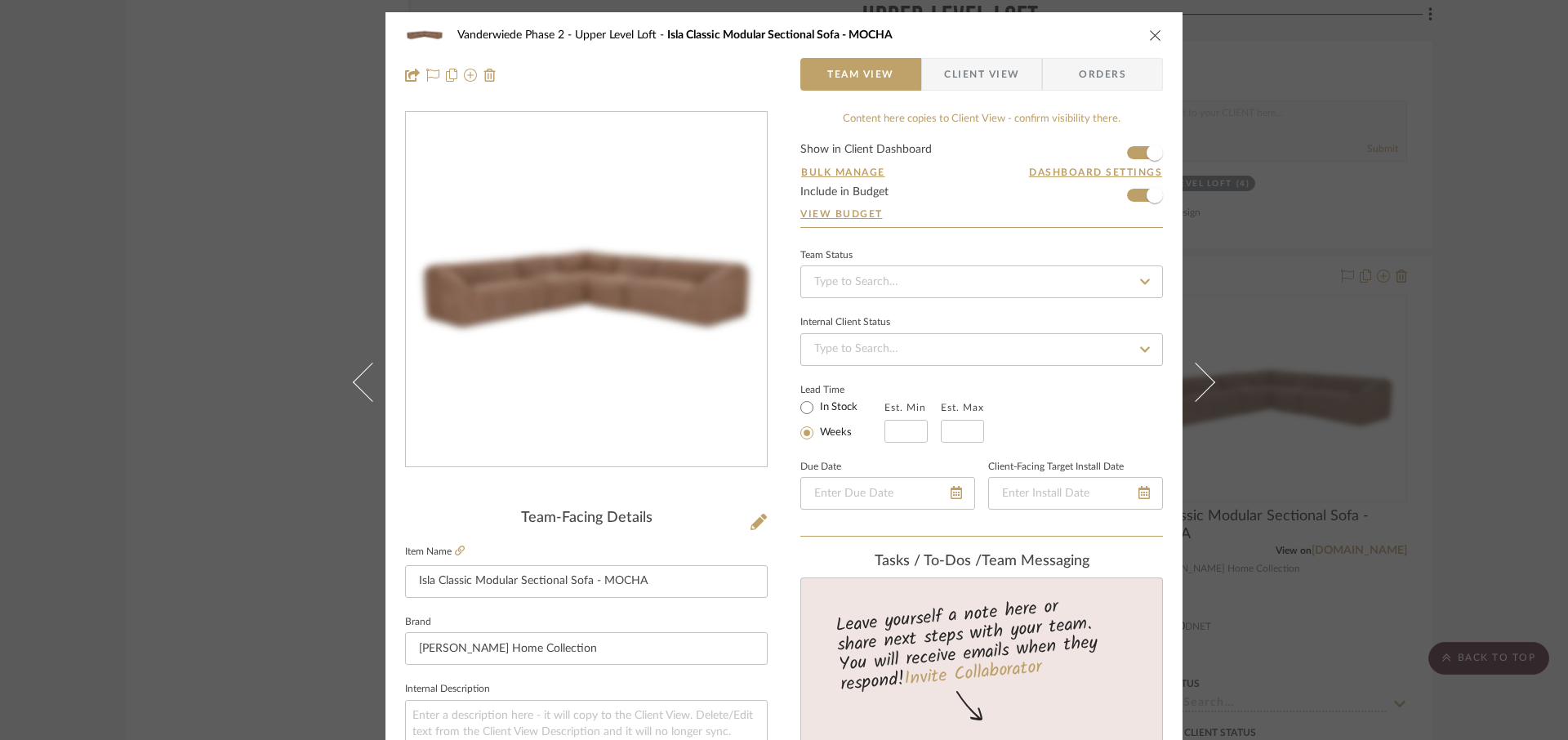
click at [460, 548] on fieldset "Item Name Isla Classic Modular Sectional Sofa - MOCHA" at bounding box center [586, 569] width 363 height 57
click at [455, 549] on icon at bounding box center [460, 550] width 10 height 10
click at [1151, 33] on icon "close" at bounding box center [1155, 34] width 13 height 13
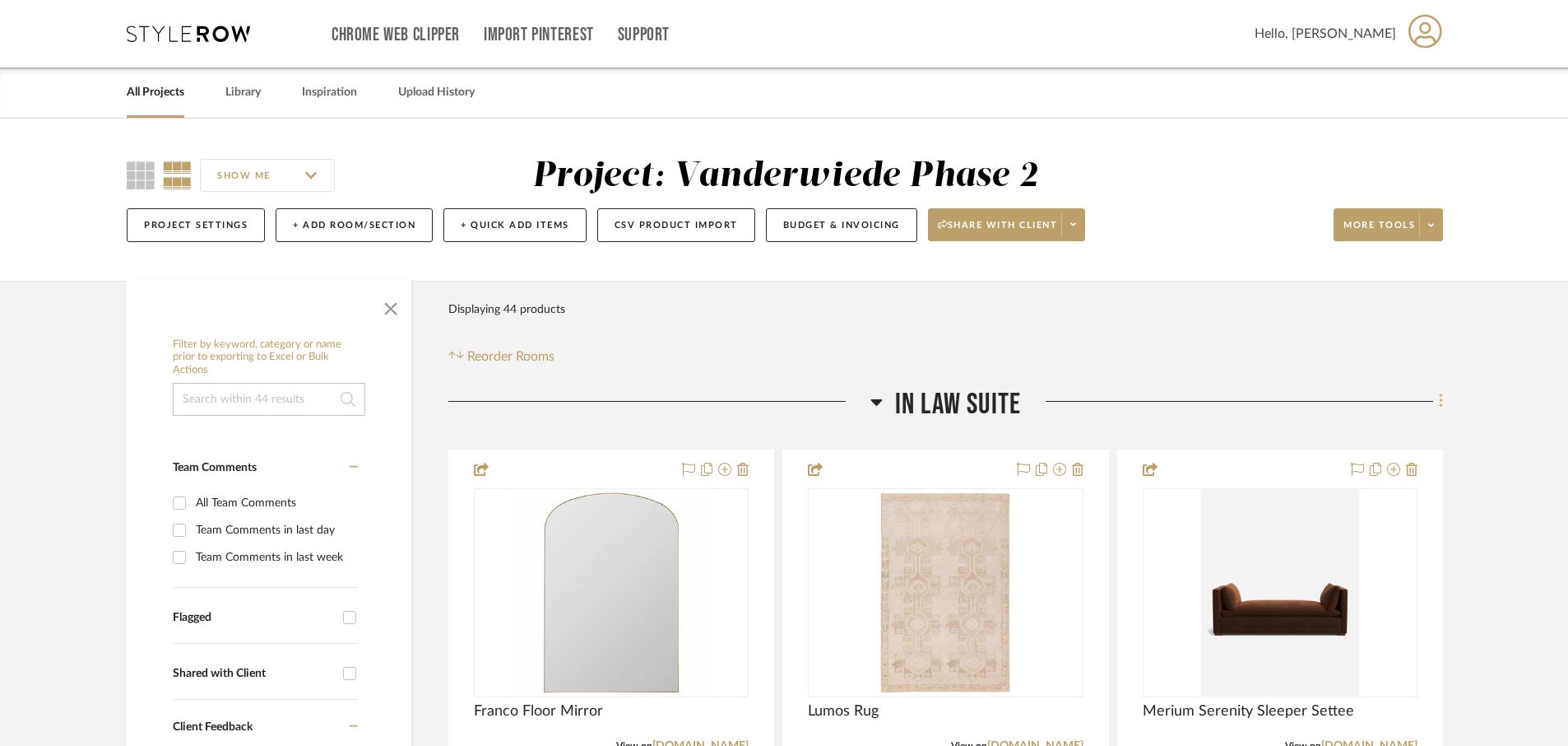
click at [1442, 401] on icon at bounding box center [1441, 401] width 5 height 18
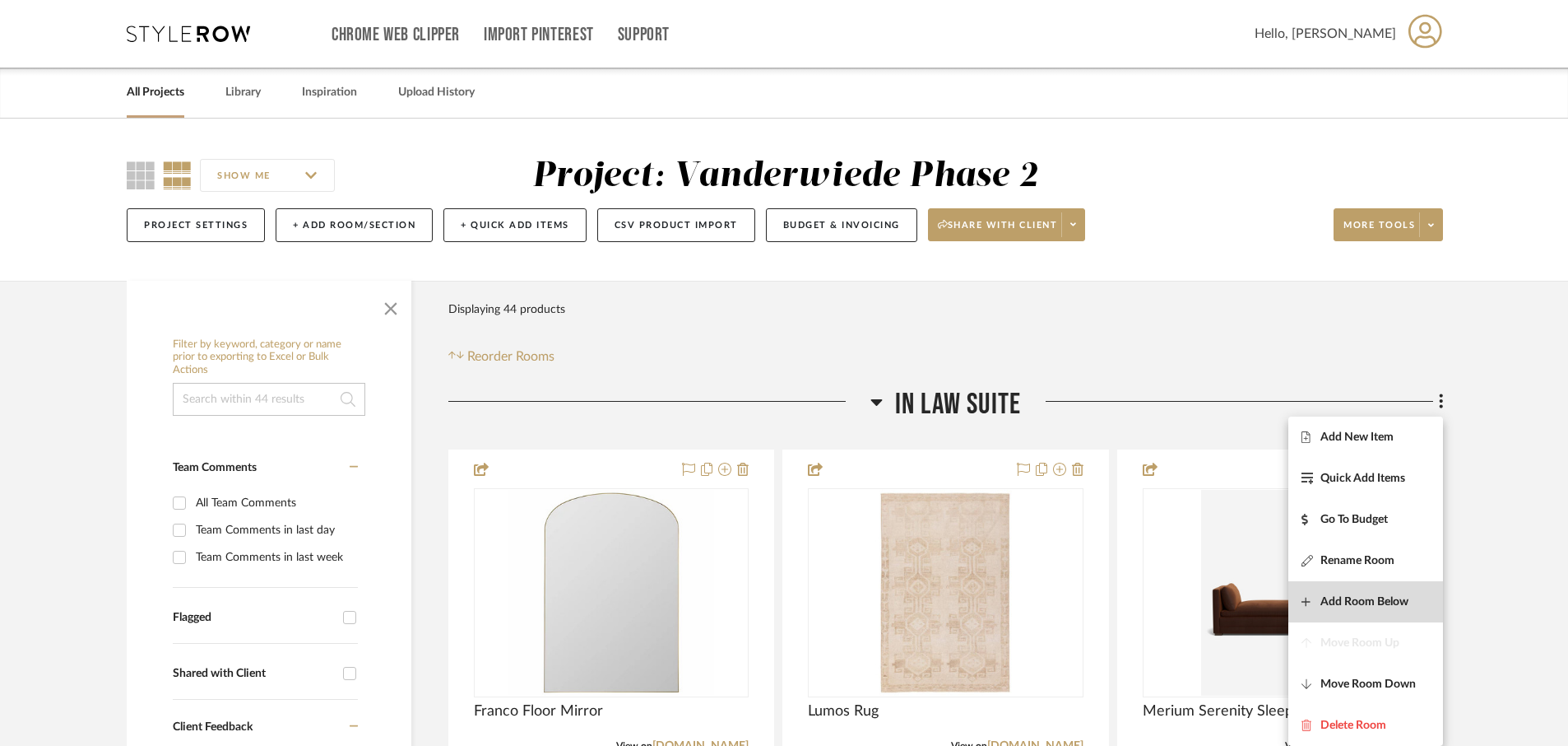
click at [1350, 595] on span "Add Room Below" at bounding box center [1364, 601] width 88 height 14
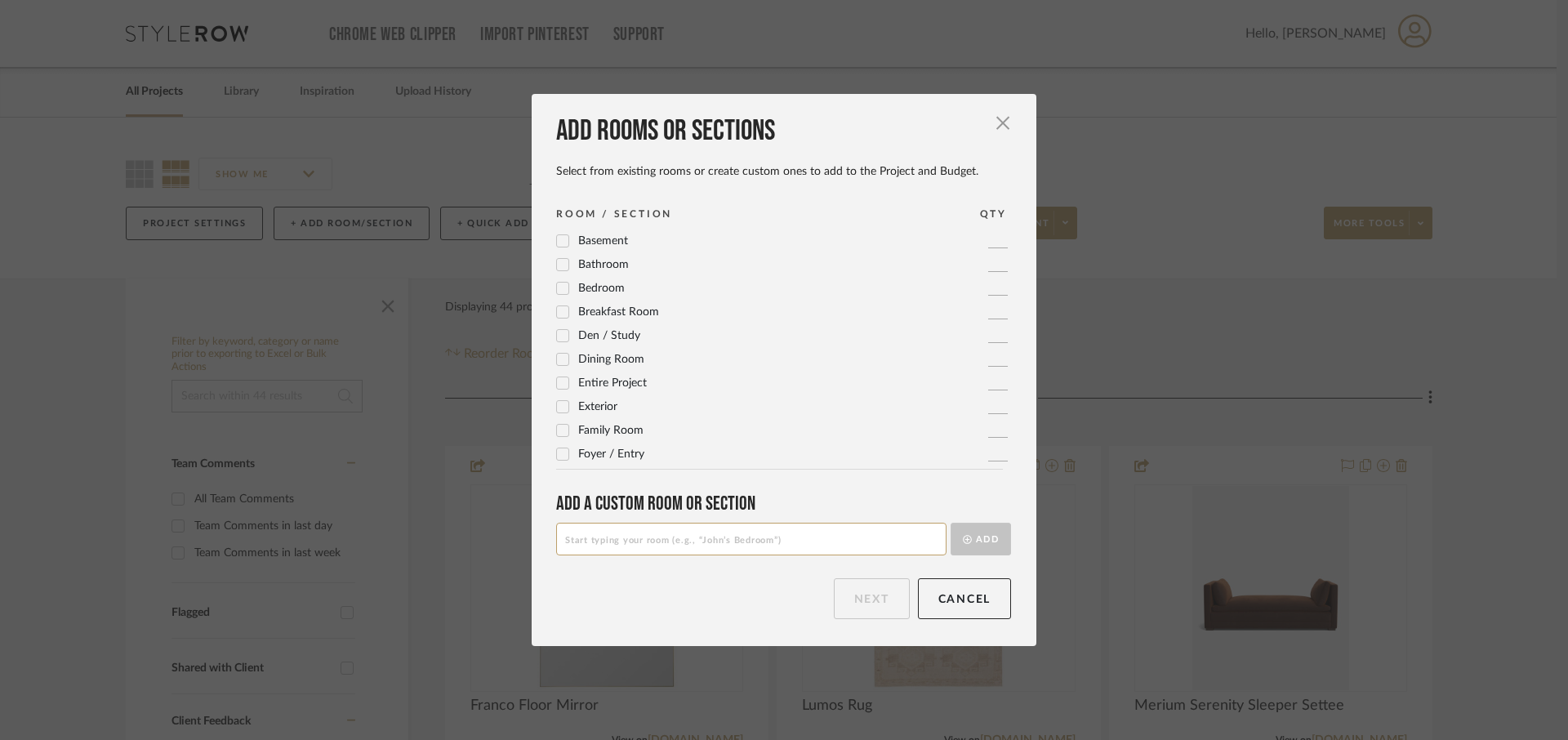
click at [784, 540] on input at bounding box center [751, 539] width 390 height 33
click at [972, 542] on button "Add" at bounding box center [980, 539] width 60 height 33
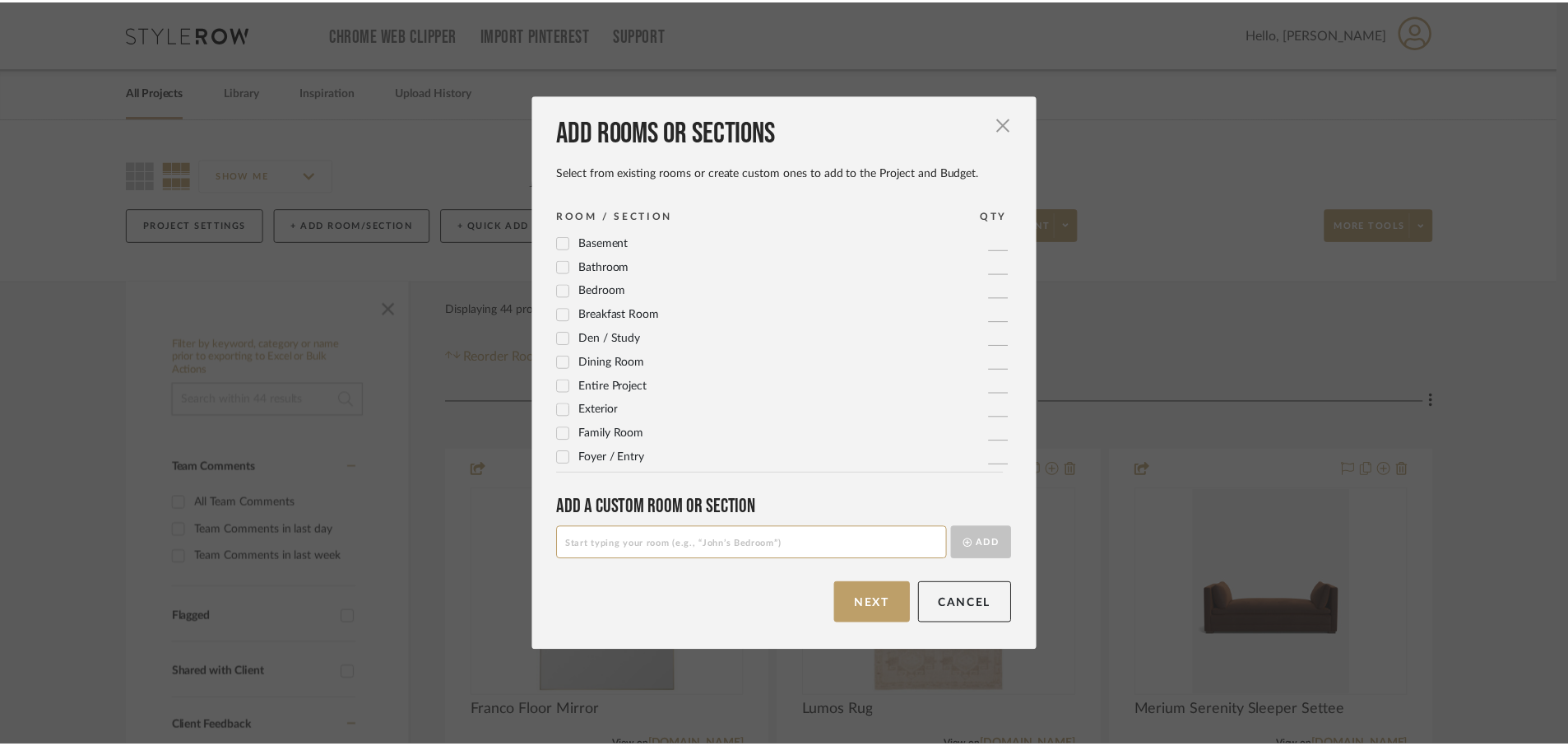
scroll to position [429, 0]
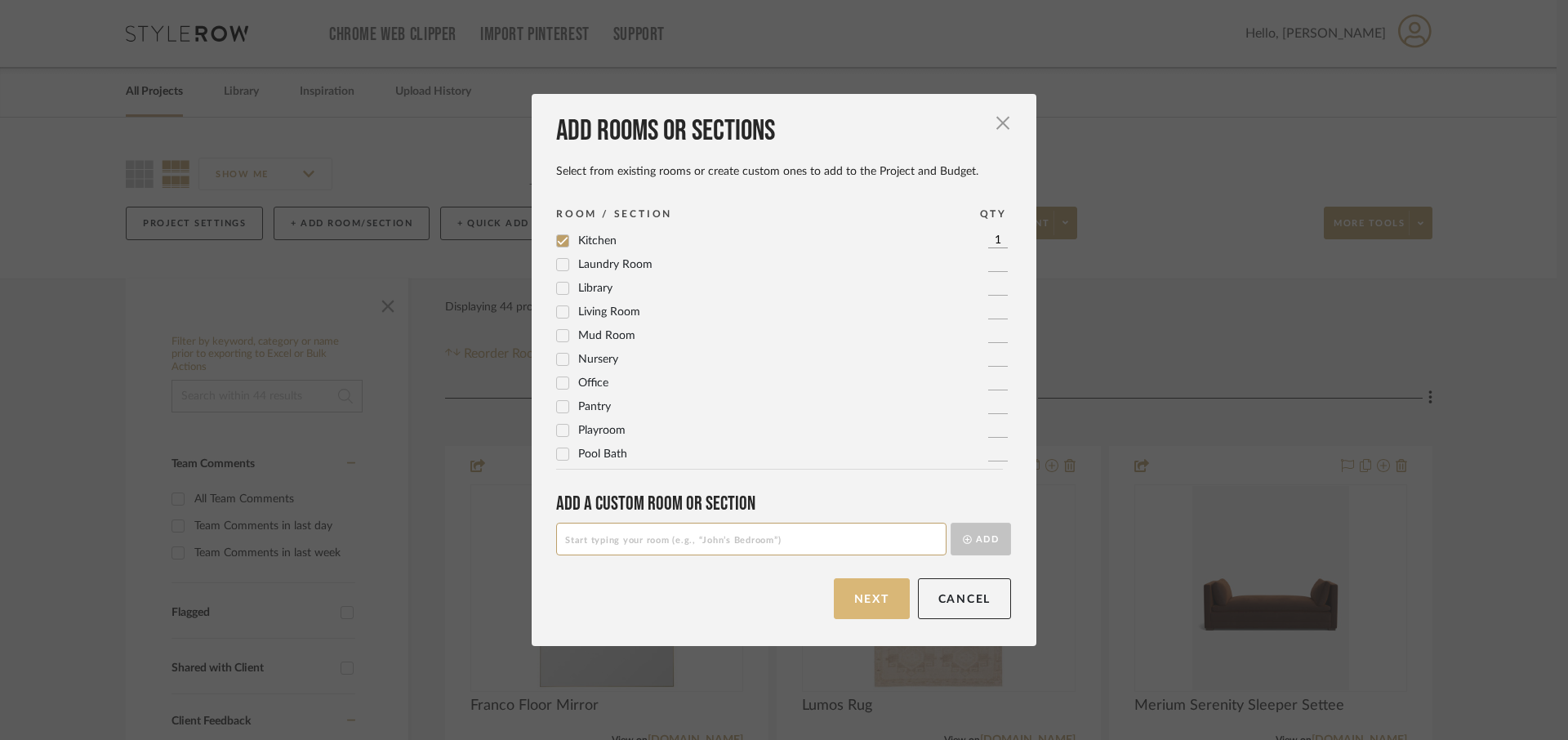
click at [873, 599] on button "Next" at bounding box center [872, 598] width 76 height 41
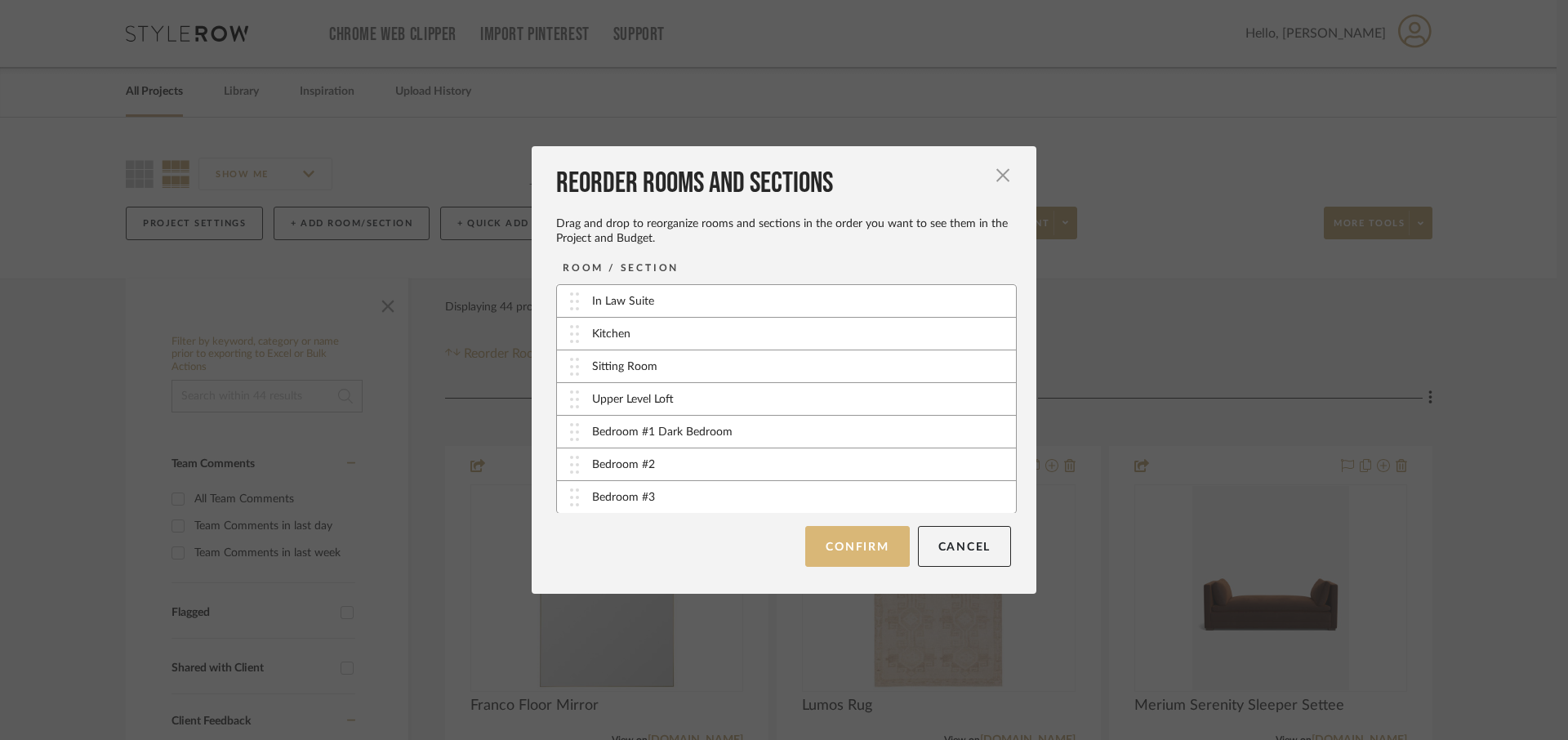
click at [868, 551] on button "Confirm" at bounding box center [857, 546] width 104 height 41
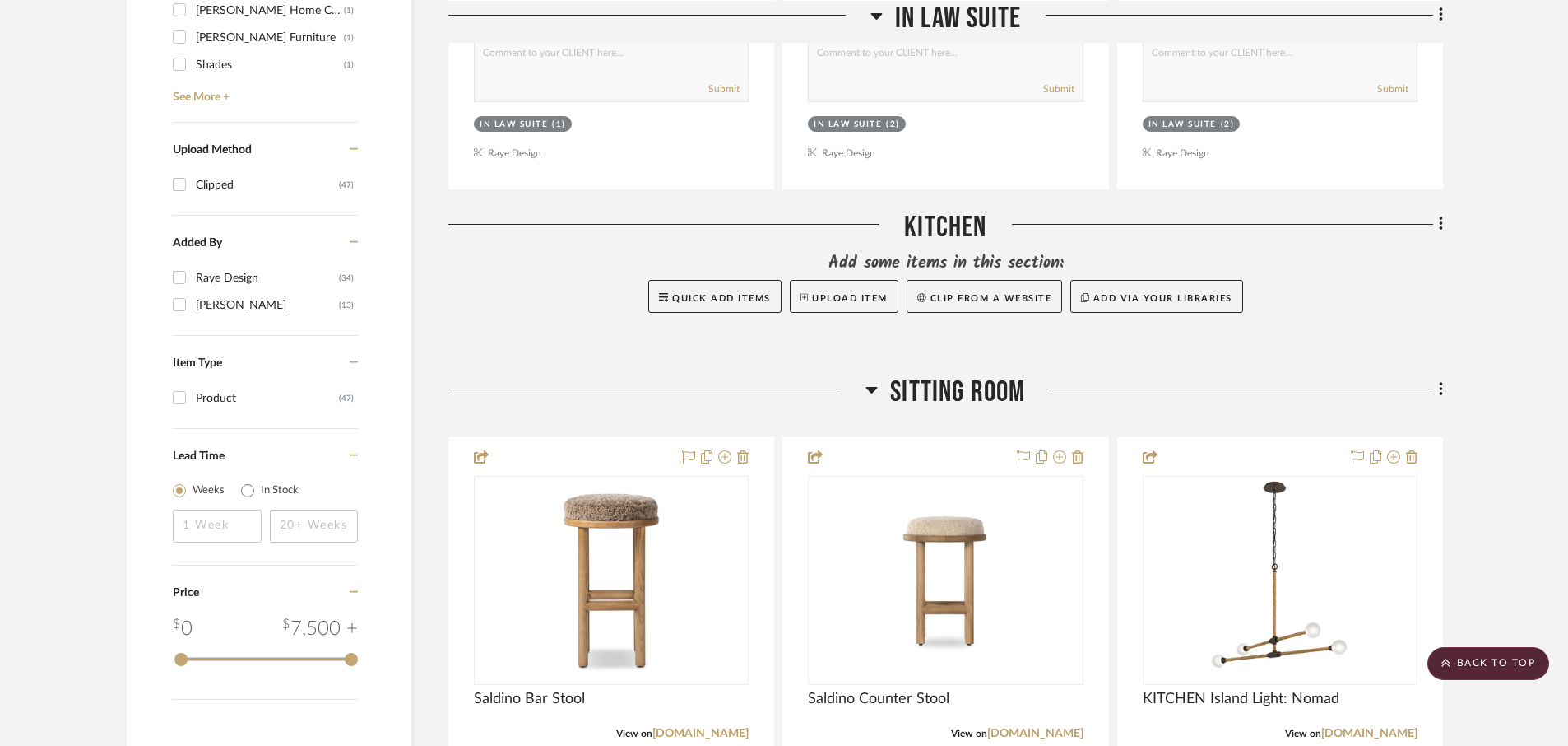
scroll to position [1715, 0]
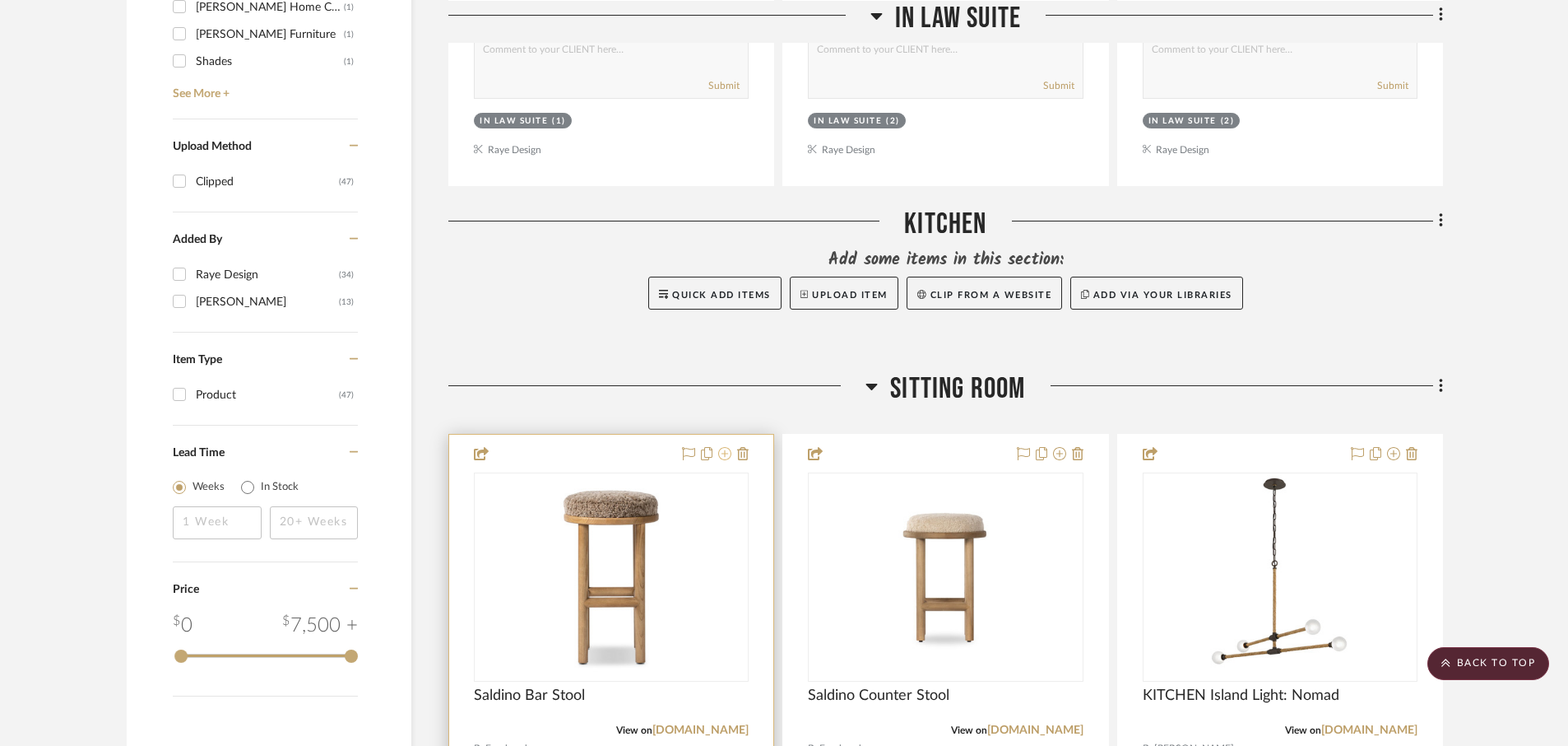
click at [725, 455] on icon at bounding box center [724, 453] width 13 height 13
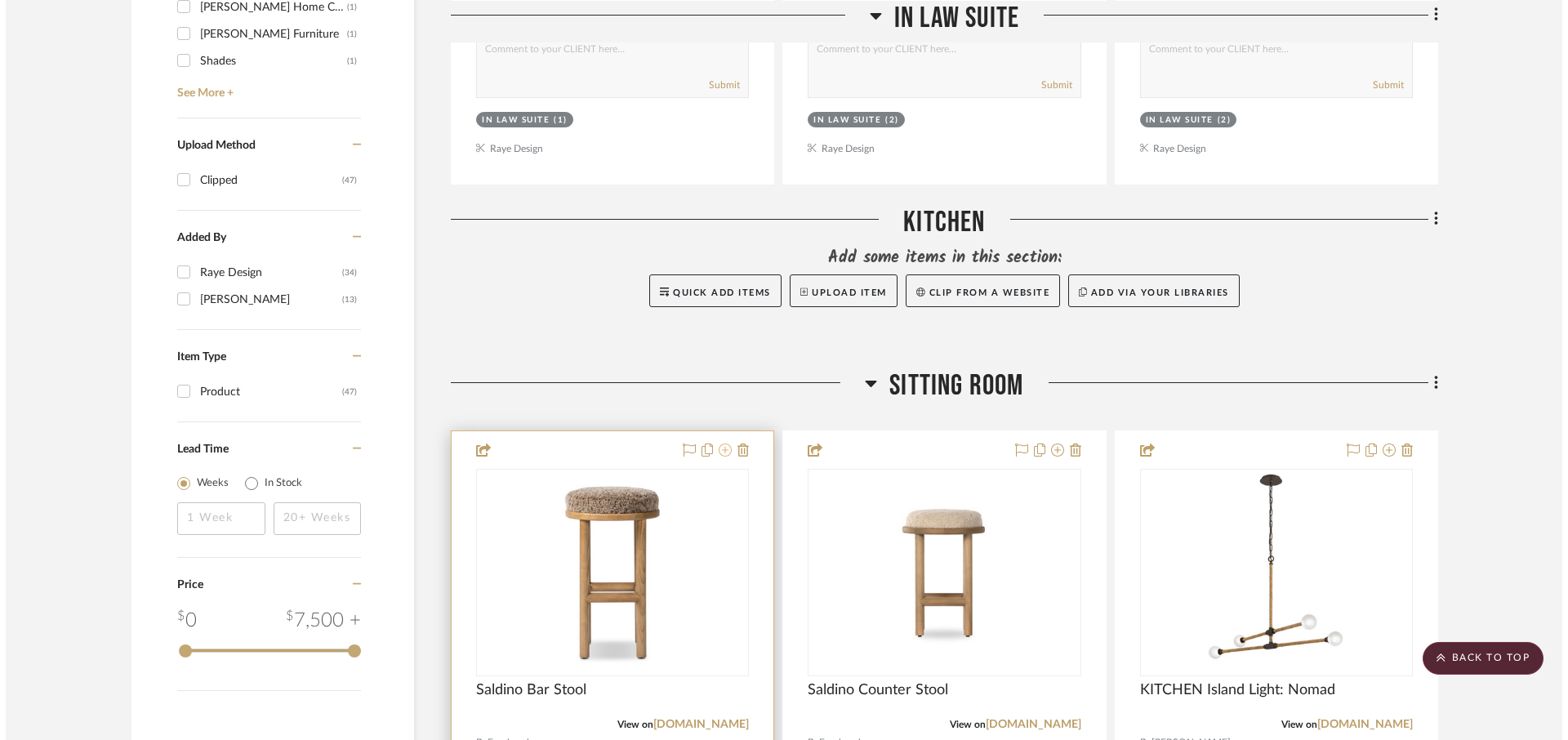
scroll to position [0, 0]
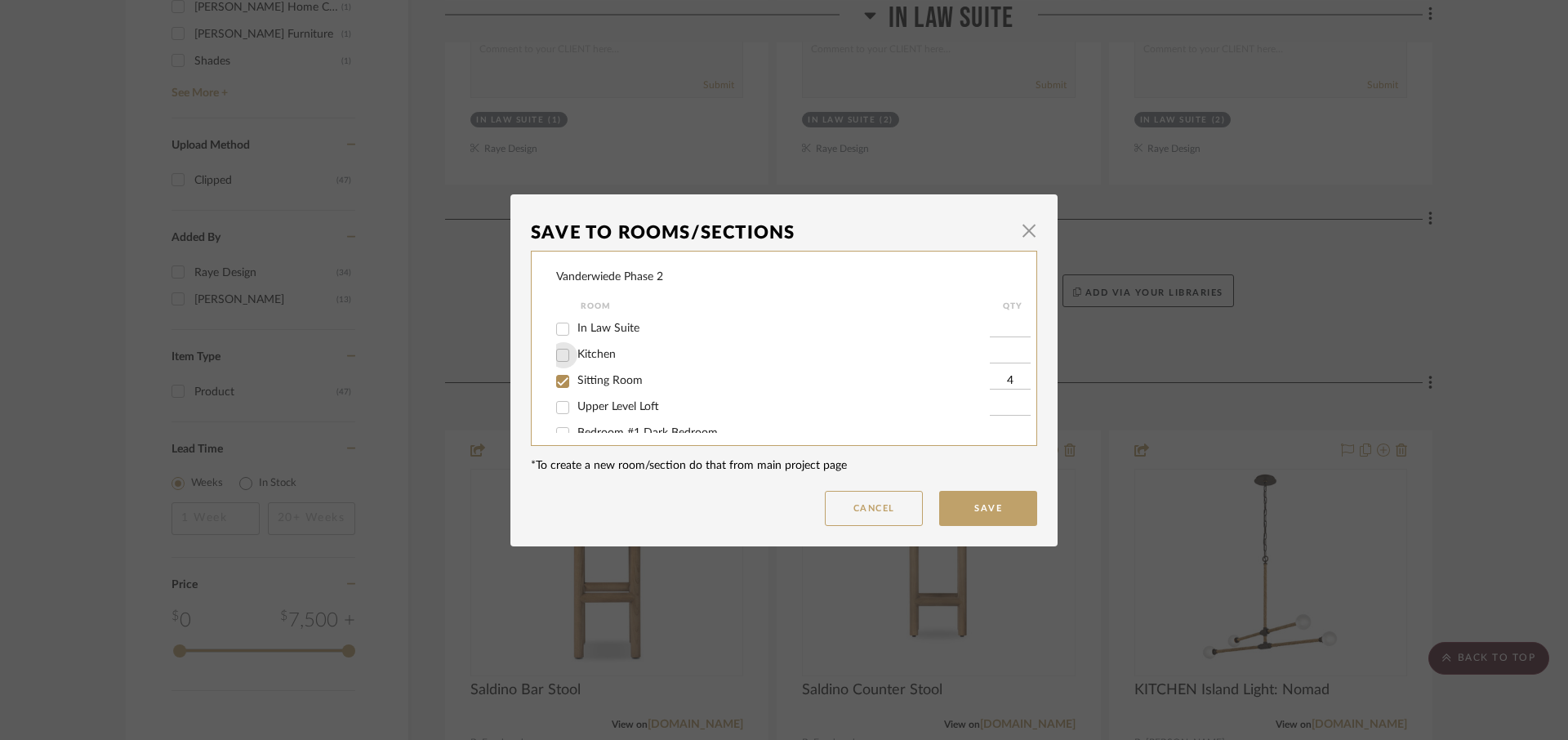
click at [556, 355] on input "Kitchen" at bounding box center [562, 355] width 26 height 26
click at [556, 375] on input "Sitting Room" at bounding box center [562, 381] width 26 height 26
click at [1005, 511] on button "Save" at bounding box center [987, 509] width 98 height 35
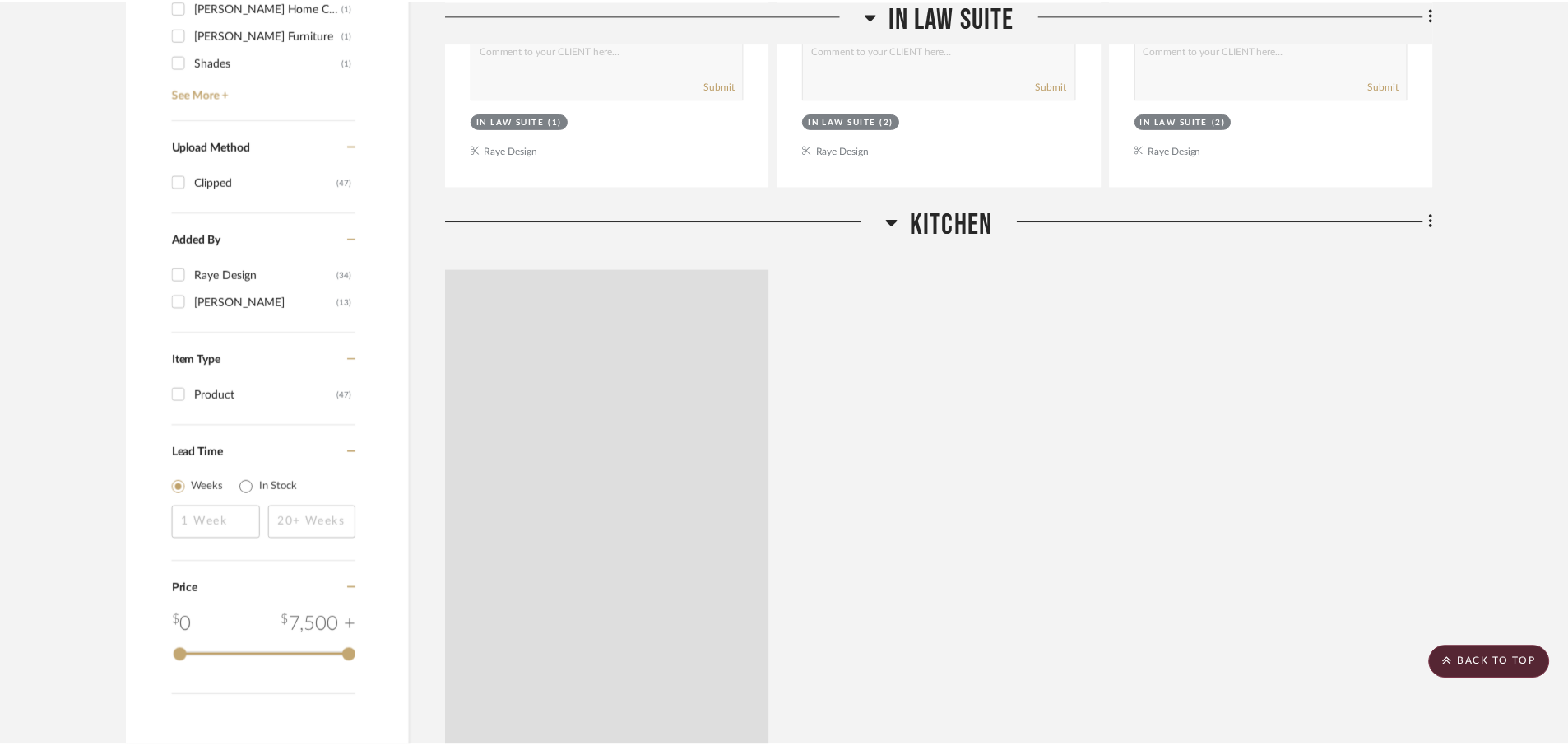
scroll to position [1715, 0]
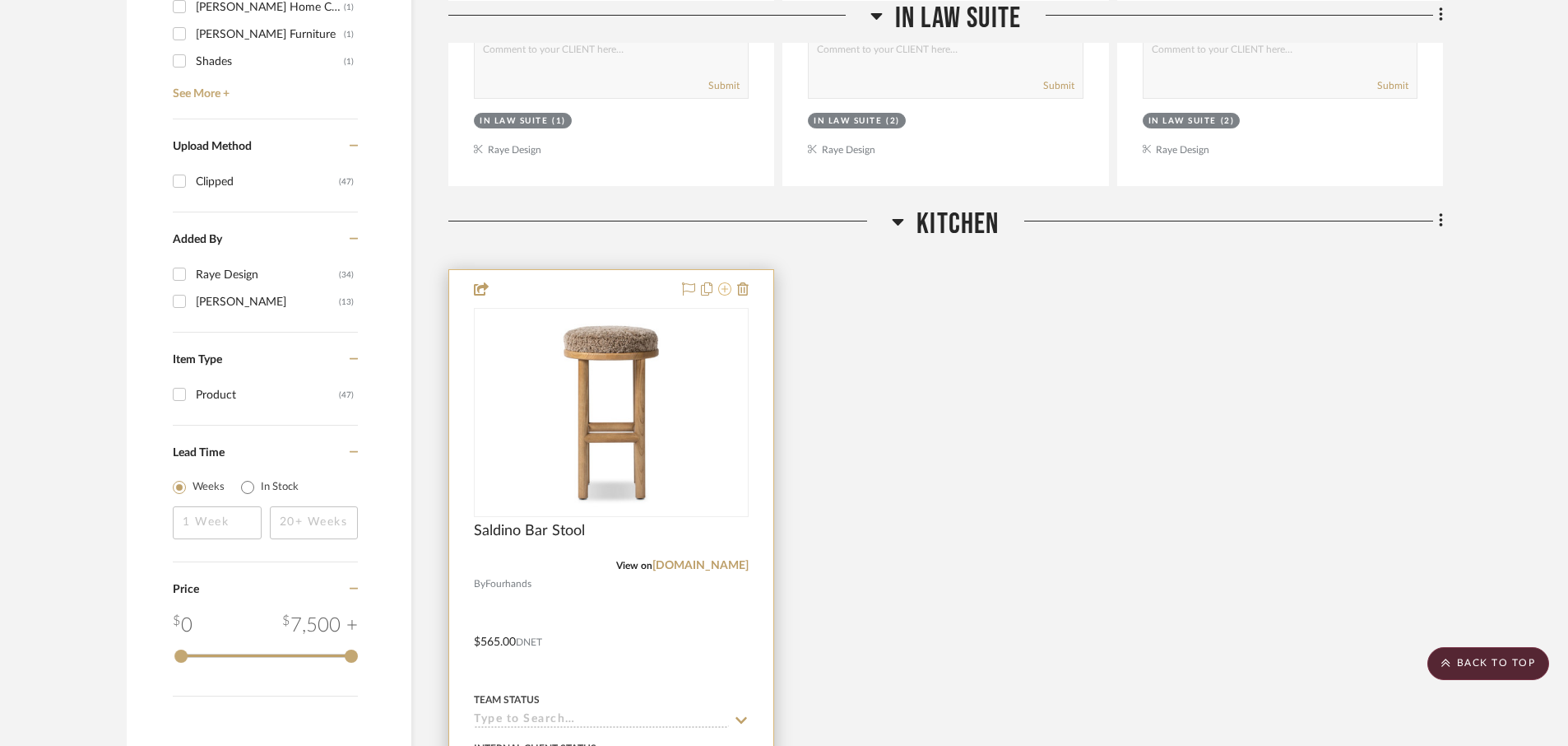
click at [727, 289] on icon at bounding box center [724, 288] width 13 height 13
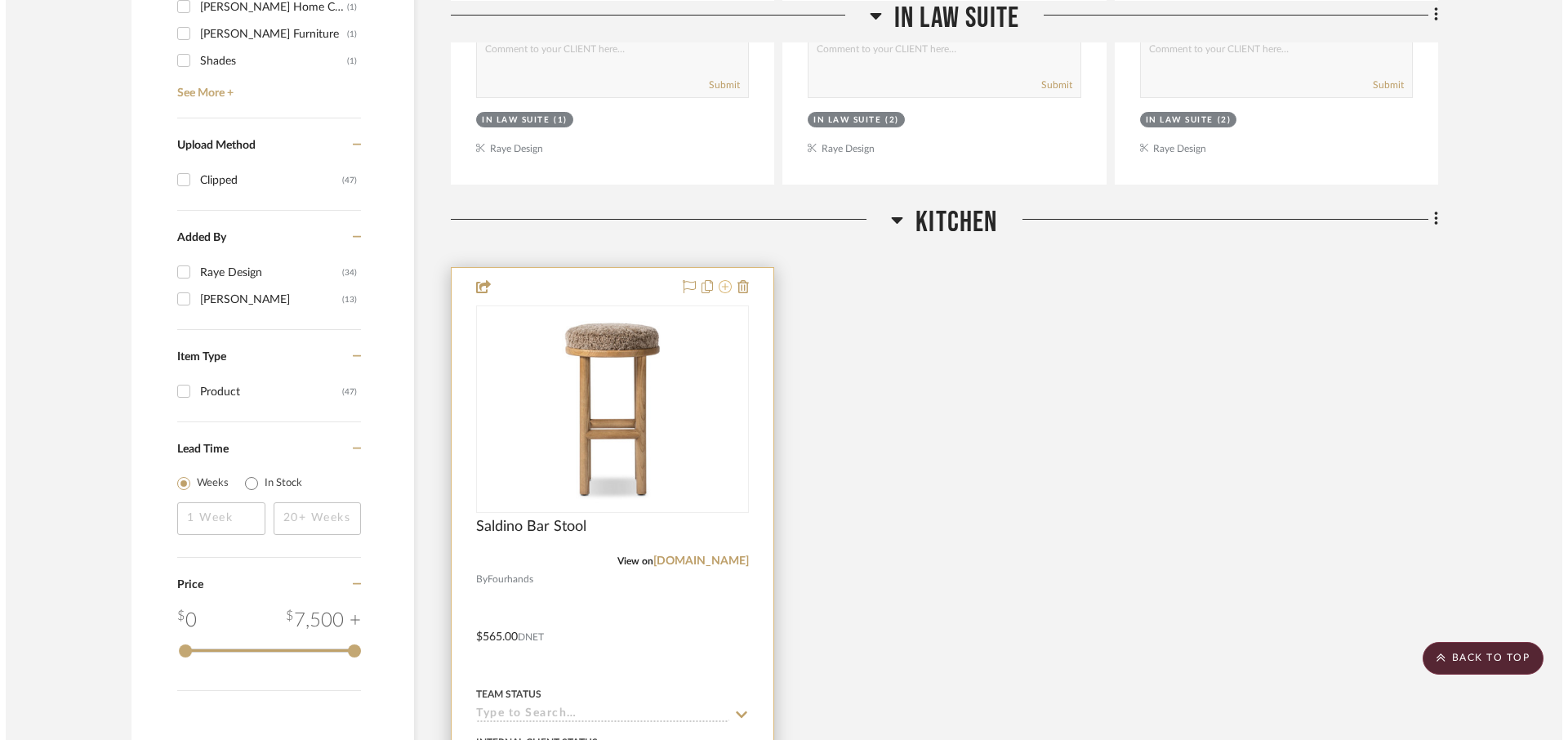
scroll to position [0, 0]
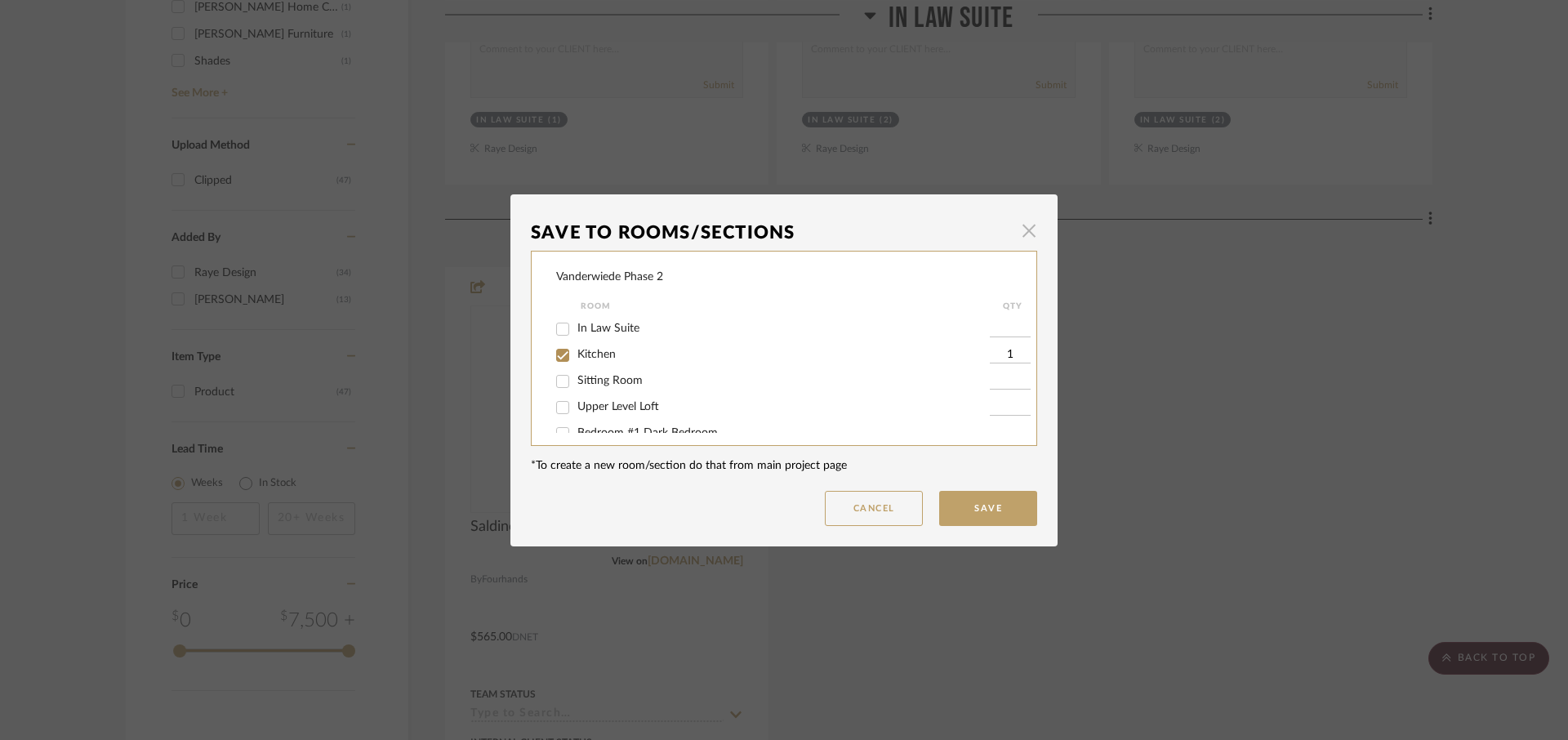
click at [1022, 231] on span "button" at bounding box center [1029, 231] width 33 height 33
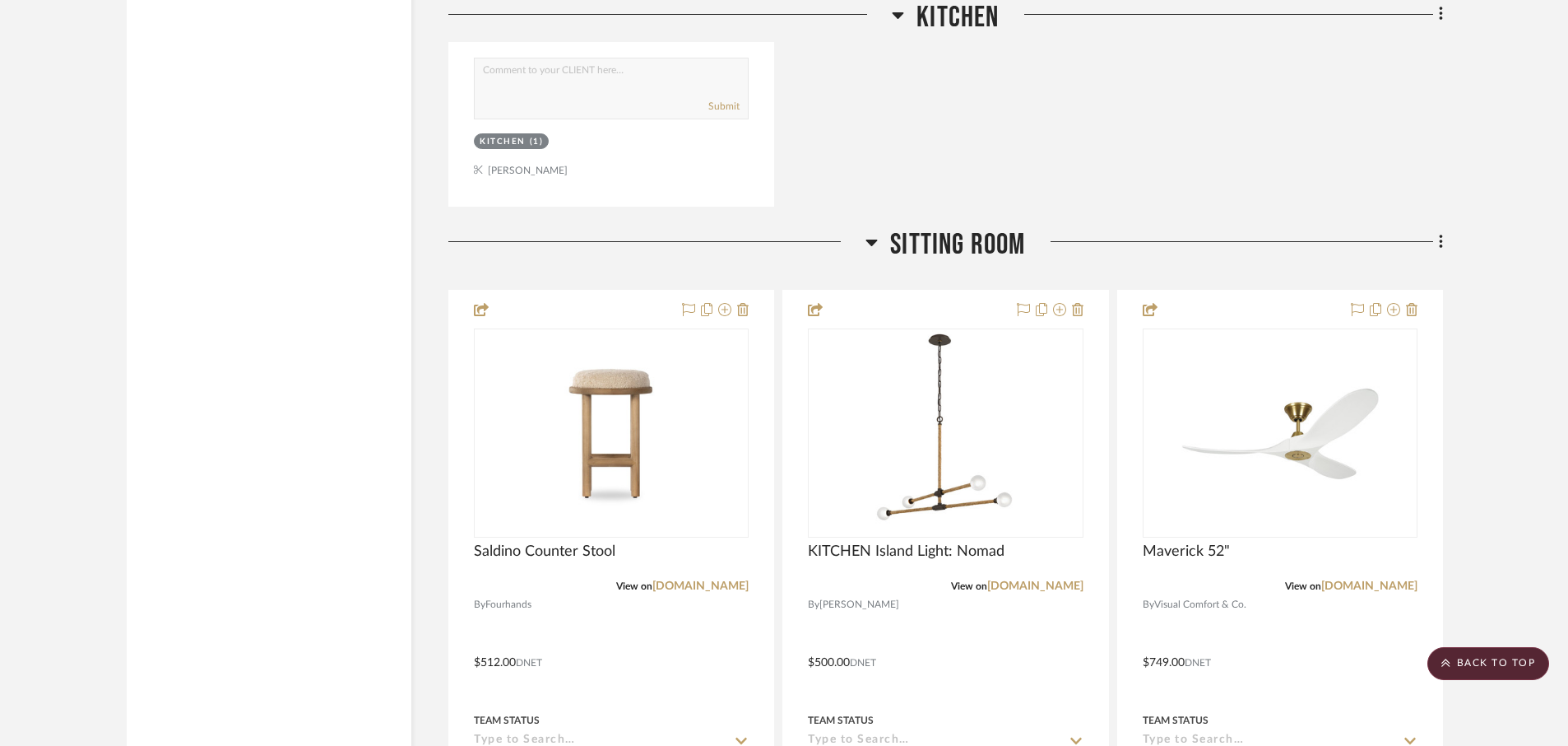
scroll to position [2521, 0]
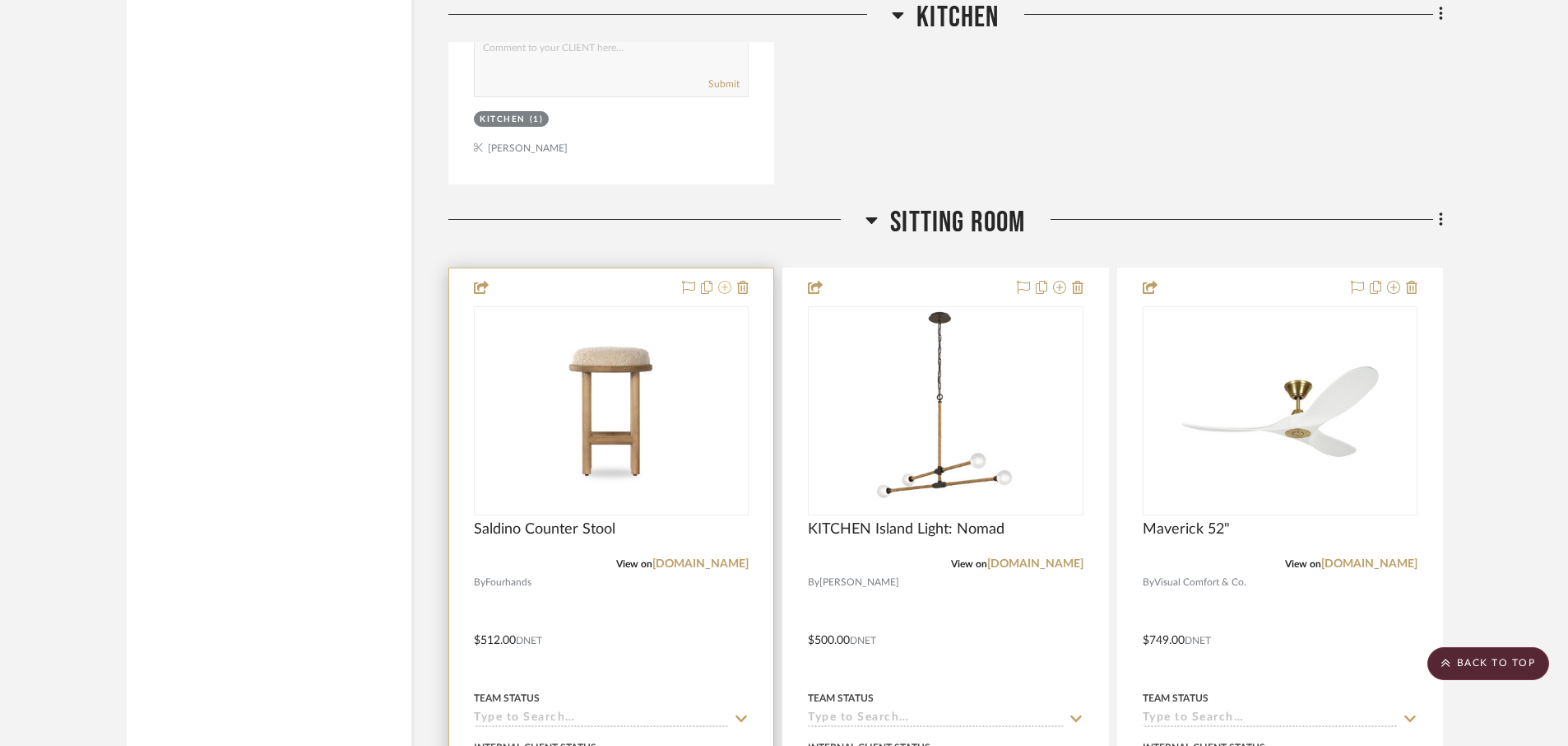
click at [723, 289] on icon at bounding box center [724, 286] width 13 height 13
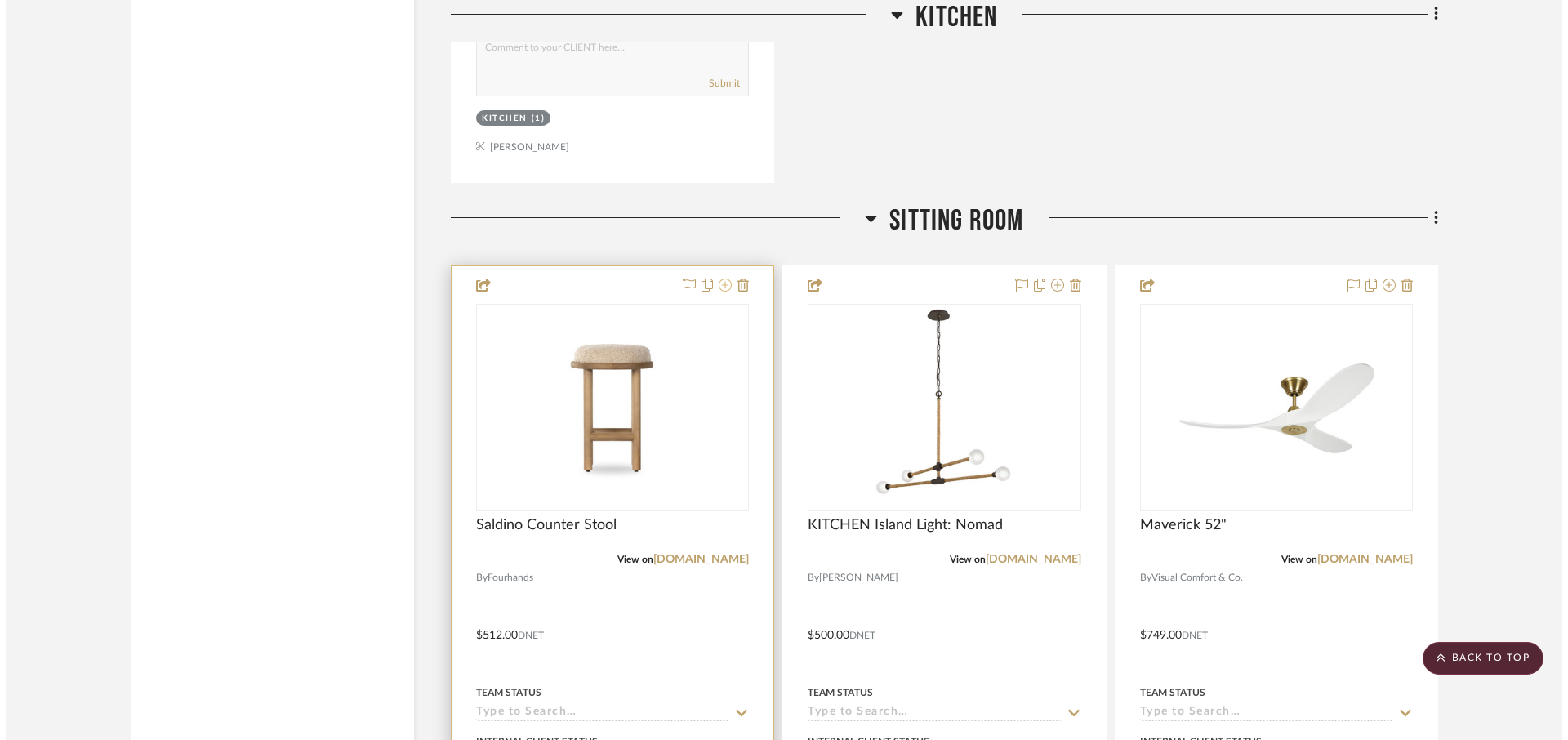
scroll to position [0, 0]
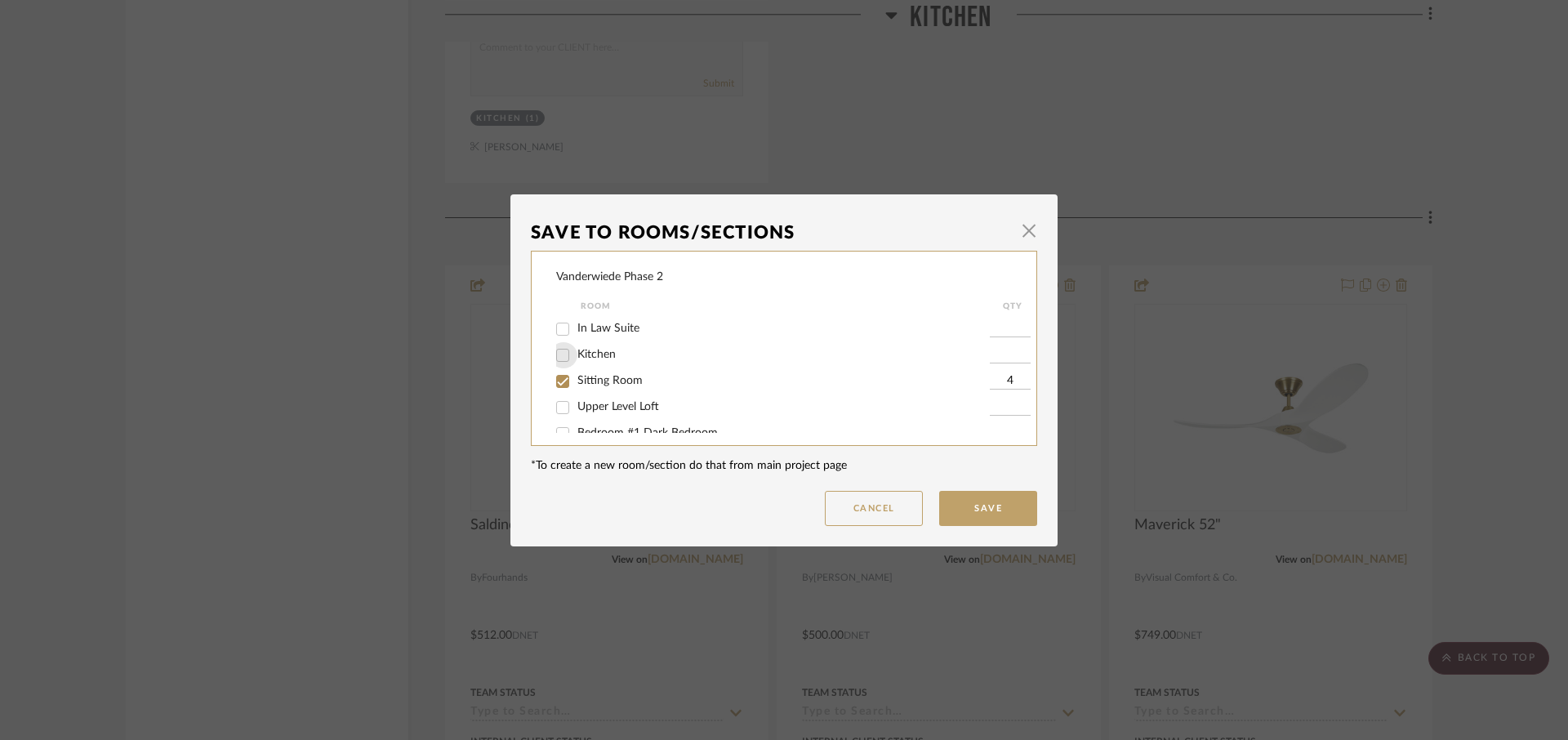
click at [552, 349] on input "Kitchen" at bounding box center [562, 355] width 26 height 26
click at [559, 387] on input "Sitting Room" at bounding box center [562, 381] width 26 height 26
click at [974, 517] on button "Save" at bounding box center [987, 509] width 98 height 35
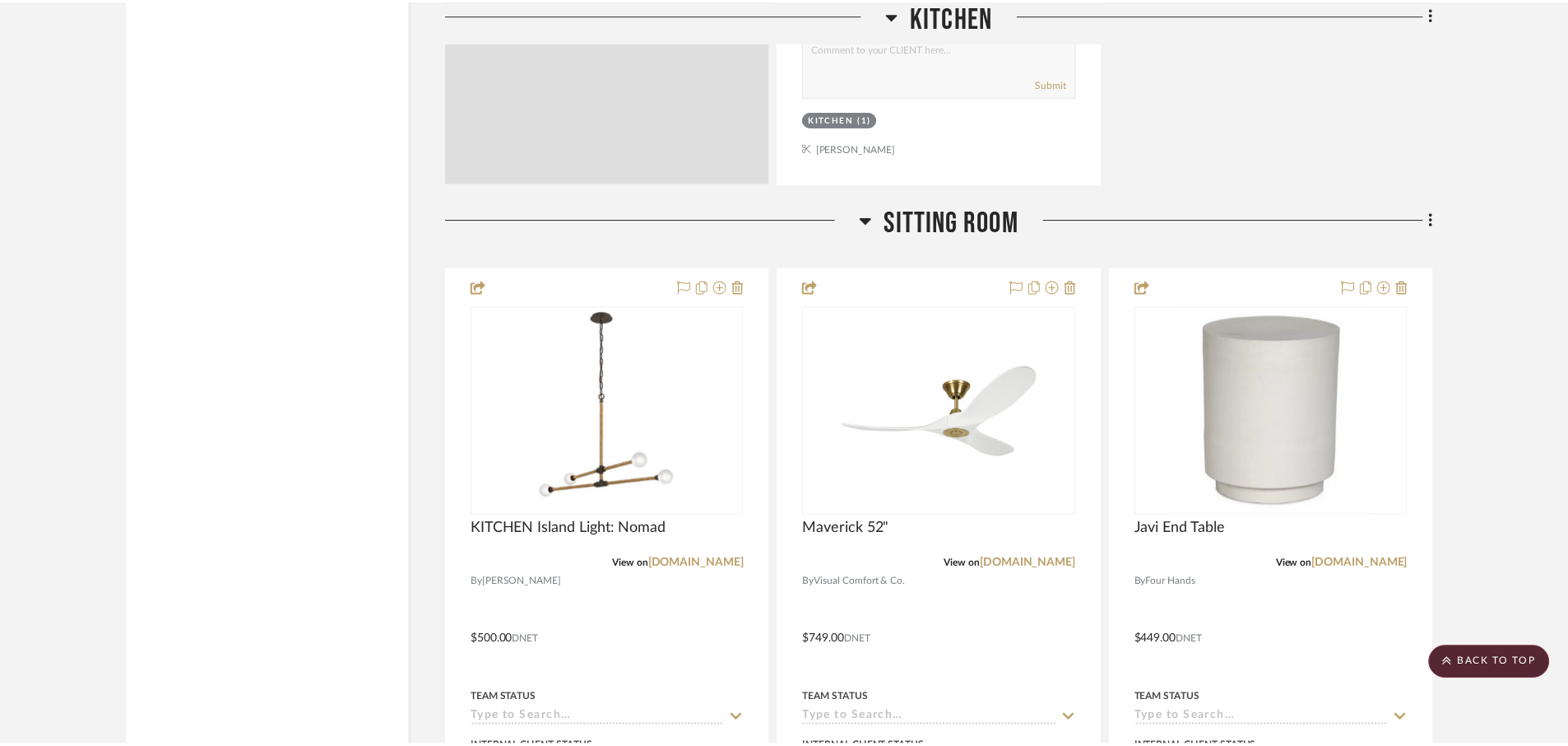
scroll to position [2521, 0]
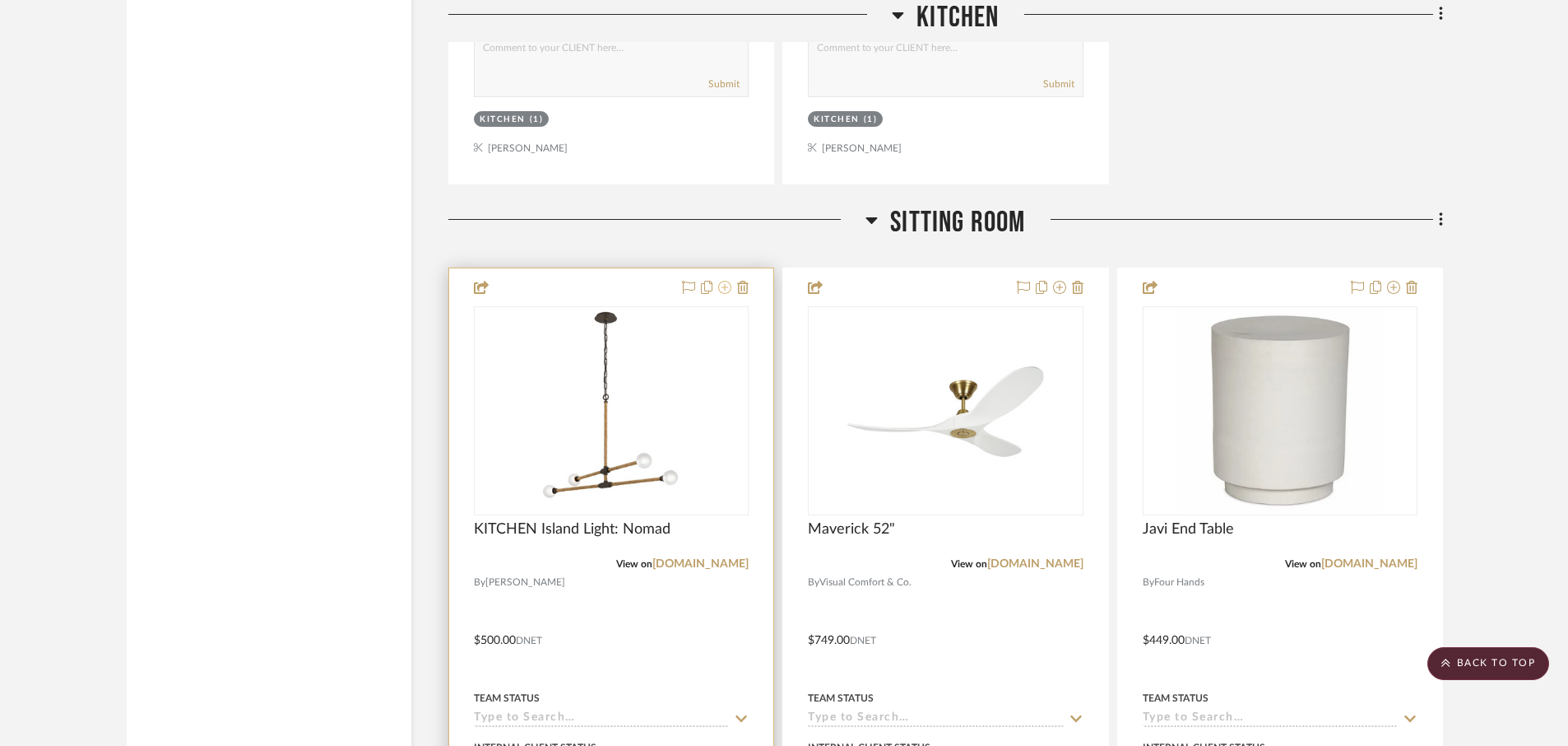
click at [723, 288] on icon at bounding box center [724, 286] width 13 height 13
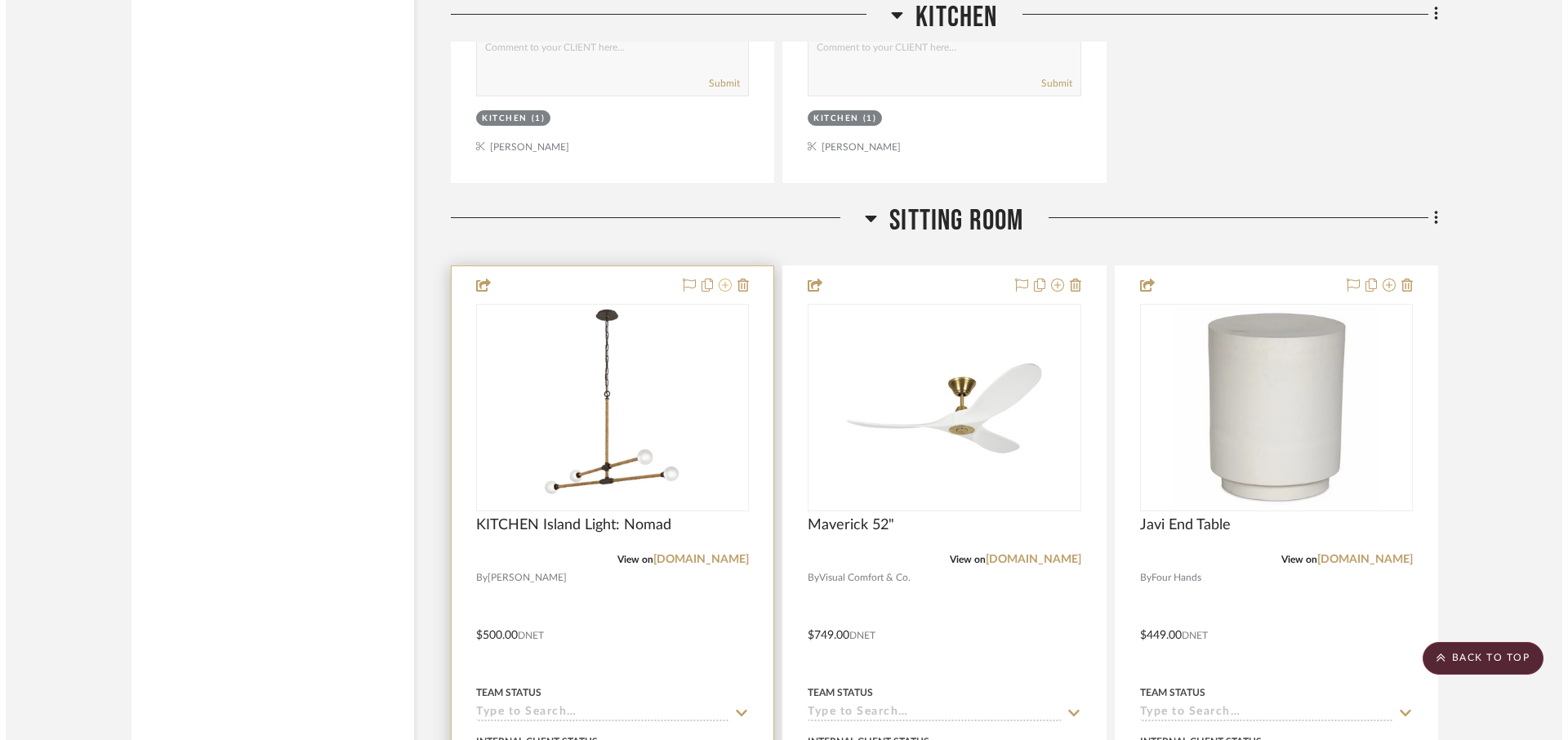
scroll to position [0, 0]
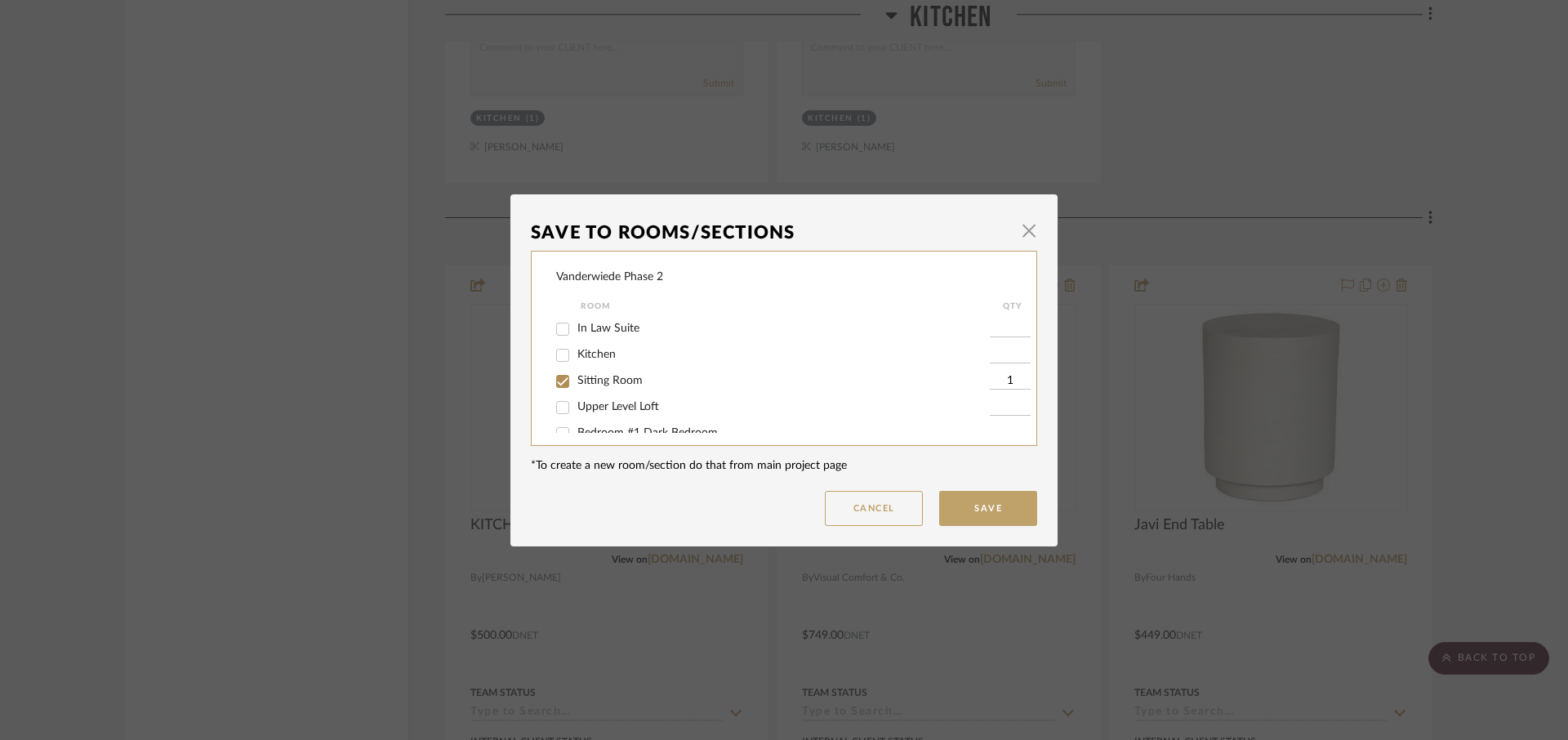
click at [557, 353] on input "Kitchen" at bounding box center [562, 355] width 26 height 26
click at [556, 384] on input "Sitting Room" at bounding box center [562, 381] width 26 height 26
click at [958, 512] on button "Save" at bounding box center [987, 509] width 98 height 35
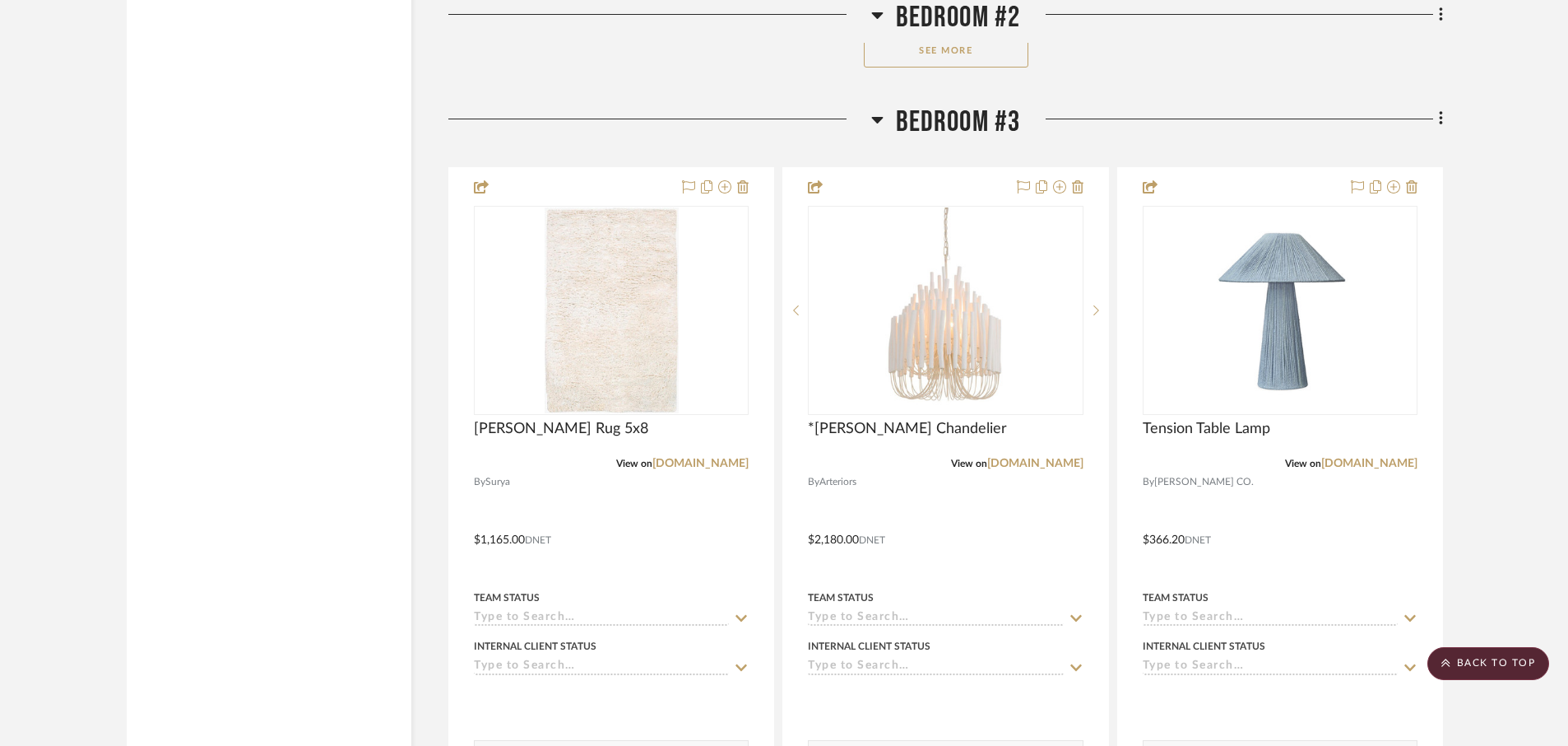
scroll to position [11148, 0]
click at [1440, 123] on icon at bounding box center [1441, 119] width 5 height 18
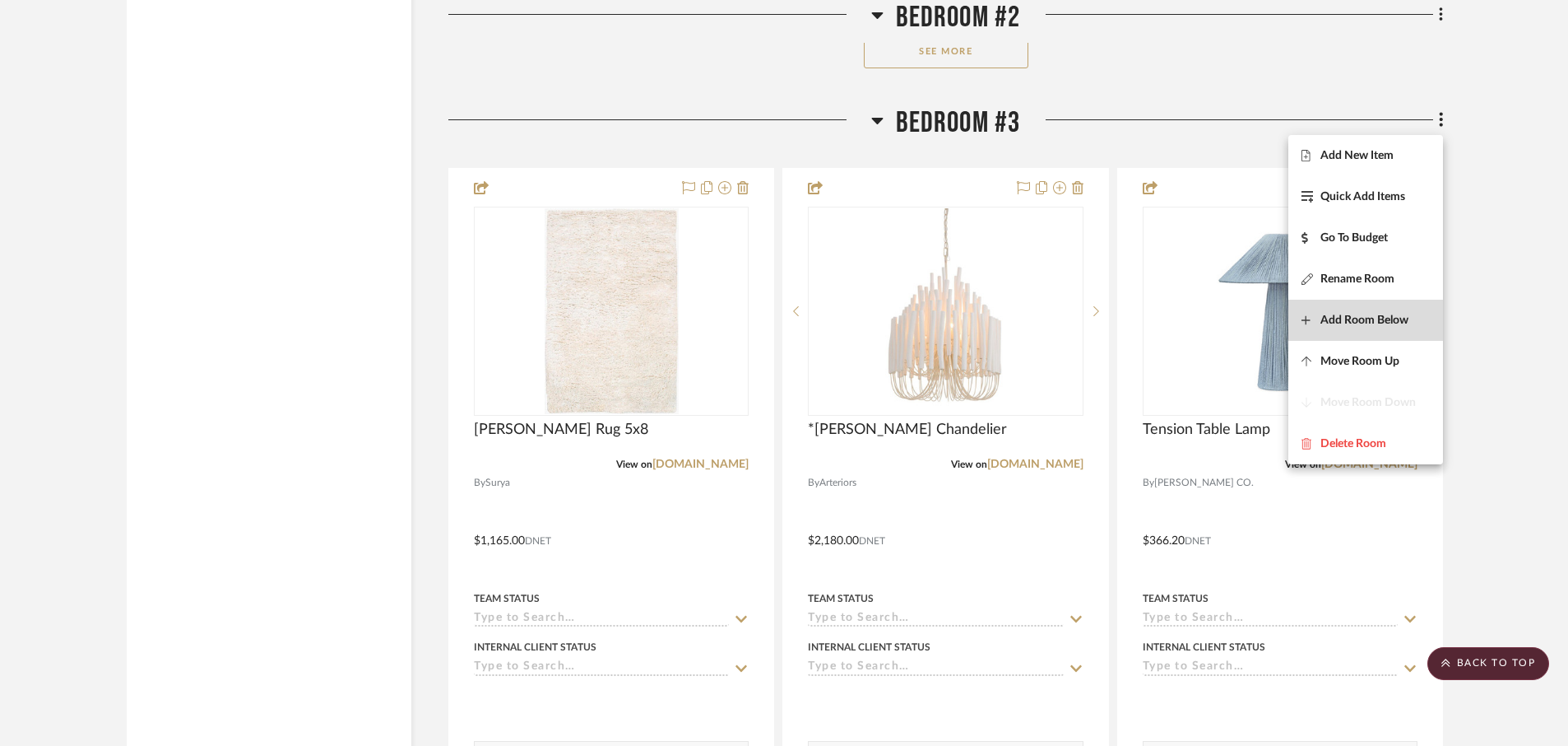
click at [1342, 324] on span "Add Room Below" at bounding box center [1364, 320] width 88 height 14
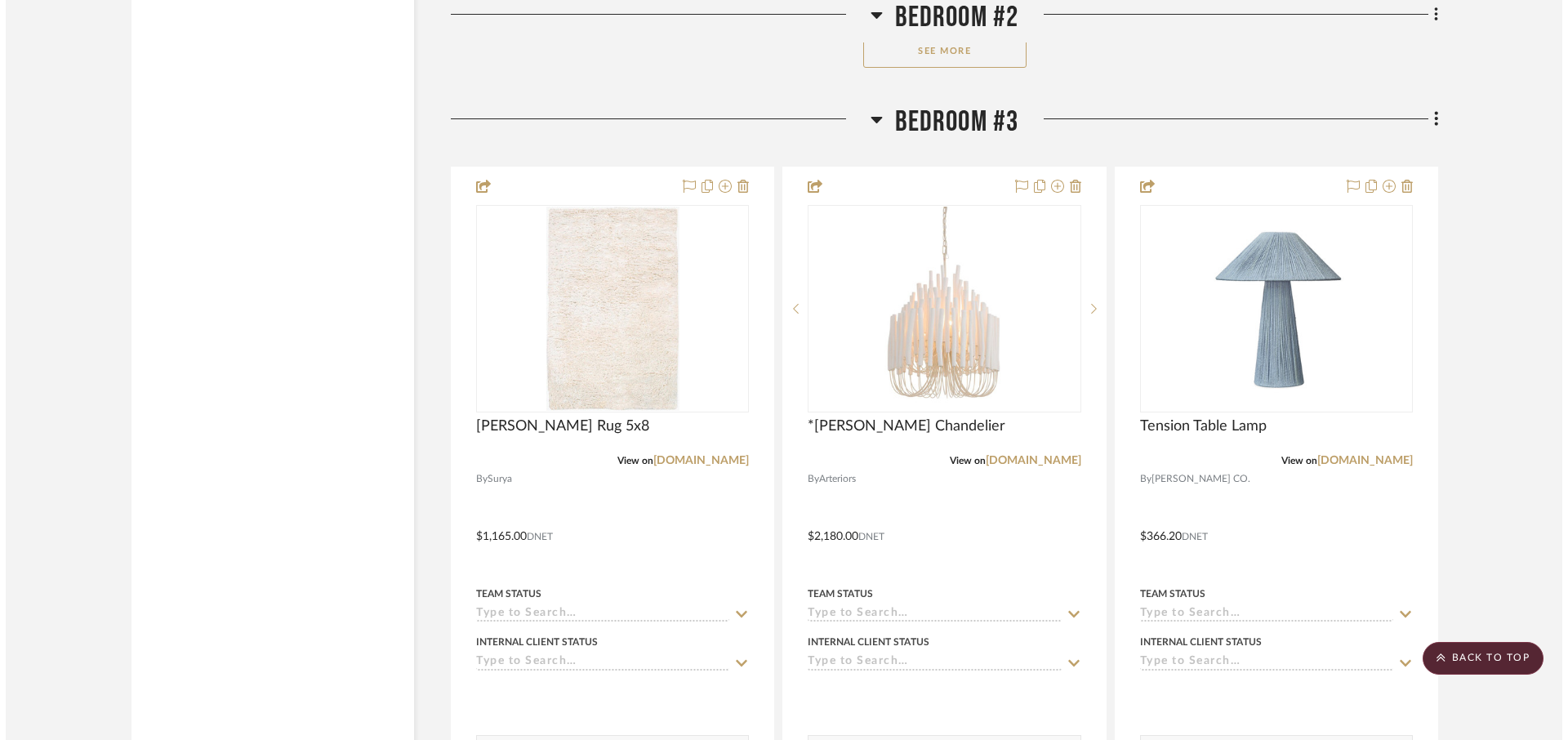
scroll to position [0, 0]
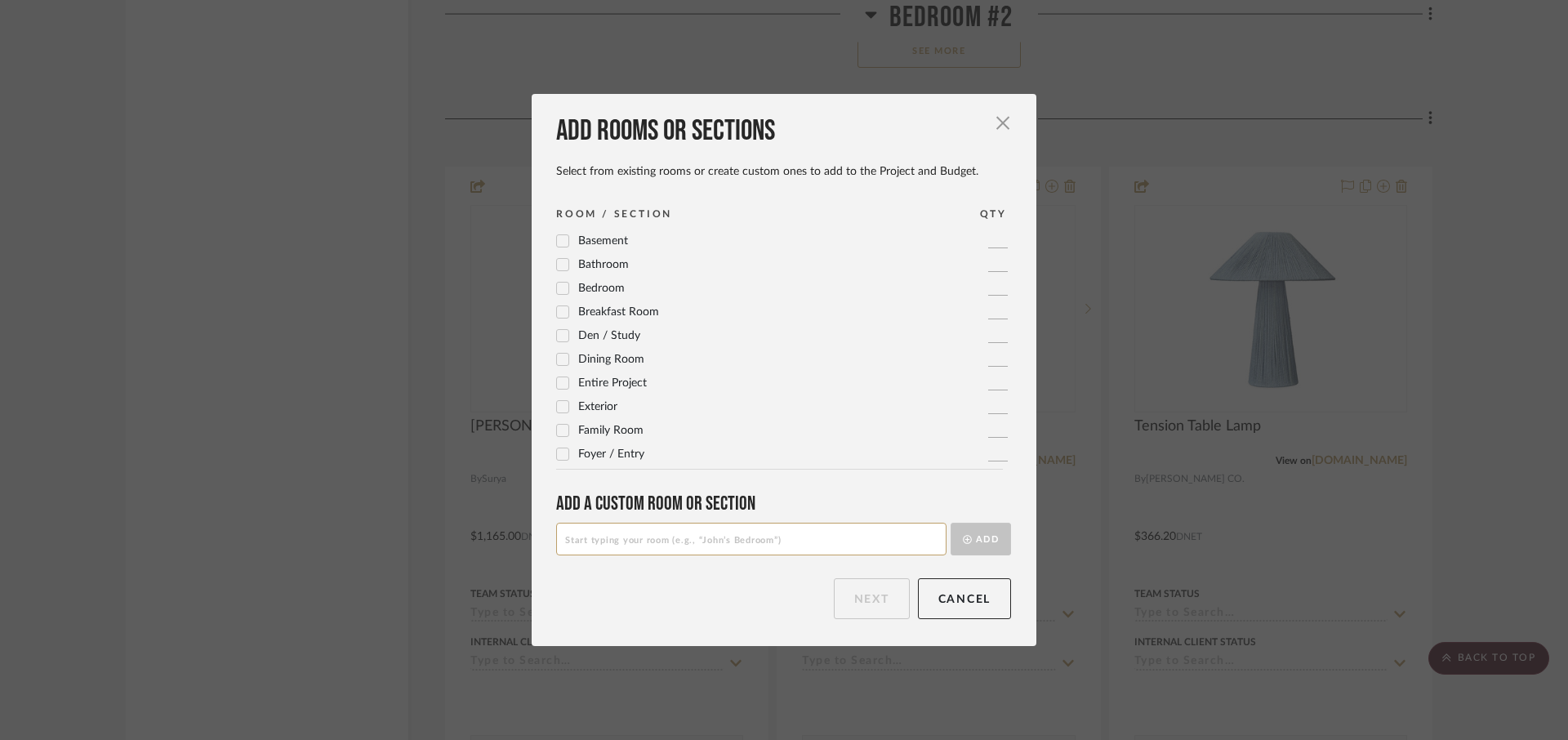
click at [772, 542] on input at bounding box center [751, 539] width 390 height 33
click at [999, 533] on button "Add" at bounding box center [980, 539] width 60 height 33
click at [862, 595] on button "Next" at bounding box center [872, 598] width 76 height 41
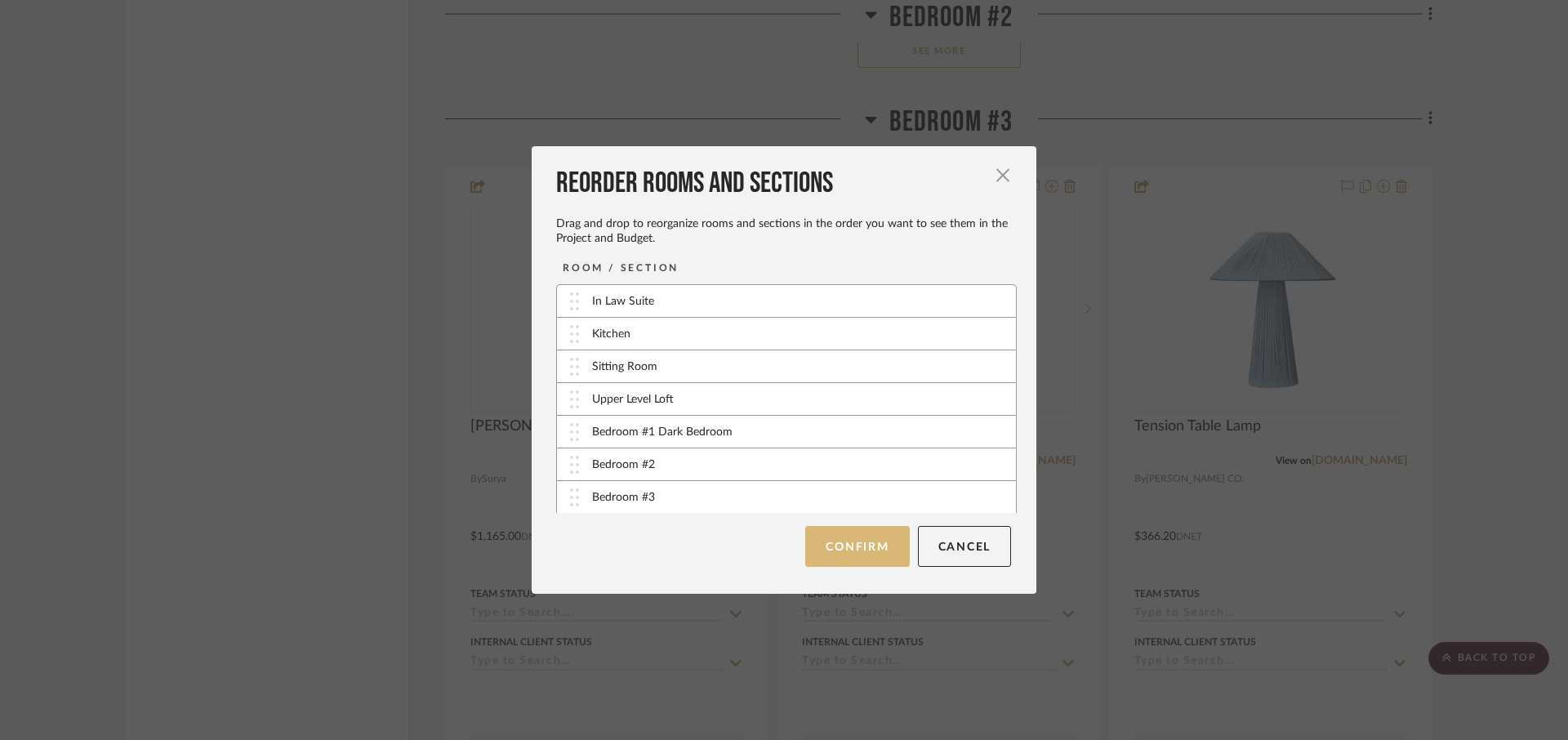
click at [837, 550] on button "Confirm" at bounding box center [857, 546] width 104 height 41
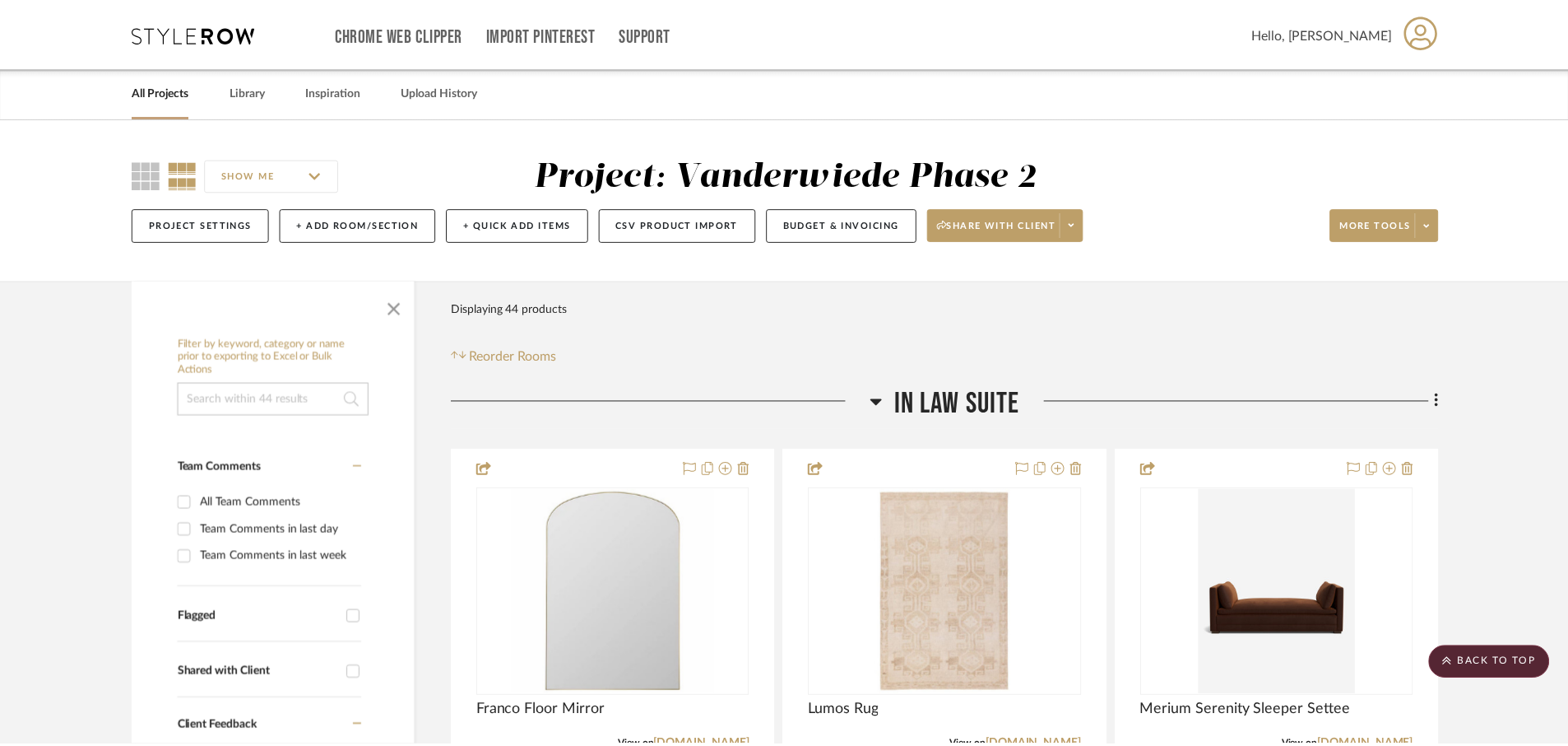
scroll to position [11148, 0]
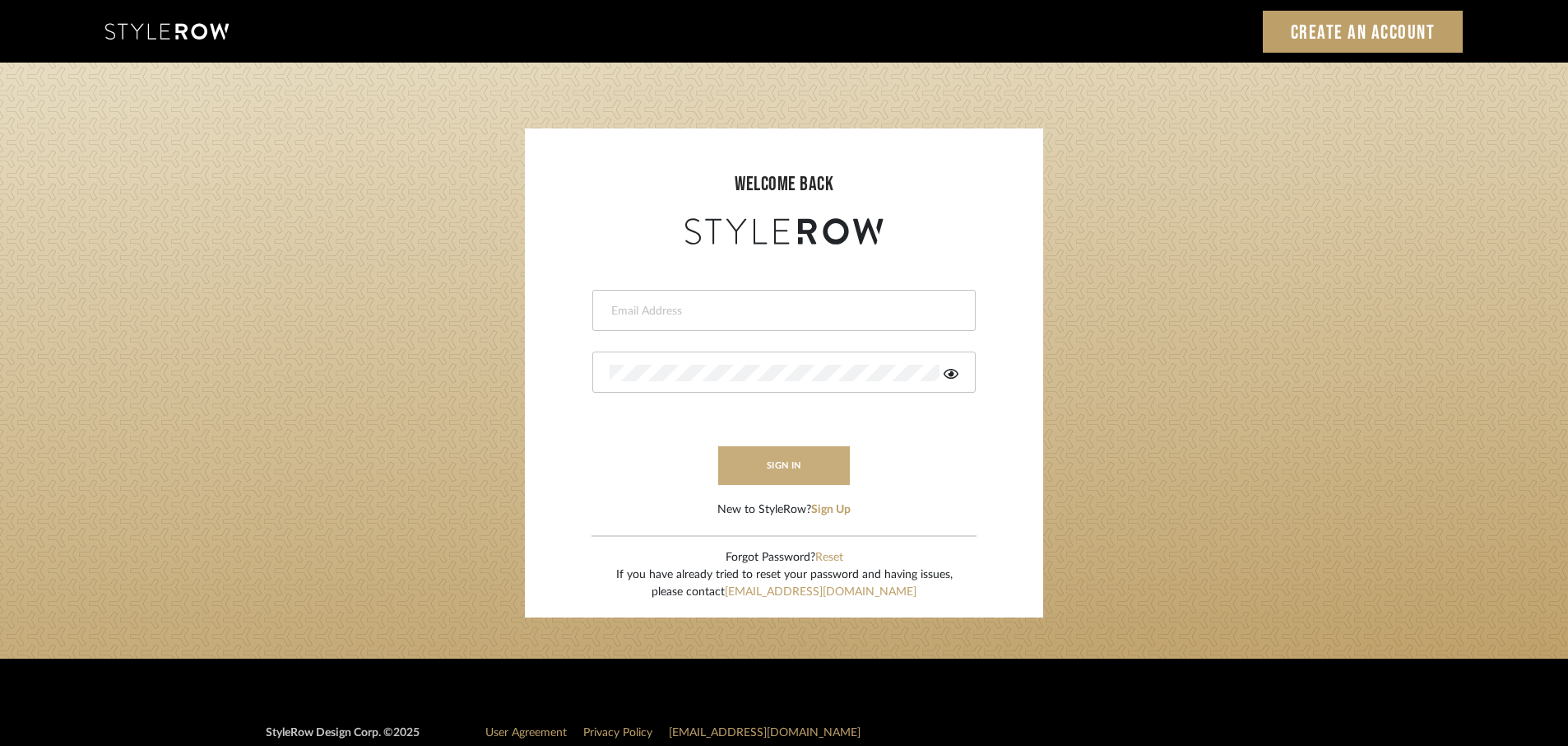
type input "[EMAIL_ADDRESS][DOMAIN_NAME]"
click at [783, 474] on button "sign in" at bounding box center [784, 465] width 131 height 38
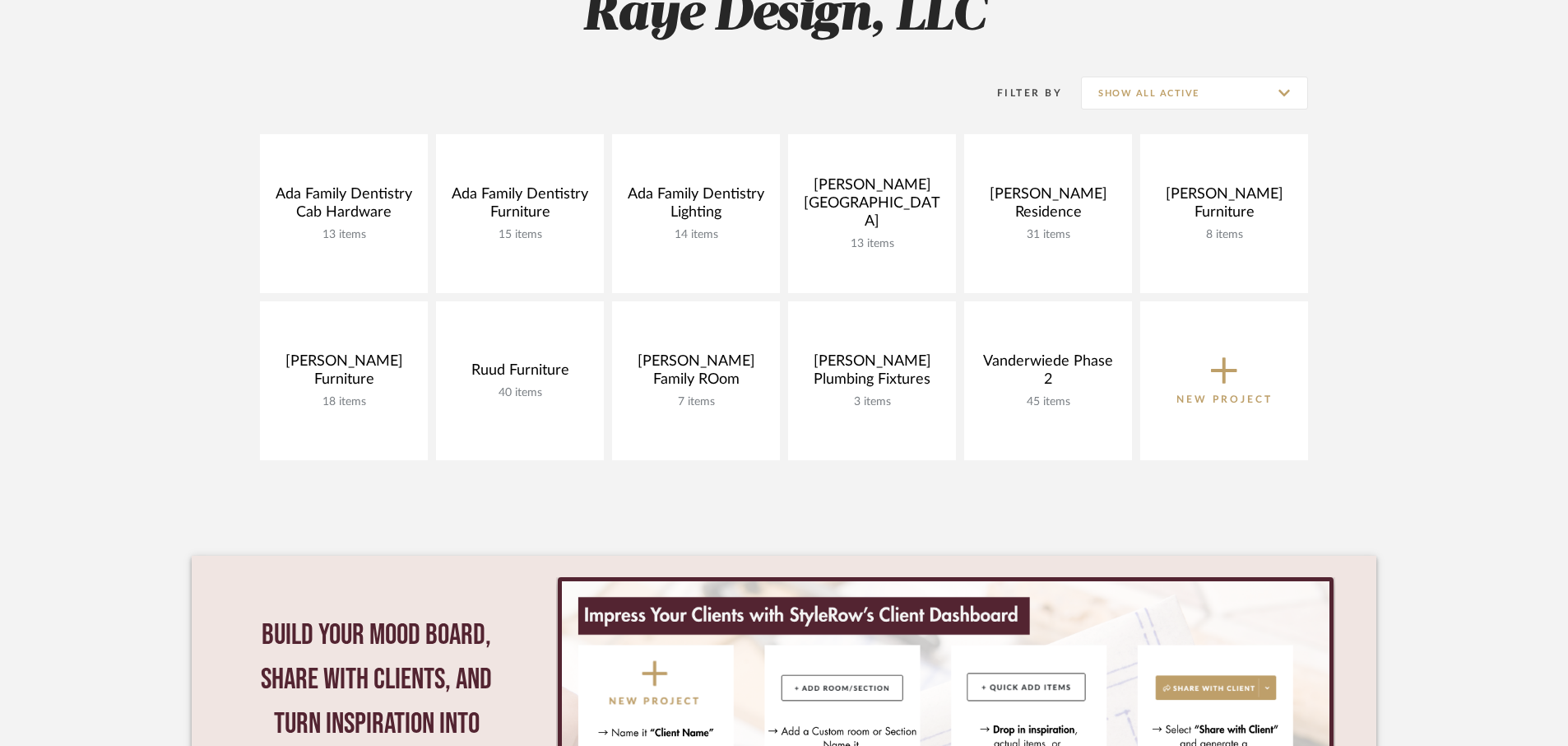
scroll to position [274, 0]
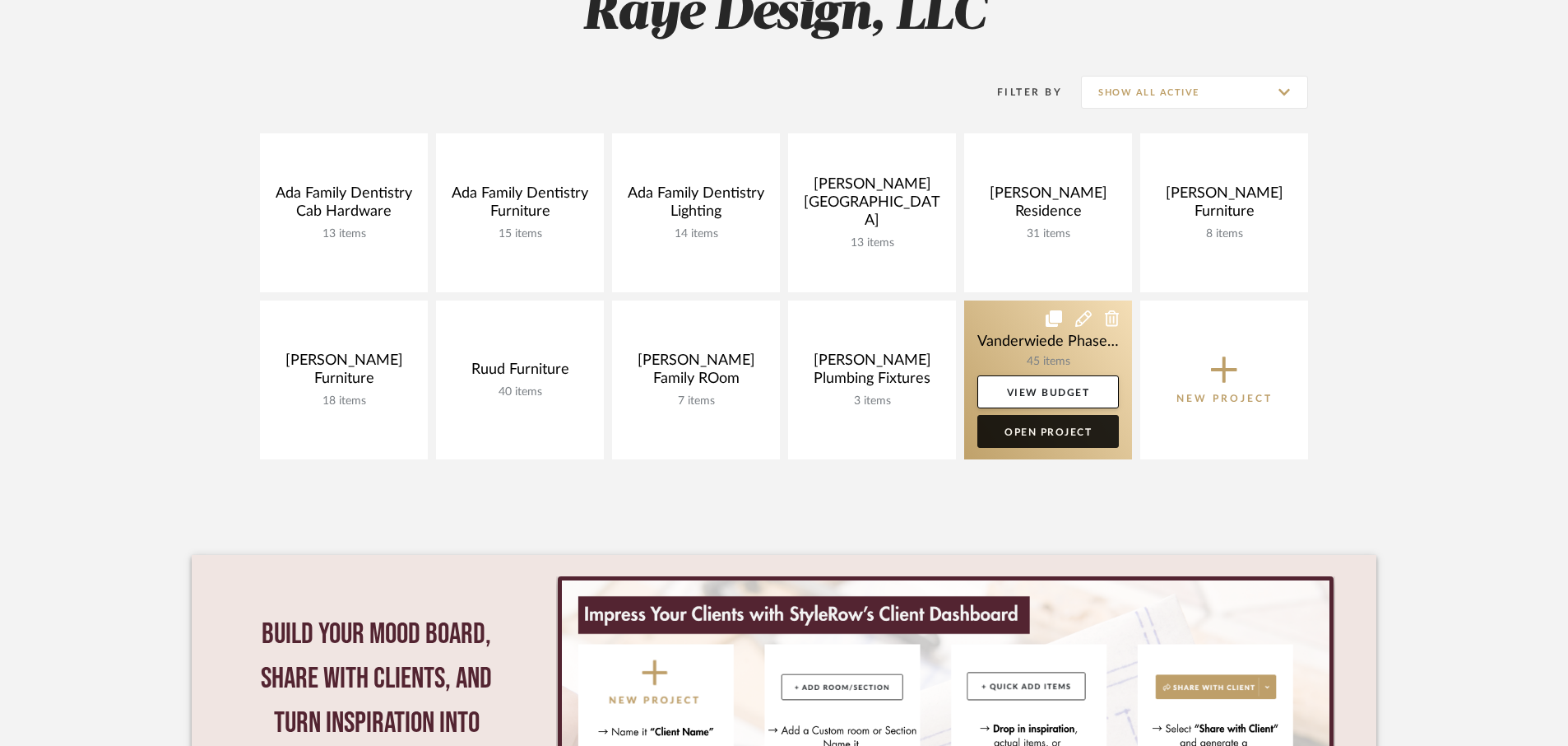
click at [1048, 436] on link "Open Project" at bounding box center [1048, 431] width 141 height 33
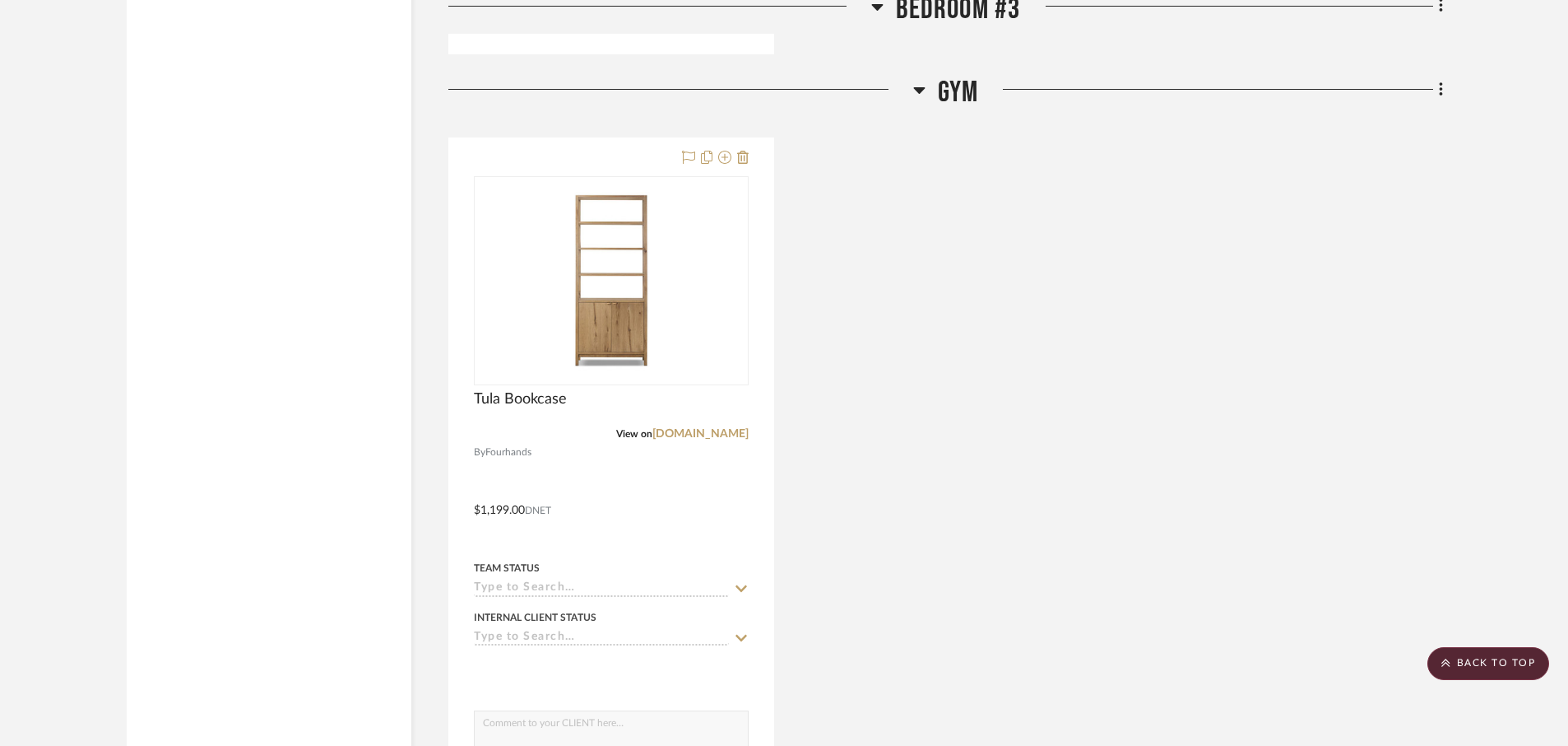
scroll to position [12718, 0]
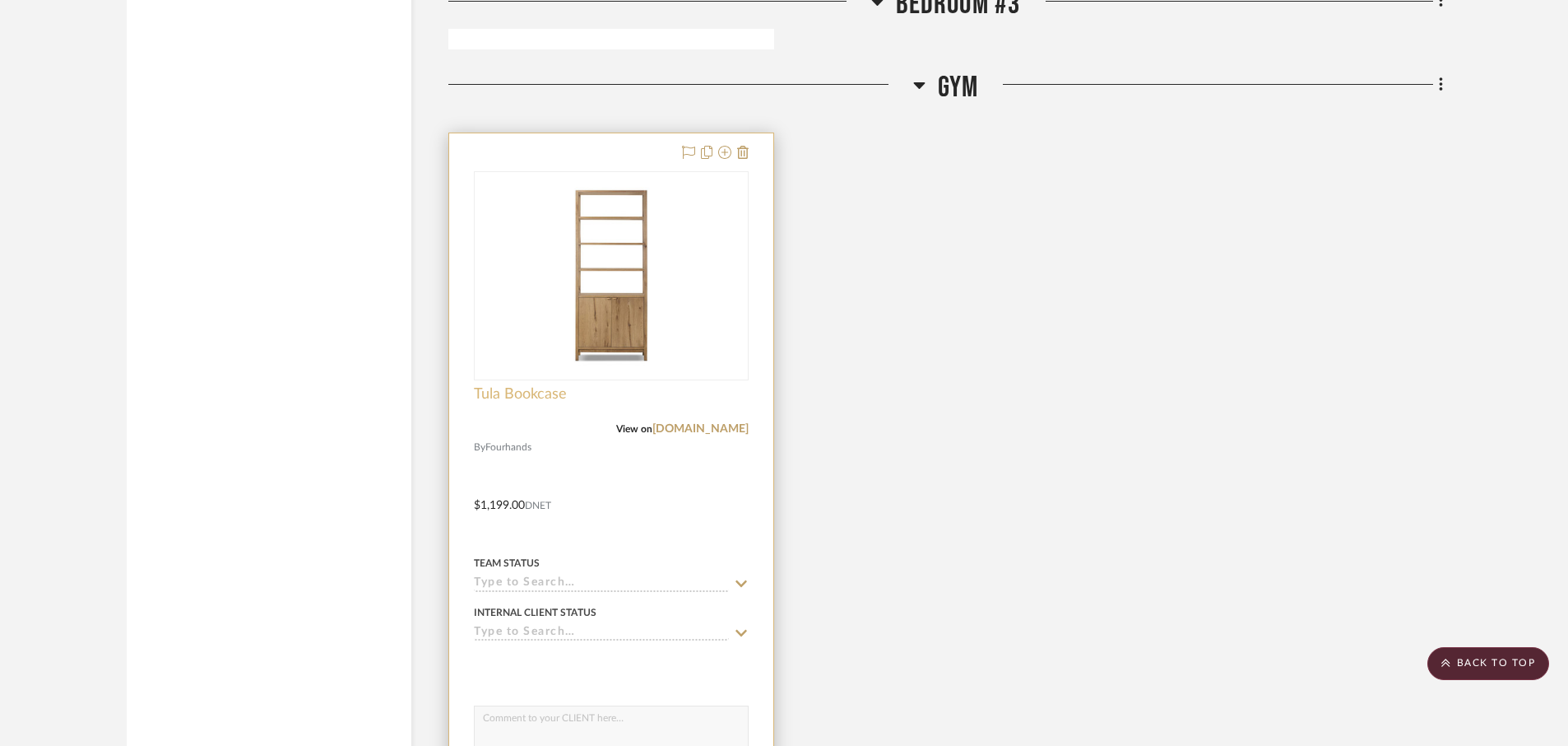
click at [500, 397] on span "Tula Bookcase" at bounding box center [520, 394] width 93 height 18
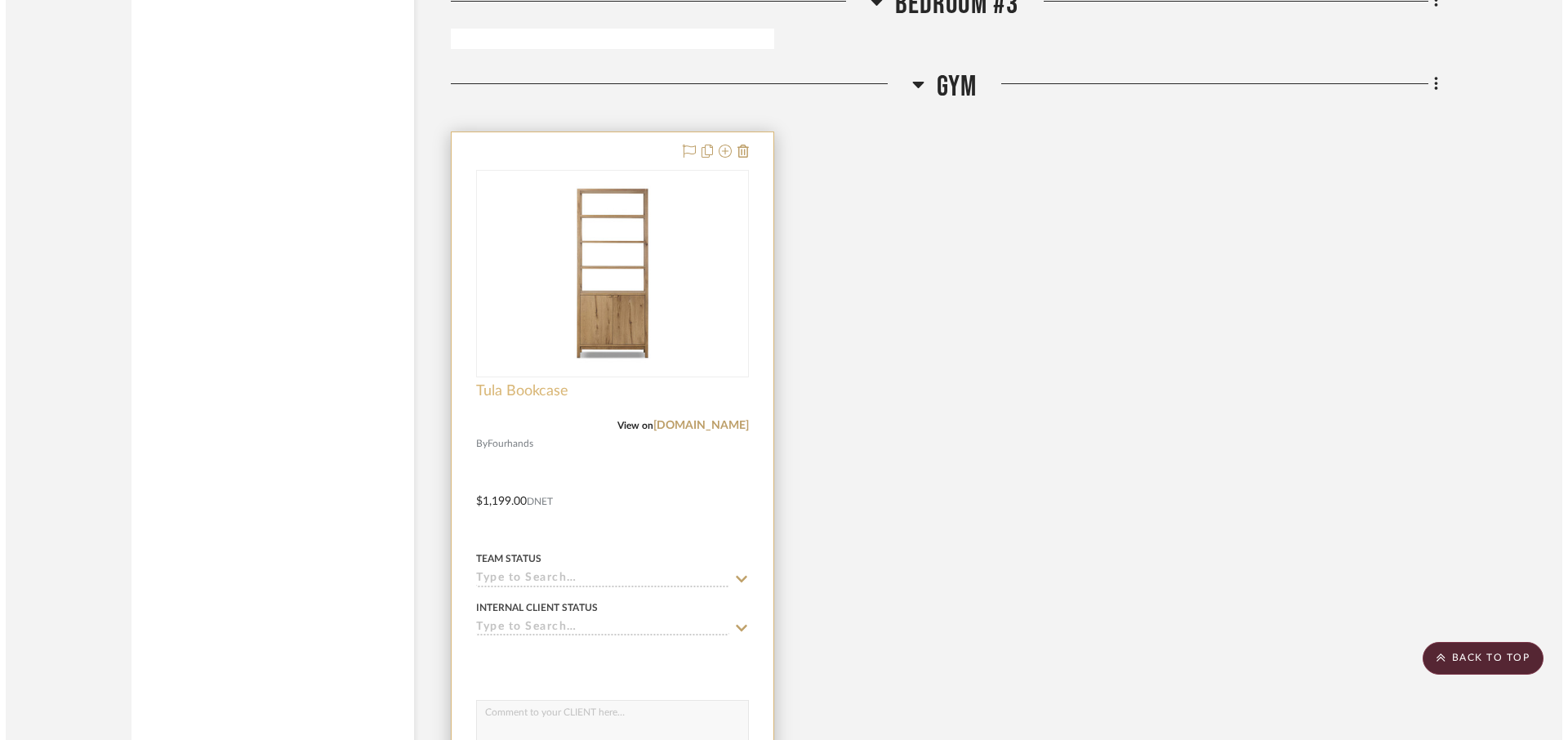
scroll to position [0, 0]
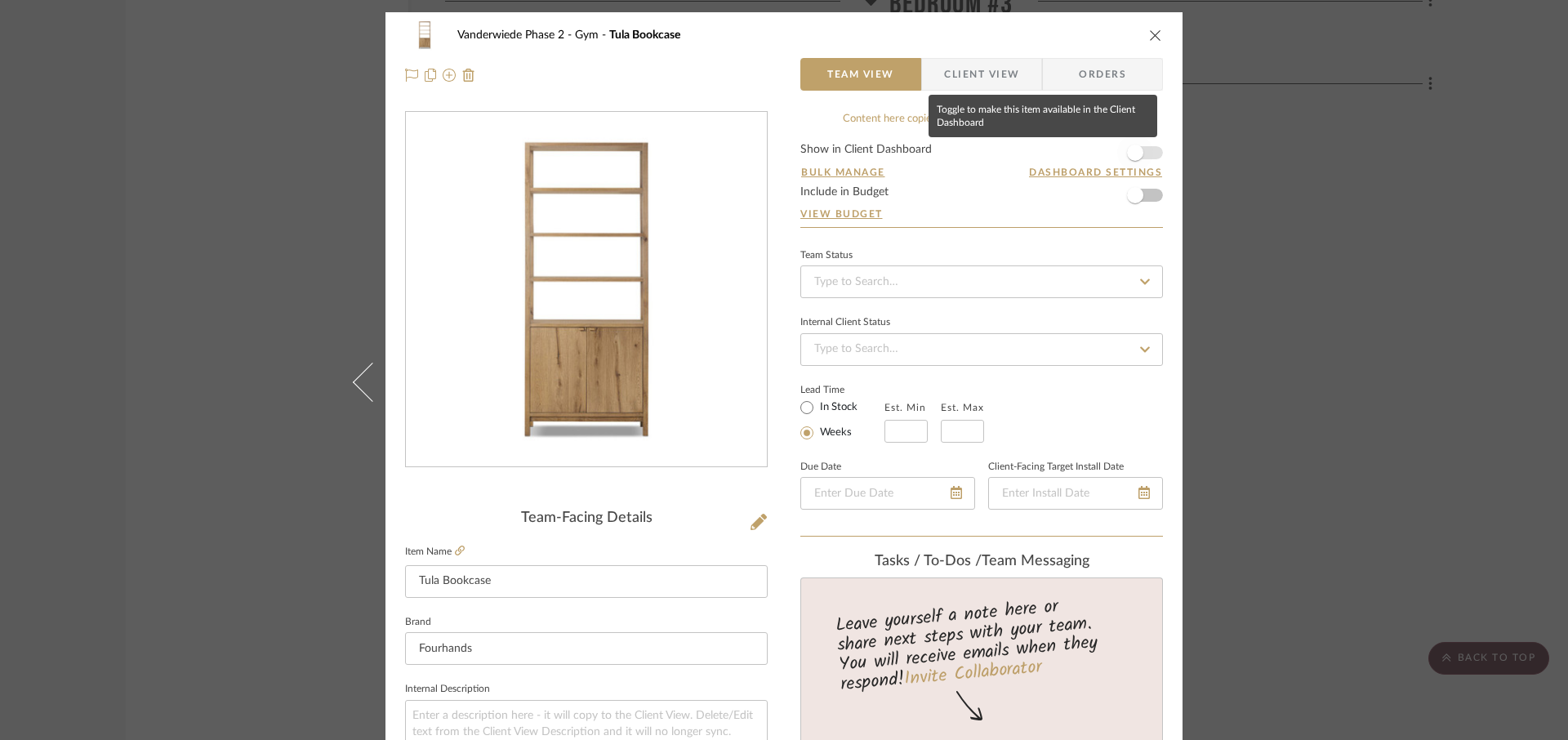
click at [1130, 151] on span "button" at bounding box center [1134, 153] width 17 height 17
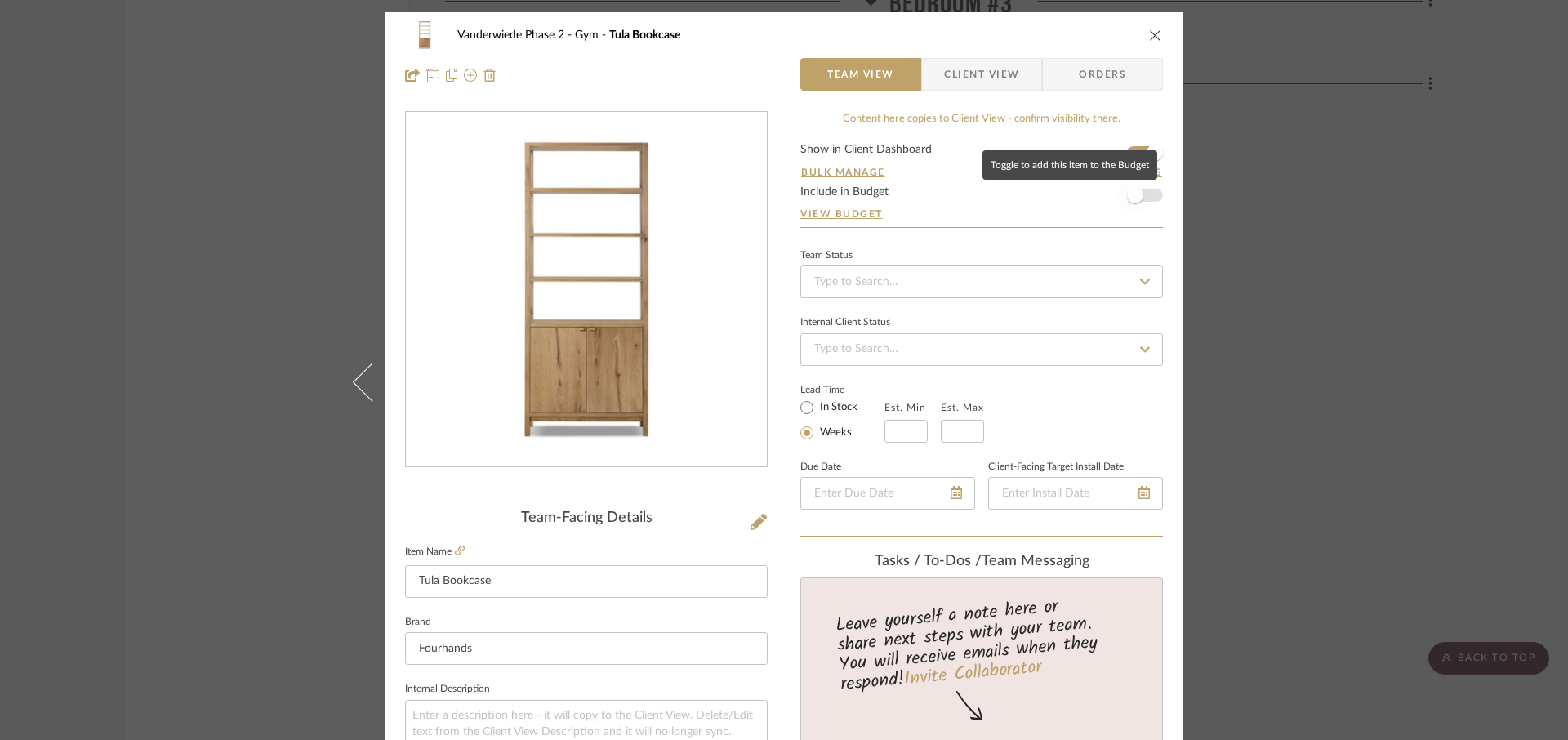
click at [1130, 193] on span "button" at bounding box center [1134, 194] width 17 height 17
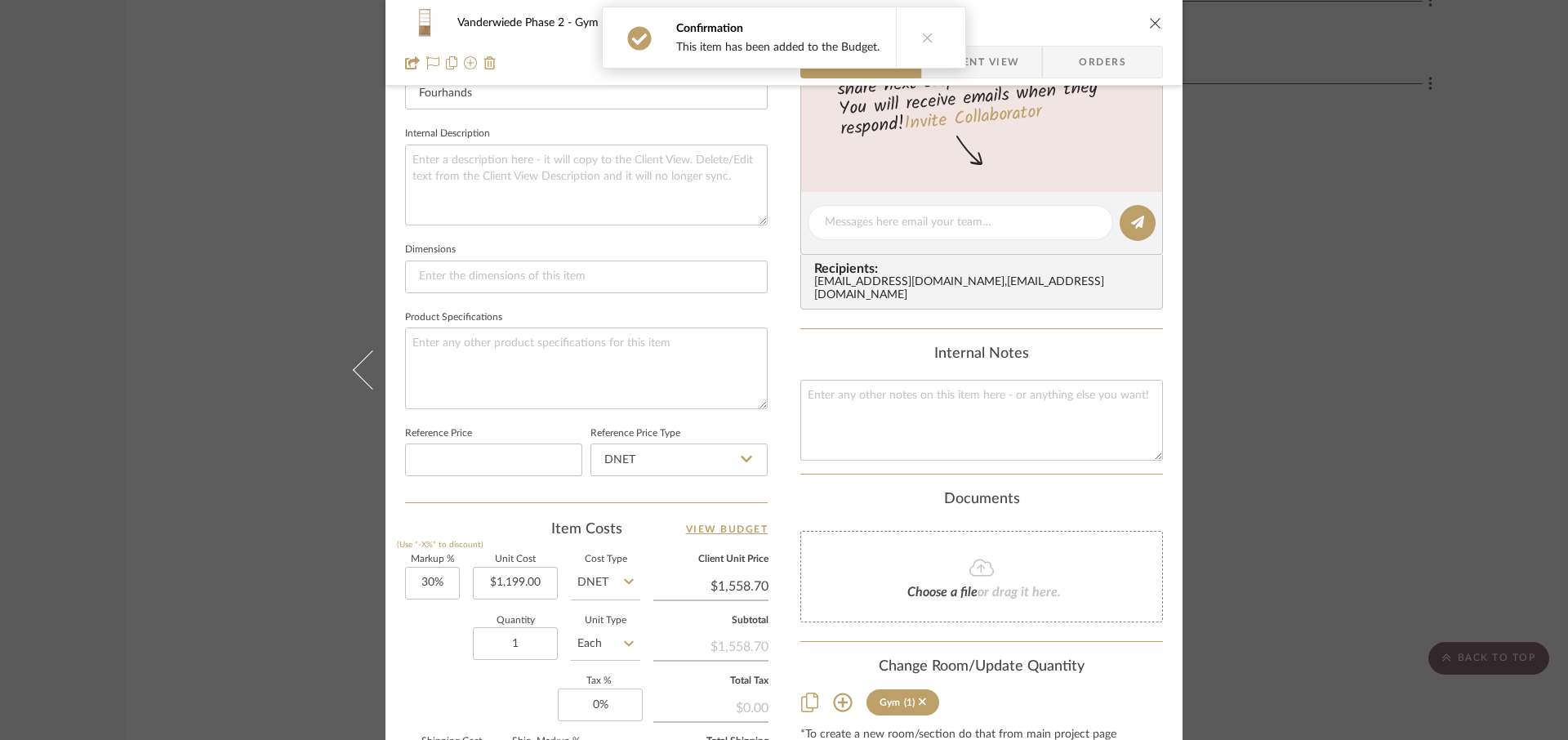
scroll to position [568, 0]
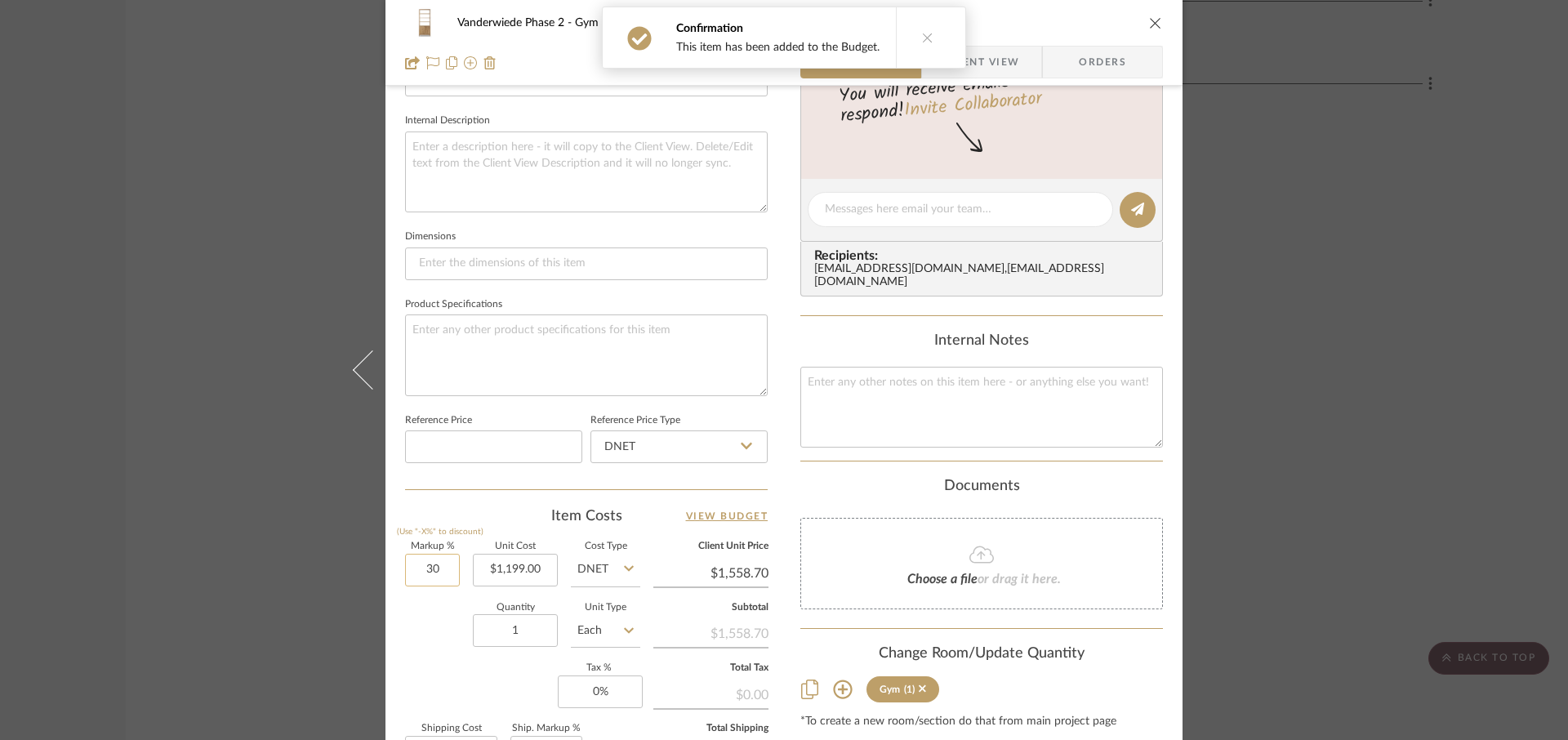
click at [439, 569] on input "30" at bounding box center [432, 570] width 54 height 33
type input "0%"
click at [428, 669] on div "Markup % (Use "-X%" to discount) 0% Unit Cost $1,199.00 Cost Type DNET Client U…" at bounding box center [586, 660] width 363 height 238
type input "$1,199.00"
click at [604, 677] on input "0" at bounding box center [599, 691] width 85 height 33
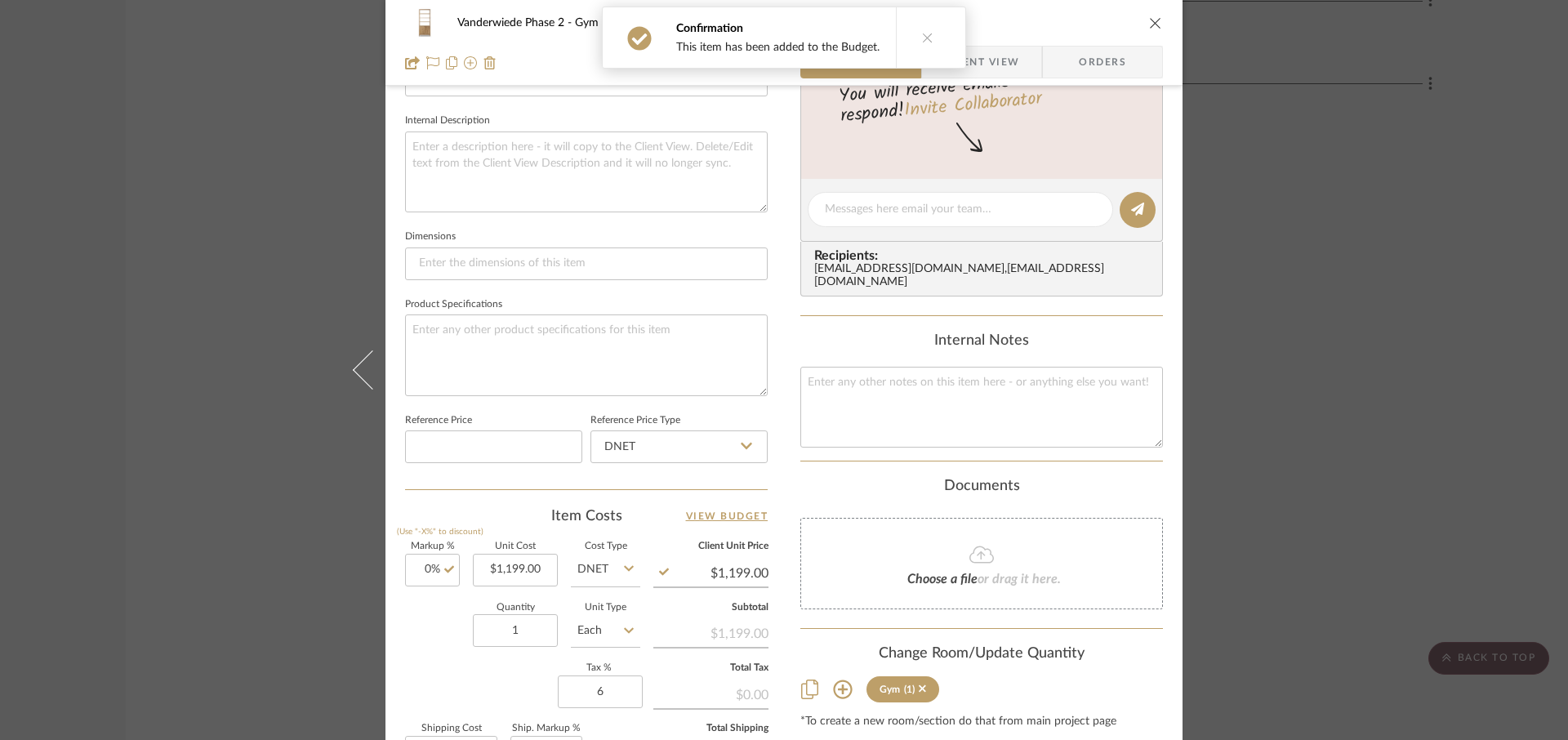
type input "6%"
click at [488, 690] on div "Markup % (Use "-X%" to discount) 0% Unit Cost $1,199.00 Cost Type DNET Client U…" at bounding box center [586, 660] width 363 height 238
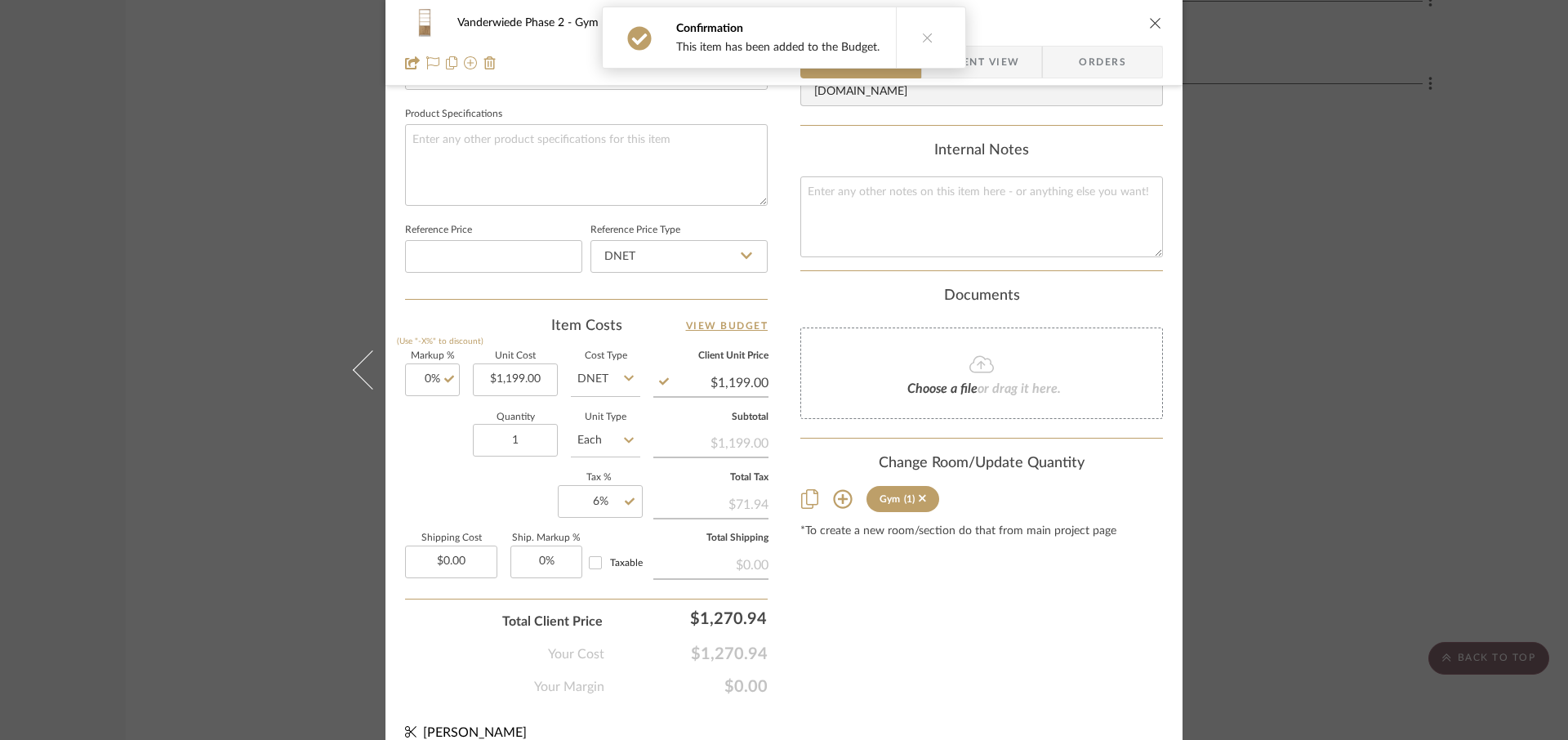
scroll to position [781, 0]
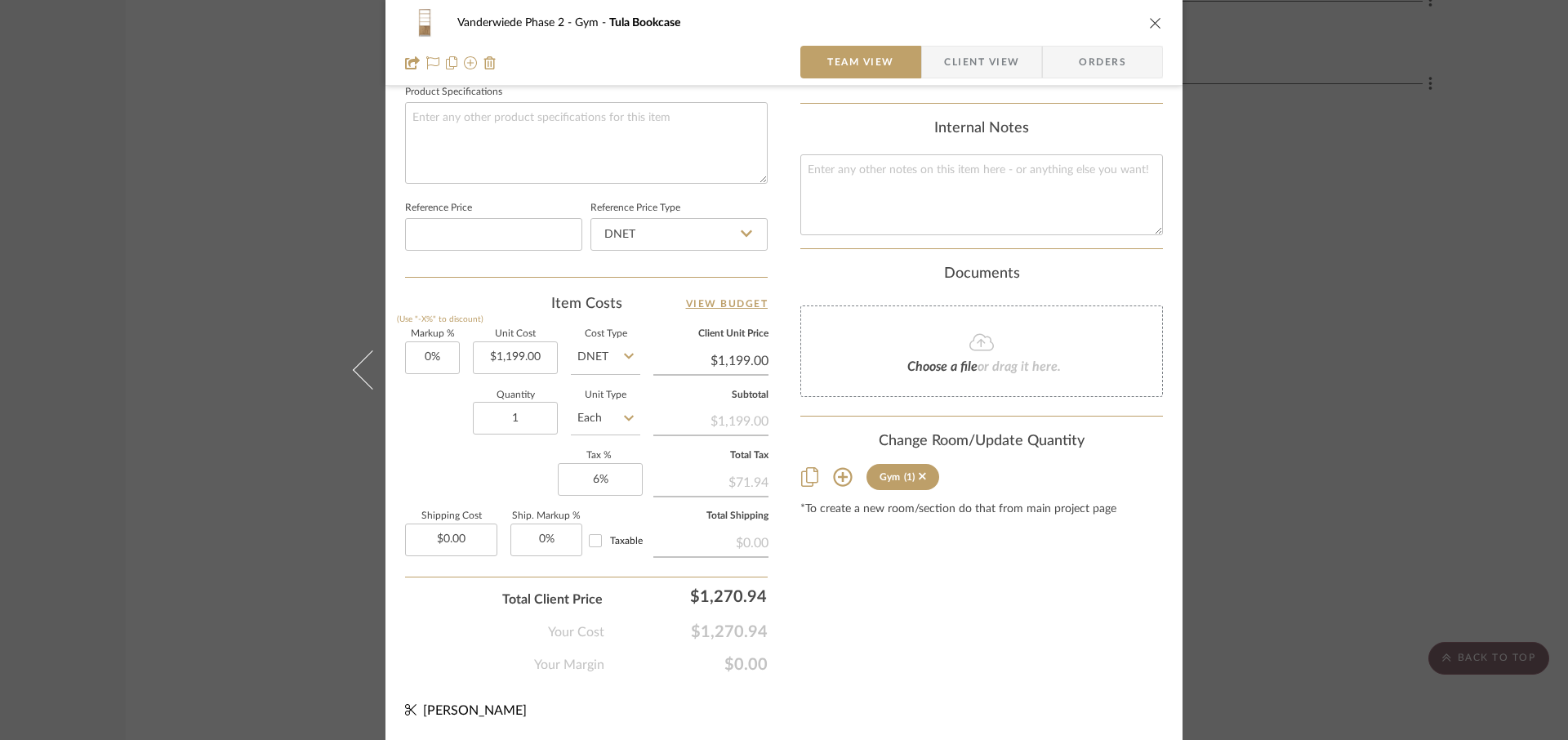
click at [1152, 22] on icon "close" at bounding box center [1155, 22] width 13 height 13
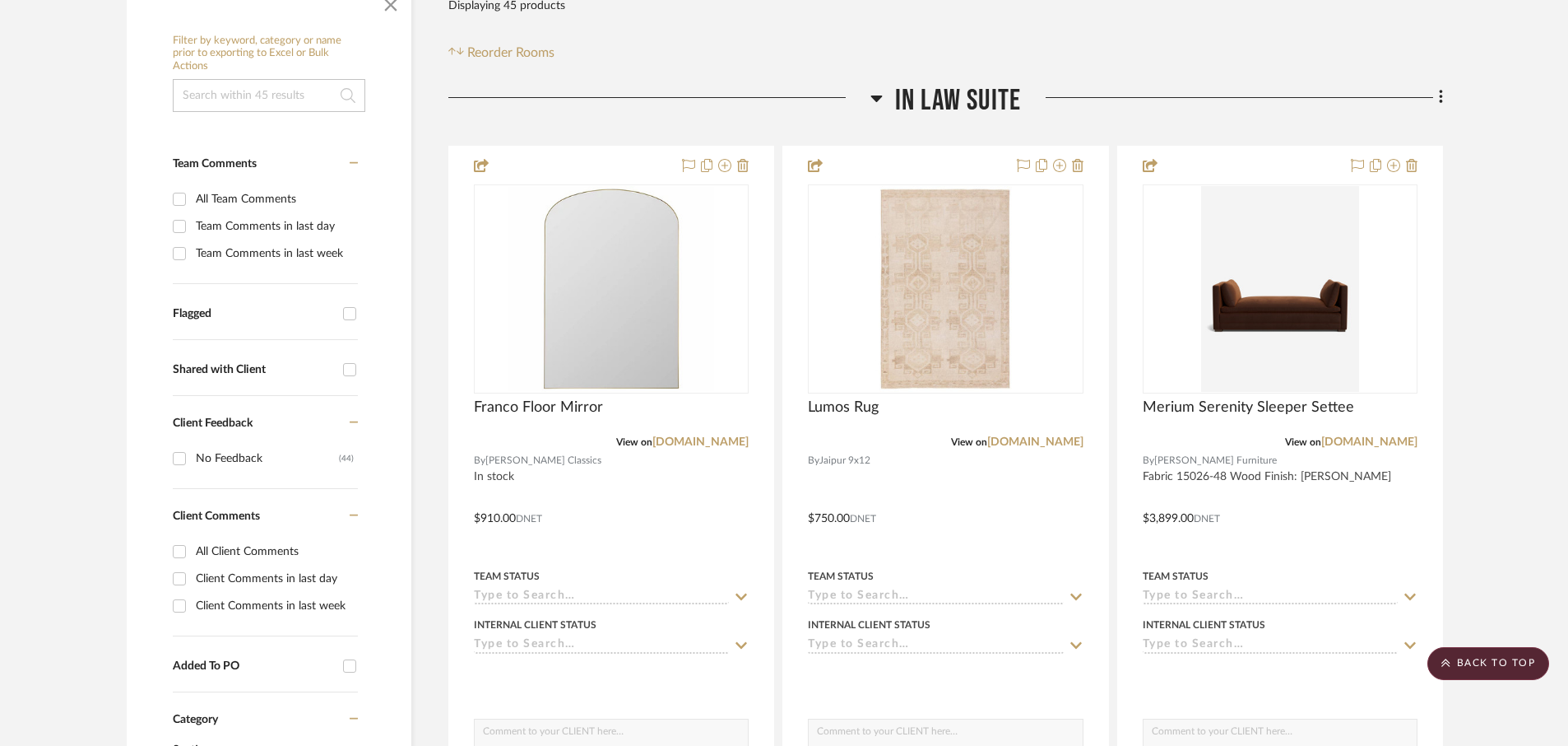
scroll to position [0, 0]
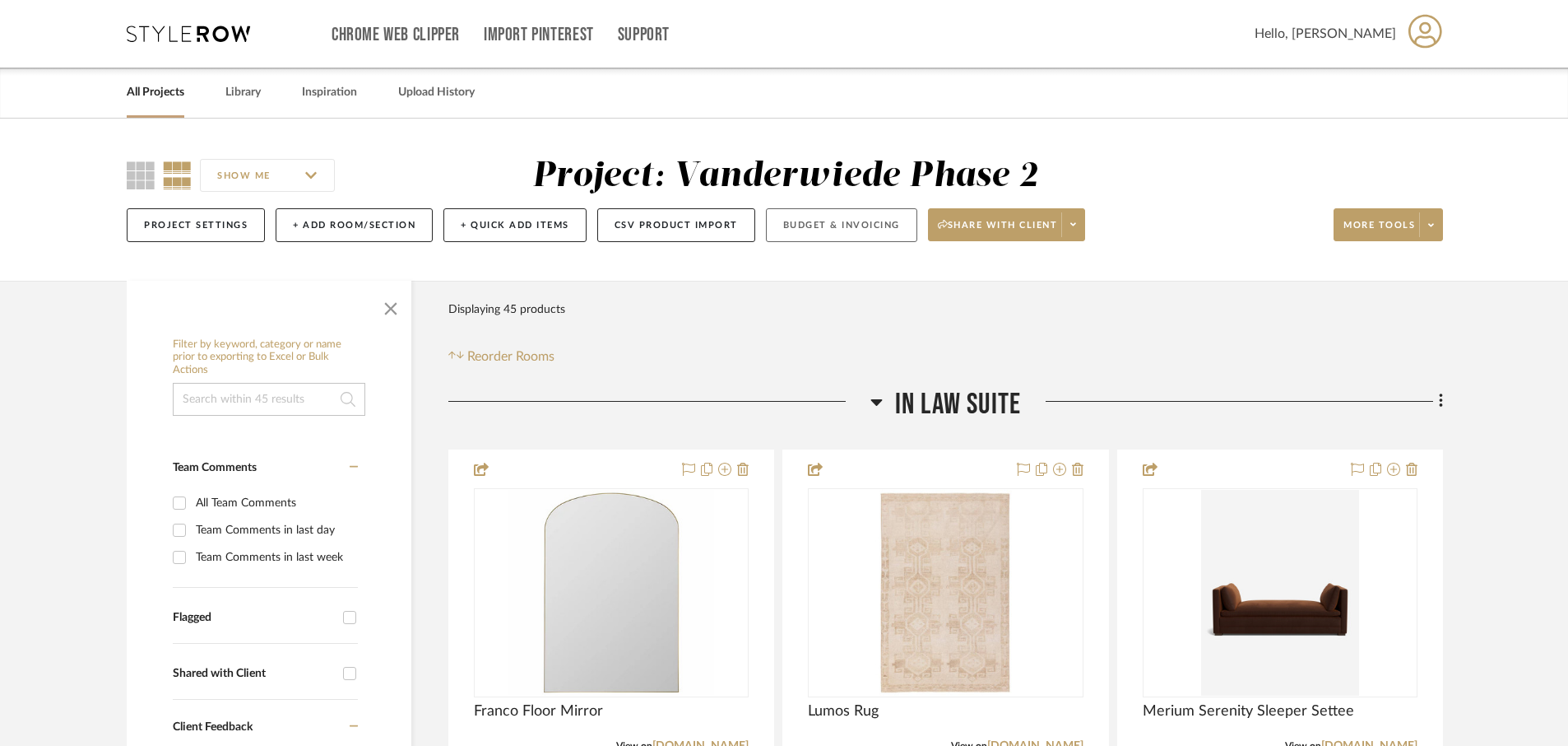
click at [781, 228] on button "Budget & Invoicing" at bounding box center [842, 224] width 151 height 33
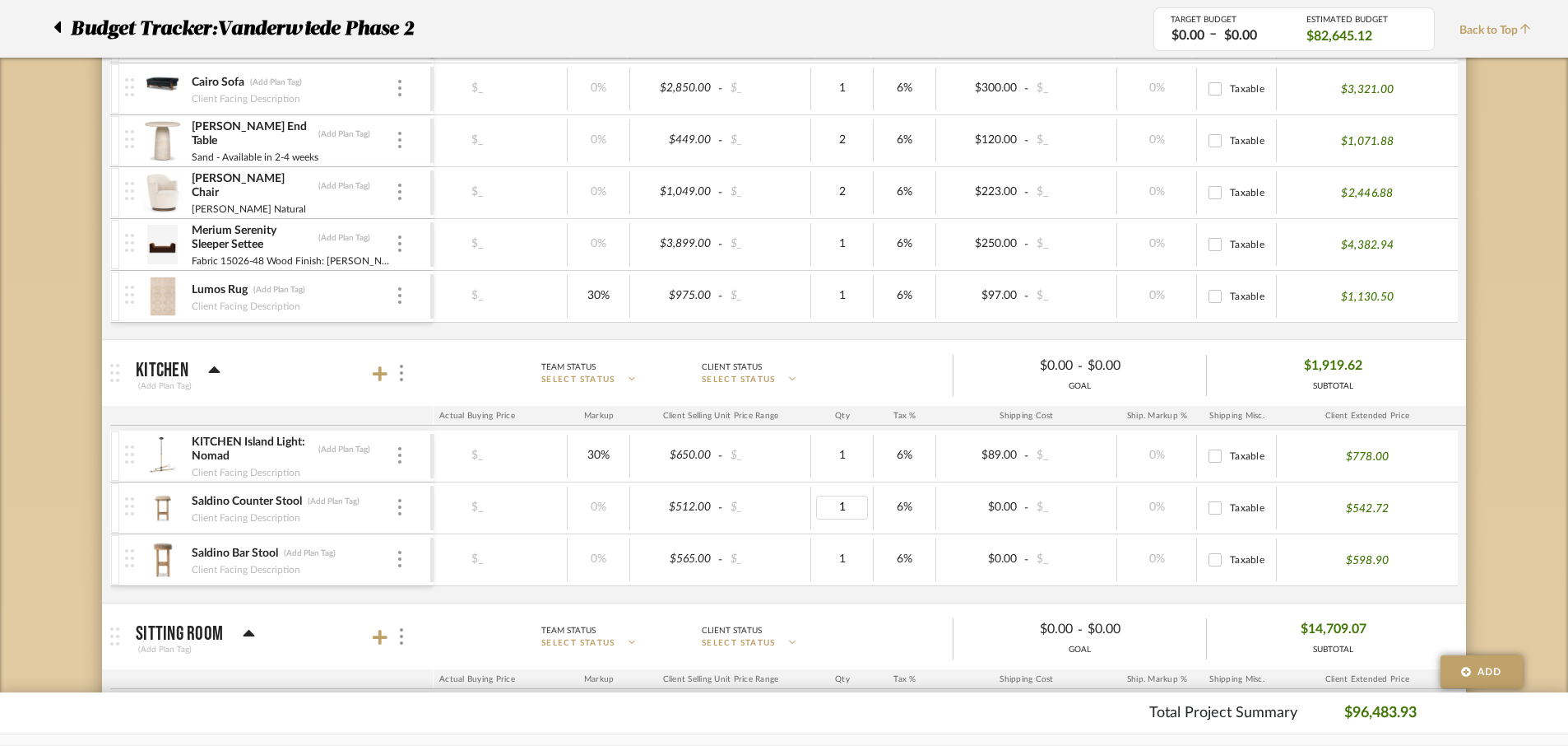
type input "4"
click at [844, 584] on div "$565.00 - $_ $_ 0% $565.00 - $_ 4 6% $0.00 - $_ 0% Taxable $598.90" at bounding box center [773, 560] width 1370 height 51
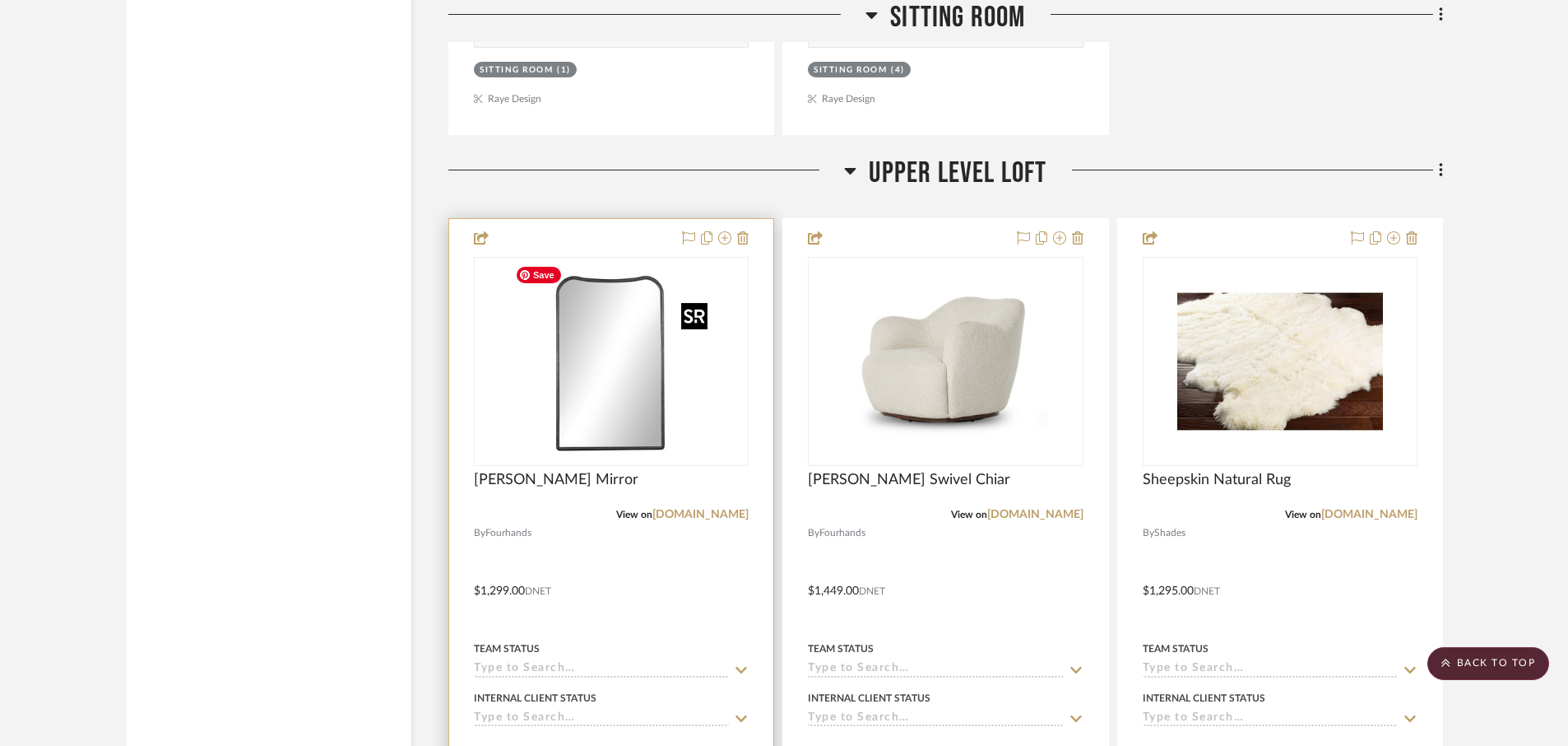
click at [609, 402] on img "0" at bounding box center [612, 362] width 206 height 206
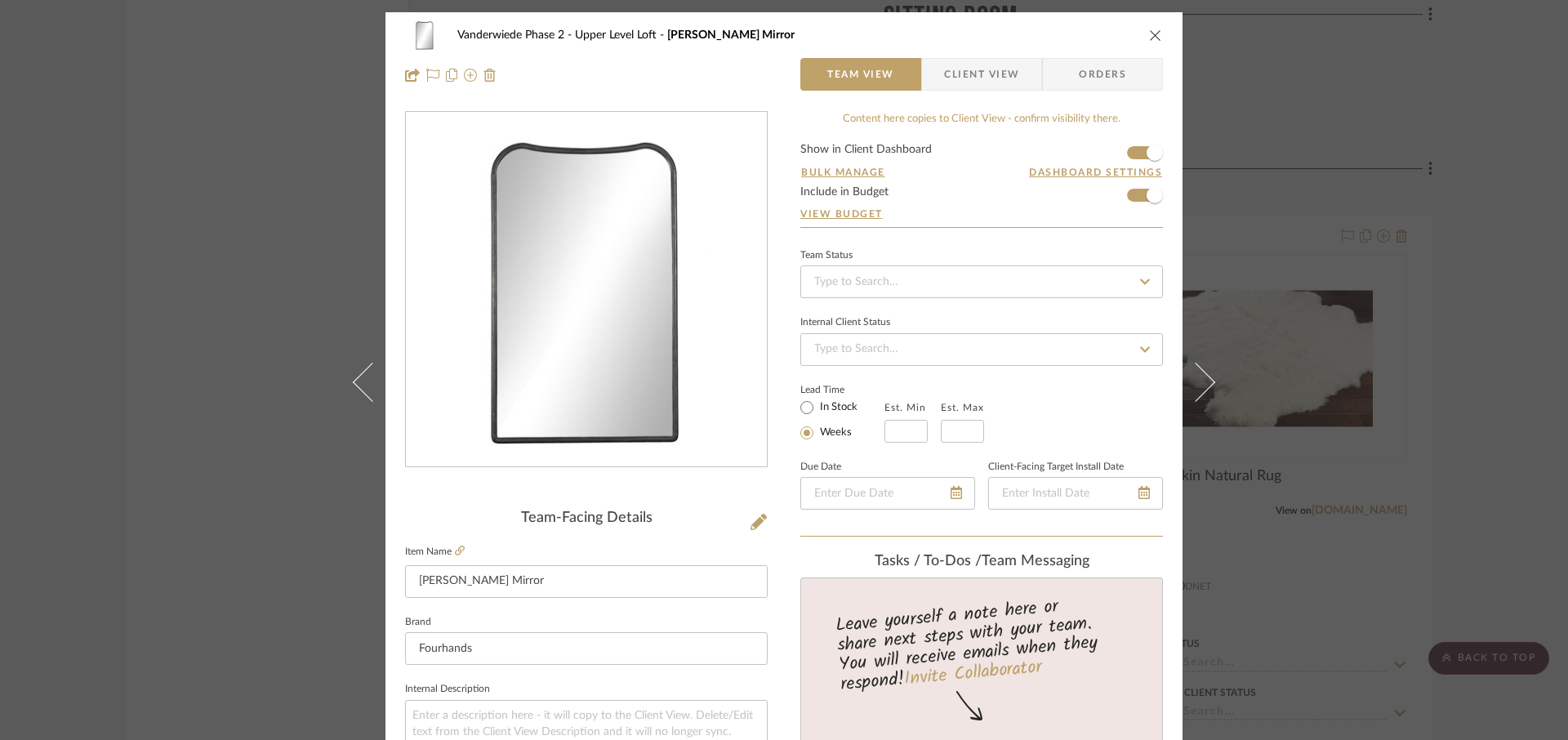
click at [1152, 30] on icon "close" at bounding box center [1155, 34] width 13 height 13
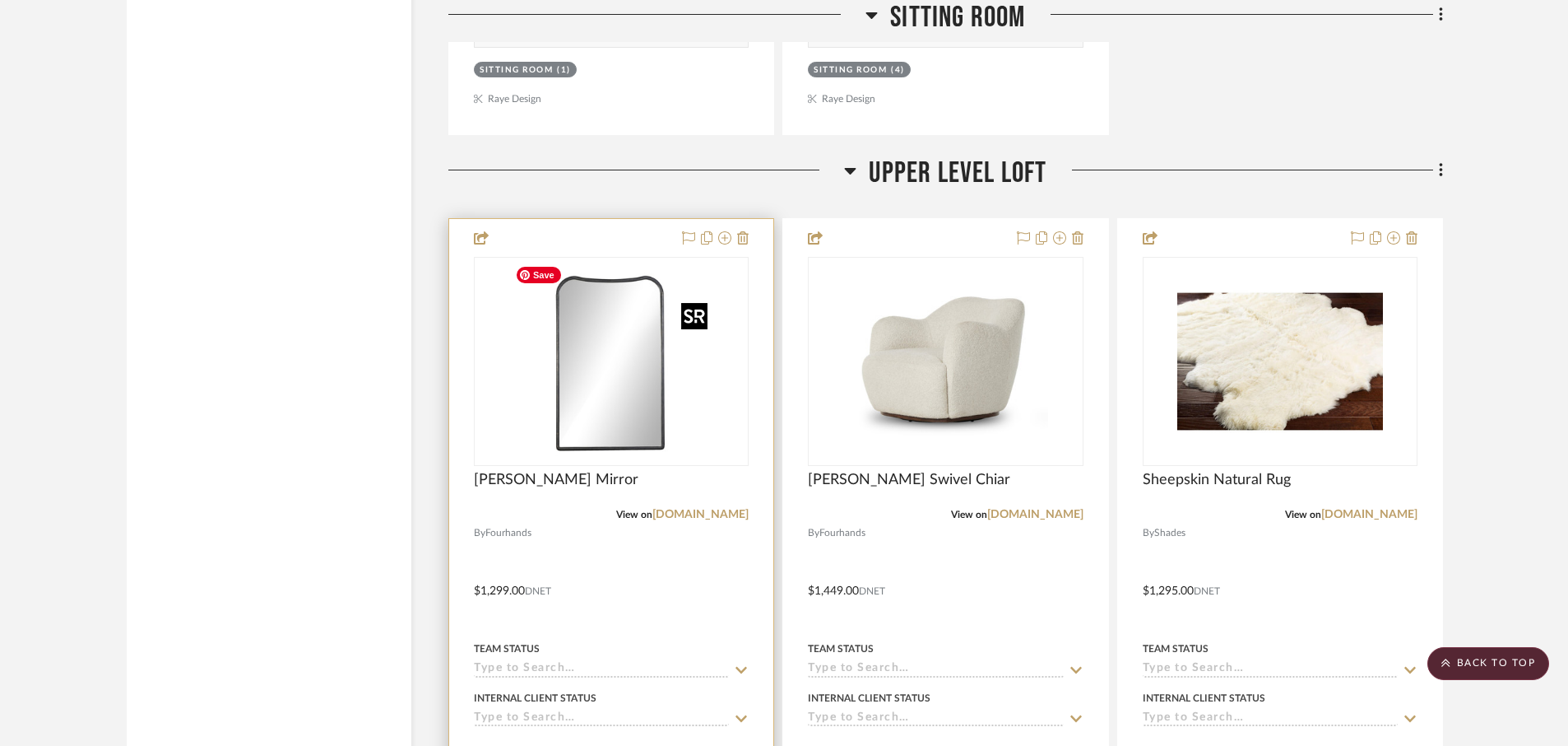
click at [592, 410] on img "0" at bounding box center [612, 362] width 206 height 206
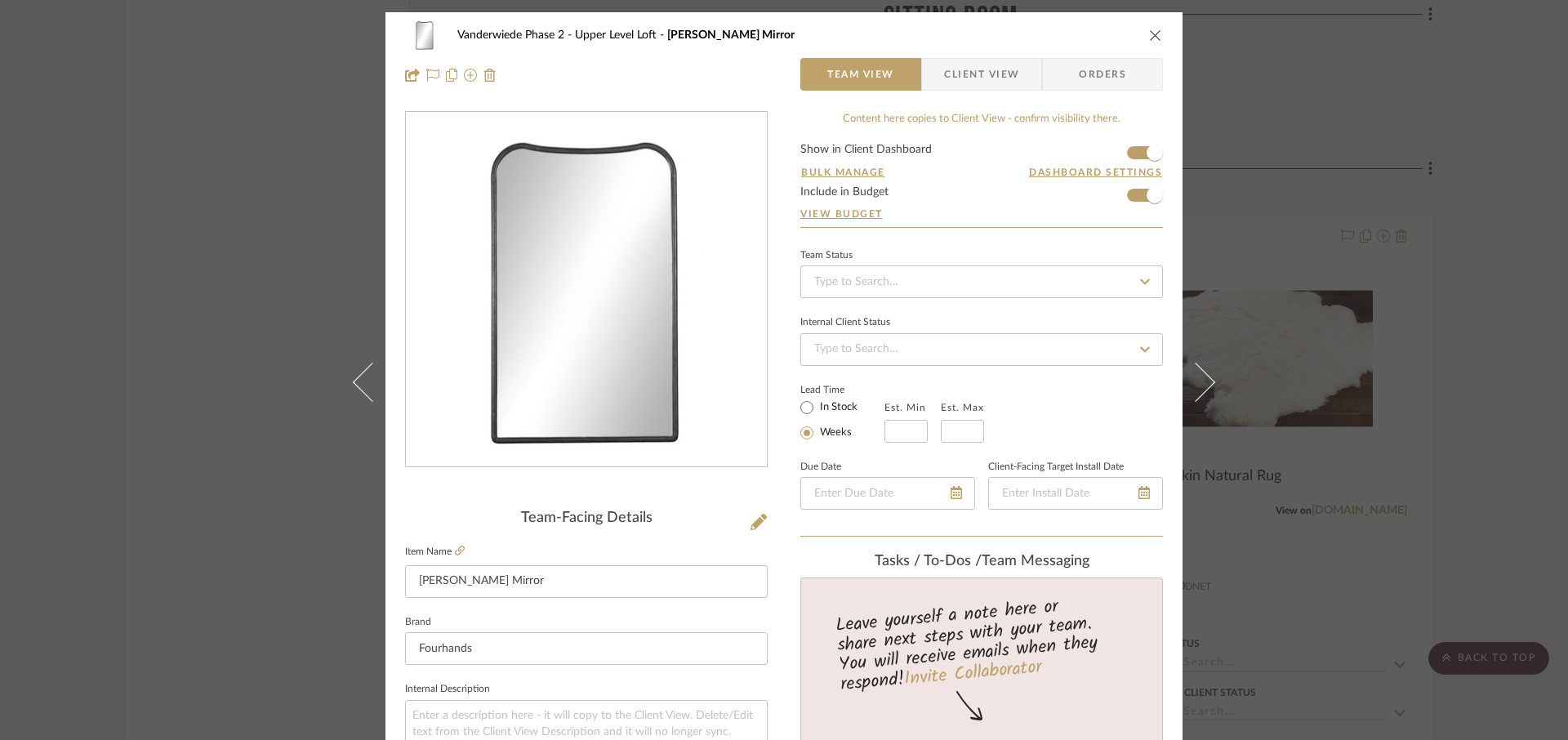
click at [1149, 36] on icon "close" at bounding box center [1155, 34] width 13 height 13
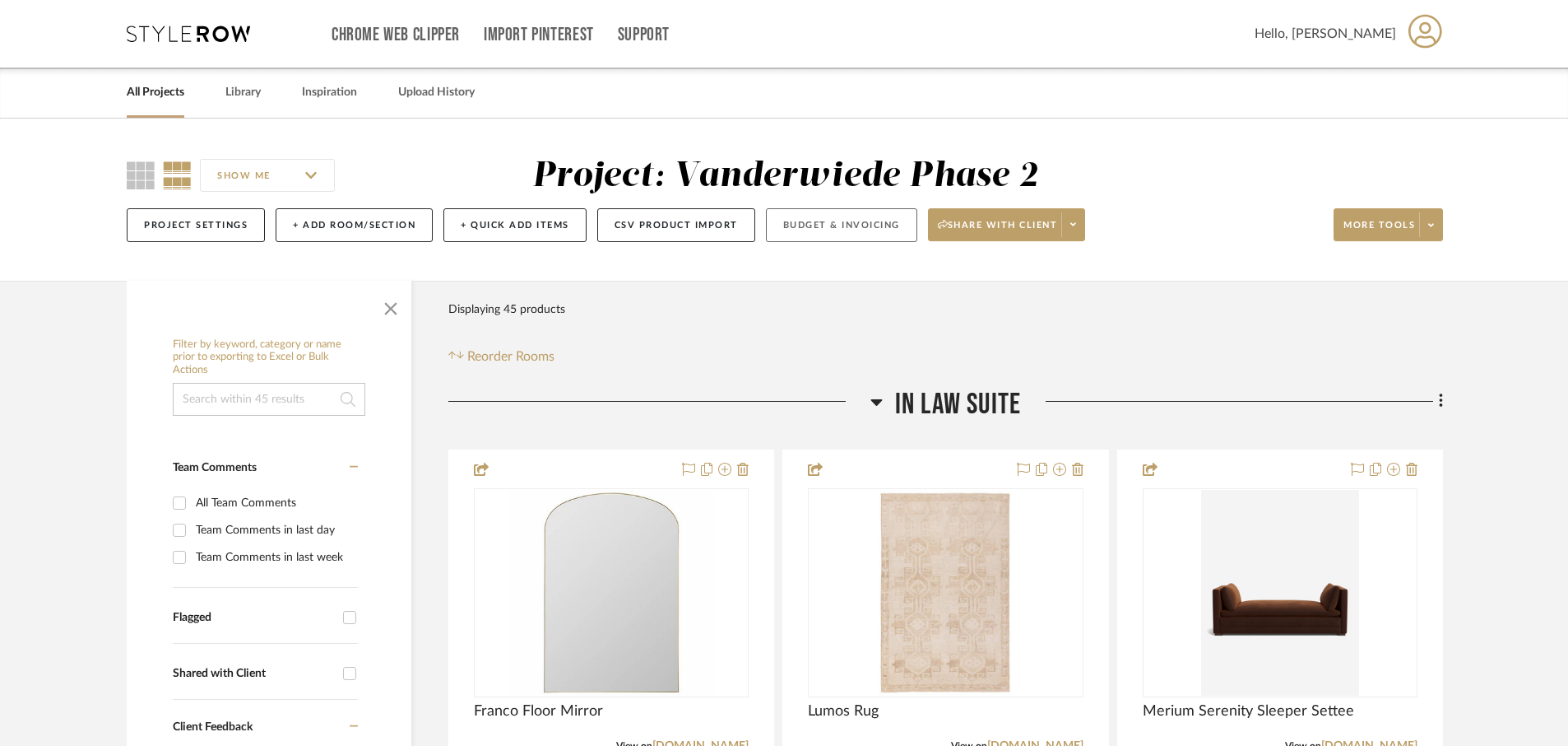
click at [822, 223] on button "Budget & Invoicing" at bounding box center [842, 224] width 151 height 33
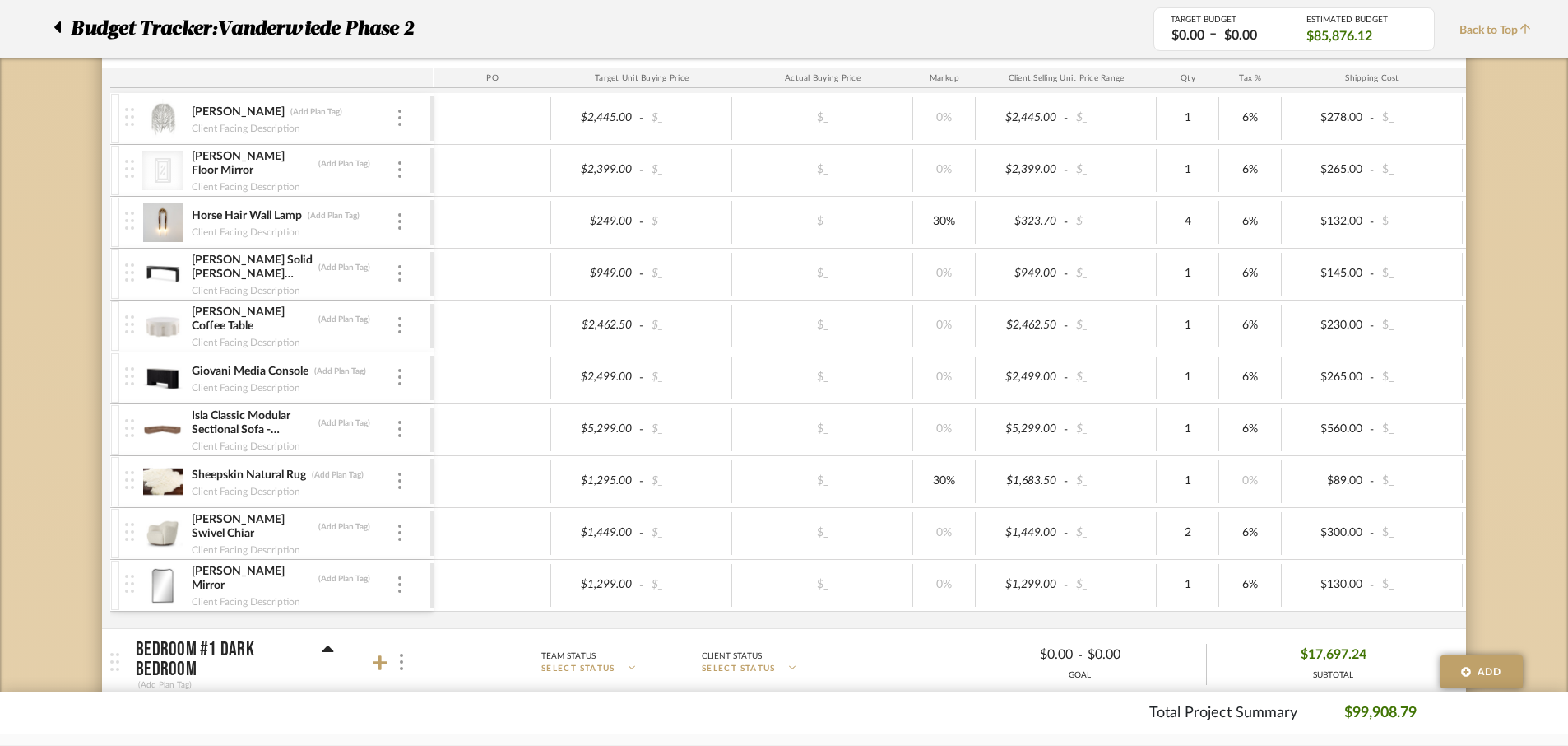
click at [134, 174] on div at bounding box center [131, 171] width 23 height 51
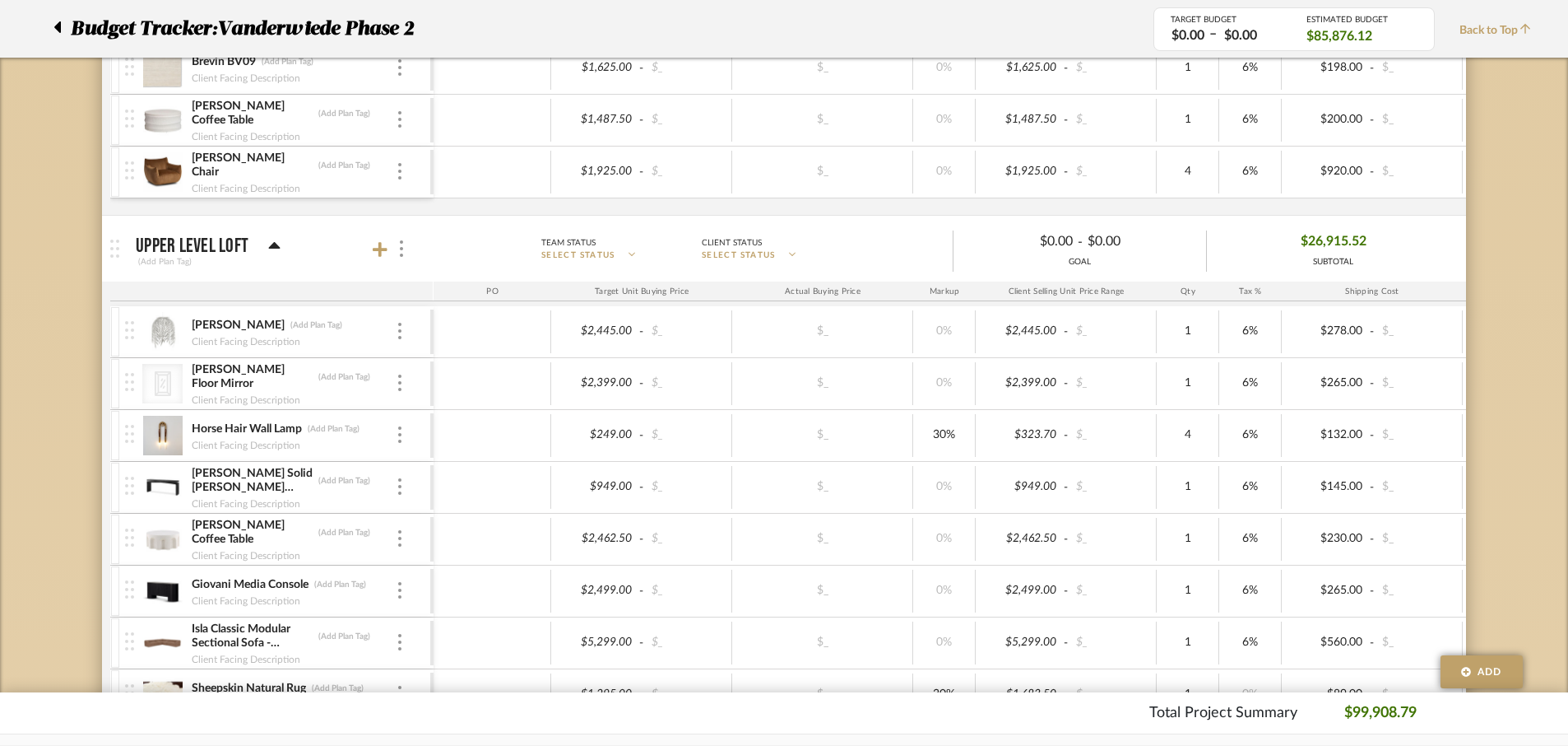
click at [407, 380] on div "CategoryIconMirrors Created with Sketch. Jaques Floor Mirror (Add Plan Tag) Cli…" at bounding box center [277, 383] width 305 height 51
click at [402, 380] on div at bounding box center [400, 383] width 8 height 18
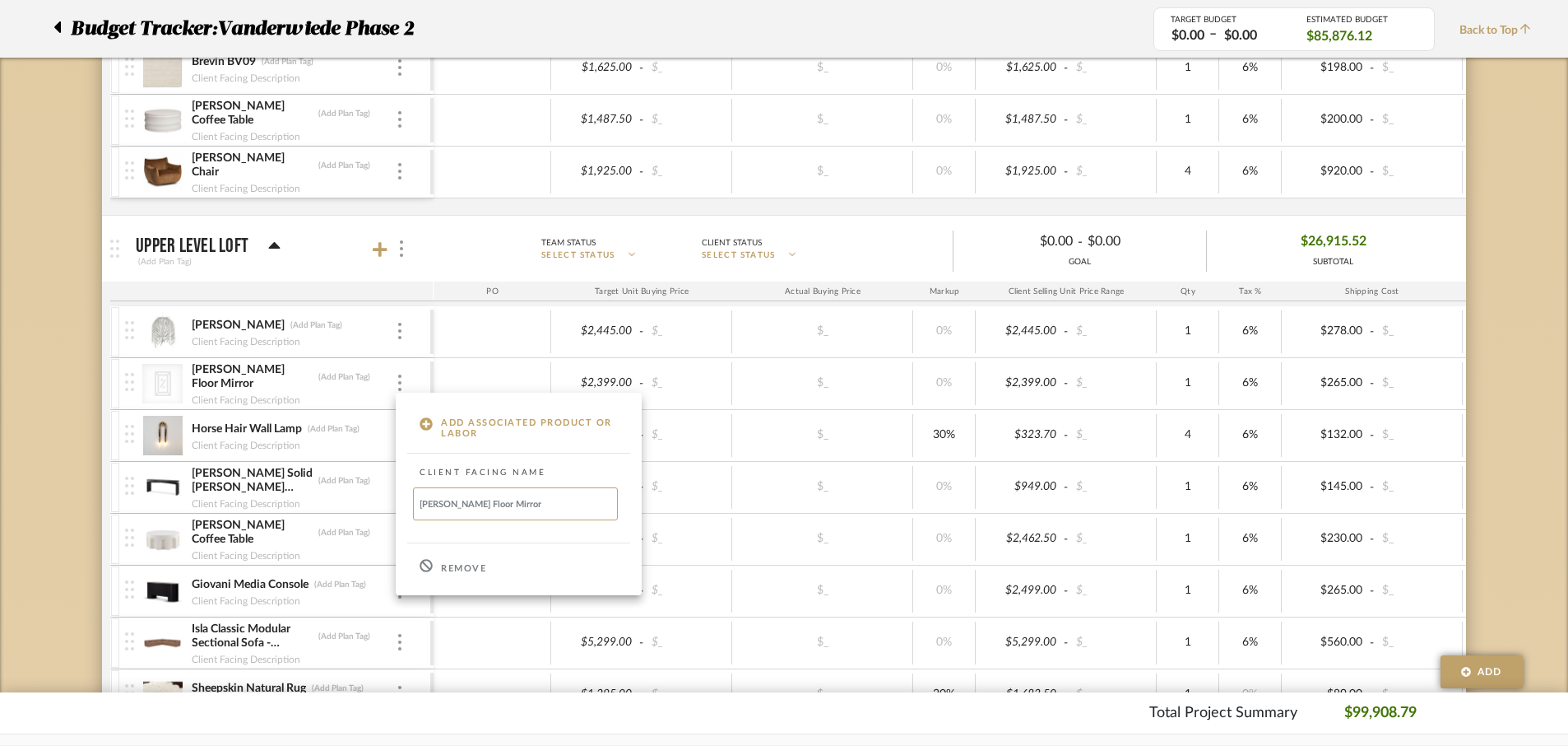
click at [430, 568] on icon at bounding box center [425, 565] width 13 height 13
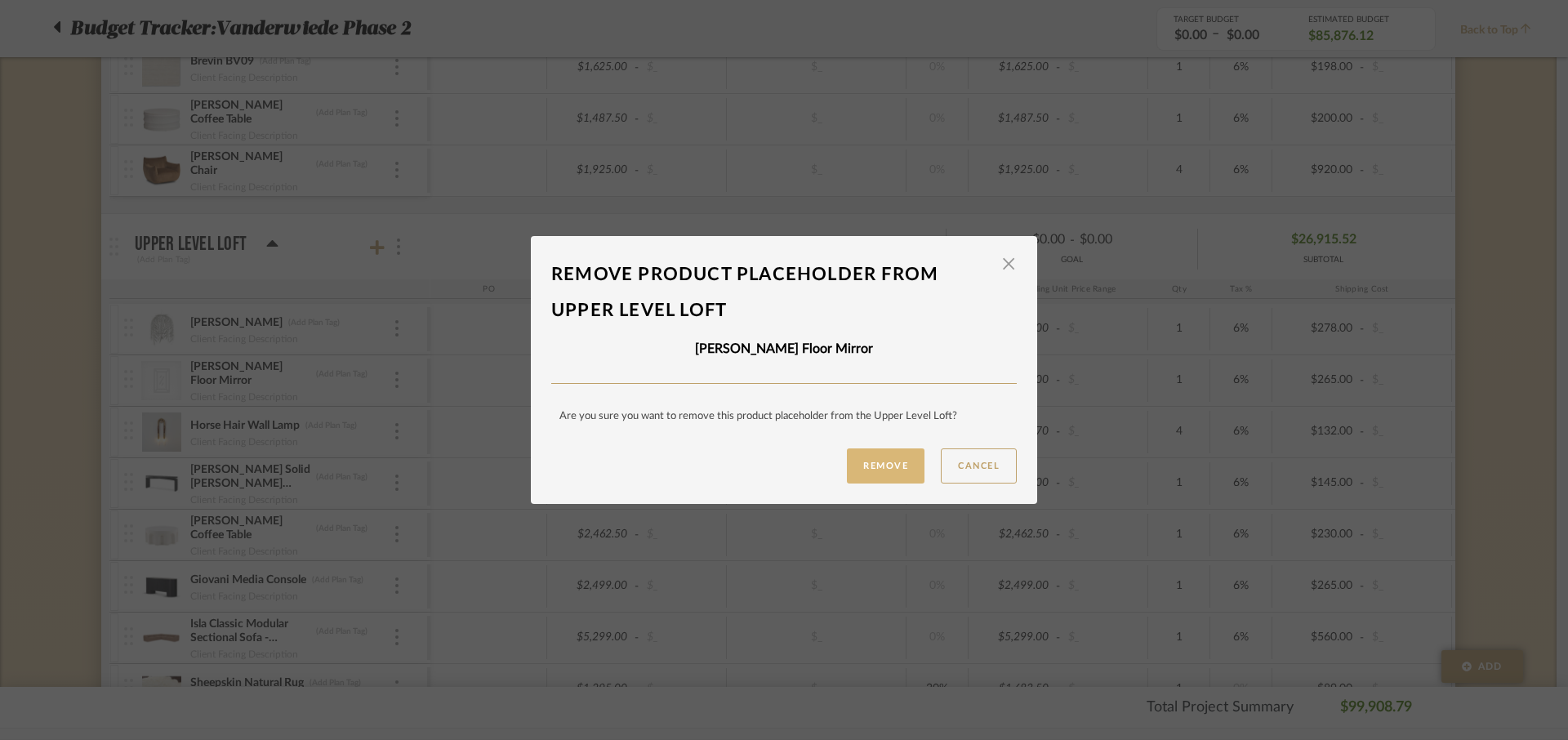
click at [870, 463] on button "Remove" at bounding box center [886, 466] width 78 height 35
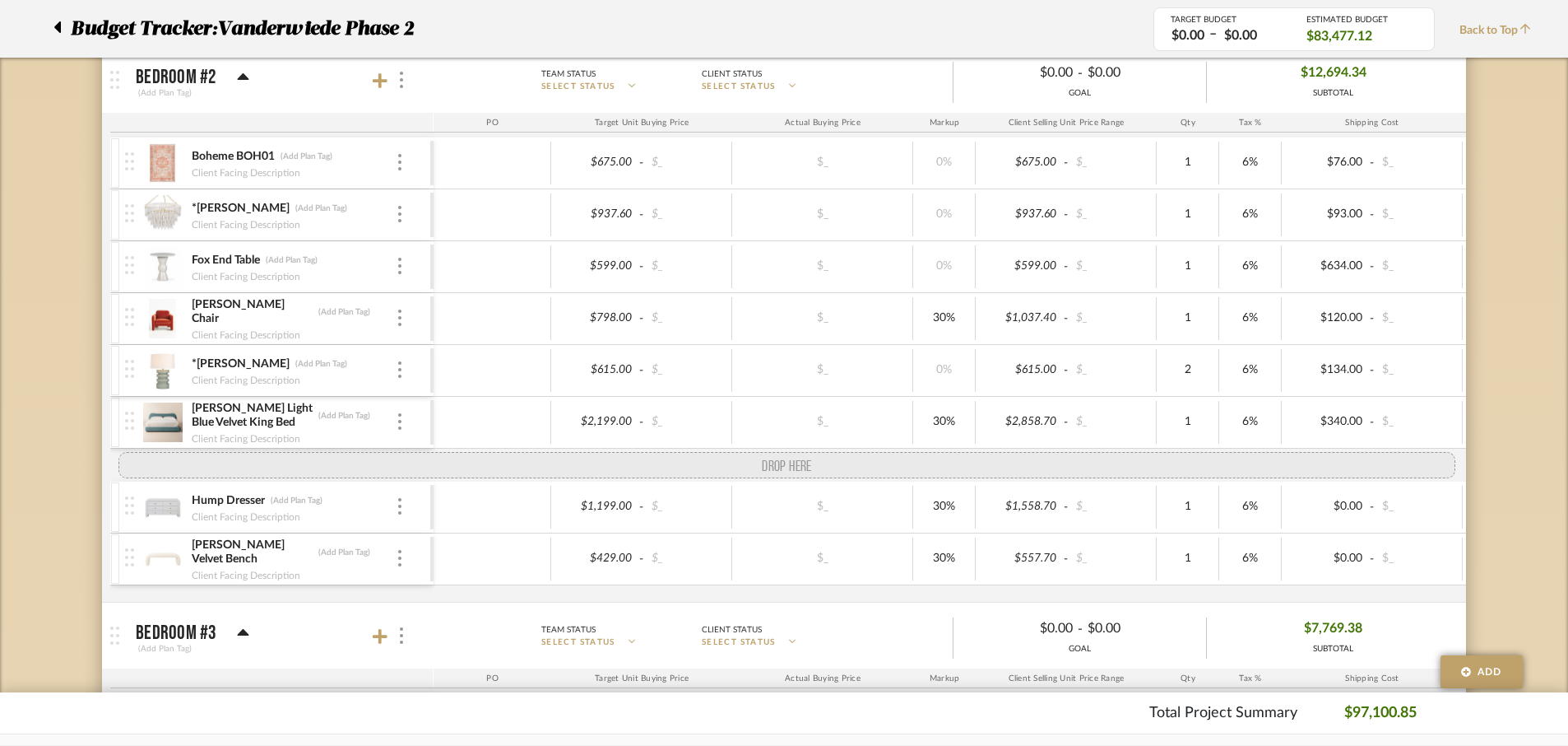
drag, startPoint x: 125, startPoint y: 582, endPoint x: 115, endPoint y: 451, distance: 131.4
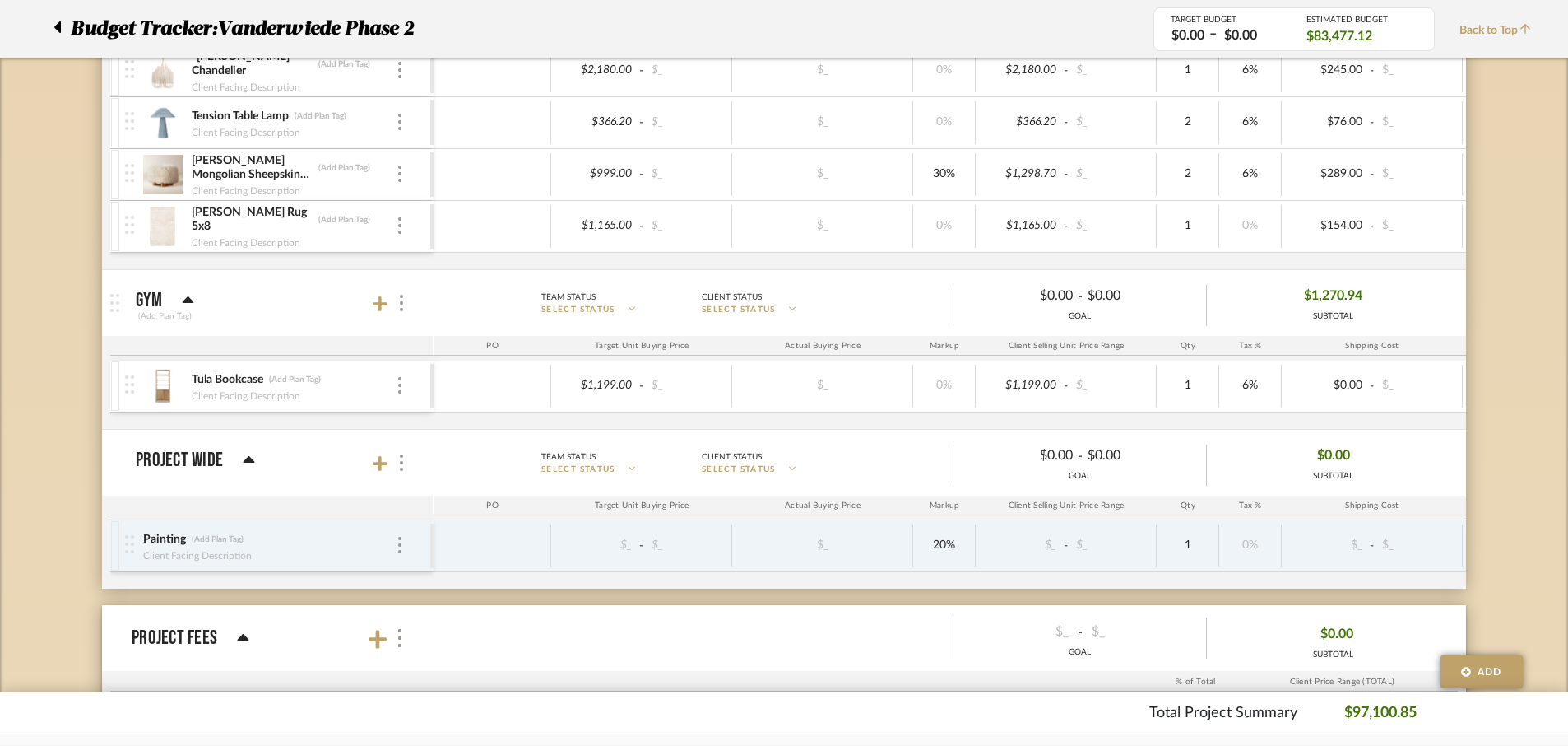
click at [135, 548] on div at bounding box center [131, 546] width 23 height 51
click at [399, 543] on img at bounding box center [399, 544] width 3 height 17
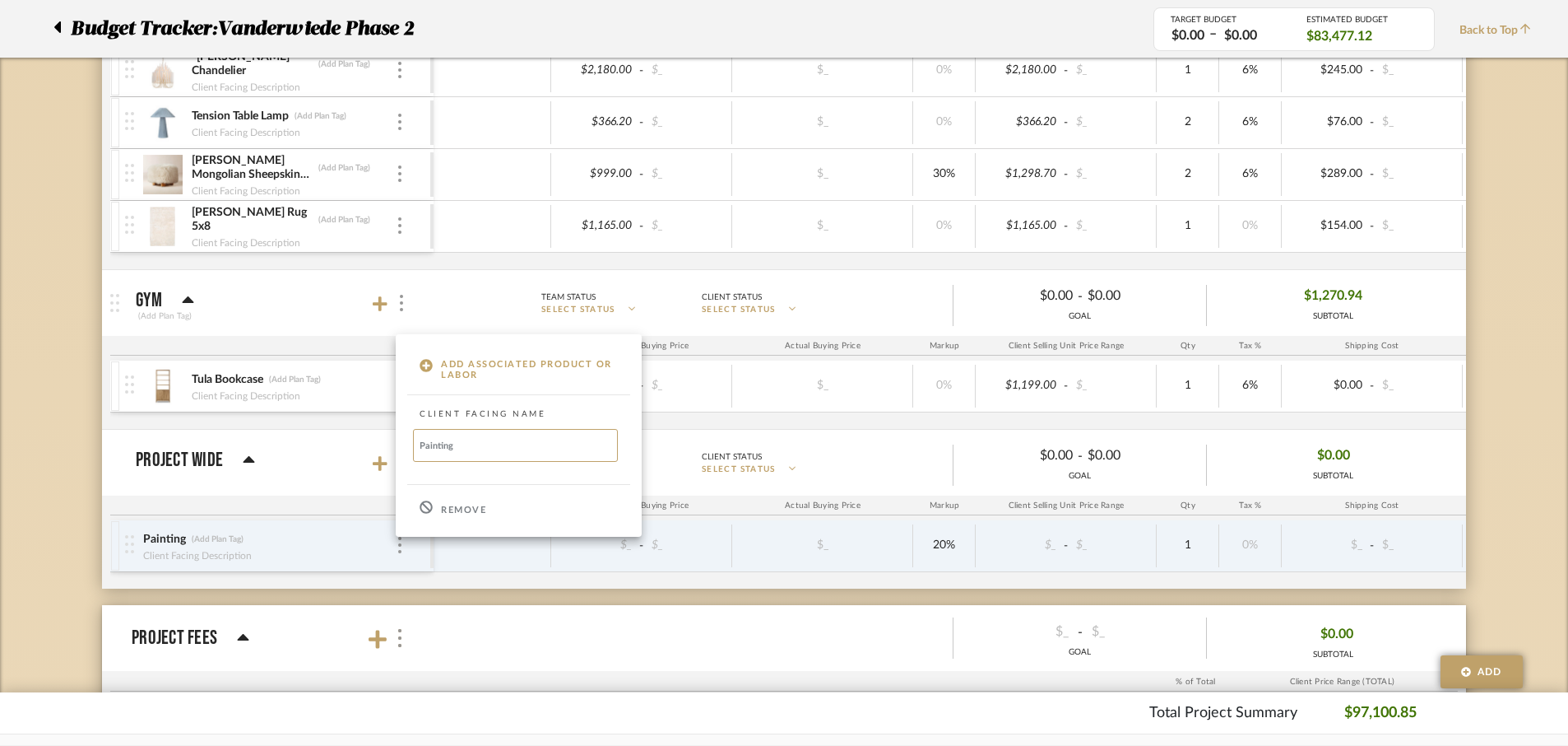
click at [456, 506] on p "Remove" at bounding box center [464, 511] width 45 height 12
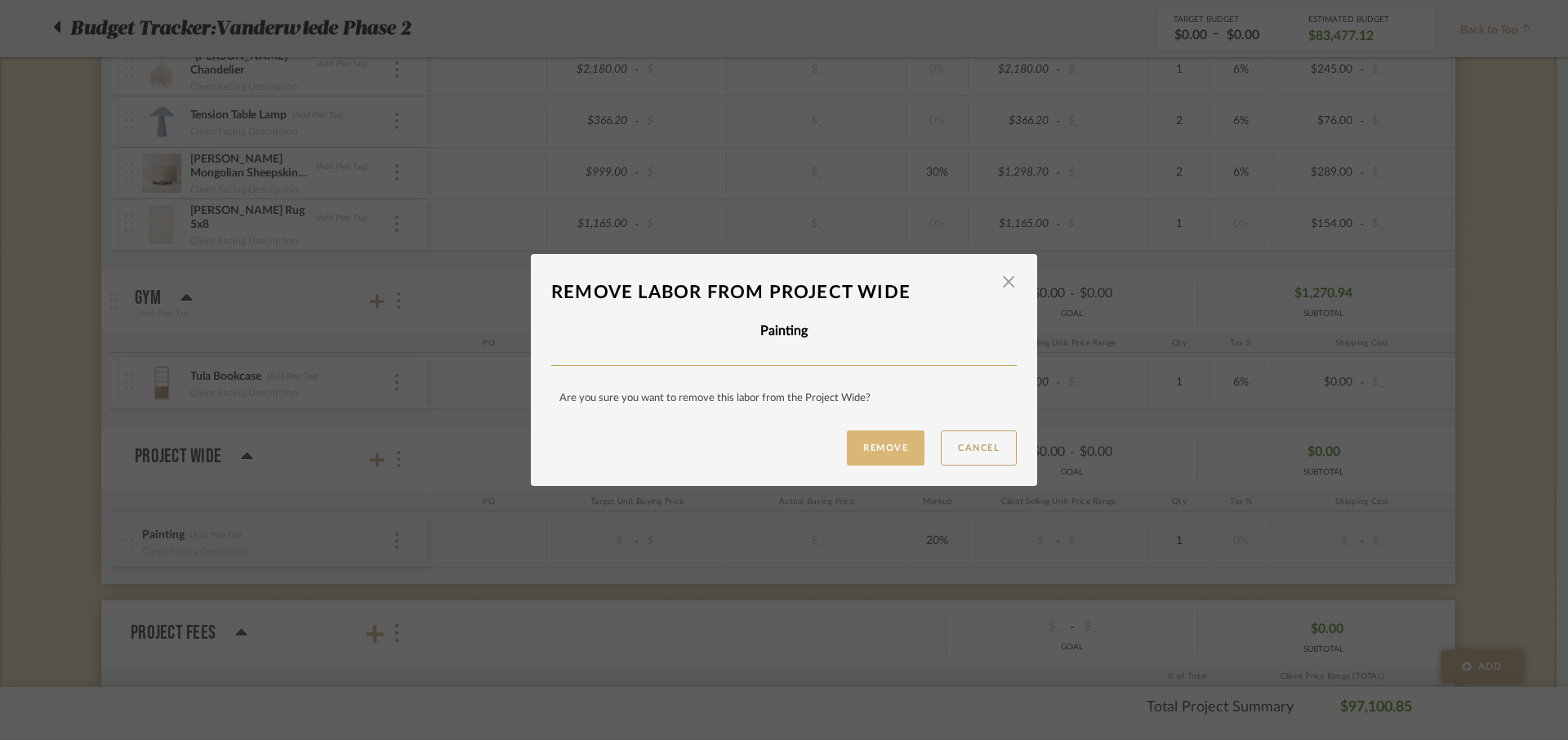
click at [860, 454] on button "Remove" at bounding box center [886, 447] width 78 height 35
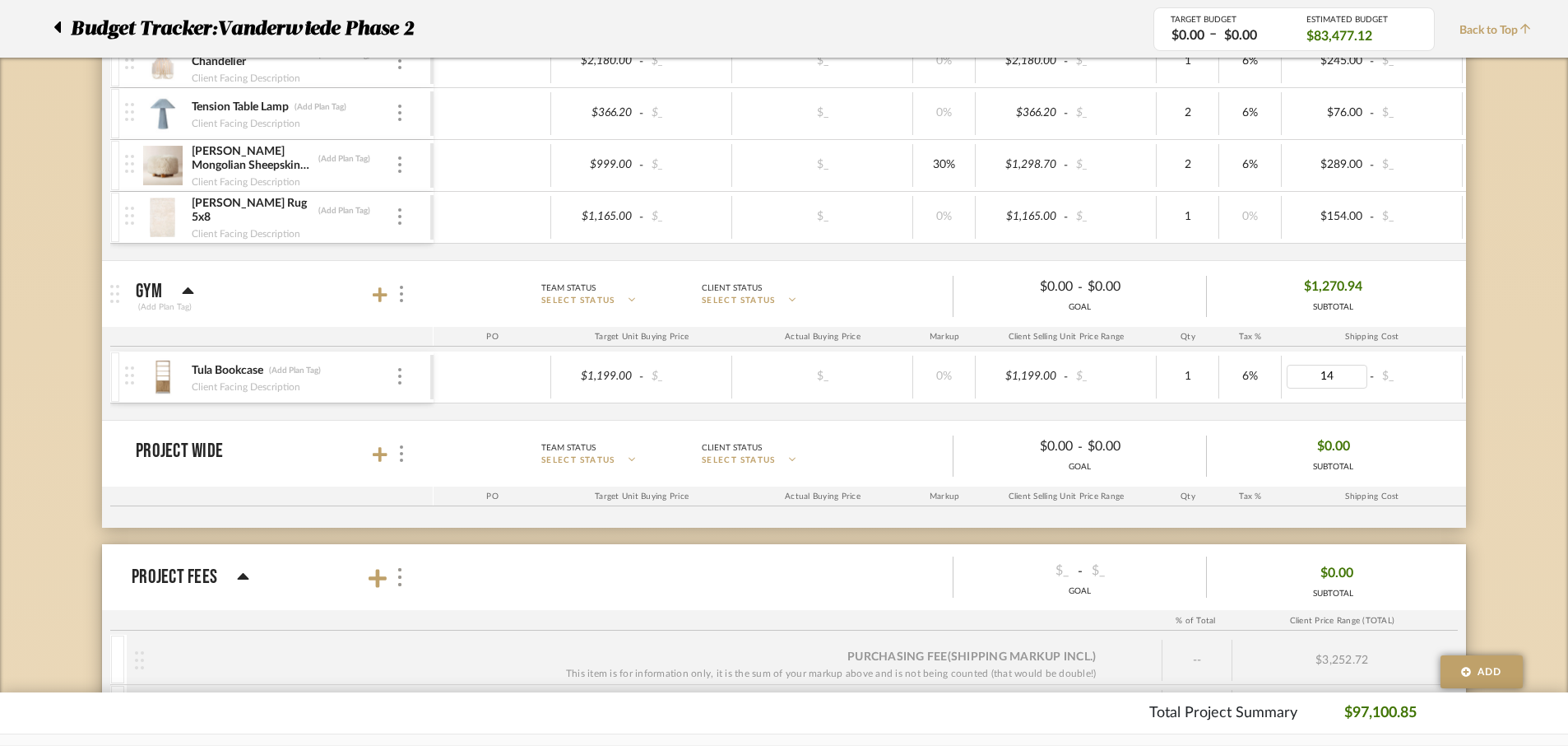
type input "145"
click at [1408, 404] on div "Tula Bookcase (Add Plan Tag) Client Facing Description $1,199.00 - $_ $_ 0% $1,…" at bounding box center [960, 385] width 1701 height 69
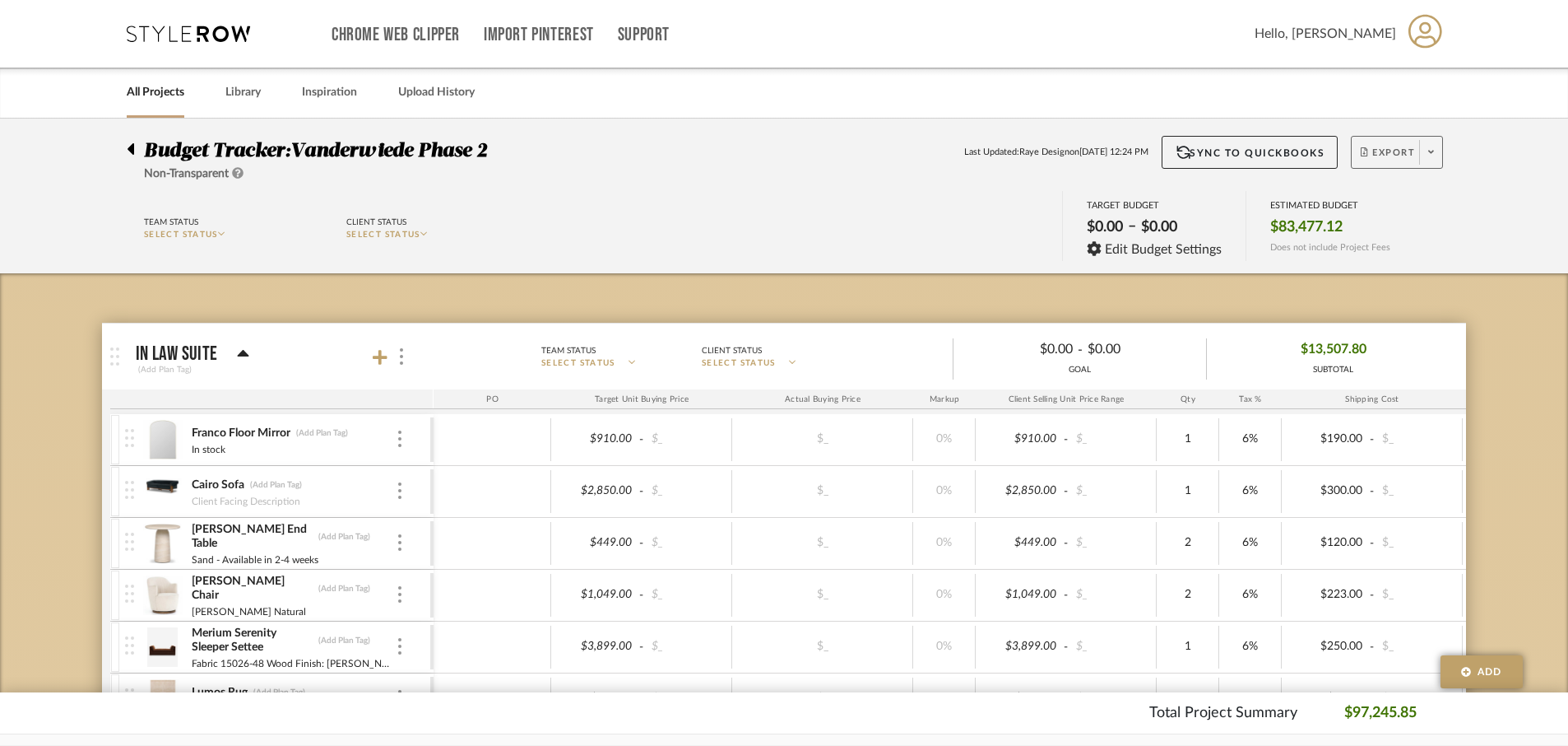
click at [1436, 159] on span at bounding box center [1431, 152] width 24 height 25
click at [1403, 200] on span "Export PDF" at bounding box center [1426, 199] width 123 height 14
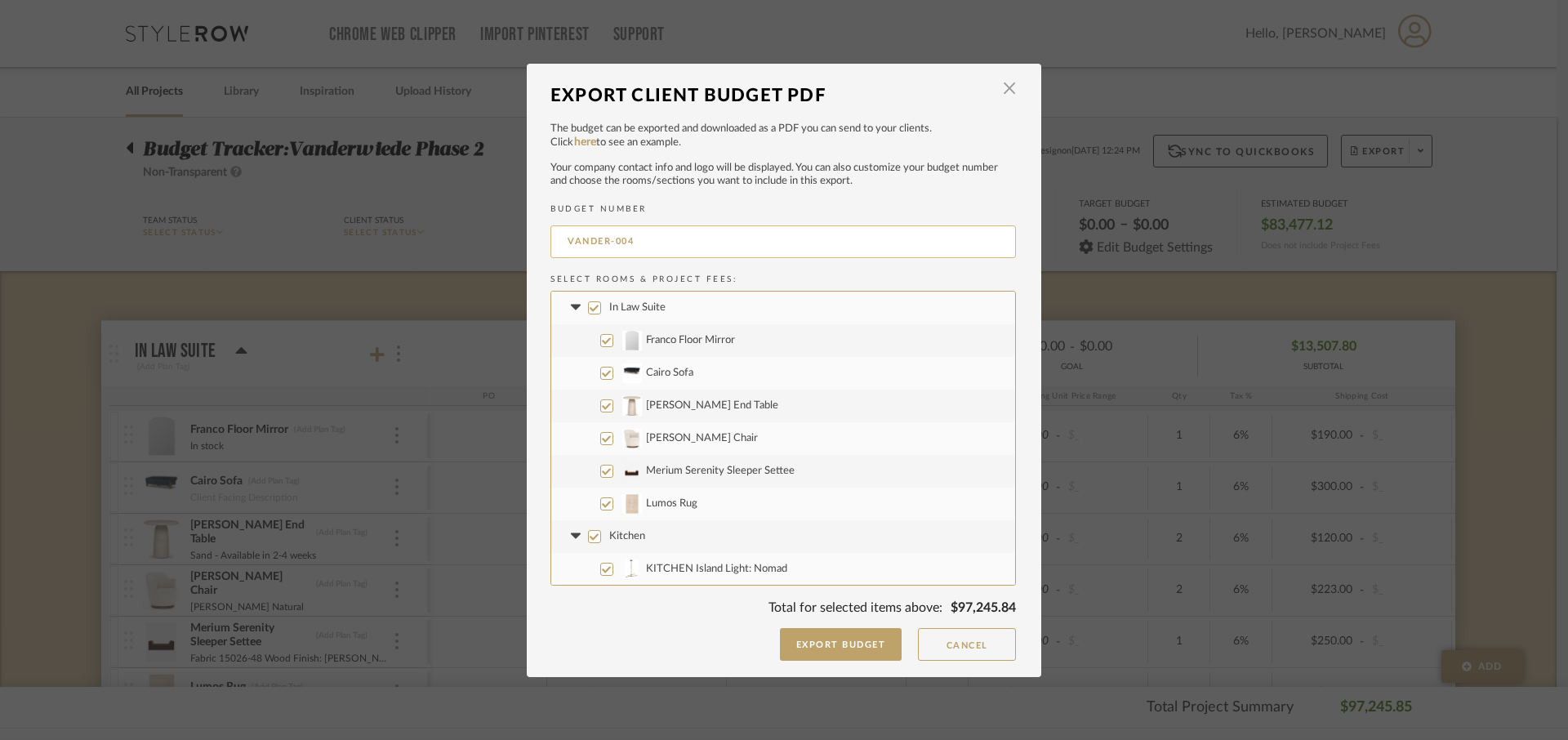
click at [558, 240] on input "VANDER-004" at bounding box center [783, 242] width 465 height 33
type input "8.12 Revised VANDER-004"
click at [847, 643] on button "Export Budget" at bounding box center [841, 645] width 123 height 33
